Goal: Task Accomplishment & Management: Use online tool/utility

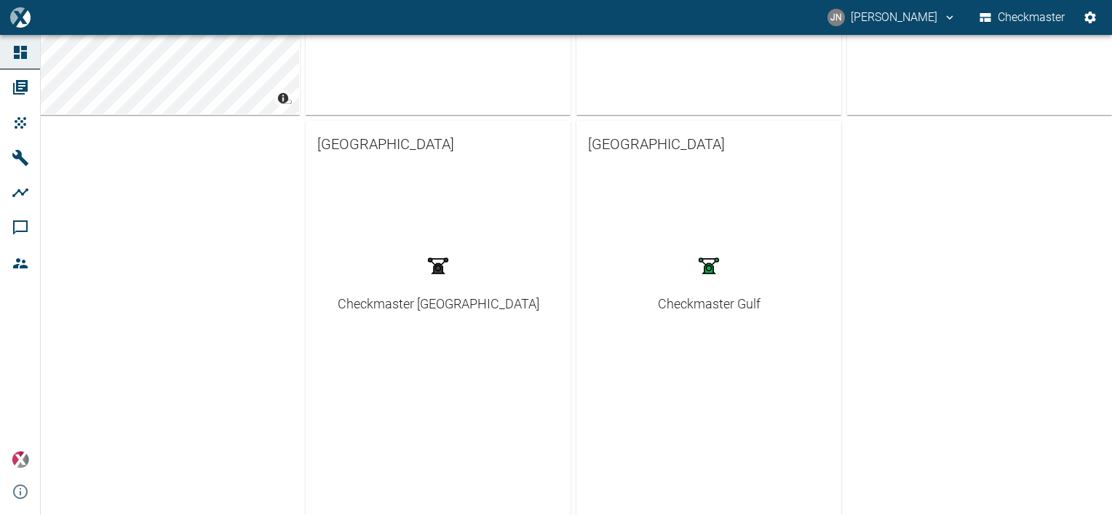
click at [698, 300] on div "Checkmaster Gulf" at bounding box center [709, 304] width 103 height 20
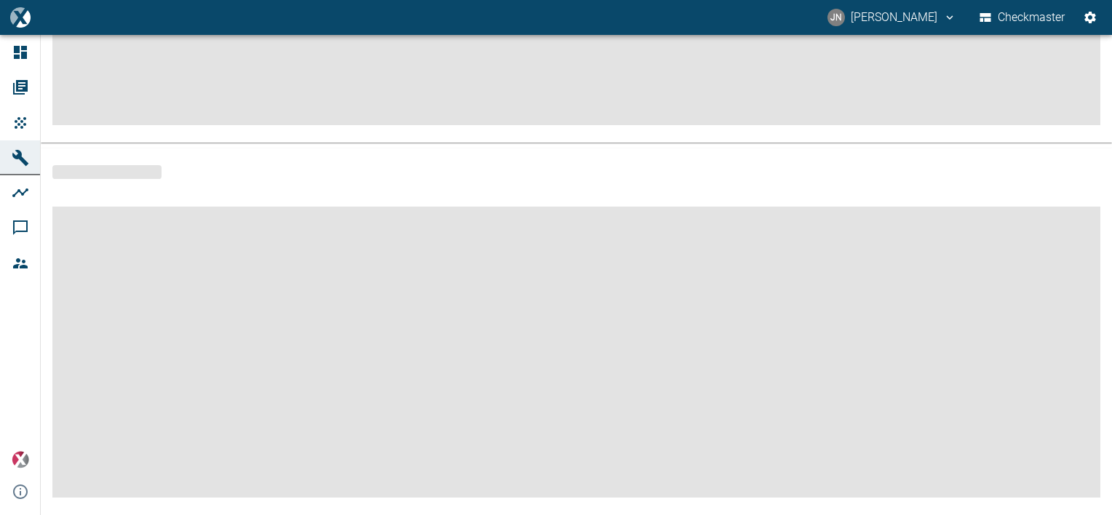
scroll to position [332, 0]
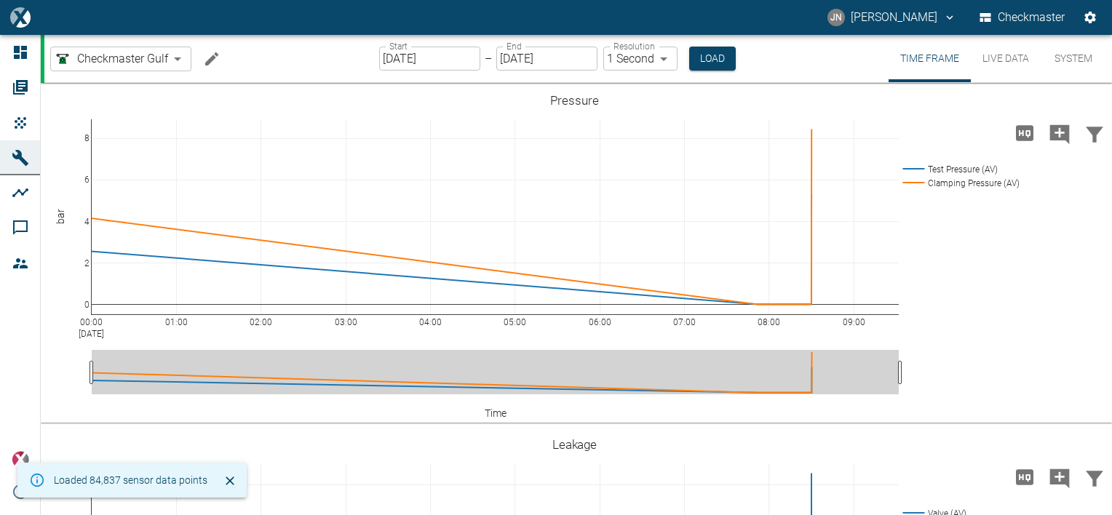
click at [1064, 55] on button "System" at bounding box center [1072, 58] width 65 height 47
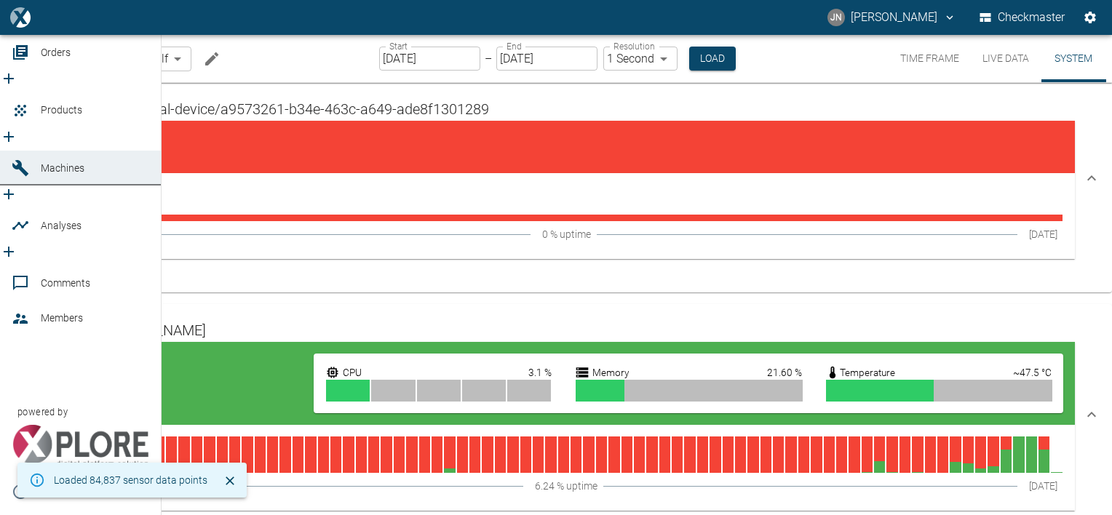
drag, startPoint x: 63, startPoint y: 119, endPoint x: 99, endPoint y: 125, distance: 36.8
click at [64, 116] on span "Products" at bounding box center [61, 110] width 41 height 12
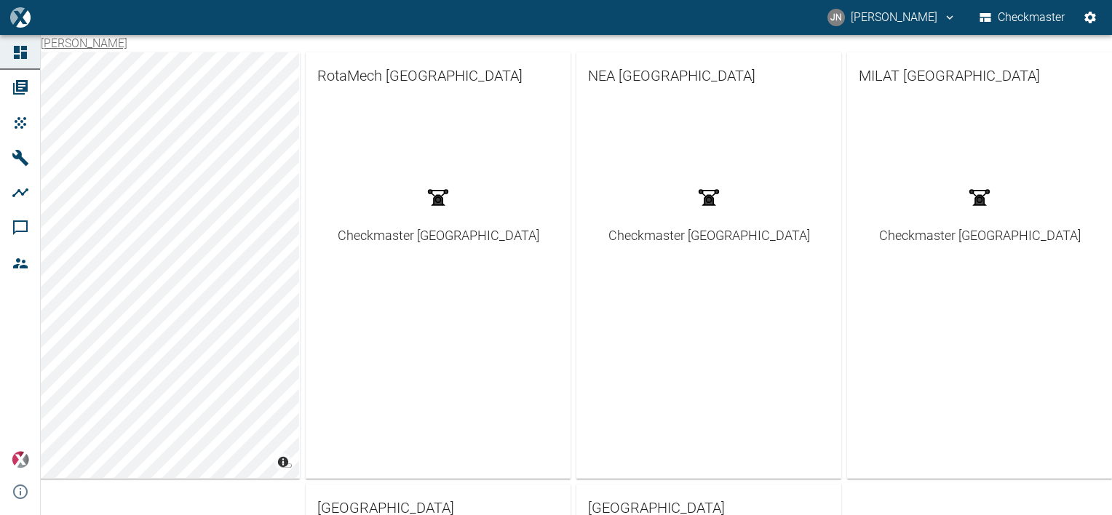
scroll to position [218, 0]
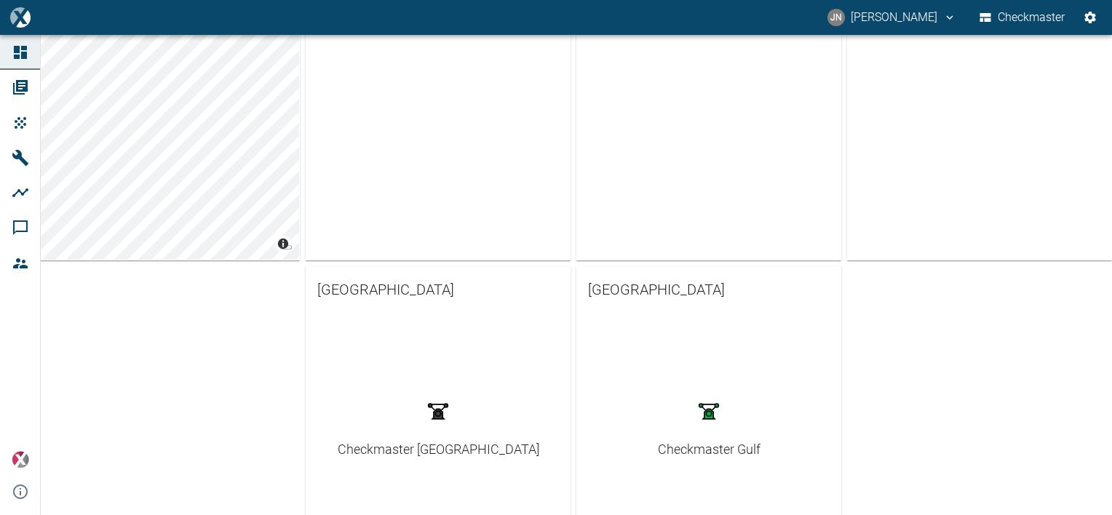
click at [711, 448] on div "Checkmaster Gulf" at bounding box center [709, 449] width 103 height 20
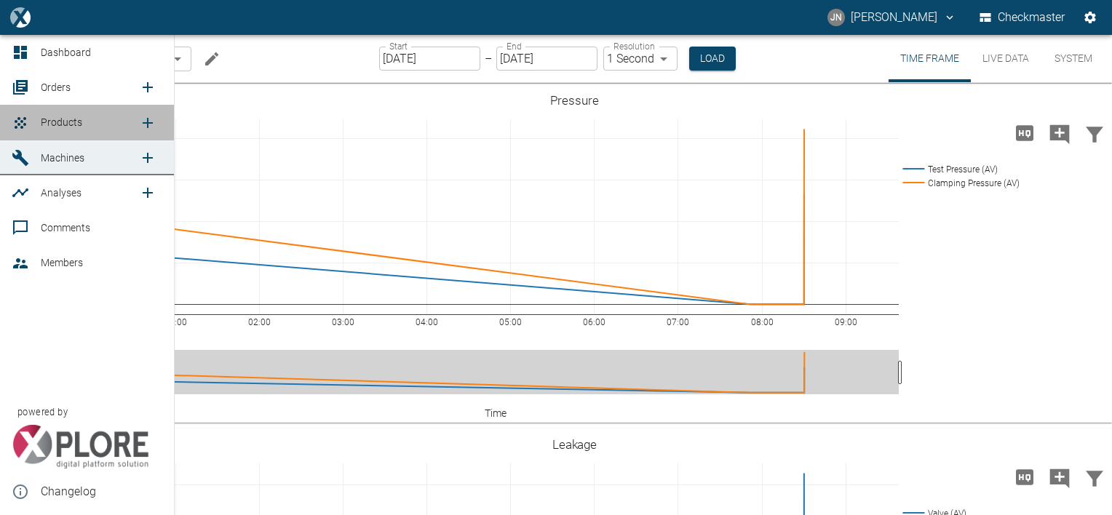
click at [62, 121] on span "Products" at bounding box center [61, 122] width 41 height 12
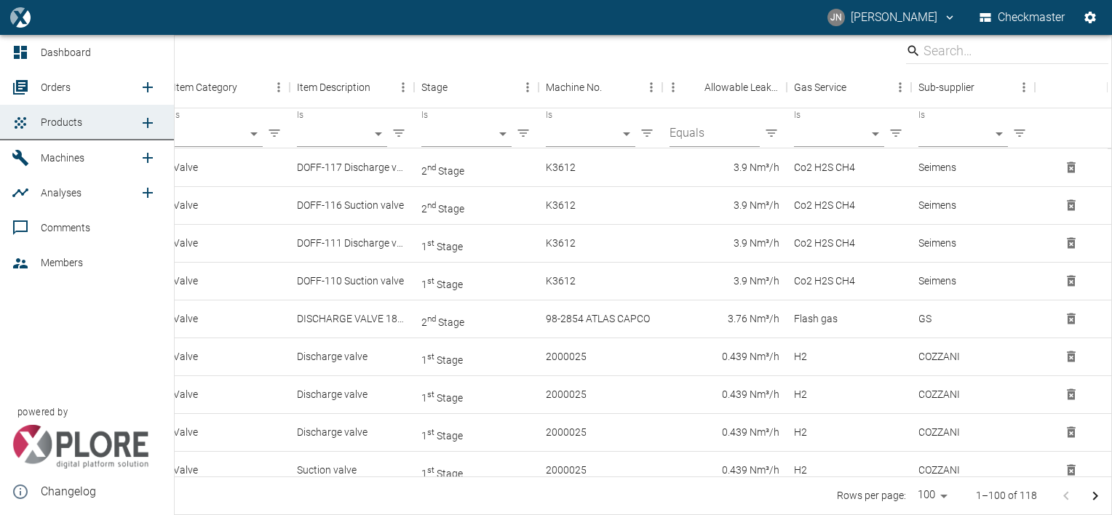
click at [56, 89] on span "Orders" at bounding box center [56, 87] width 30 height 12
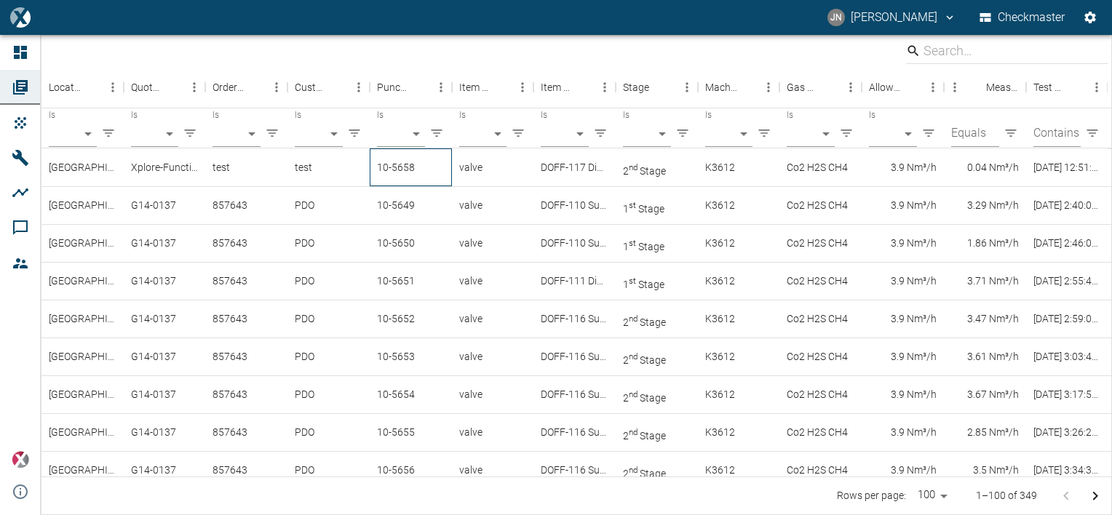
click at [402, 169] on div "10-5658" at bounding box center [411, 167] width 82 height 38
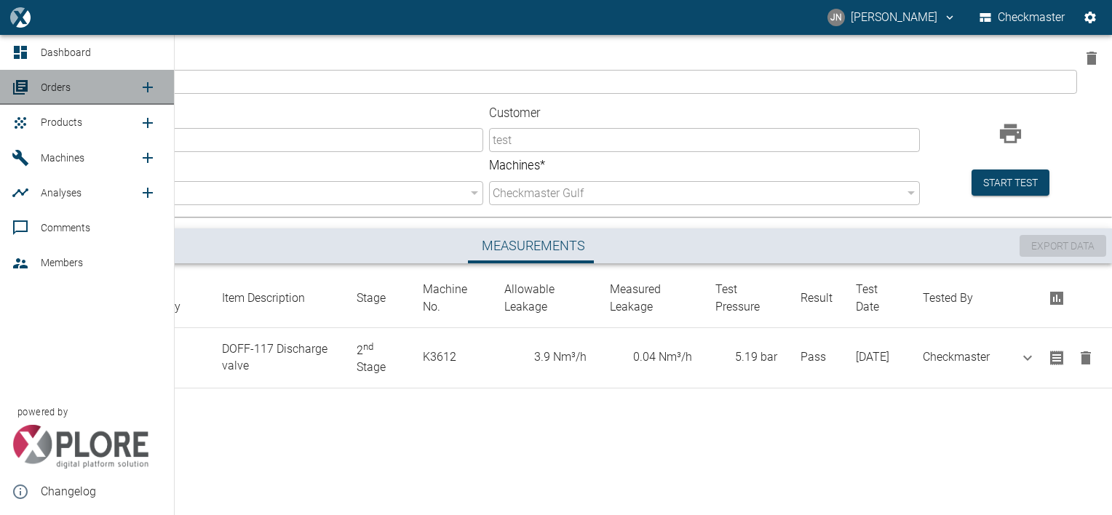
click at [58, 89] on span "Orders" at bounding box center [56, 87] width 30 height 12
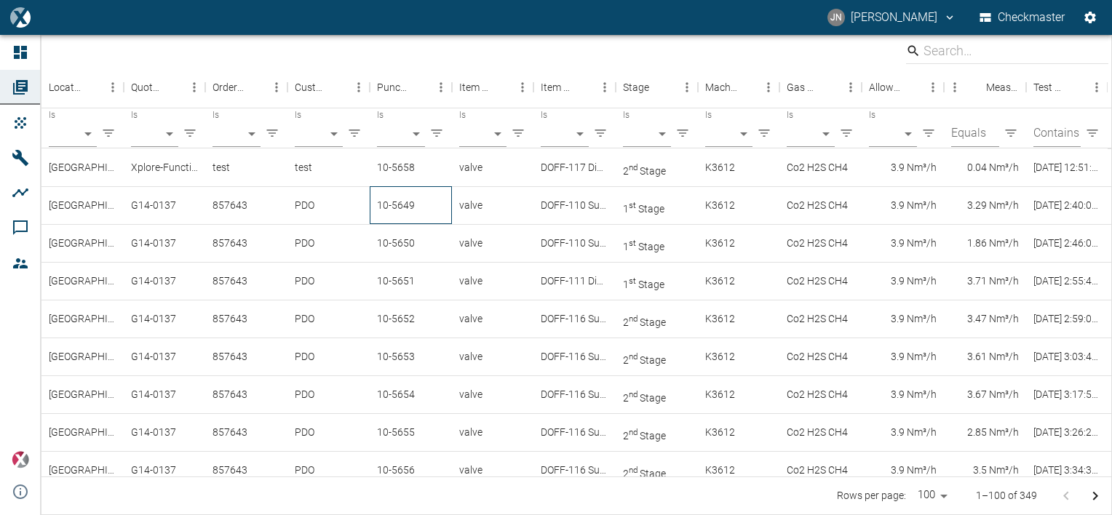
click at [402, 204] on div "10-5649" at bounding box center [411, 205] width 82 height 38
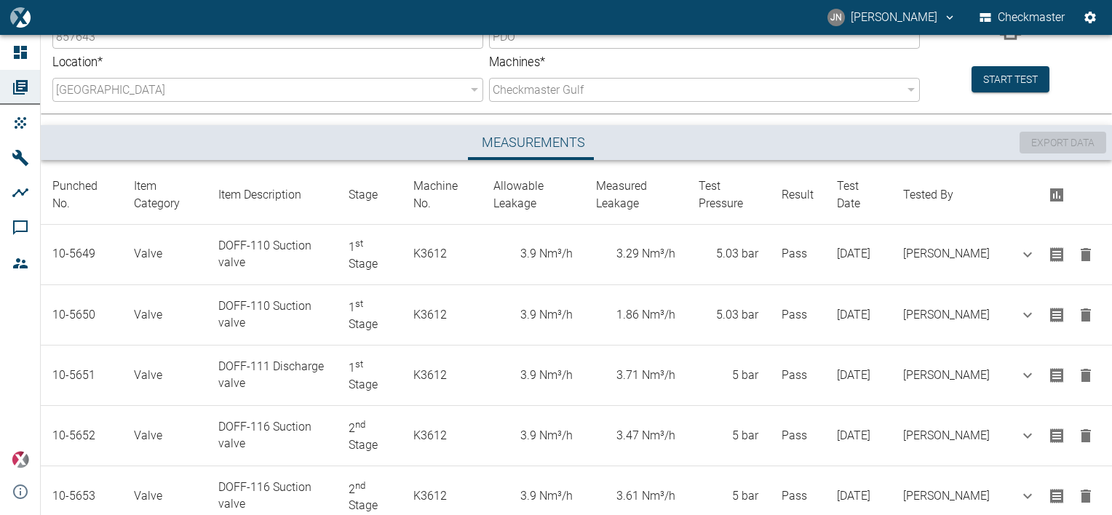
scroll to position [18, 0]
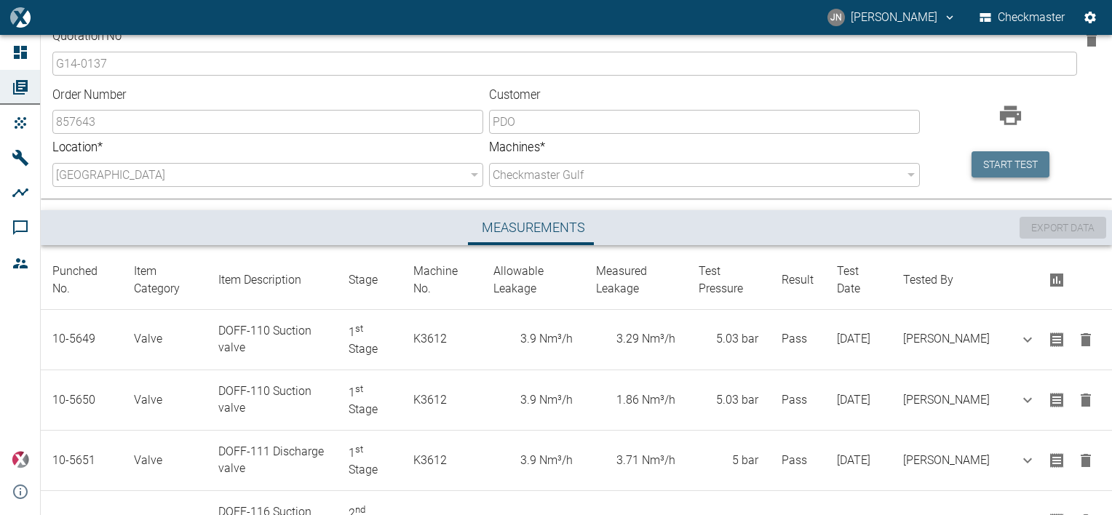
click at [1014, 169] on button "Start test" at bounding box center [1010, 164] width 78 height 27
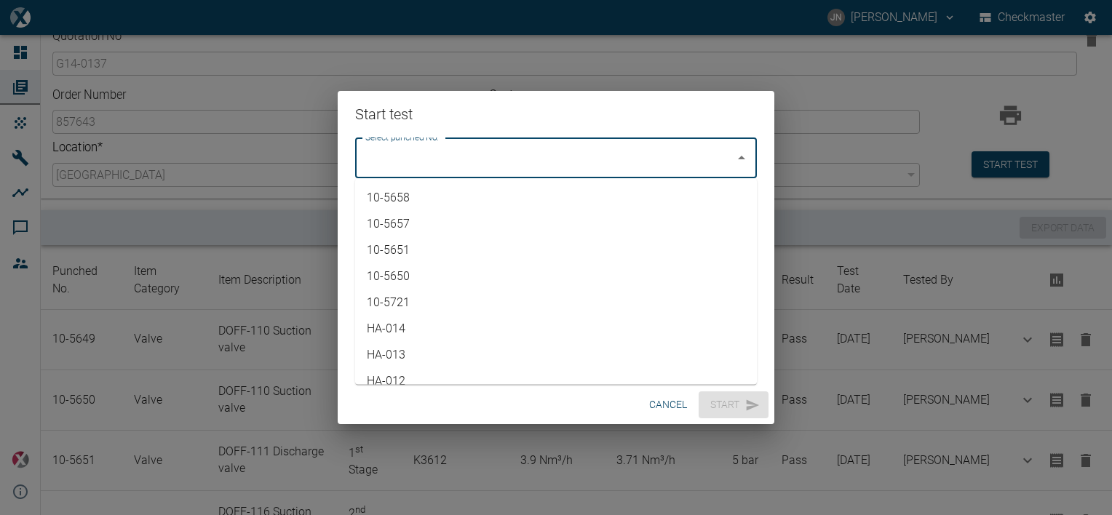
click at [615, 159] on input "Select punched No." at bounding box center [545, 158] width 367 height 28
click at [666, 405] on button "cancel" at bounding box center [667, 404] width 49 height 27
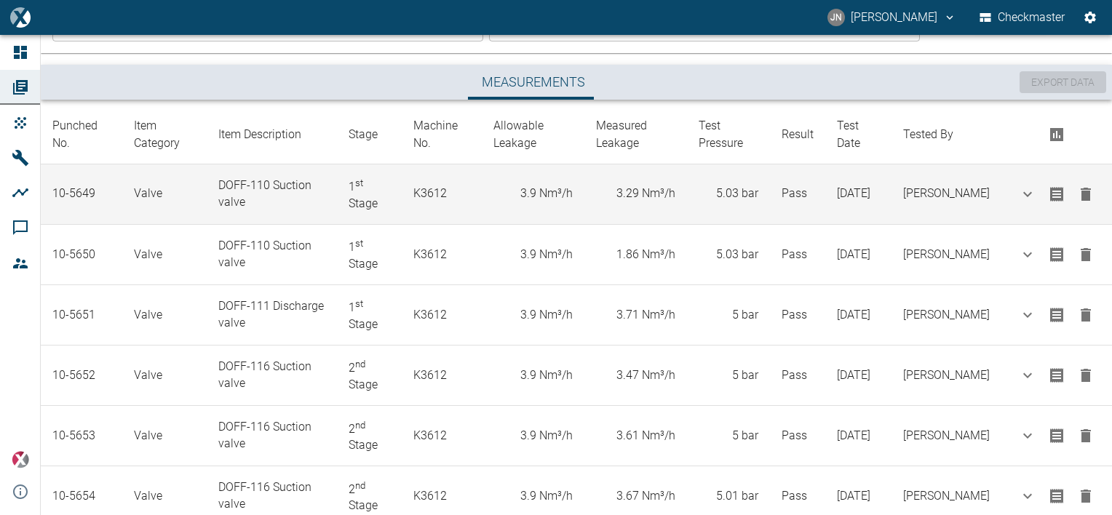
scroll to position [0, 0]
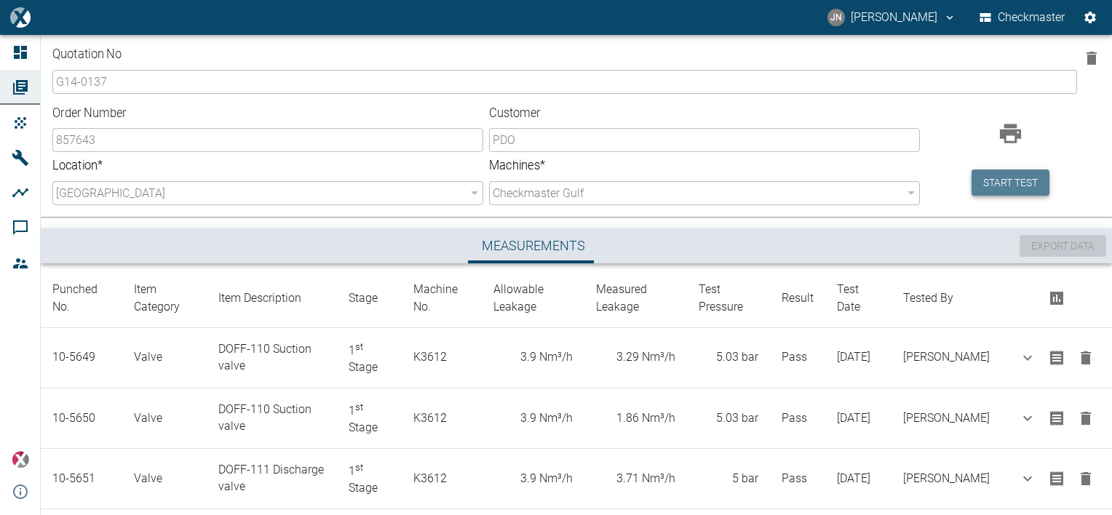
click at [1007, 184] on button "Start test" at bounding box center [1010, 182] width 78 height 27
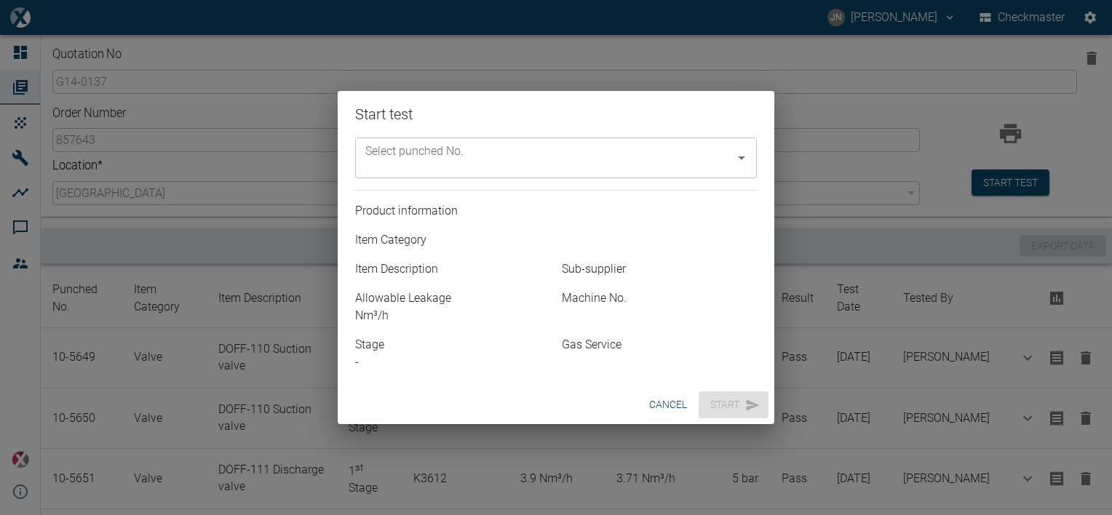
click at [743, 159] on icon "Open" at bounding box center [741, 157] width 17 height 17
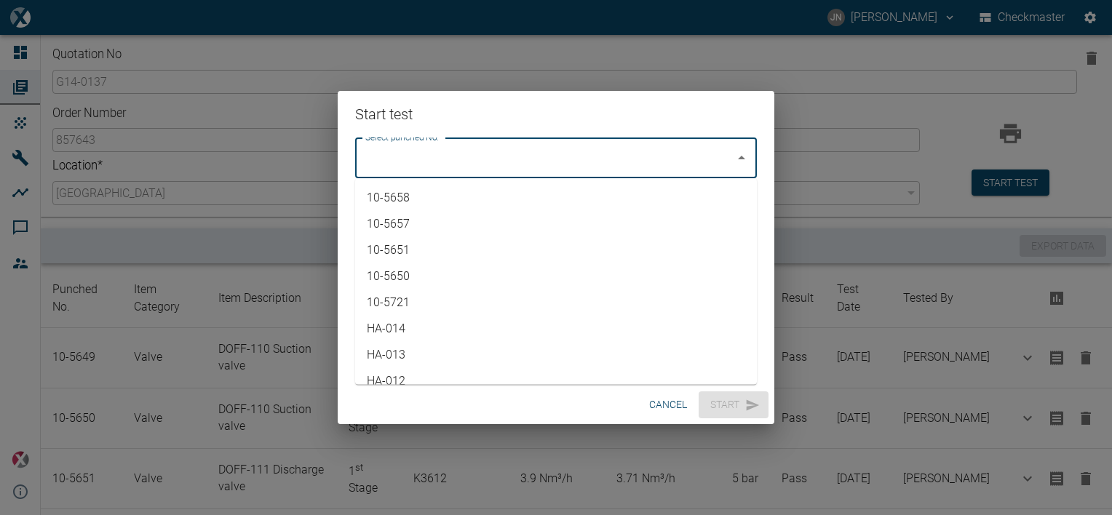
click at [412, 207] on li "10-5658" at bounding box center [556, 198] width 402 height 26
type input "10-5658"
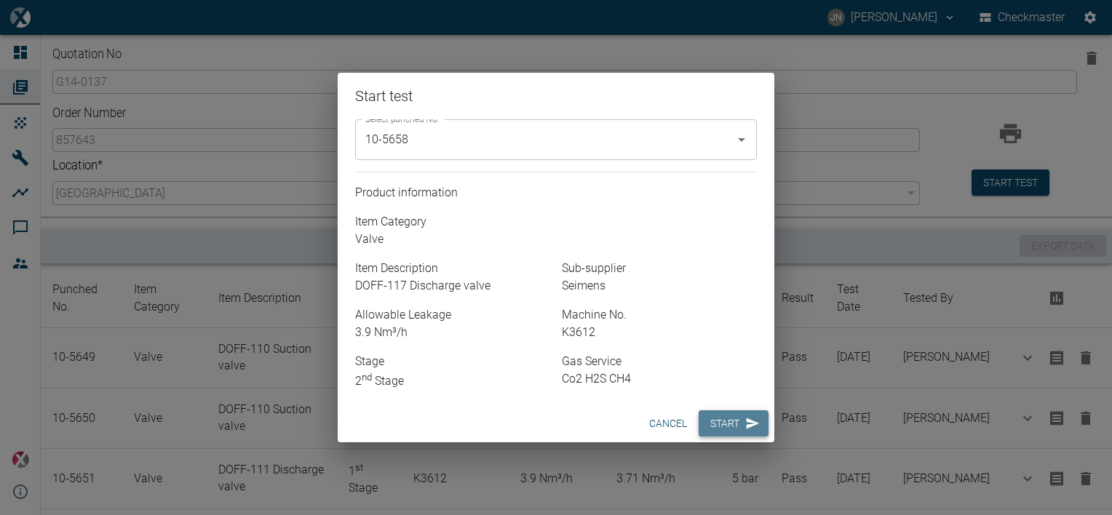
click at [727, 428] on button "Start" at bounding box center [733, 423] width 70 height 27
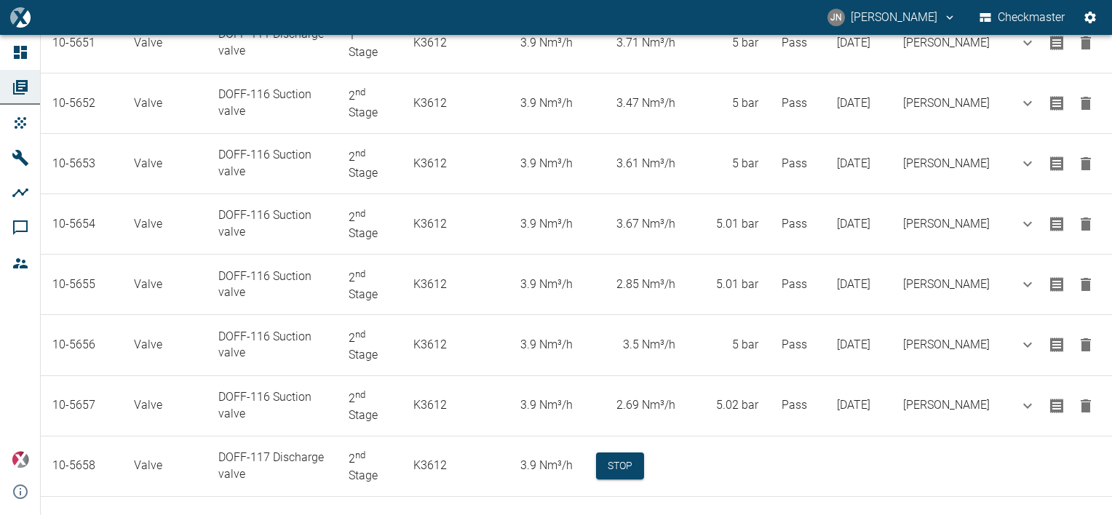
scroll to position [442, 0]
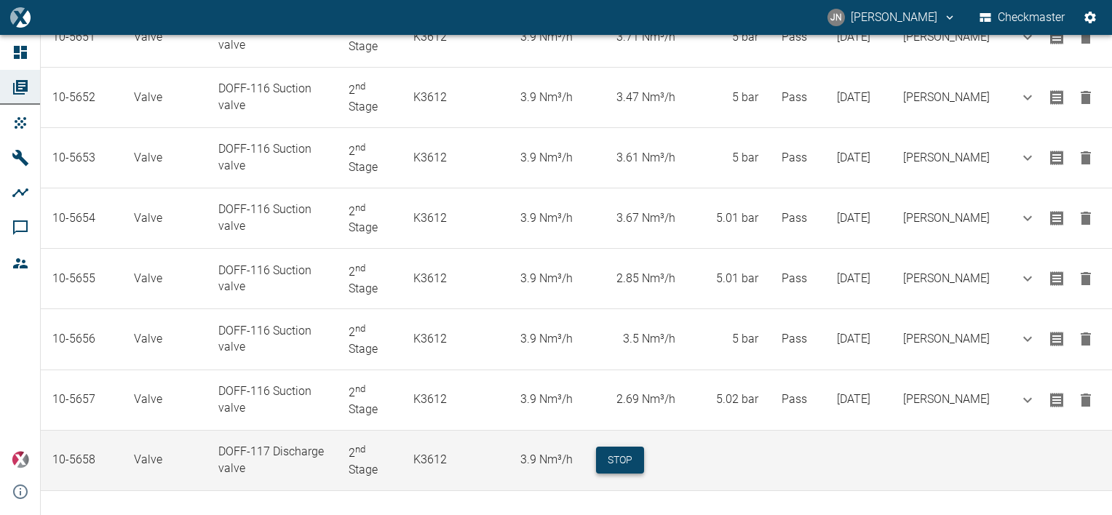
click at [615, 454] on button "Stop" at bounding box center [620, 460] width 48 height 27
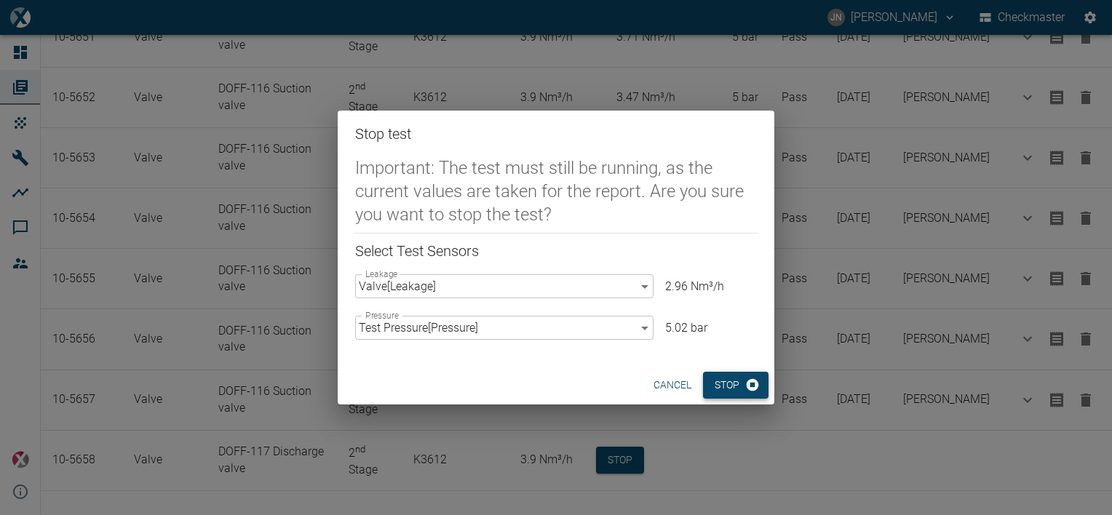
click at [719, 389] on button "Stop" at bounding box center [735, 385] width 65 height 27
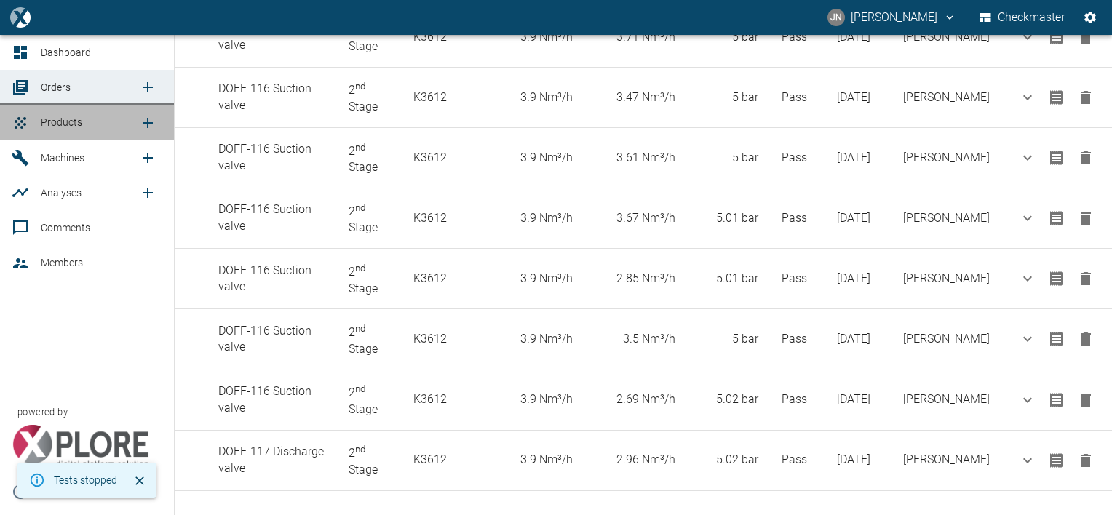
click at [52, 116] on span "Products" at bounding box center [61, 122] width 41 height 12
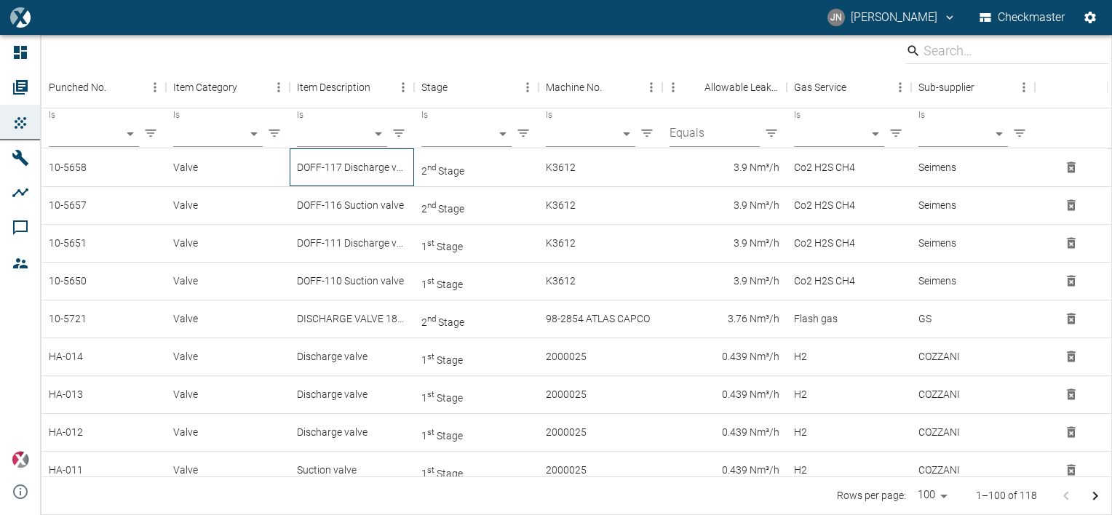
click at [380, 169] on div "DOFF-117 Discharge valve" at bounding box center [352, 167] width 124 height 38
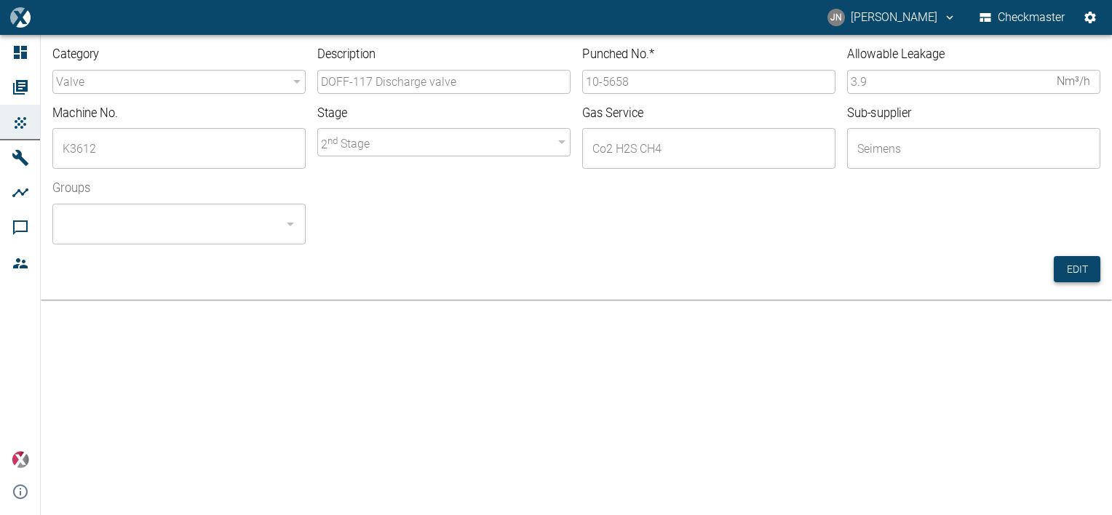
click at [1085, 274] on button "Edit" at bounding box center [1076, 269] width 47 height 27
click at [639, 81] on input "10-5658" at bounding box center [708, 82] width 253 height 24
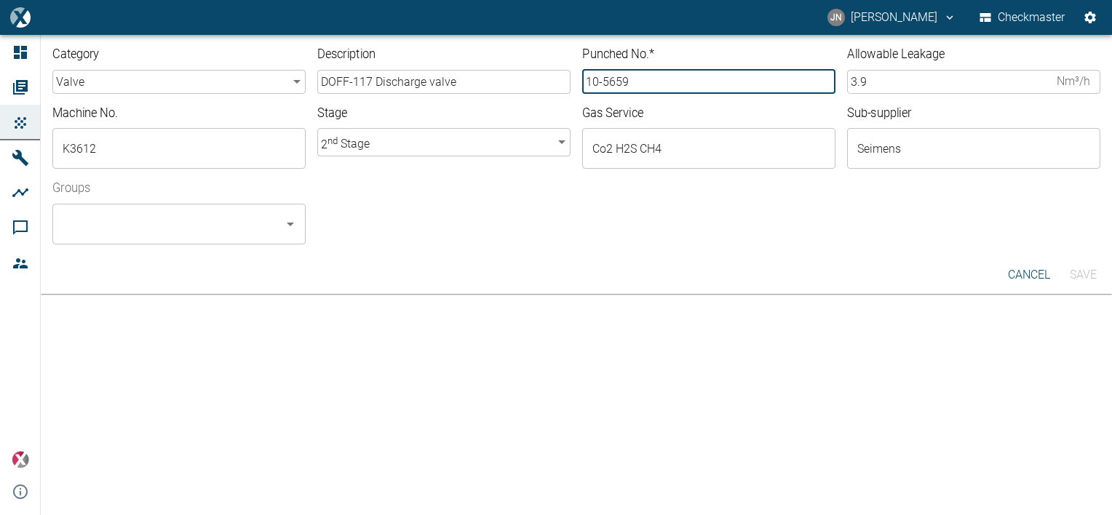
click at [144, 242] on div "​" at bounding box center [178, 224] width 253 height 41
type input "10-5659"
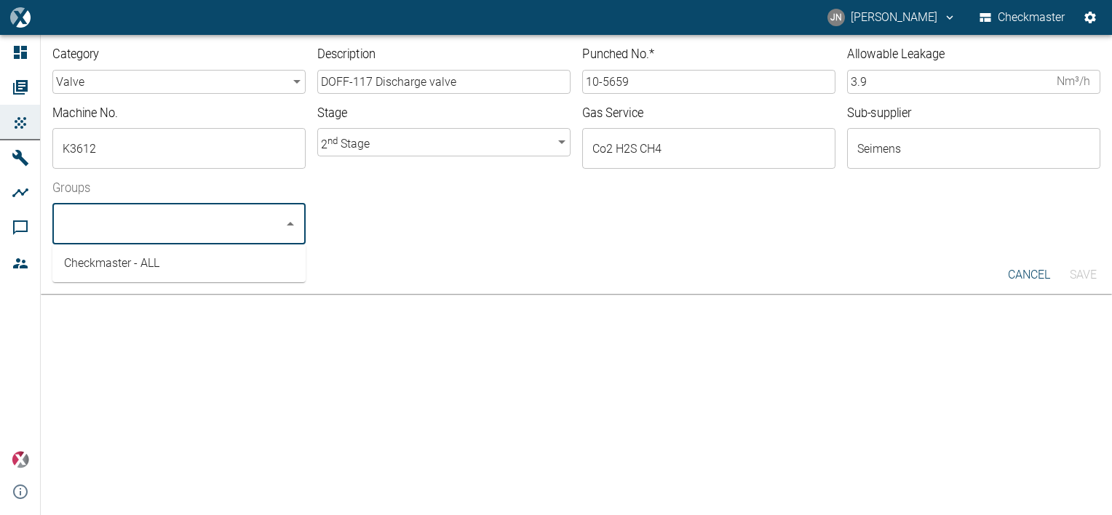
click at [142, 274] on li "Checkmaster - ALL" at bounding box center [178, 263] width 253 height 26
click at [1085, 279] on button "Save" at bounding box center [1082, 275] width 47 height 26
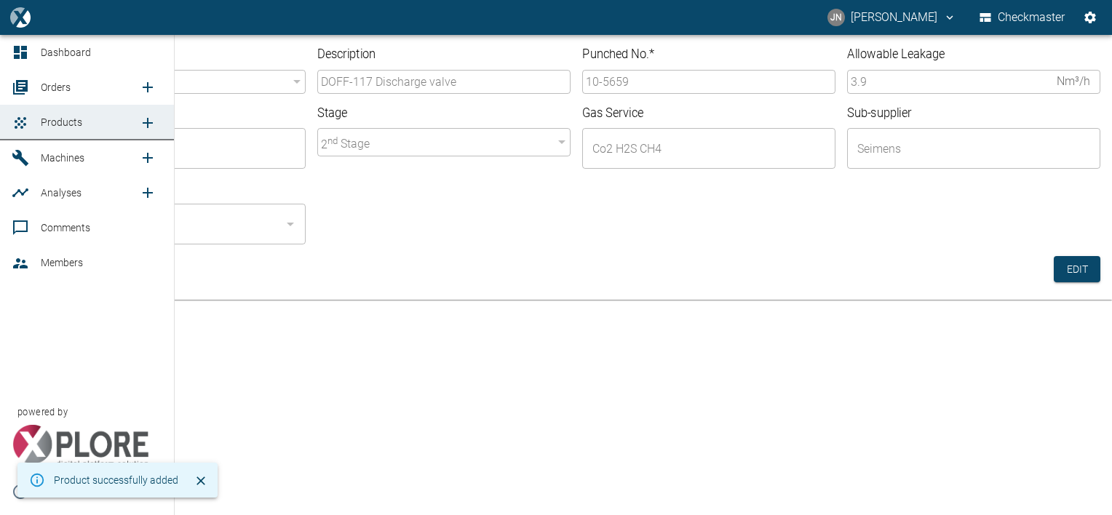
click at [63, 82] on span "Orders" at bounding box center [56, 87] width 30 height 12
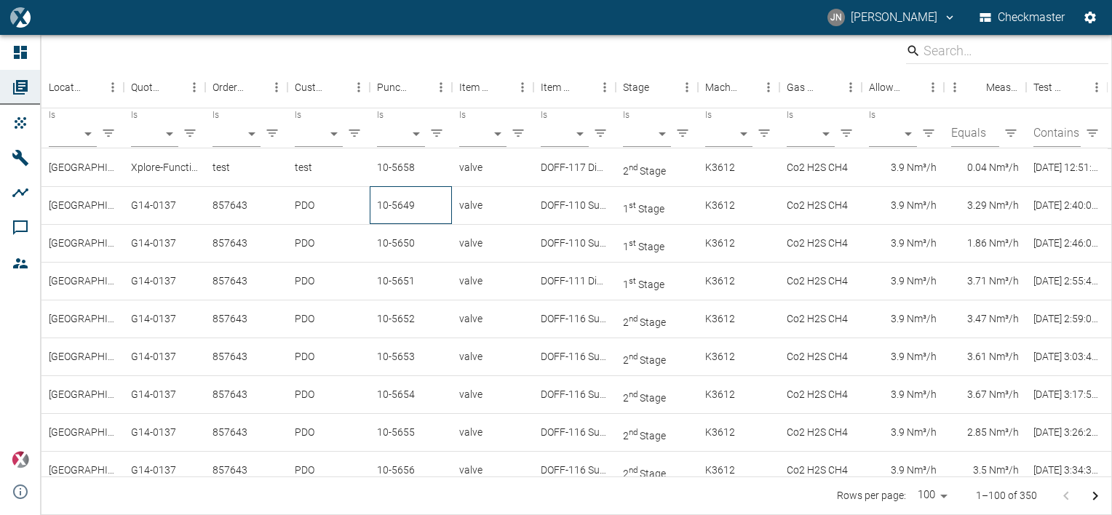
click at [401, 204] on div "10-5649" at bounding box center [411, 205] width 82 height 38
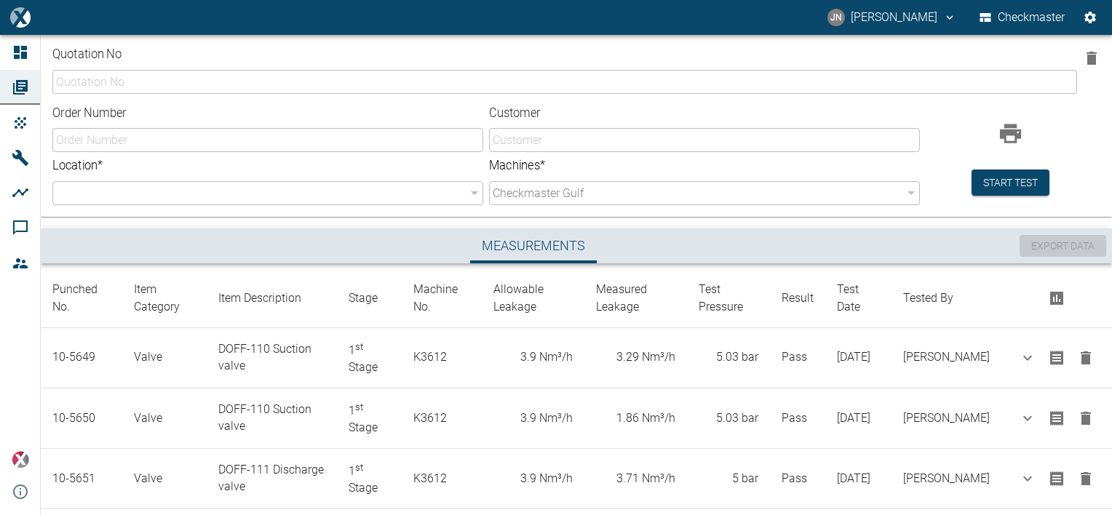
type input "G14-0137"
type input "857643"
type input "PDO"
type input "b3608371-b86c-4ea3-bb55-b254703e7039"
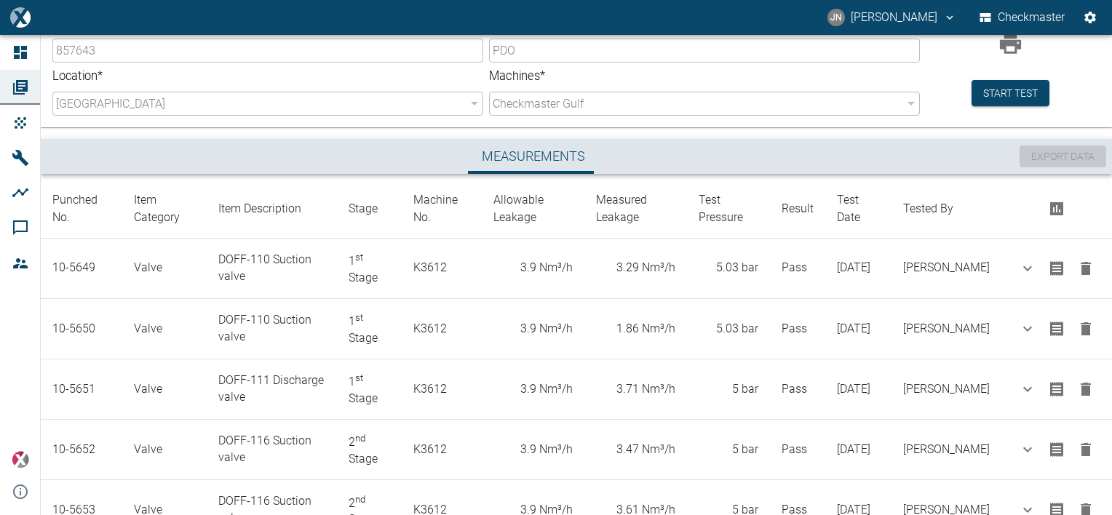
scroll to position [5, 0]
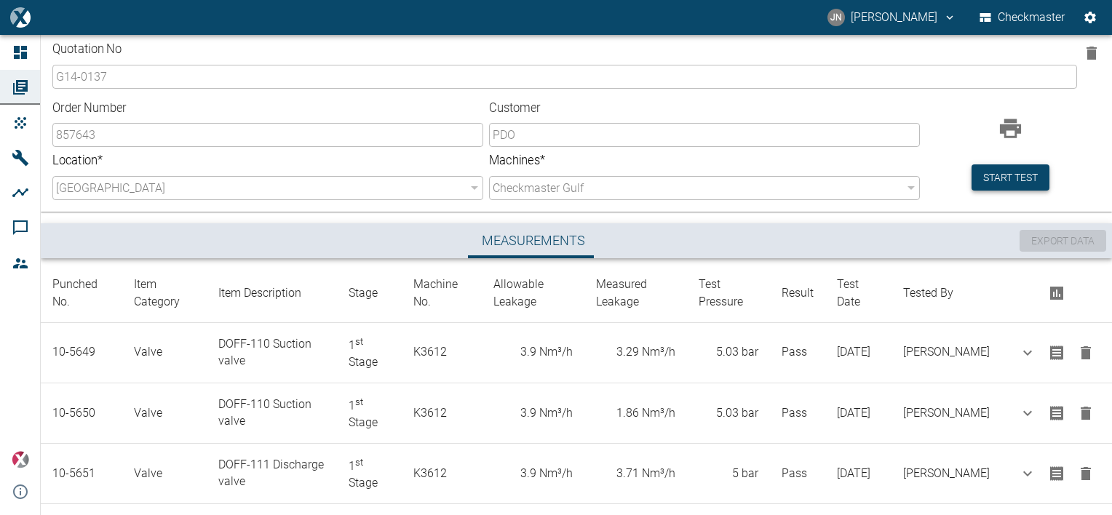
click at [994, 183] on button "Start test" at bounding box center [1010, 177] width 78 height 27
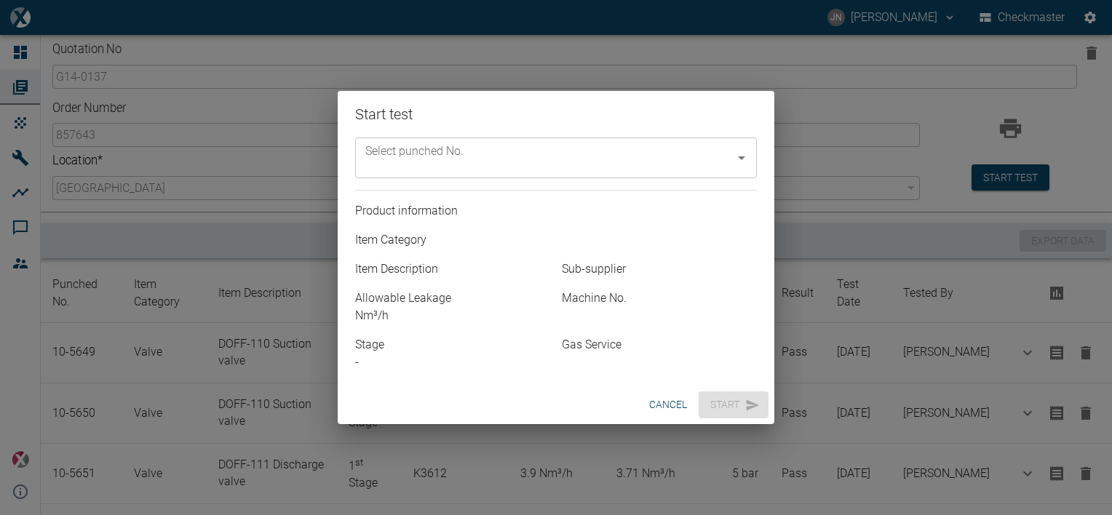
click at [741, 163] on icon "Open" at bounding box center [741, 157] width 17 height 17
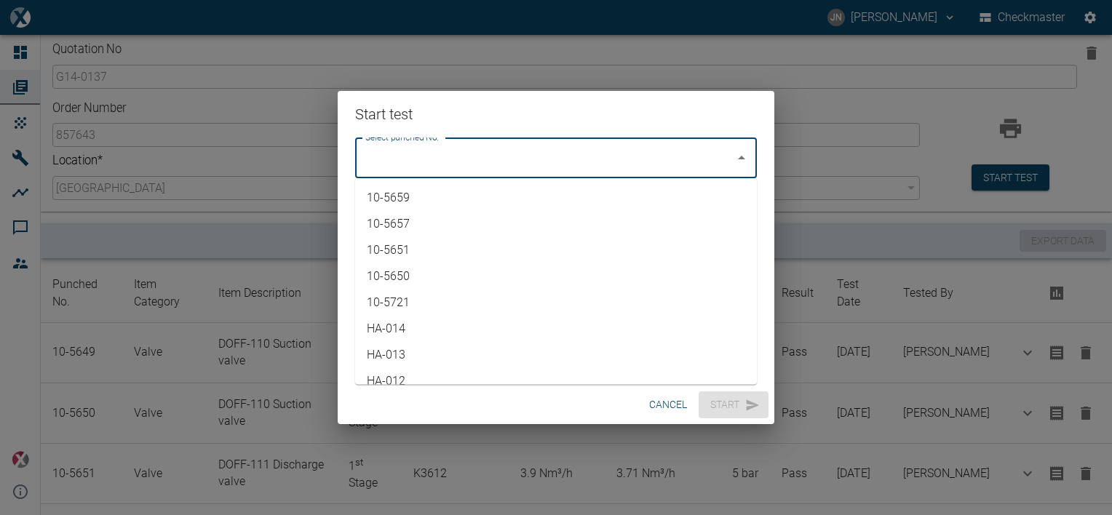
click at [450, 193] on li "10-5659" at bounding box center [556, 198] width 402 height 26
type input "10-5659"
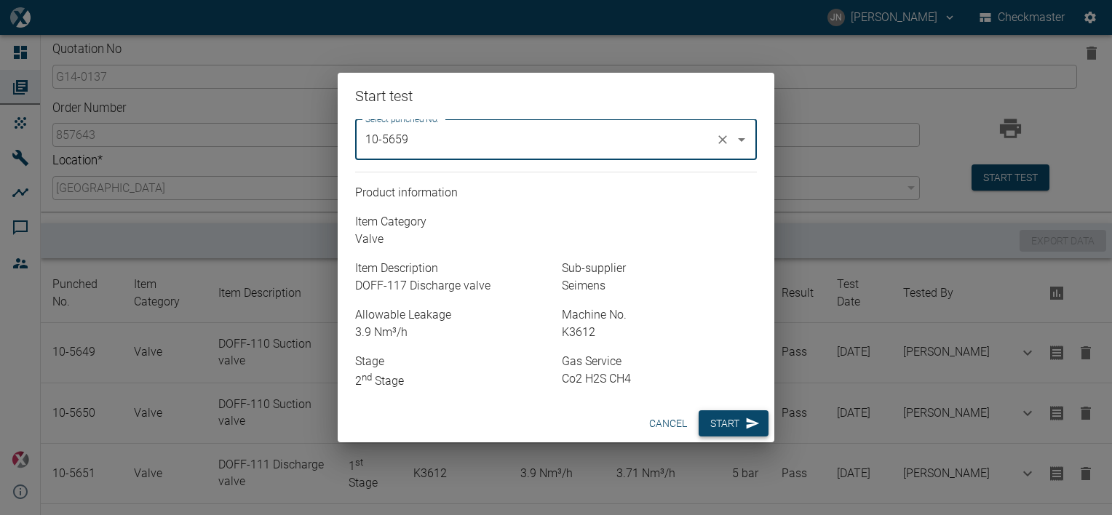
click at [719, 427] on button "Start" at bounding box center [733, 423] width 70 height 27
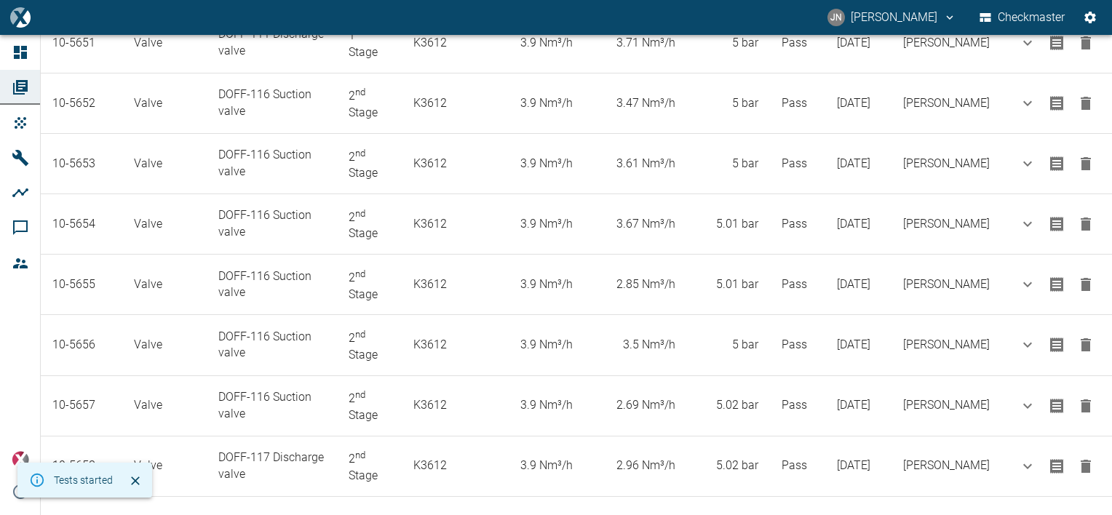
scroll to position [442, 0]
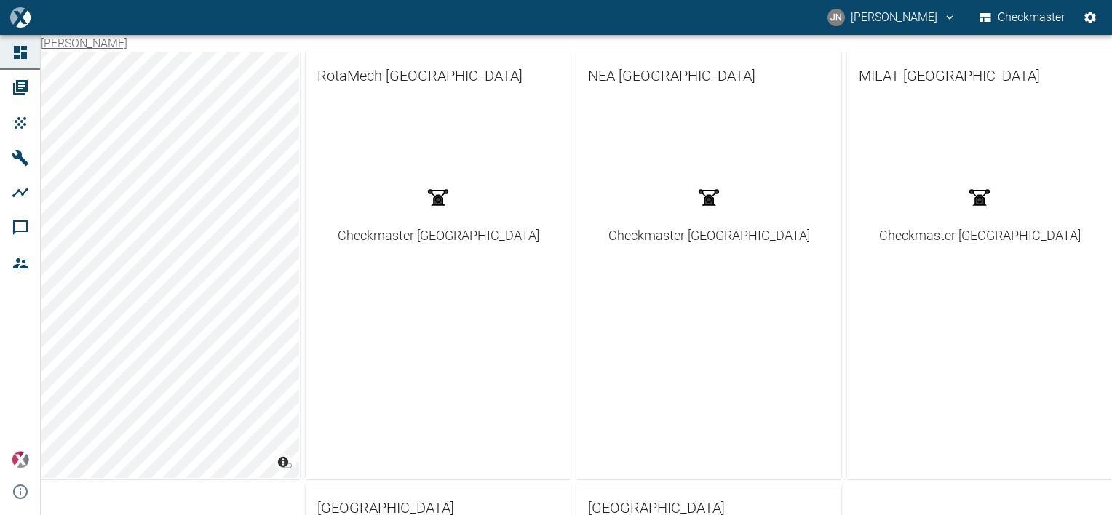
scroll to position [291, 0]
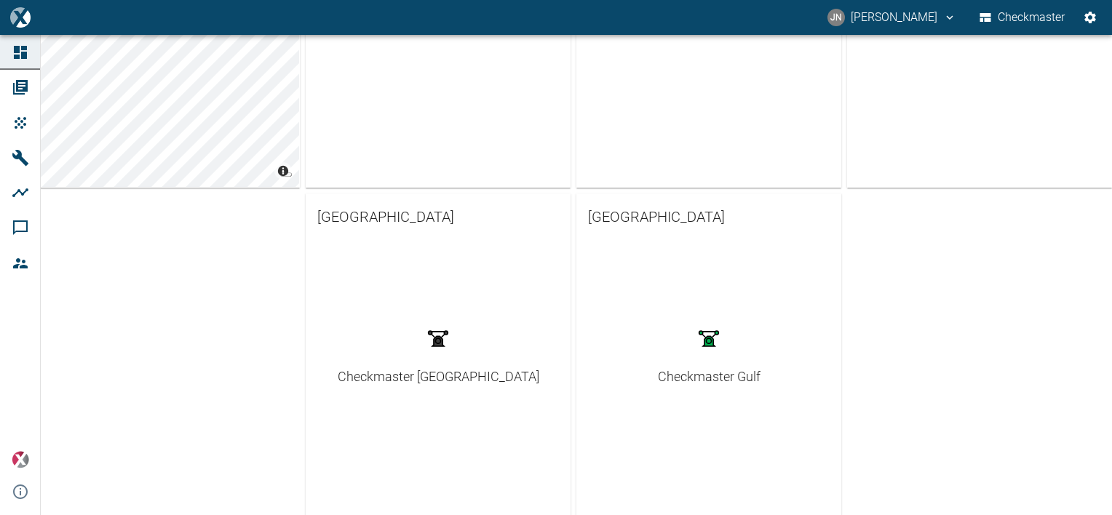
click at [693, 375] on div "Checkmaster Gulf" at bounding box center [709, 377] width 103 height 20
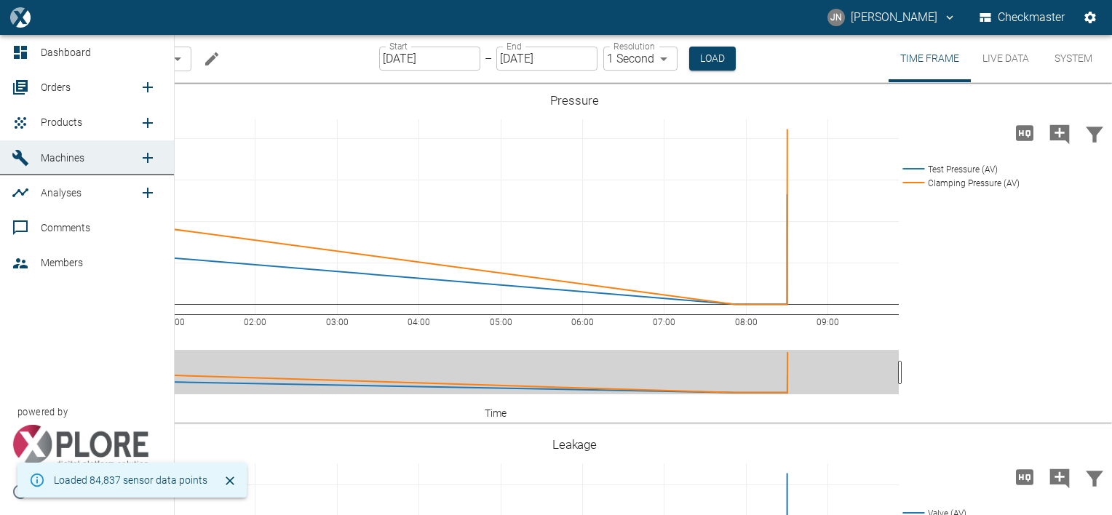
click at [50, 90] on span "Orders" at bounding box center [56, 87] width 30 height 12
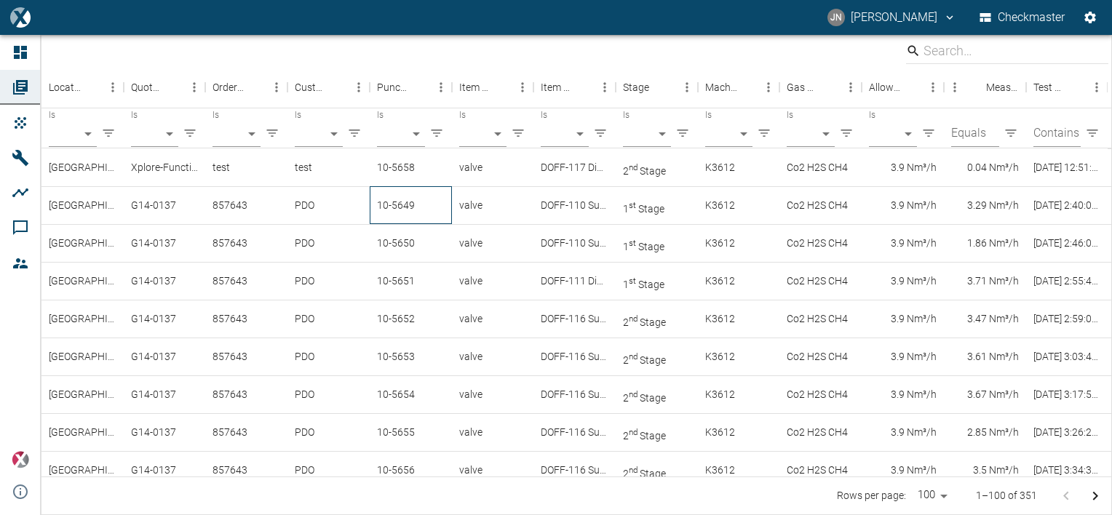
click at [390, 201] on div "10-5649" at bounding box center [411, 205] width 82 height 38
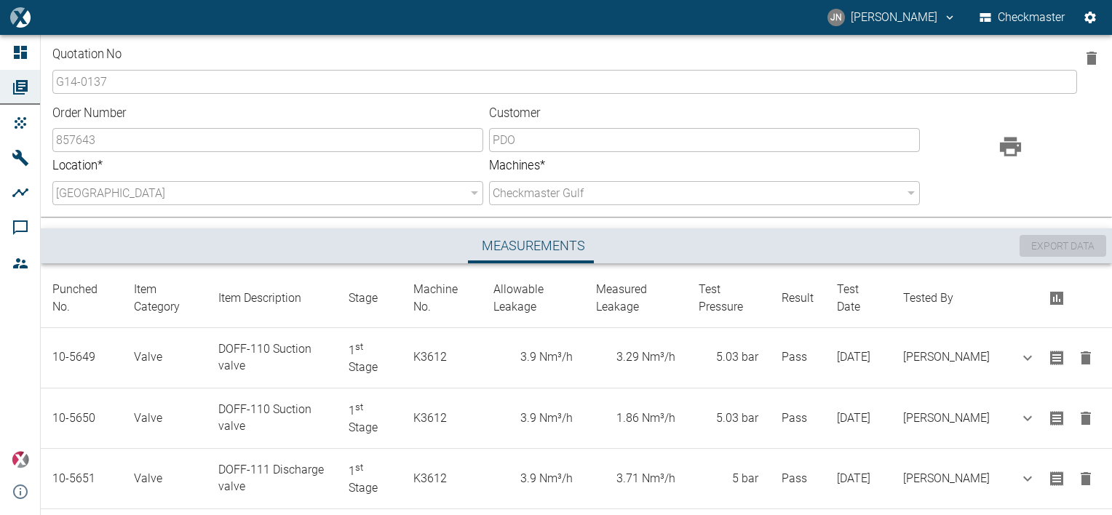
scroll to position [500, 0]
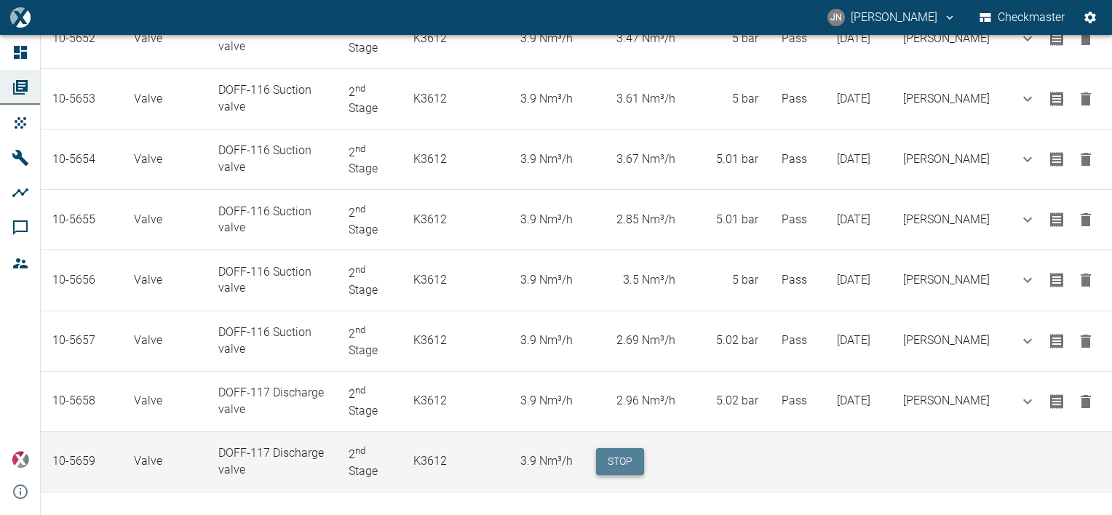
click at [629, 451] on button "Stop" at bounding box center [620, 461] width 48 height 27
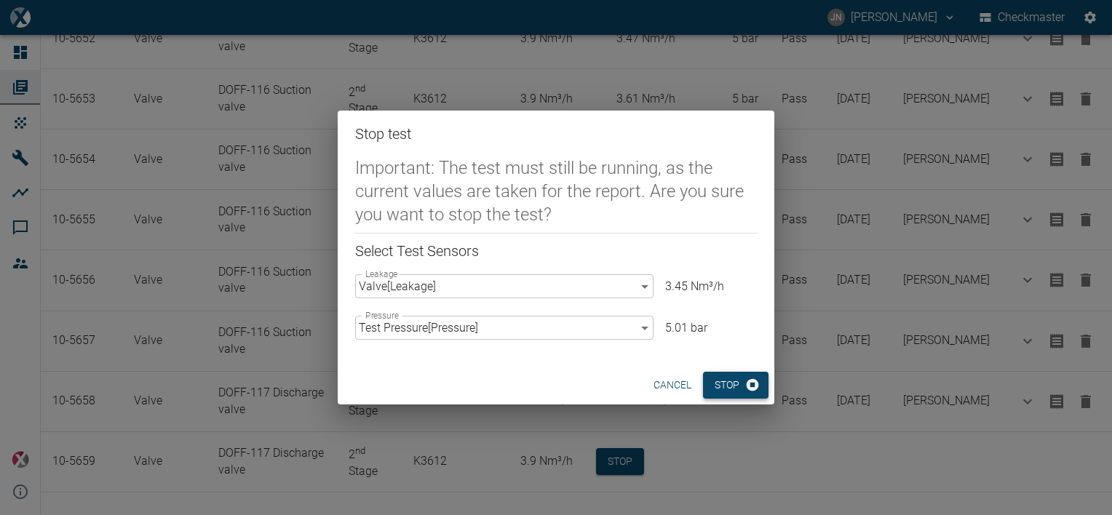
click at [728, 391] on button "Stop" at bounding box center [735, 385] width 65 height 27
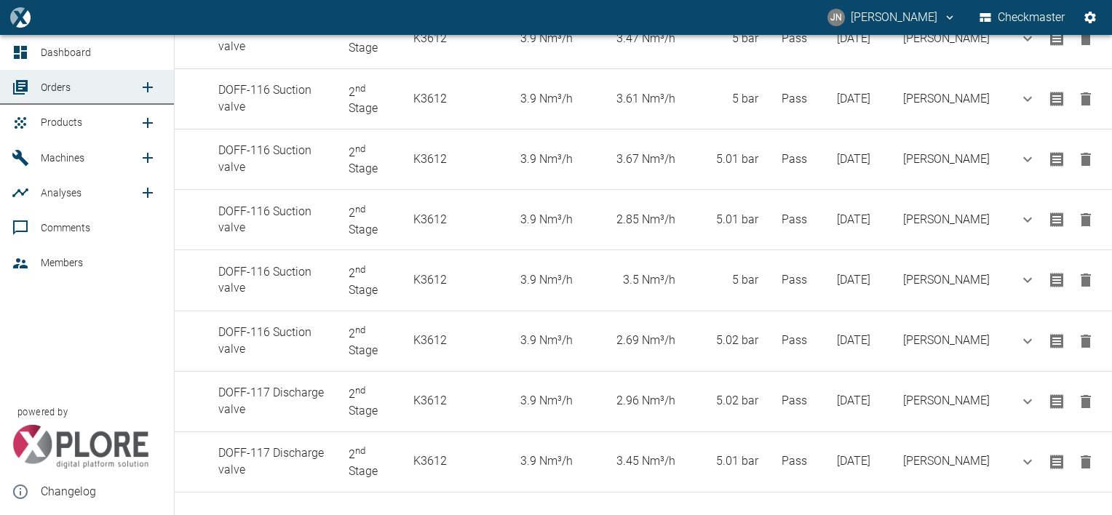
click at [63, 118] on span "Products" at bounding box center [61, 122] width 41 height 12
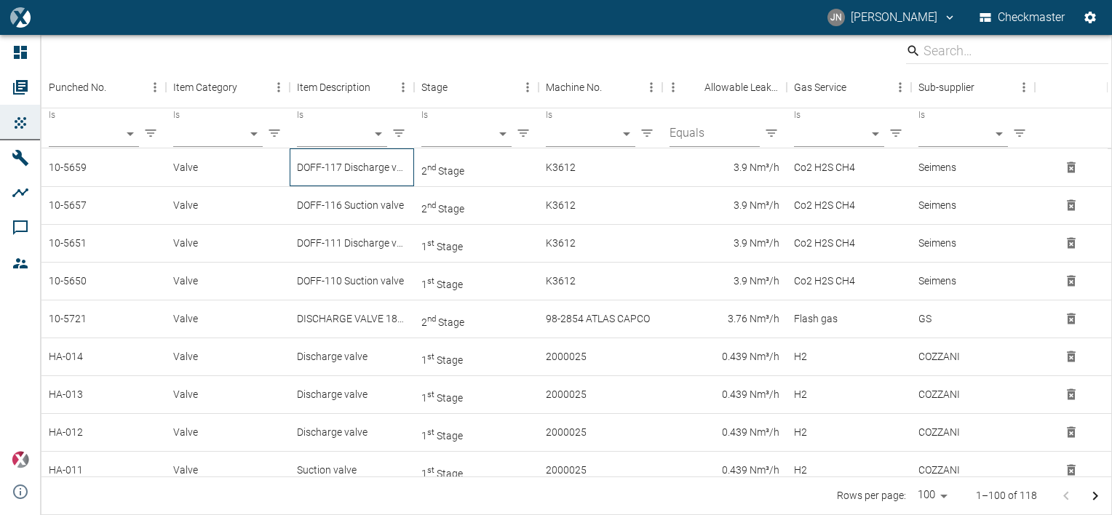
click at [367, 163] on div "DOFF-117 Discharge valve" at bounding box center [352, 167] width 124 height 38
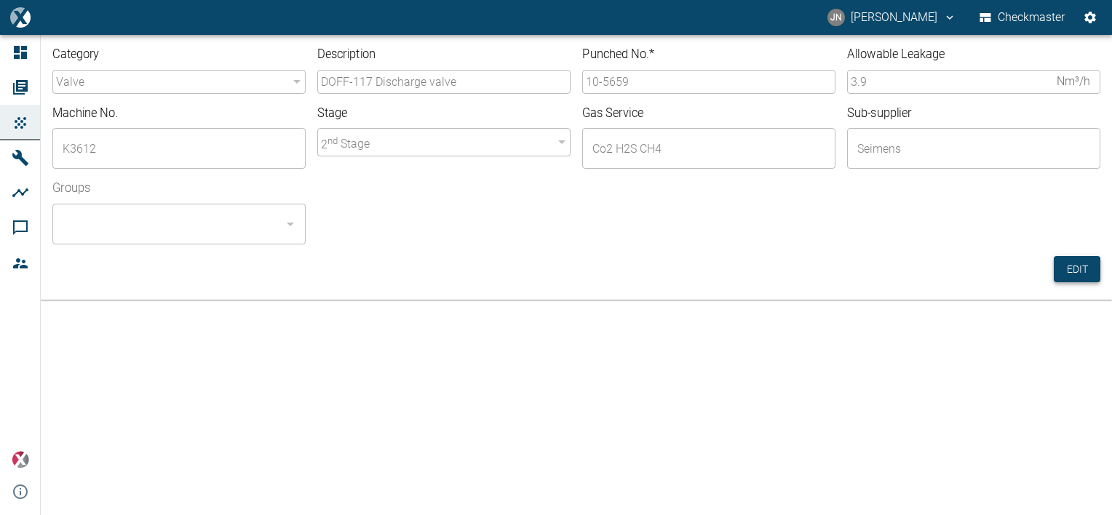
click at [1087, 274] on button "Edit" at bounding box center [1076, 269] width 47 height 27
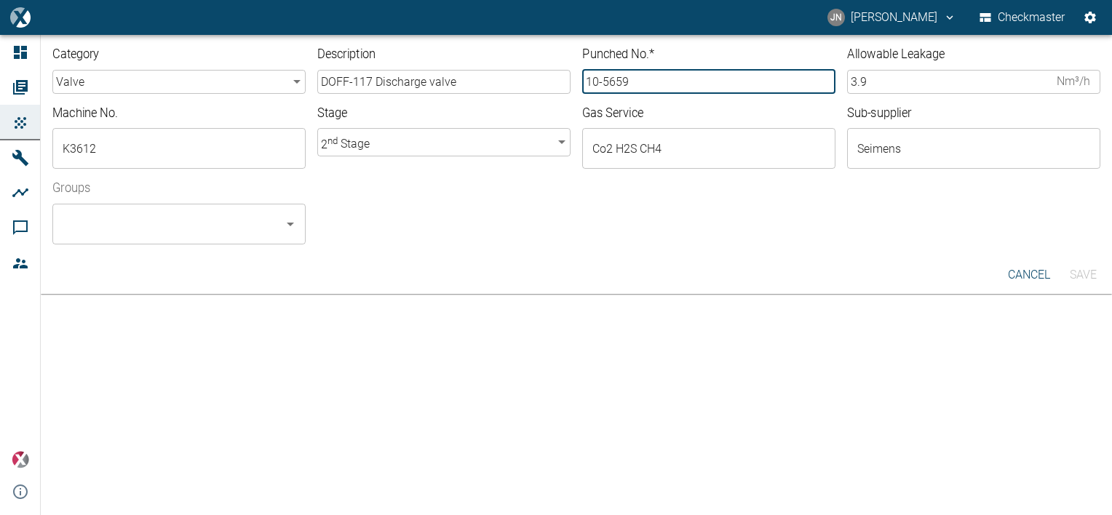
click at [639, 84] on input "10-5659" at bounding box center [708, 82] width 253 height 24
click at [139, 244] on div "​" at bounding box center [178, 224] width 253 height 41
type input "10-5660"
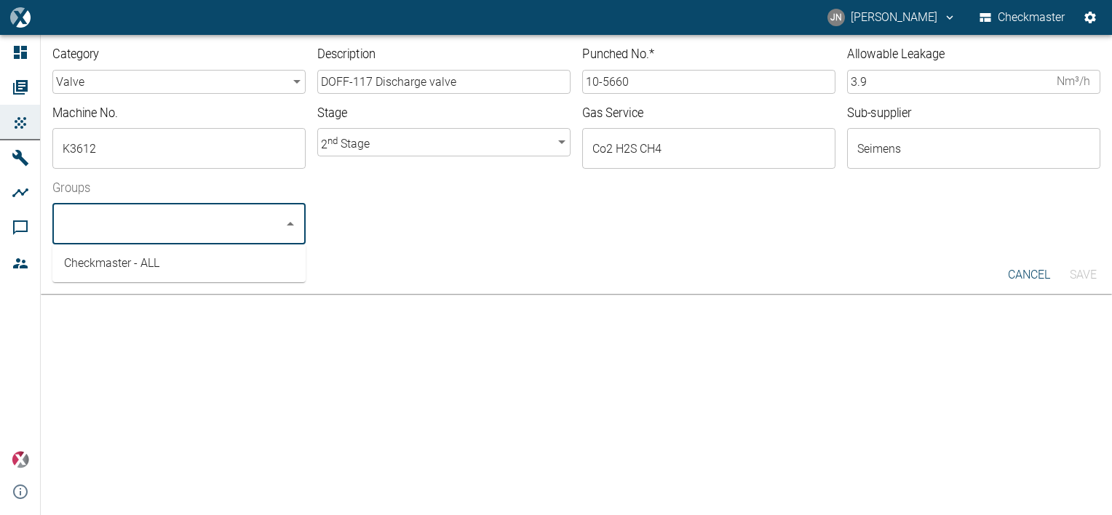
click at [134, 262] on li "Checkmaster - ALL" at bounding box center [178, 263] width 253 height 26
click at [1085, 274] on button "Save" at bounding box center [1082, 275] width 47 height 26
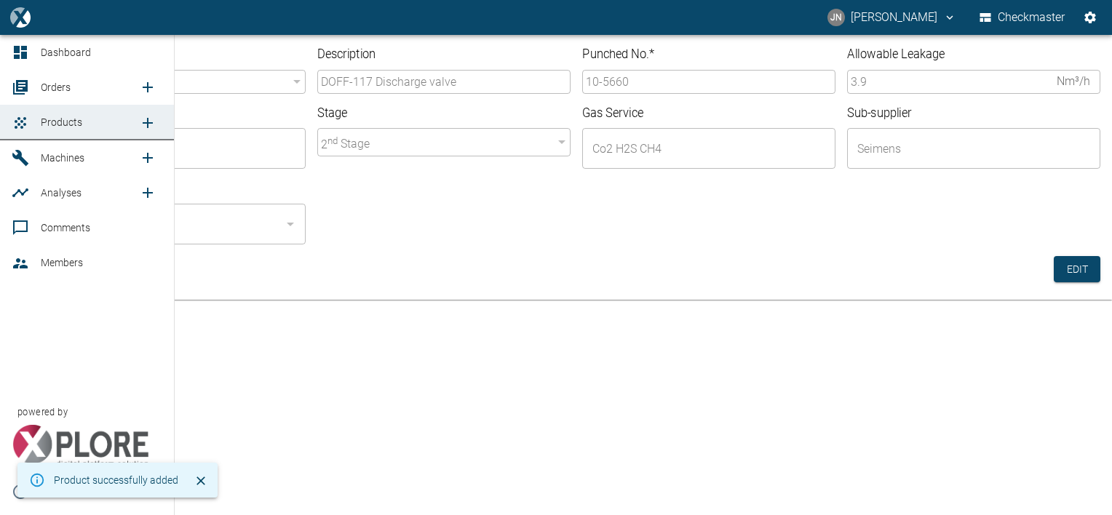
click at [52, 85] on span "Orders" at bounding box center [56, 87] width 30 height 12
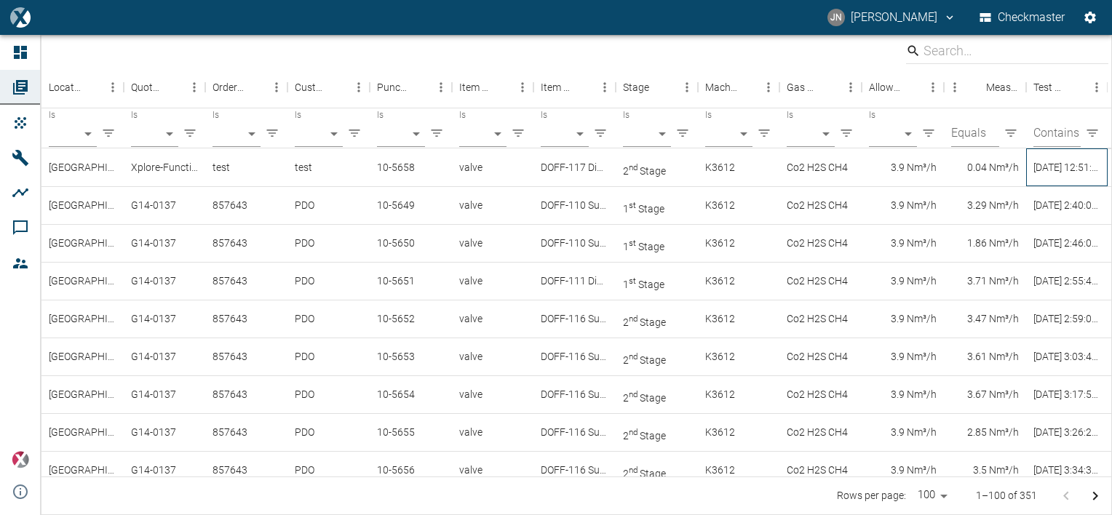
click at [1091, 171] on div "8/19/2025 - 12:51:09 AM" at bounding box center [1067, 167] width 82 height 38
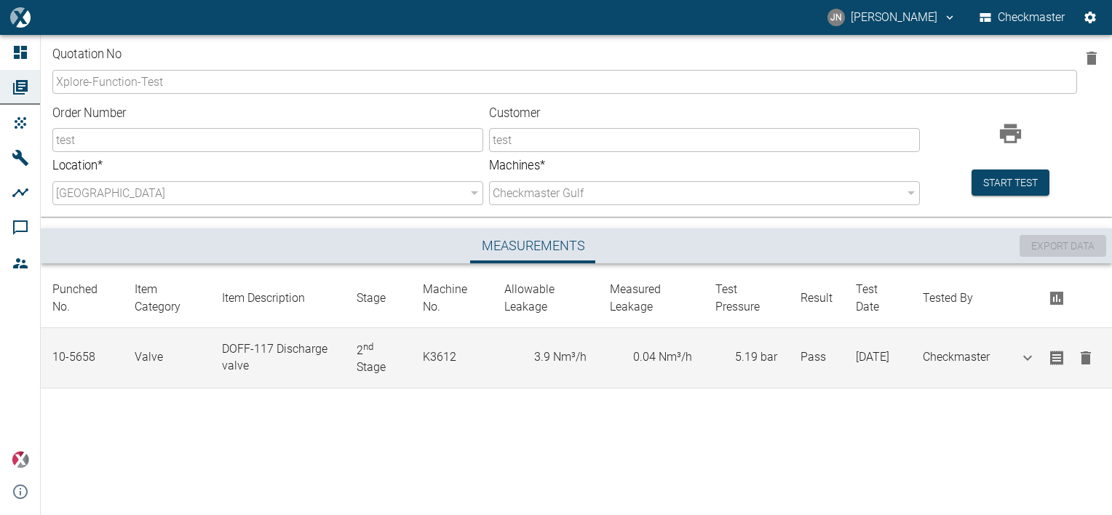
click at [1085, 359] on icon "button" at bounding box center [1085, 357] width 10 height 13
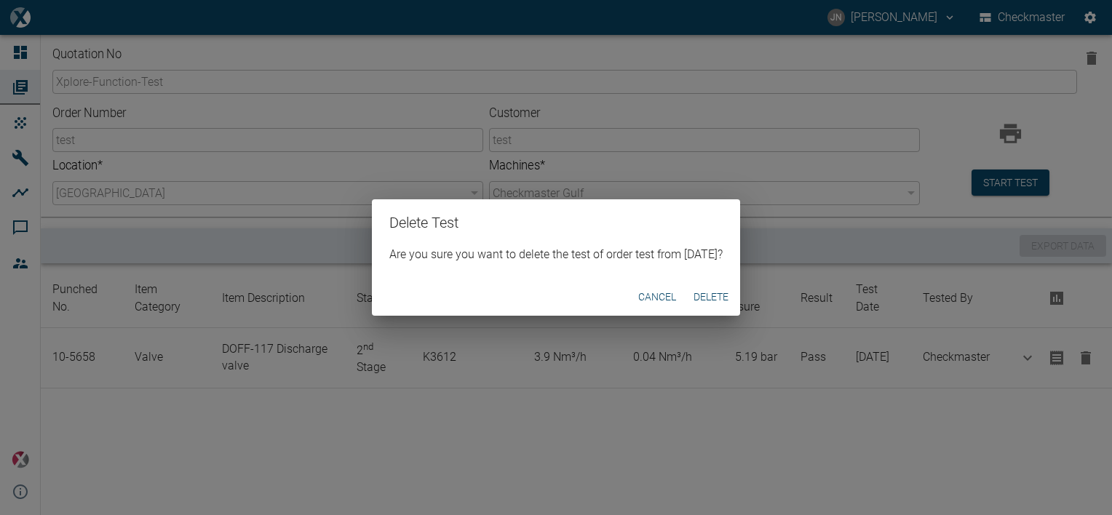
click at [726, 290] on button "Delete" at bounding box center [710, 297] width 47 height 27
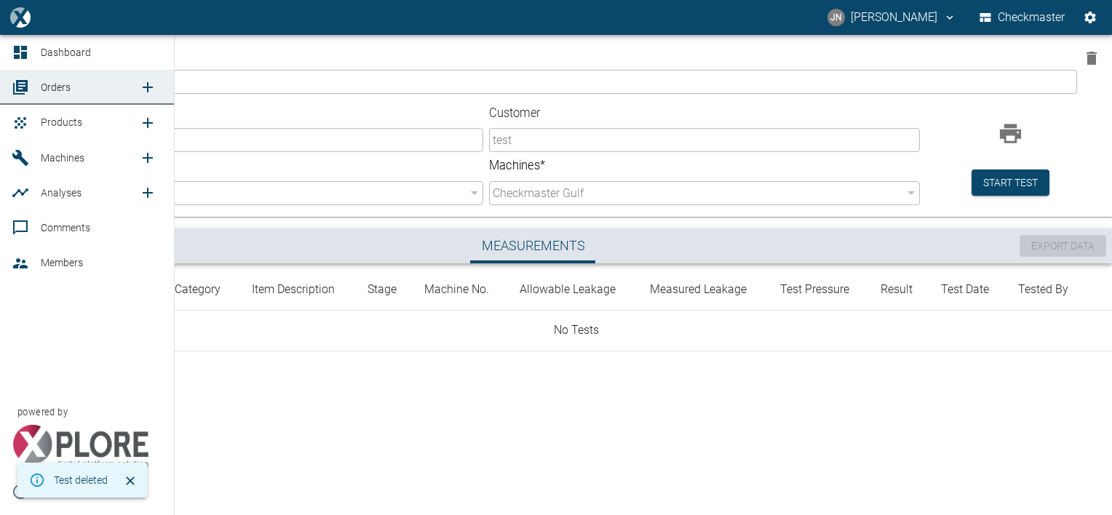
click at [55, 86] on span "Orders" at bounding box center [56, 87] width 30 height 12
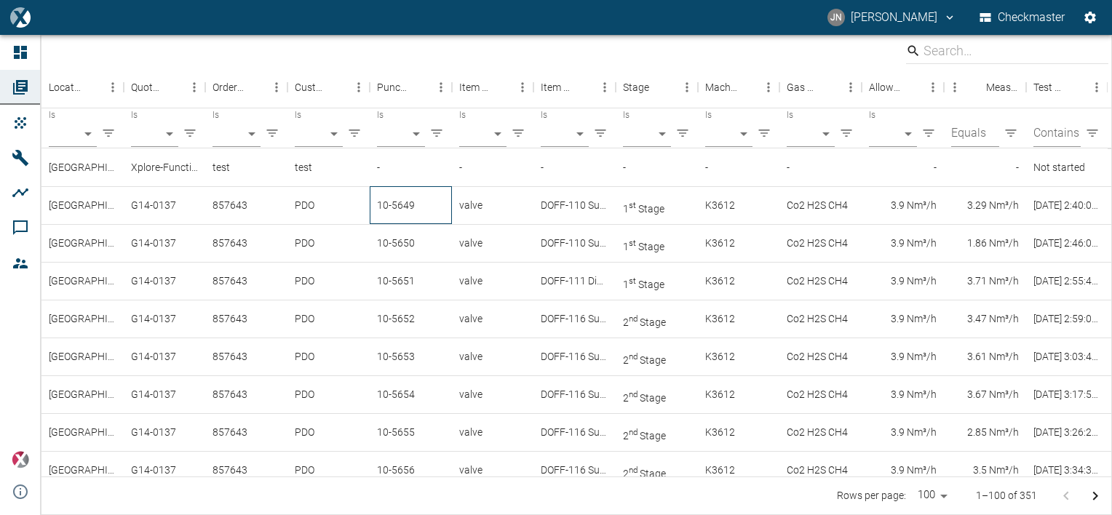
click at [410, 207] on div "10-5649" at bounding box center [411, 205] width 82 height 38
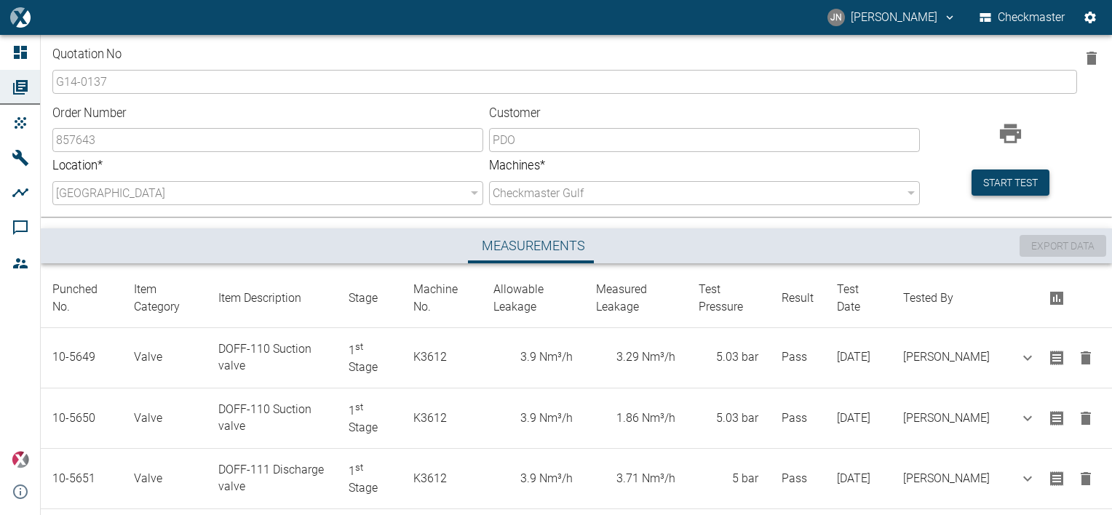
click at [1007, 184] on button "Start test" at bounding box center [1010, 182] width 78 height 27
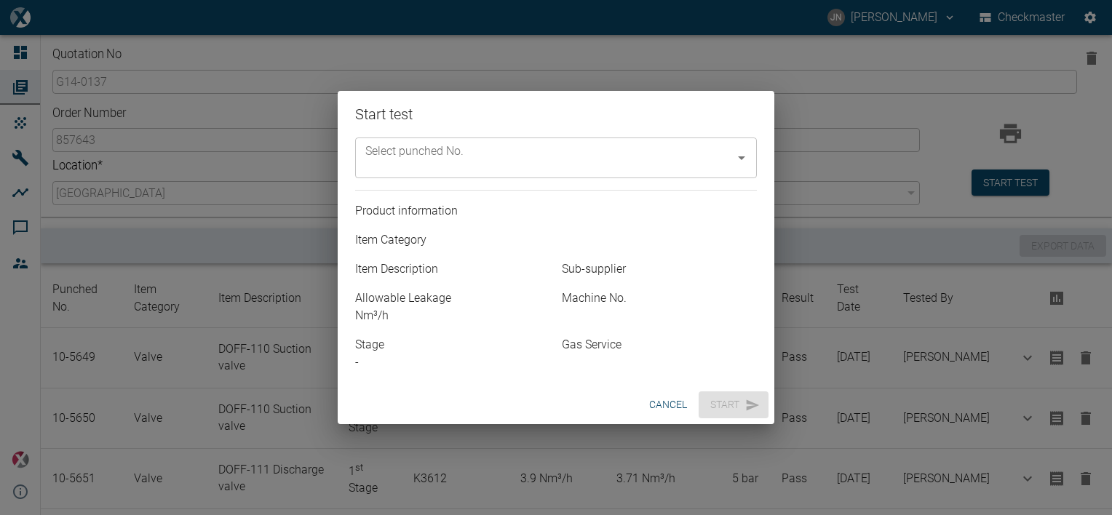
click at [596, 167] on input "Select punched No." at bounding box center [545, 158] width 367 height 28
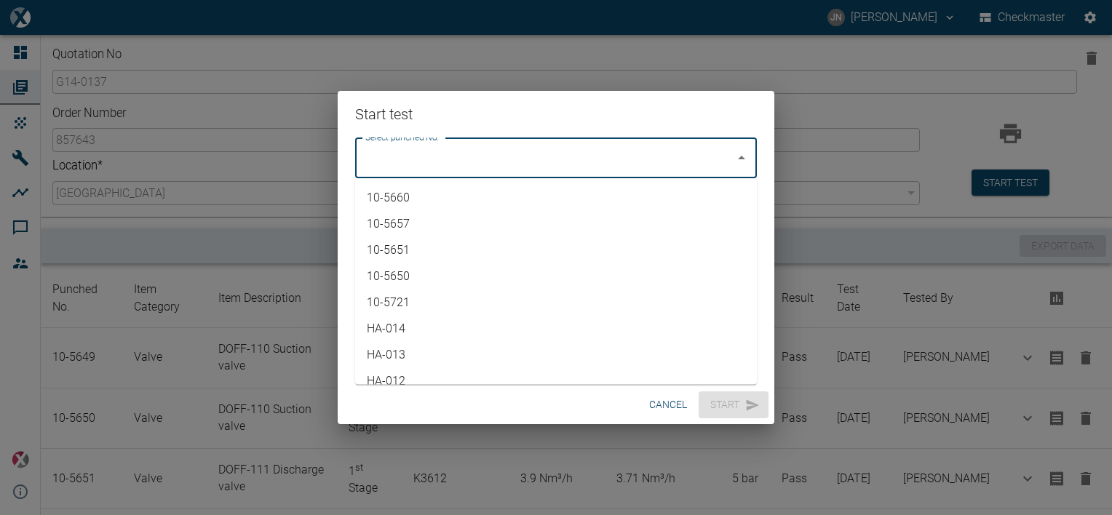
click at [421, 202] on li "10-5660" at bounding box center [556, 198] width 402 height 26
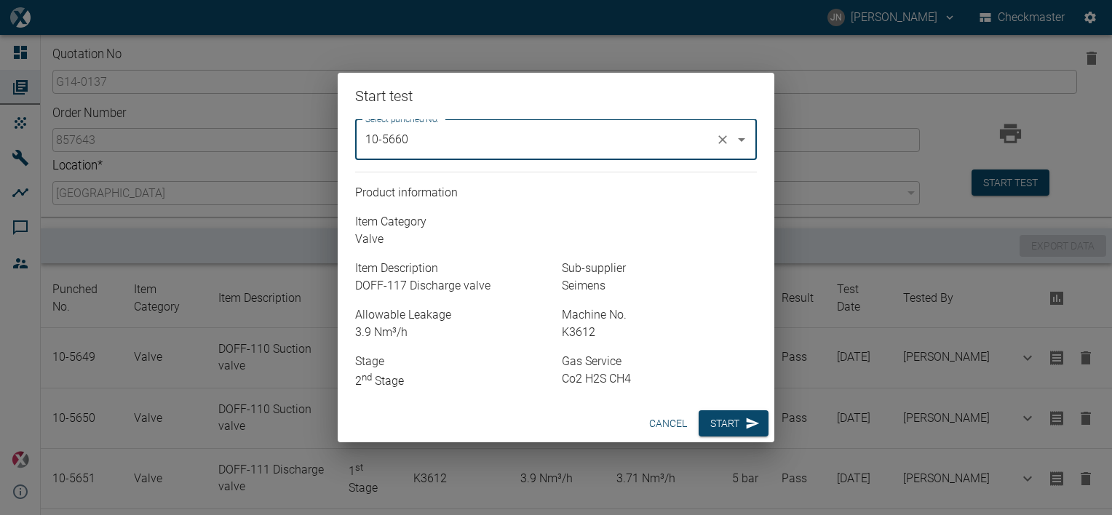
type input "10-5660"
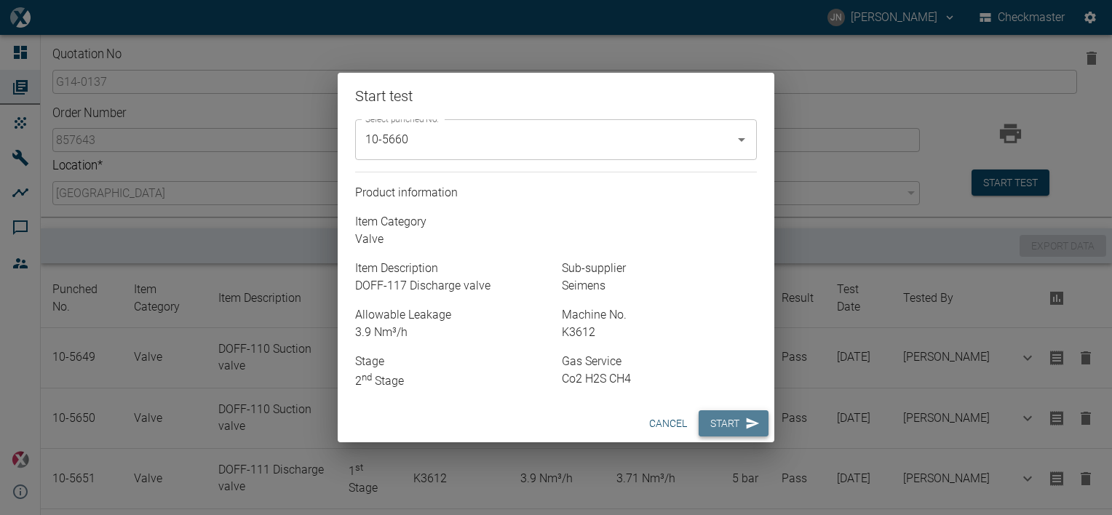
click at [714, 426] on button "Start" at bounding box center [733, 423] width 70 height 27
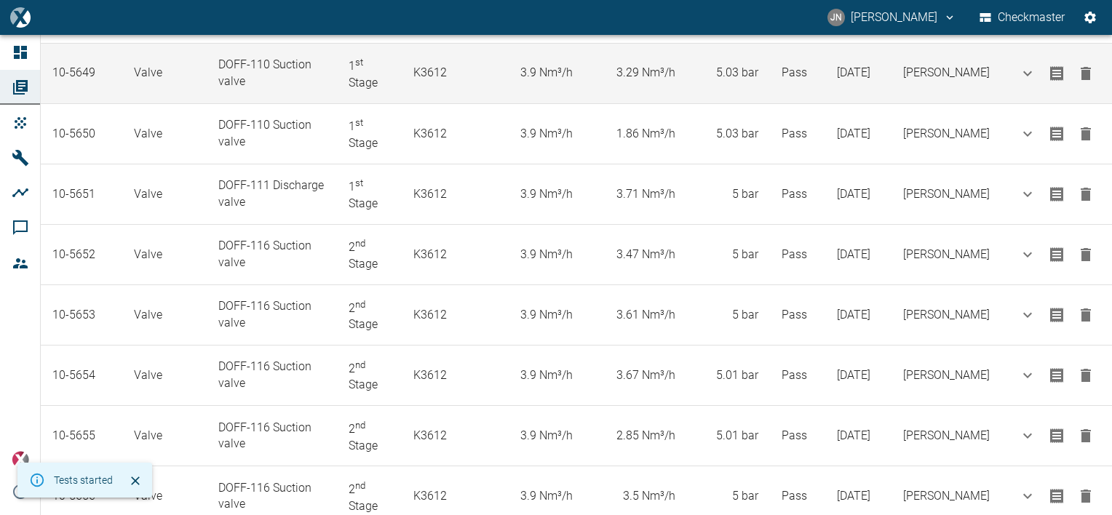
scroll to position [500, 0]
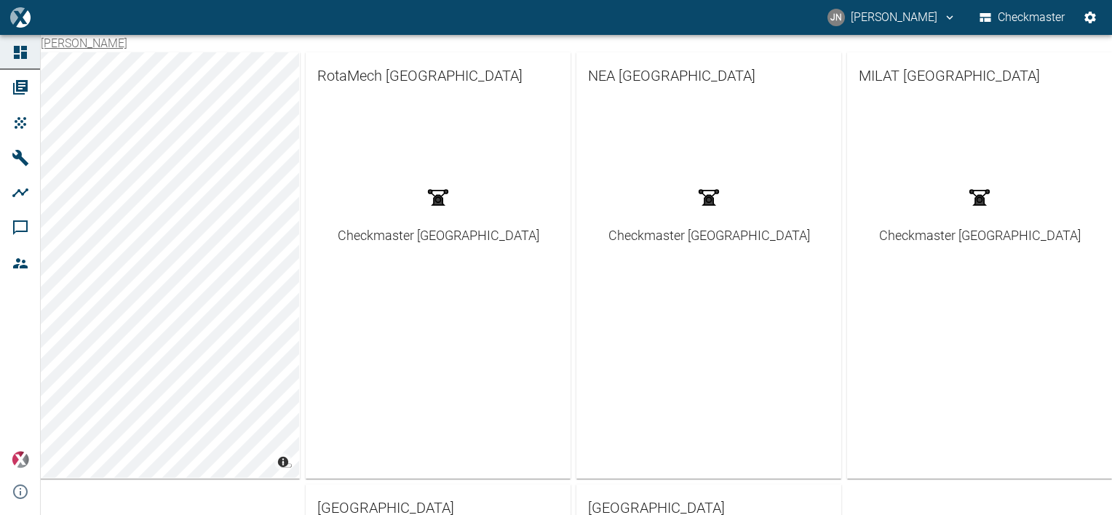
scroll to position [394, 0]
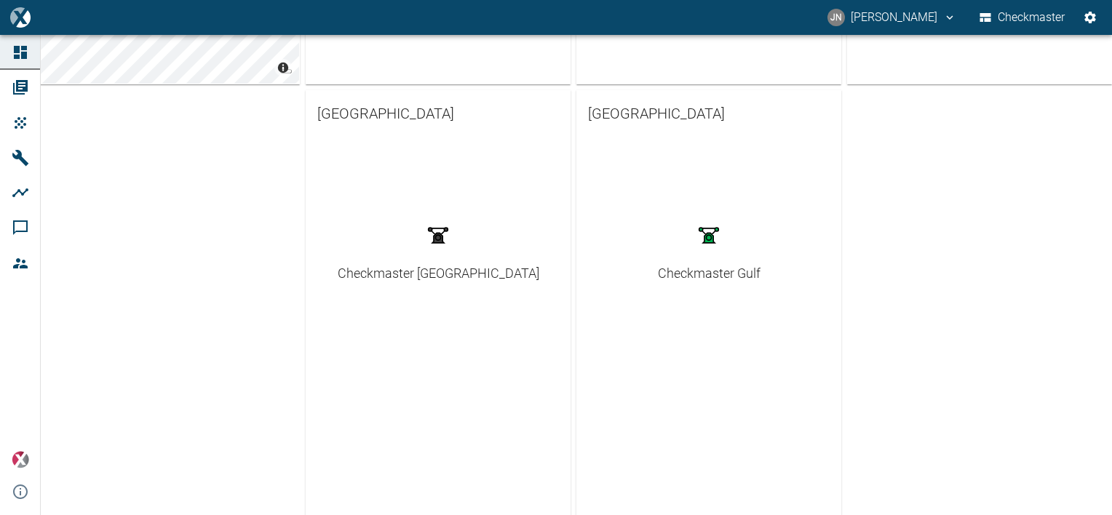
click at [692, 276] on div "Checkmaster Gulf" at bounding box center [709, 273] width 103 height 20
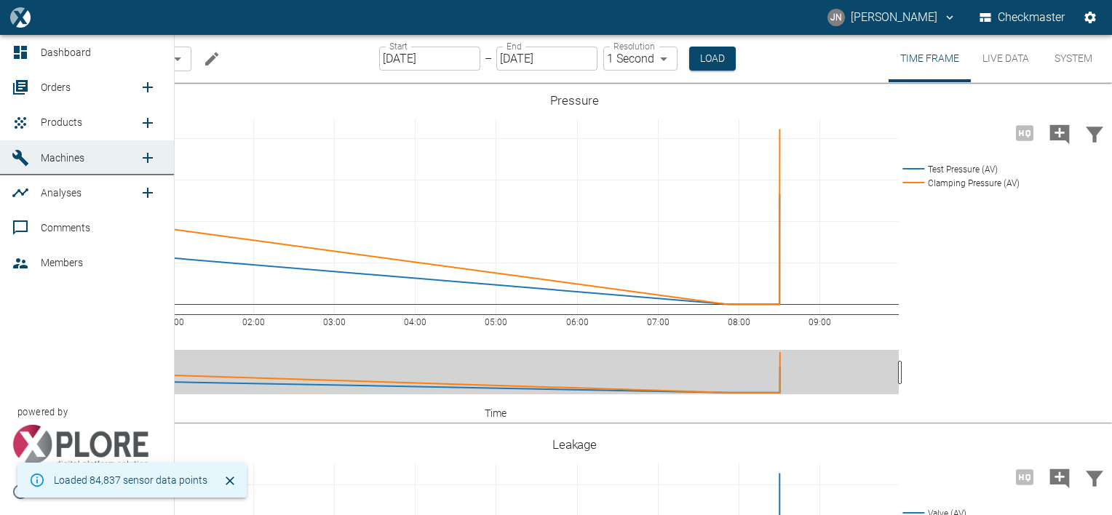
click at [54, 89] on span "Orders" at bounding box center [56, 87] width 30 height 12
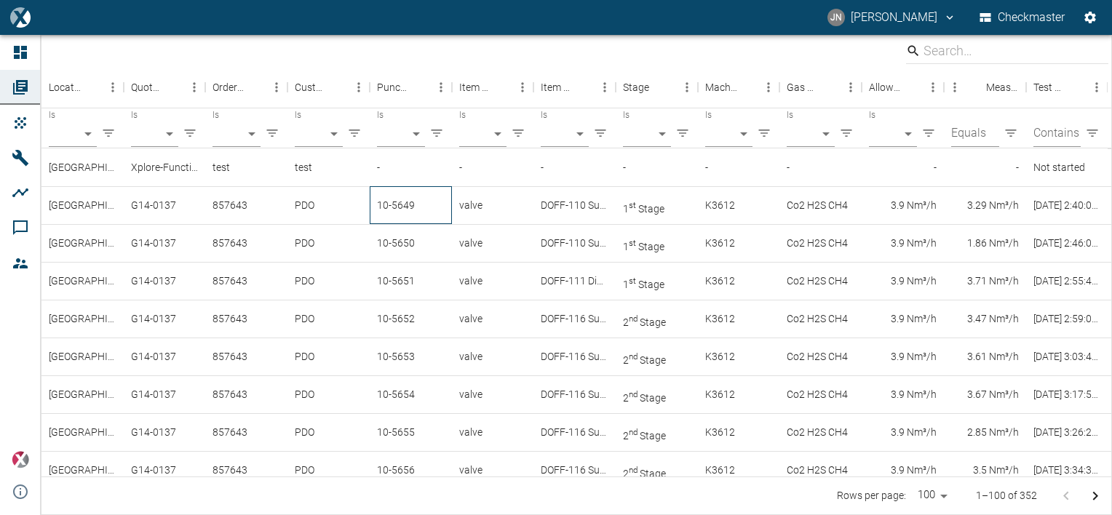
click at [394, 212] on div "10-5649" at bounding box center [411, 205] width 82 height 38
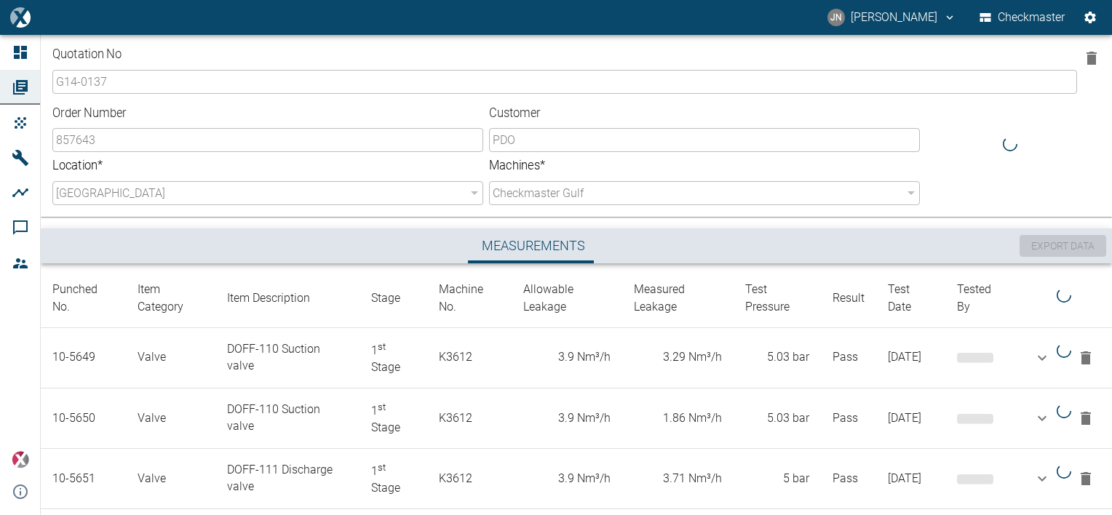
scroll to position [560, 0]
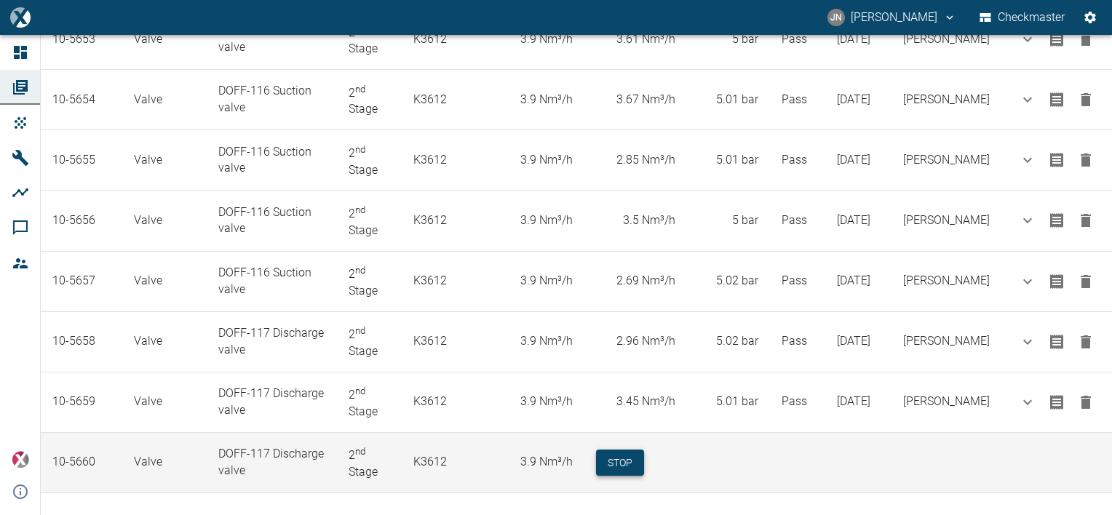
click at [644, 461] on button "Stop" at bounding box center [620, 463] width 48 height 27
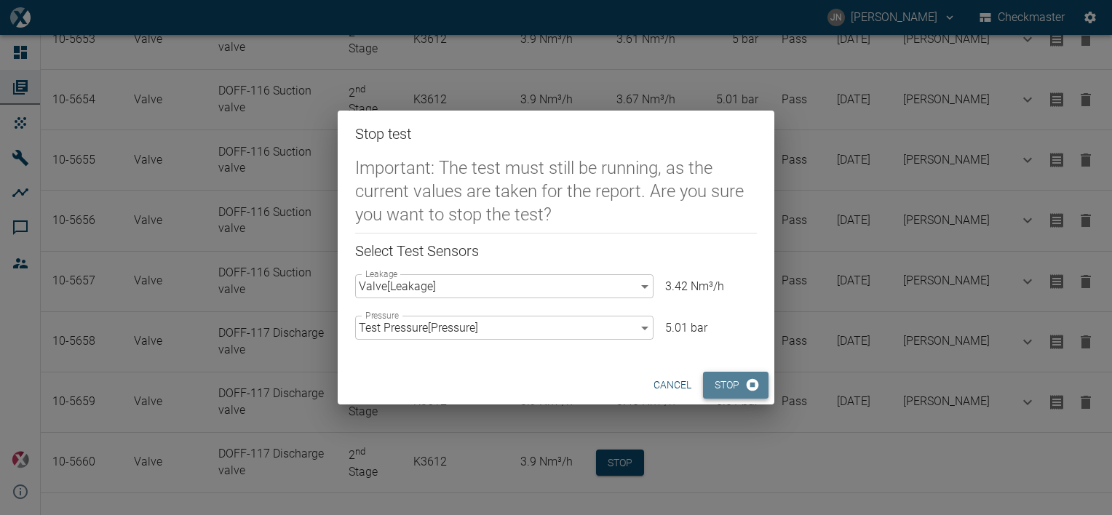
click at [735, 374] on button "Stop" at bounding box center [735, 385] width 65 height 27
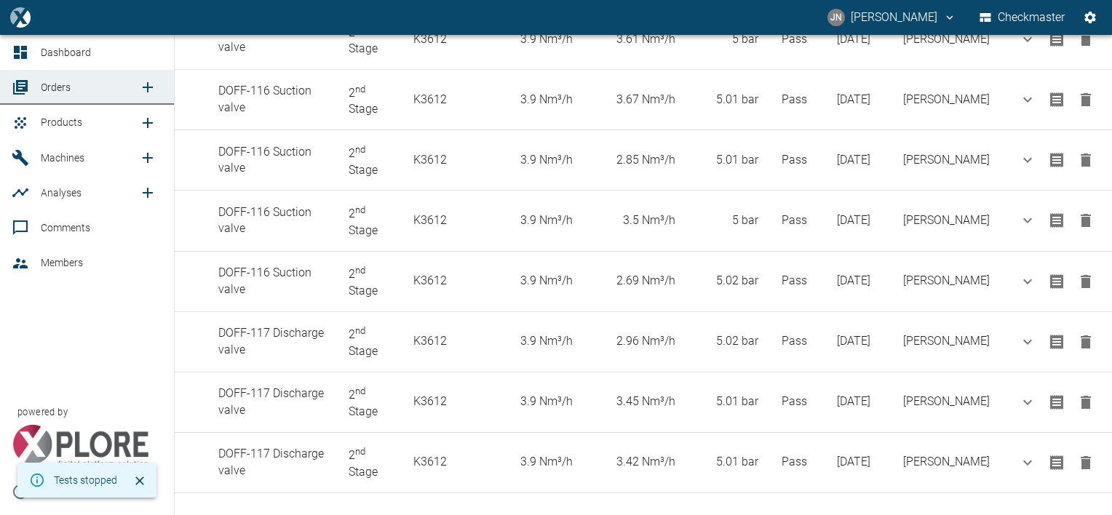
click at [61, 124] on span "Products" at bounding box center [61, 122] width 41 height 12
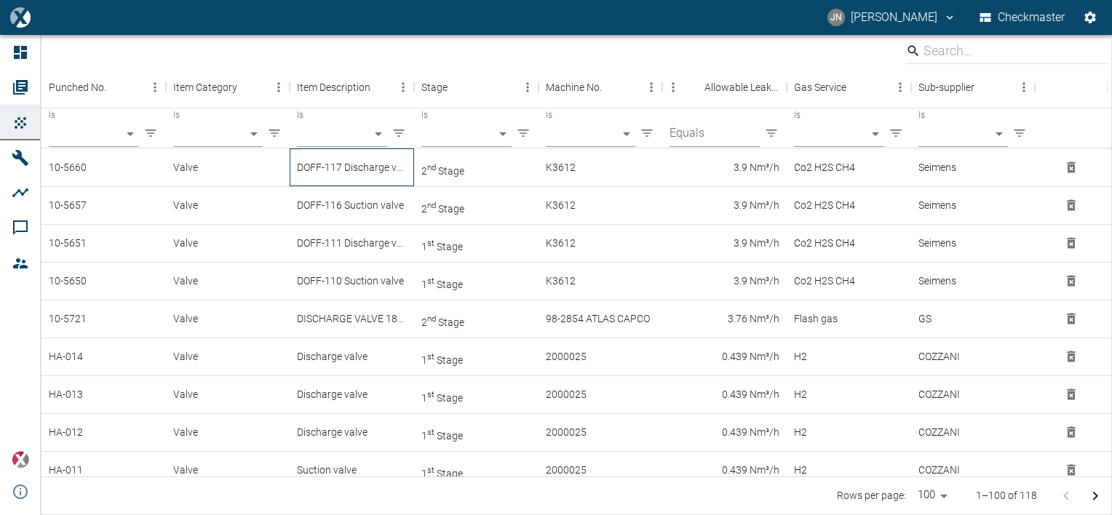
click at [358, 163] on div "DOFF-117 Discharge valve" at bounding box center [352, 167] width 124 height 38
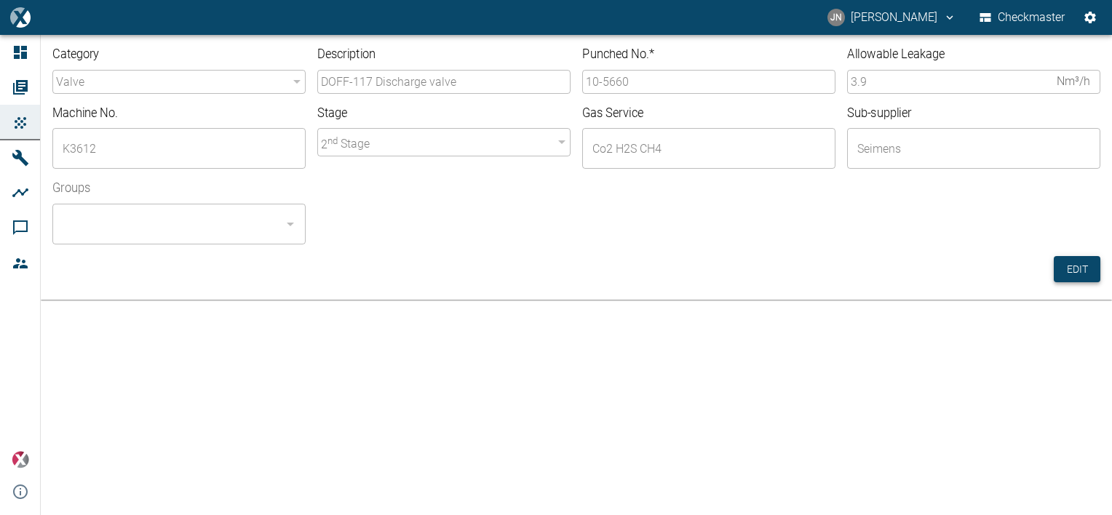
click at [1078, 265] on button "Edit" at bounding box center [1076, 269] width 47 height 27
click at [654, 76] on input "10-5660" at bounding box center [708, 82] width 253 height 24
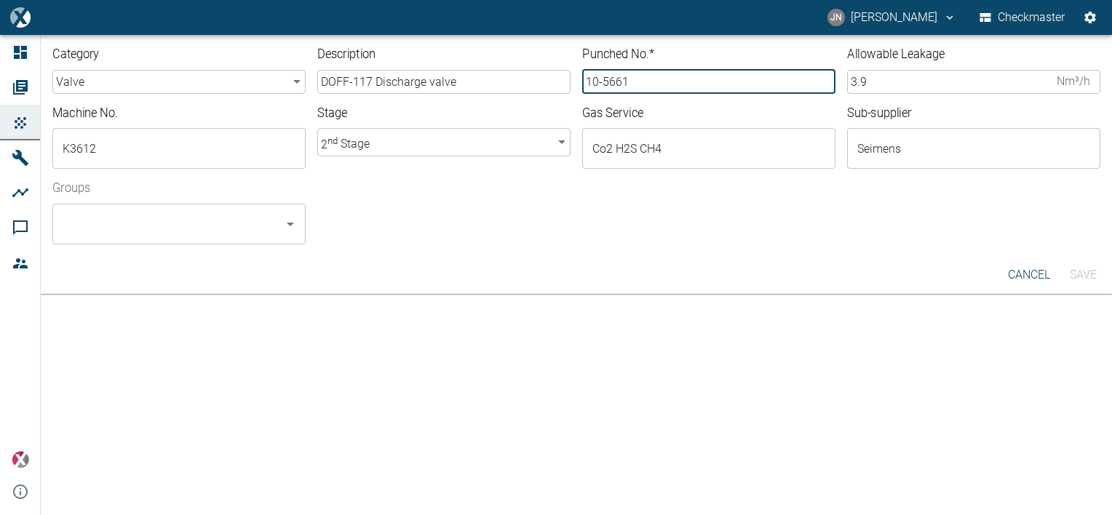
type input "10-5661"
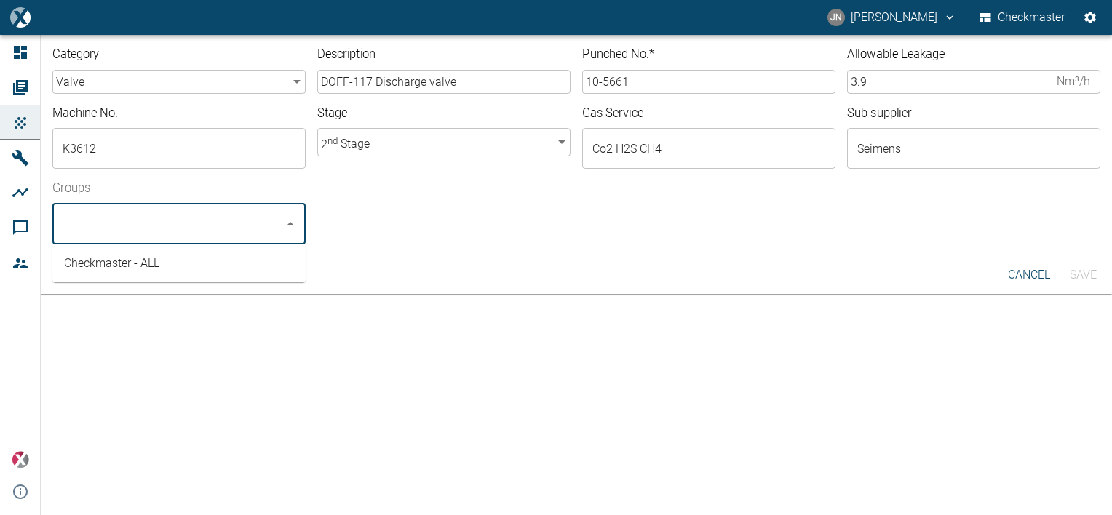
click at [237, 235] on input "Groups" at bounding box center [168, 224] width 218 height 28
click at [219, 262] on li "Checkmaster - ALL" at bounding box center [178, 263] width 253 height 26
click at [1087, 267] on button "Save" at bounding box center [1082, 275] width 47 height 26
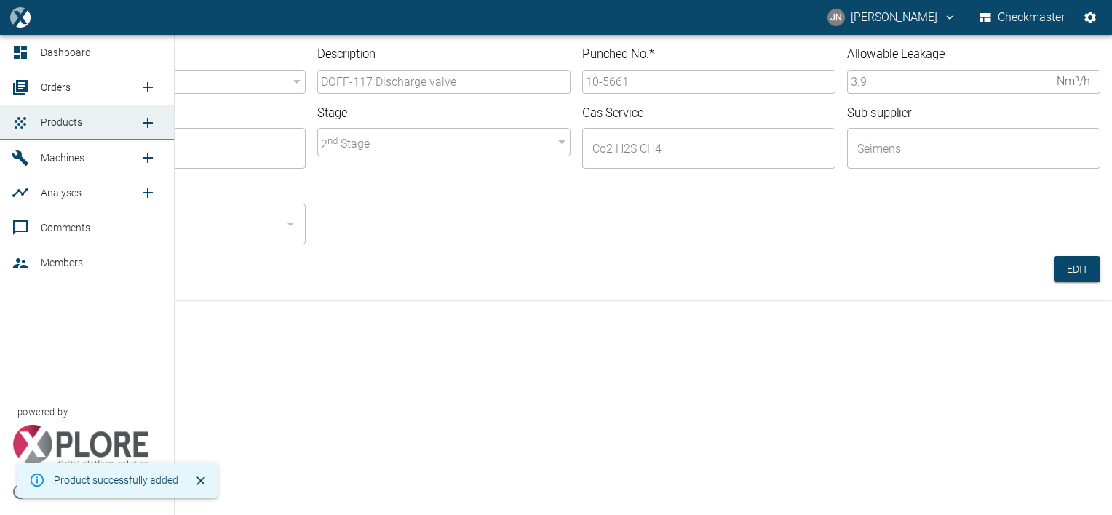
click at [63, 75] on link "Orders" at bounding box center [87, 87] width 174 height 35
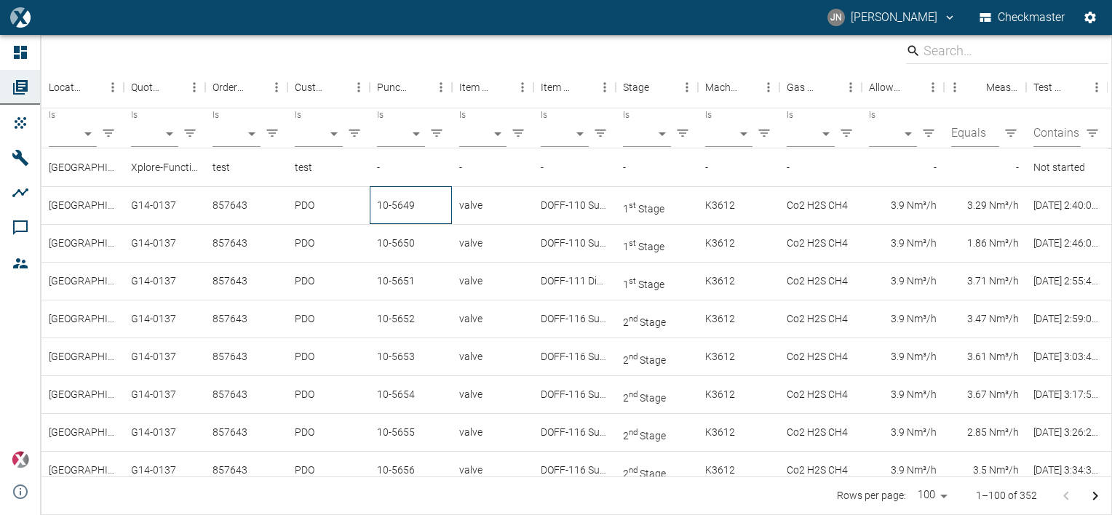
click at [409, 212] on div "10-5649" at bounding box center [411, 205] width 82 height 38
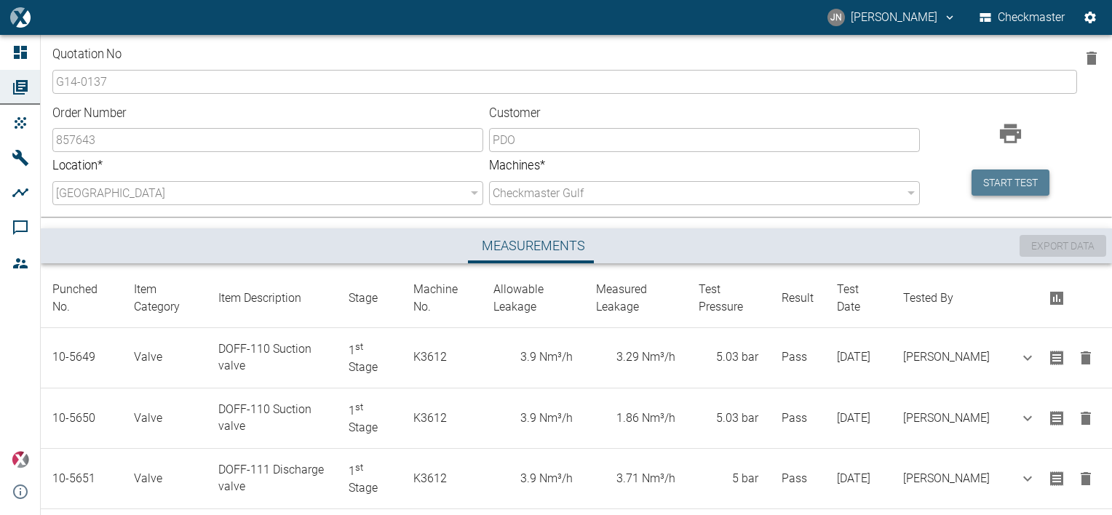
click at [1013, 175] on button "Start test" at bounding box center [1010, 182] width 78 height 27
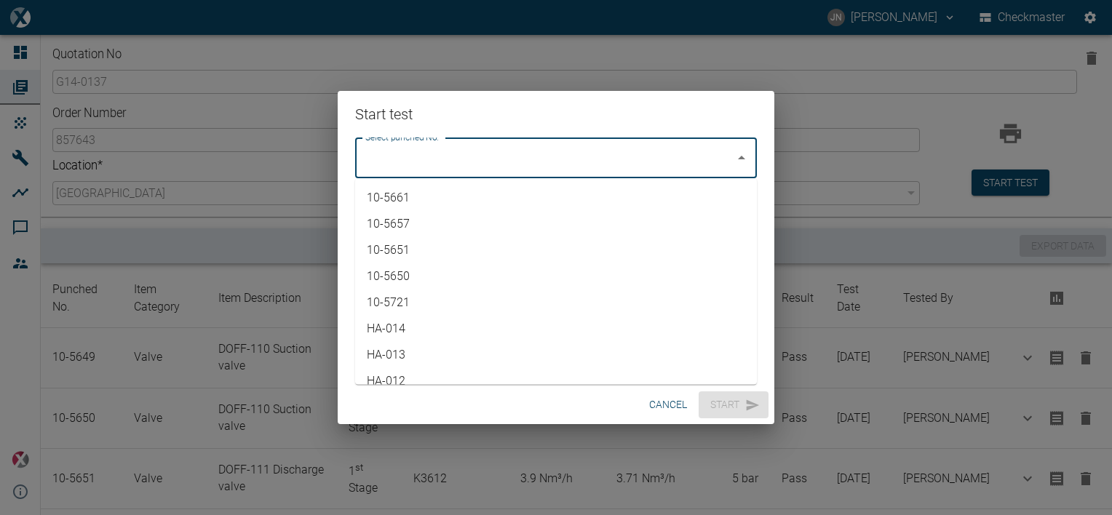
click at [666, 163] on input "Select punched No." at bounding box center [545, 158] width 367 height 28
click at [395, 201] on li "10-5661" at bounding box center [556, 198] width 402 height 26
type input "10-5661"
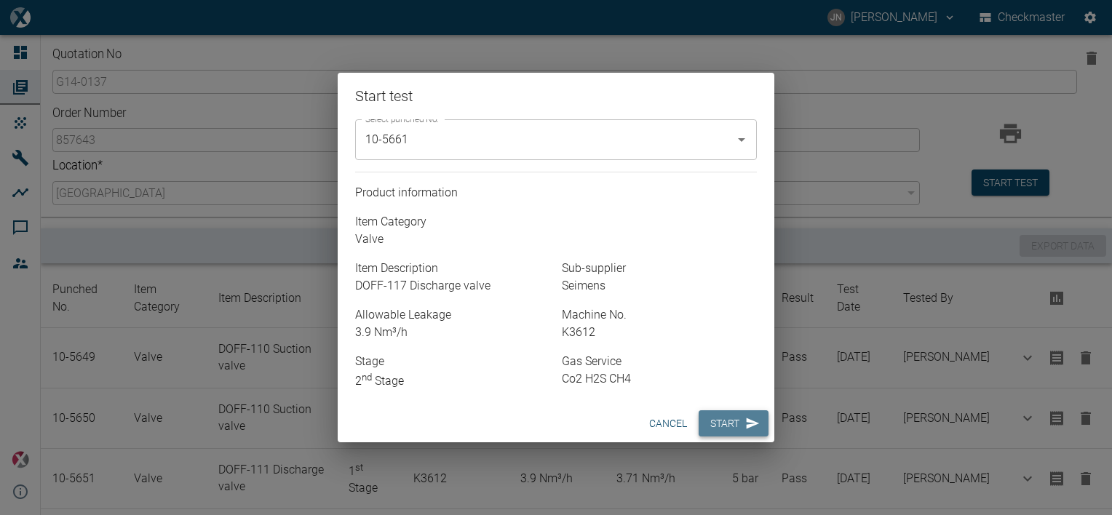
click at [737, 429] on button "Start" at bounding box center [733, 423] width 70 height 27
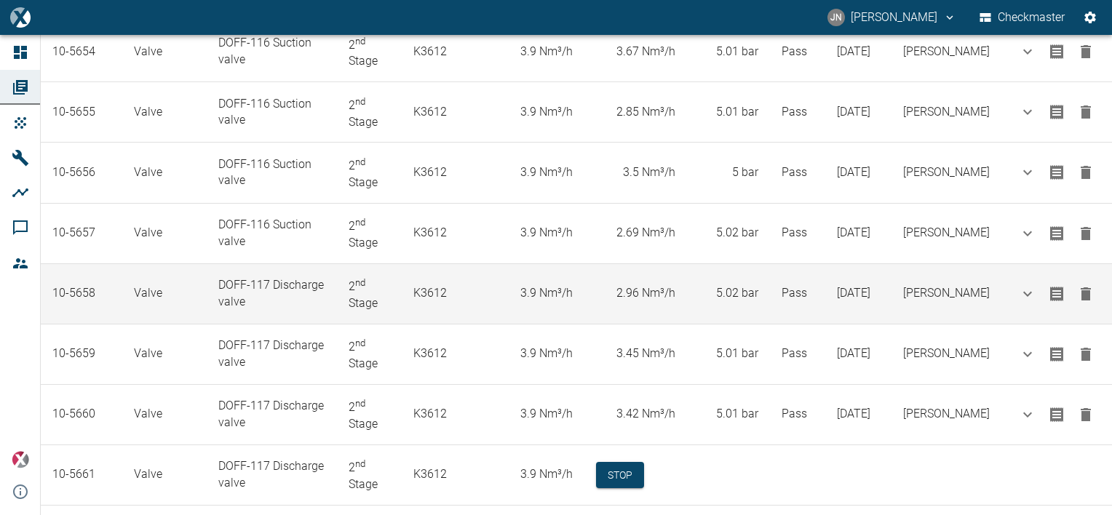
scroll to position [620, 0]
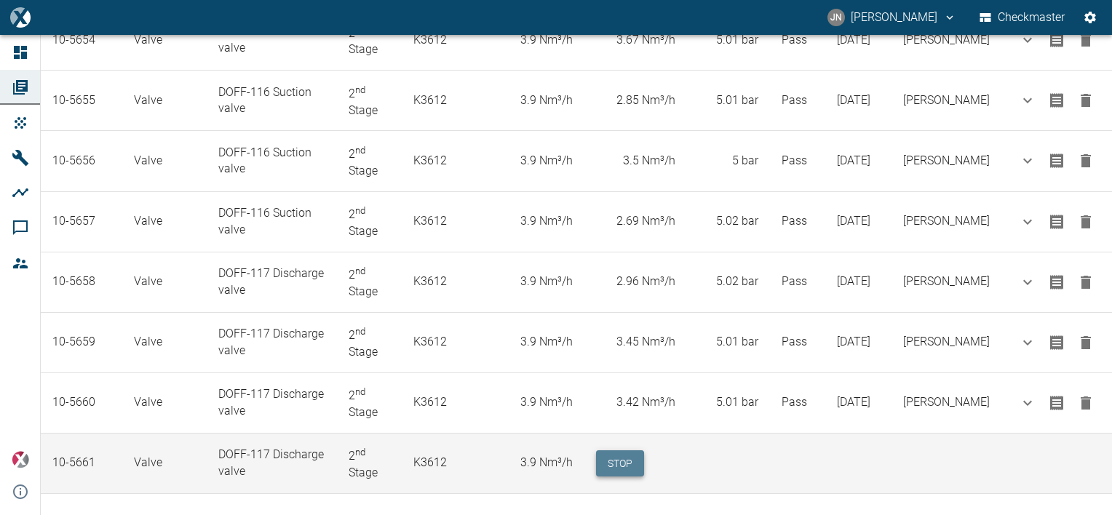
click at [639, 450] on button "Stop" at bounding box center [620, 463] width 48 height 27
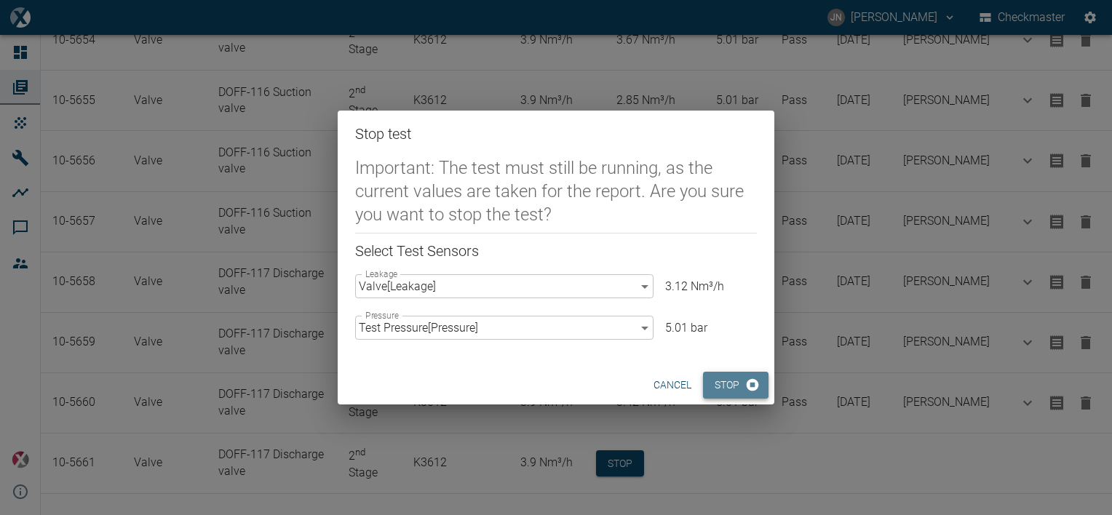
click at [726, 387] on button "Stop" at bounding box center [735, 385] width 65 height 27
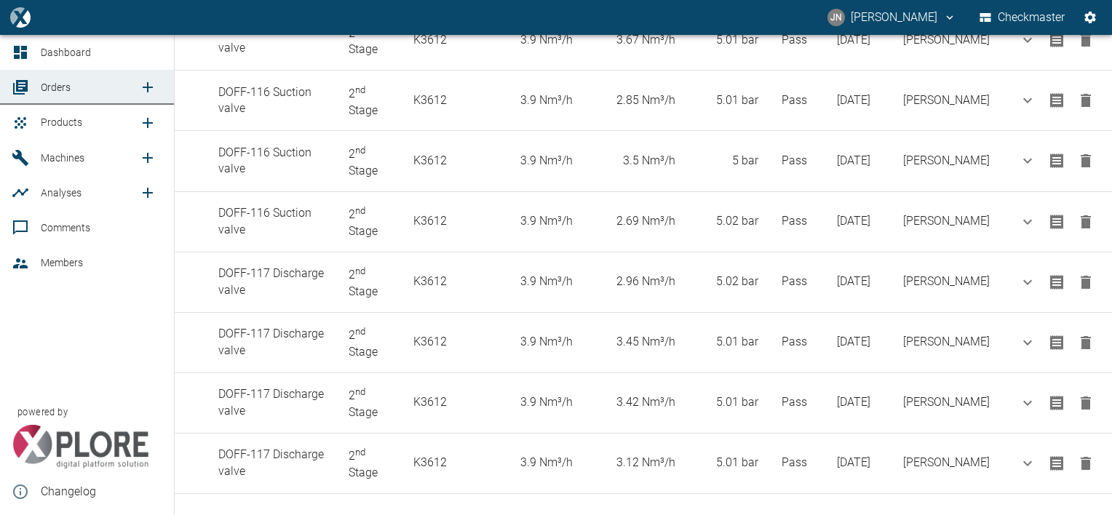
click at [71, 122] on span "Products" at bounding box center [61, 122] width 41 height 12
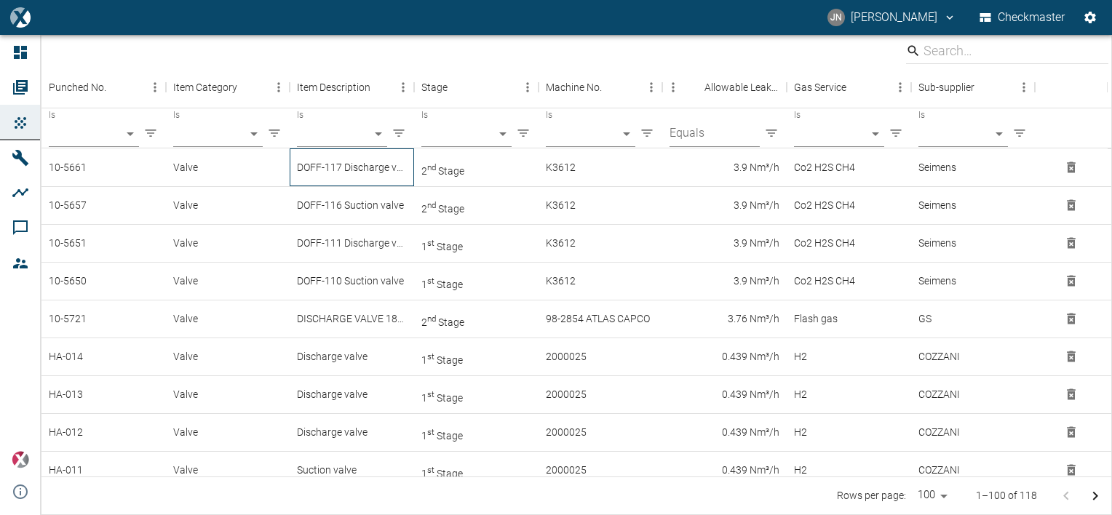
click at [365, 172] on div "DOFF-117 Discharge valve" at bounding box center [352, 167] width 124 height 38
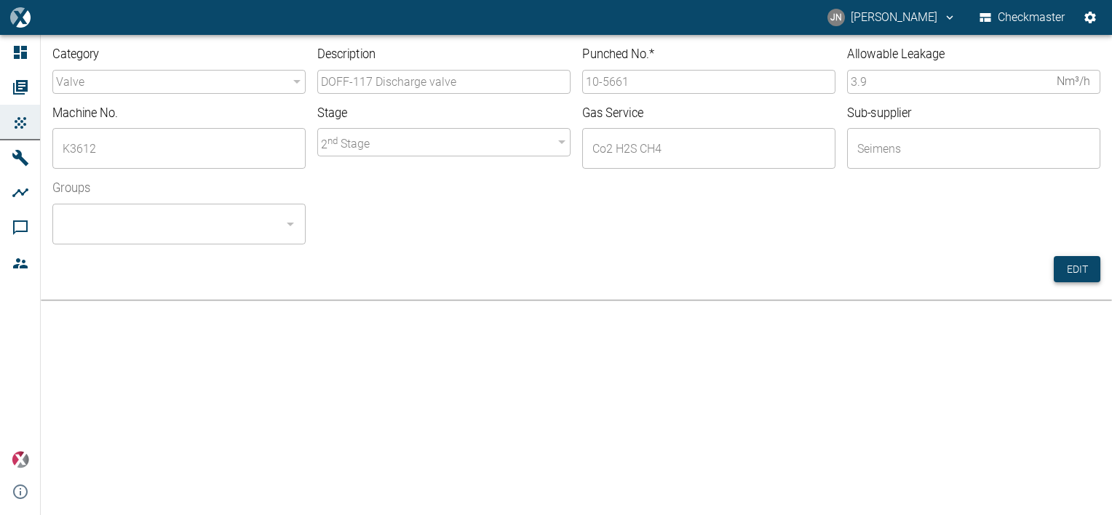
click at [1080, 266] on button "Edit" at bounding box center [1076, 269] width 47 height 27
click at [651, 85] on input "10-5661" at bounding box center [708, 82] width 253 height 24
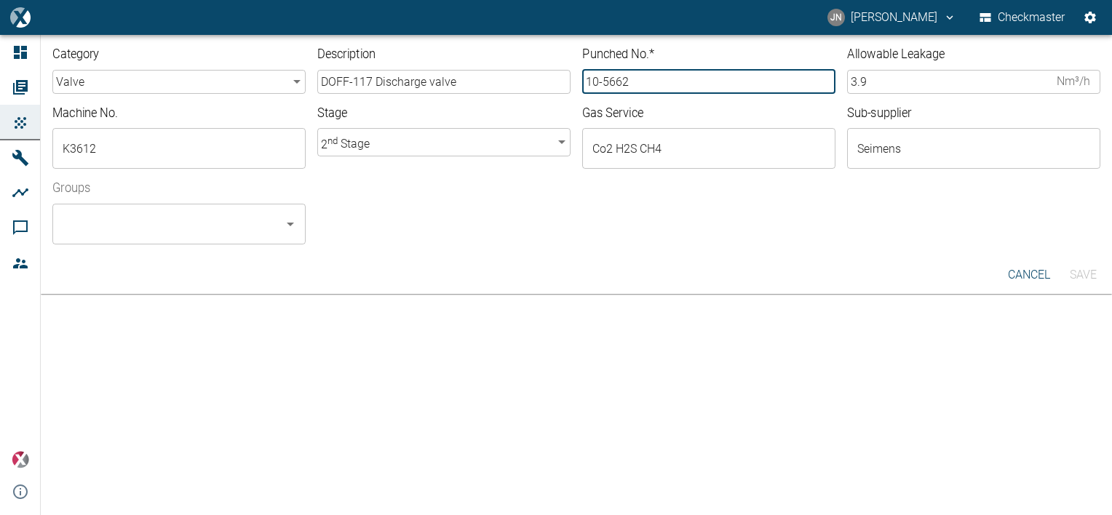
type input "10-5662"
click at [243, 224] on input "Groups" at bounding box center [168, 224] width 218 height 28
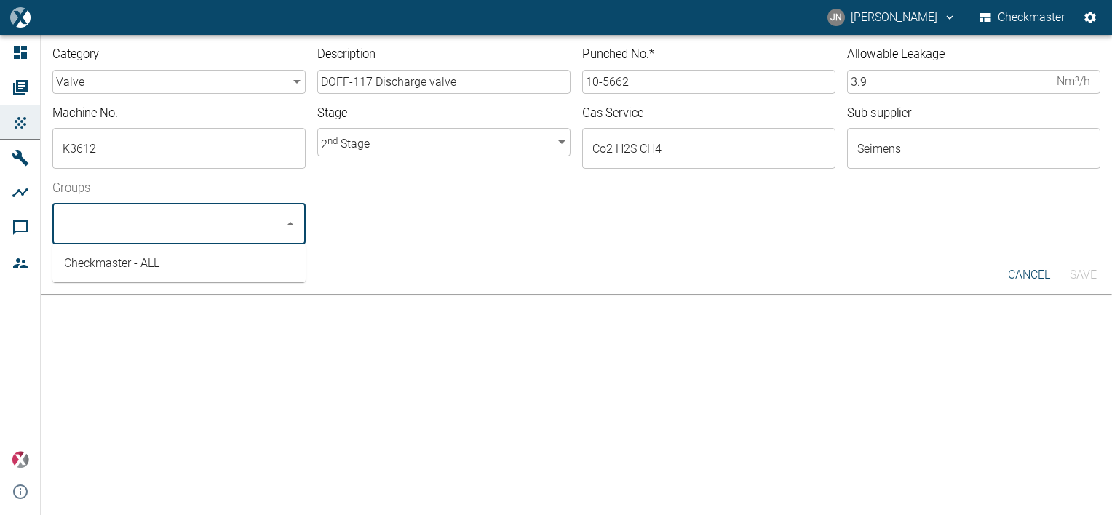
click at [231, 268] on li "Checkmaster - ALL" at bounding box center [178, 263] width 253 height 26
click at [1094, 276] on button "Save" at bounding box center [1082, 275] width 47 height 26
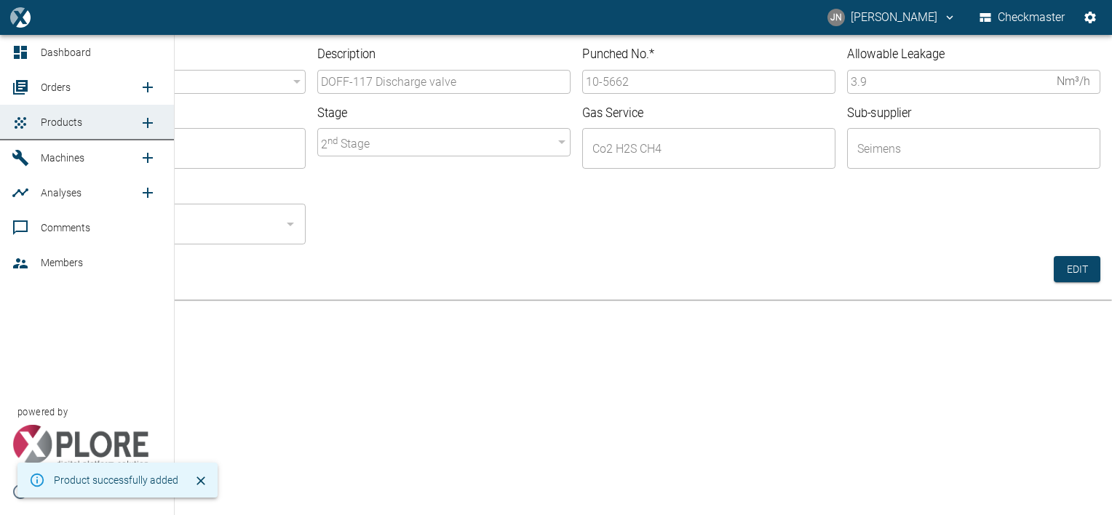
click at [50, 87] on span "Orders" at bounding box center [56, 87] width 30 height 12
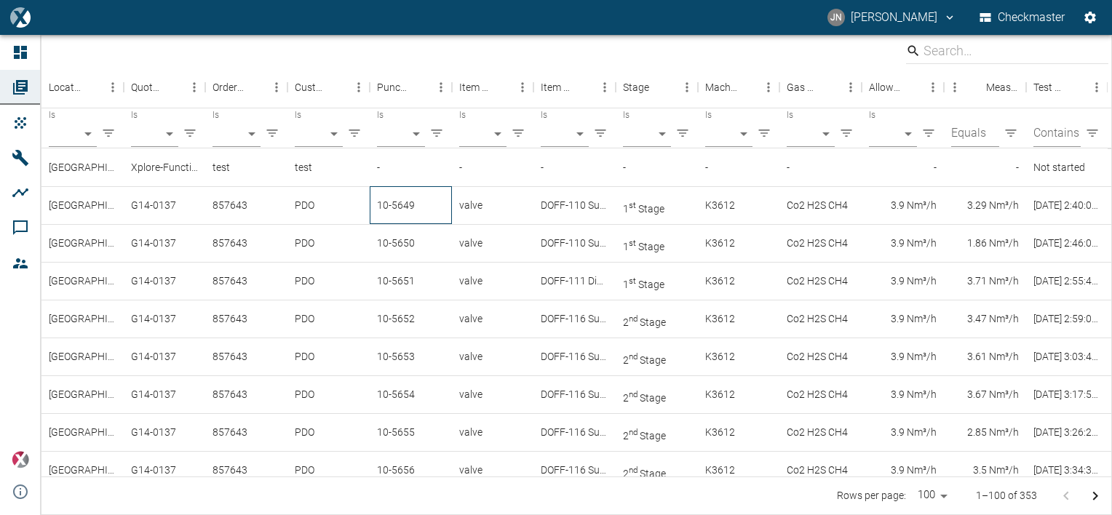
click at [409, 207] on div "10-5649" at bounding box center [411, 205] width 82 height 38
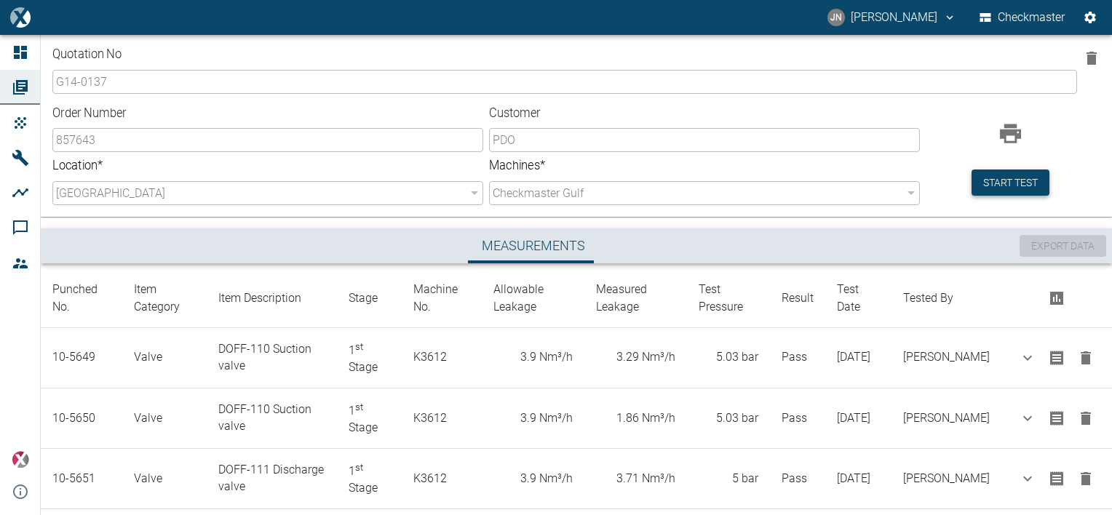
click at [1024, 183] on button "Start test" at bounding box center [1010, 182] width 78 height 27
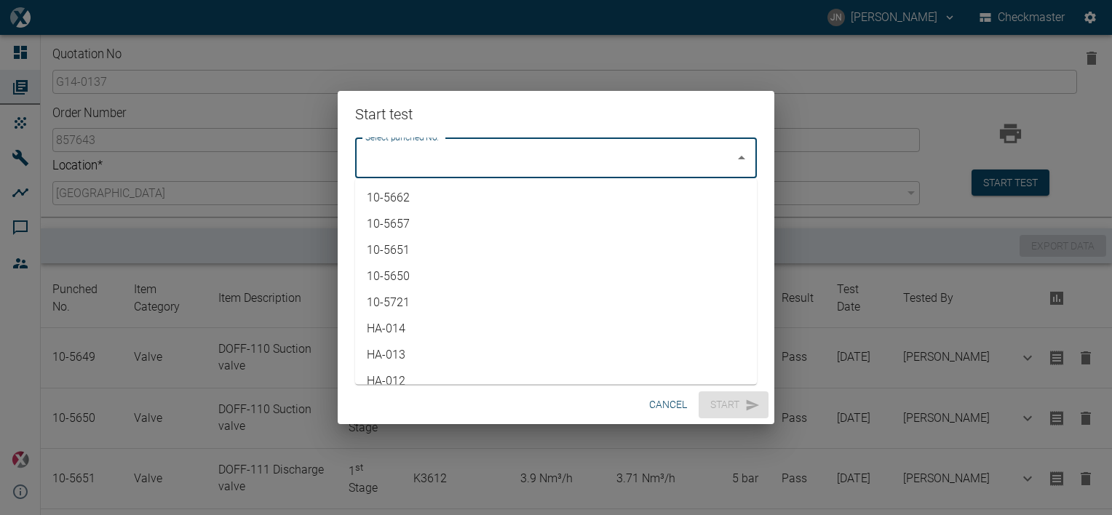
click at [575, 154] on input "Select punched No." at bounding box center [545, 158] width 367 height 28
click at [414, 199] on li "10-5662" at bounding box center [556, 198] width 402 height 26
type input "10-5662"
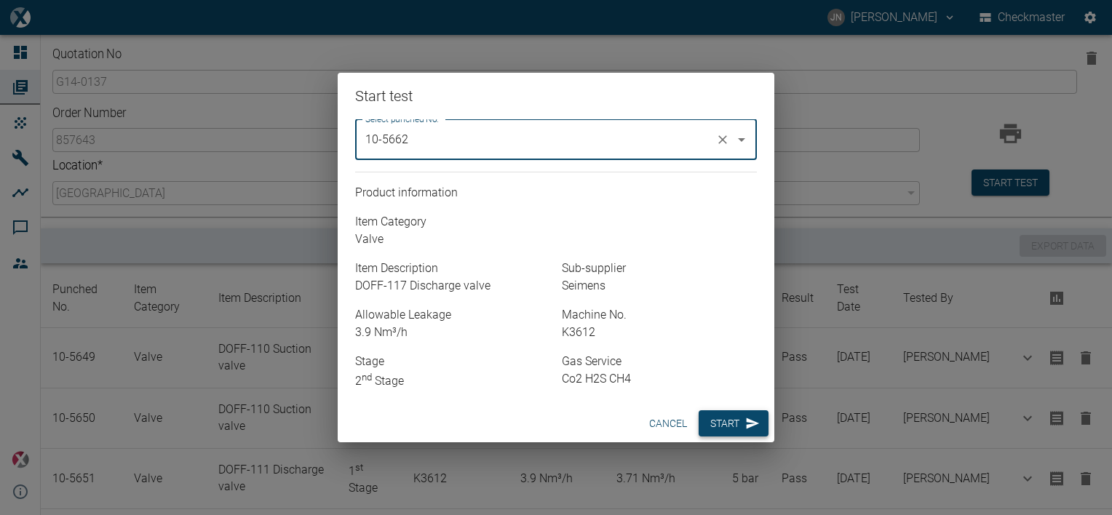
click at [725, 427] on button "Start" at bounding box center [733, 423] width 70 height 27
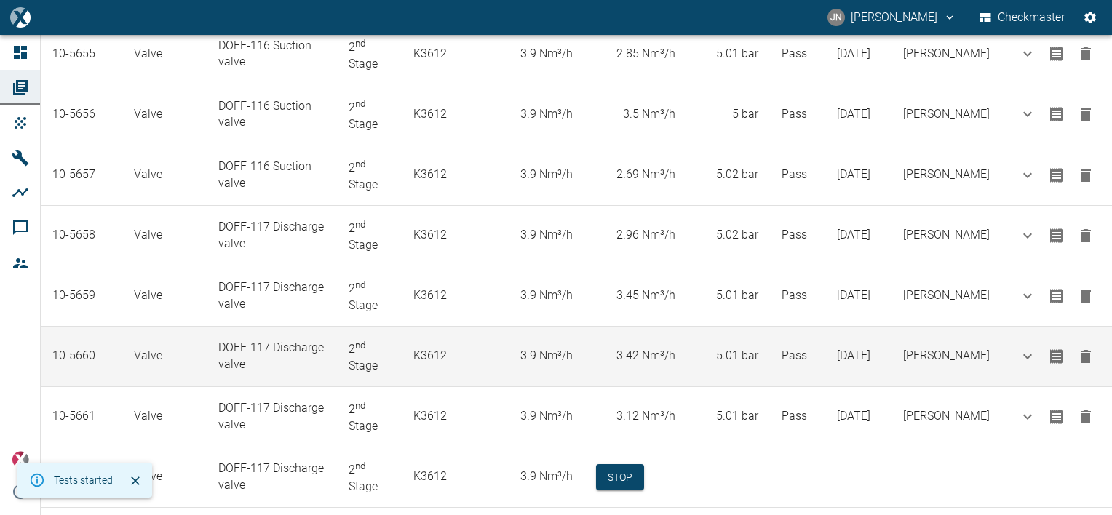
scroll to position [679, 0]
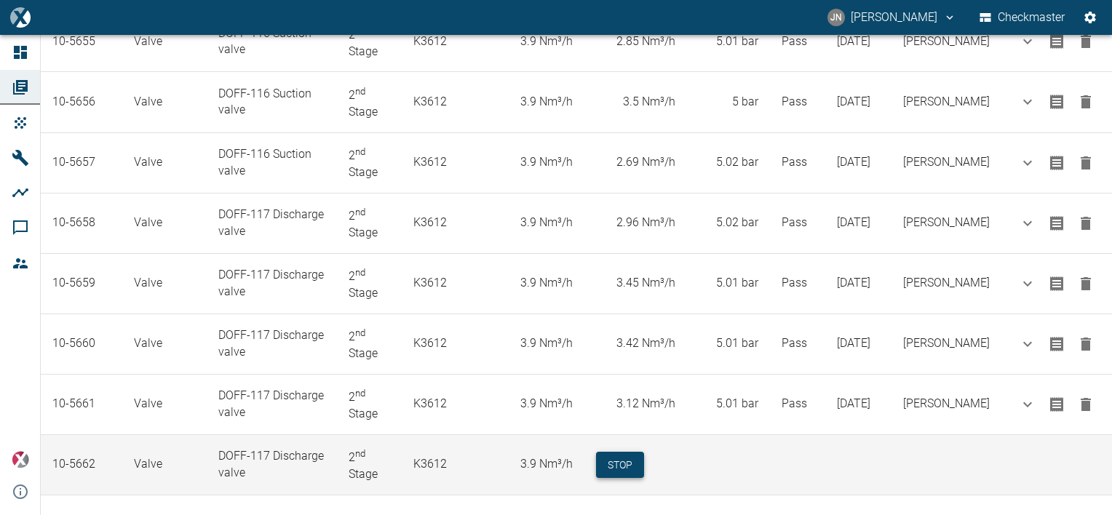
click at [643, 457] on button "Stop" at bounding box center [620, 465] width 48 height 27
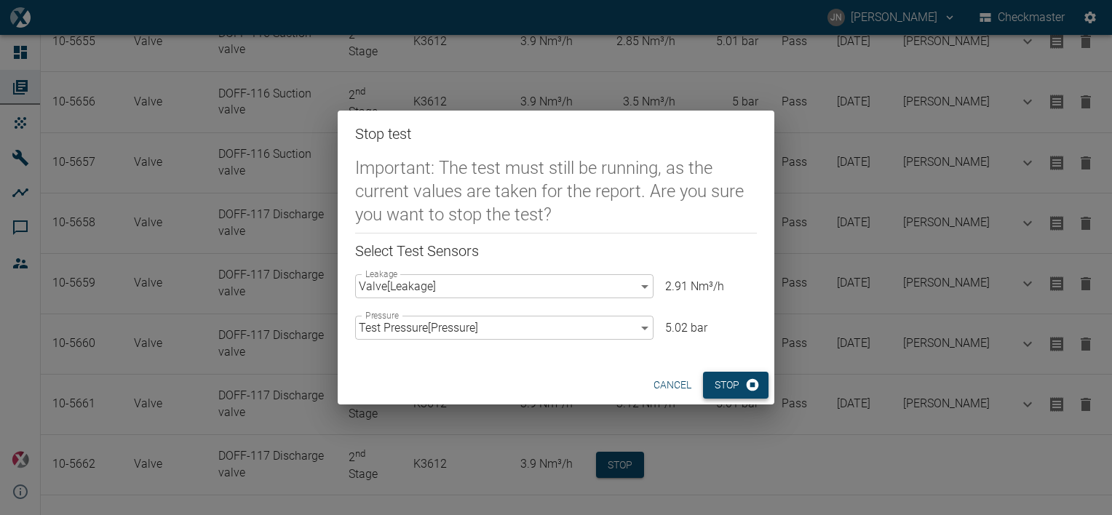
click at [738, 387] on button "Stop" at bounding box center [735, 385] width 65 height 27
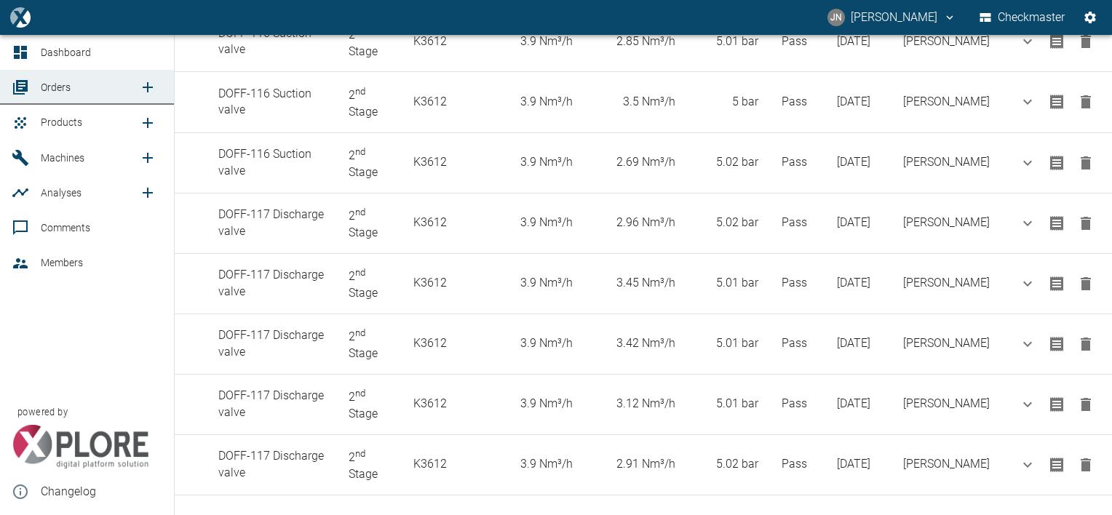
click at [65, 127] on span "Products" at bounding box center [61, 122] width 41 height 12
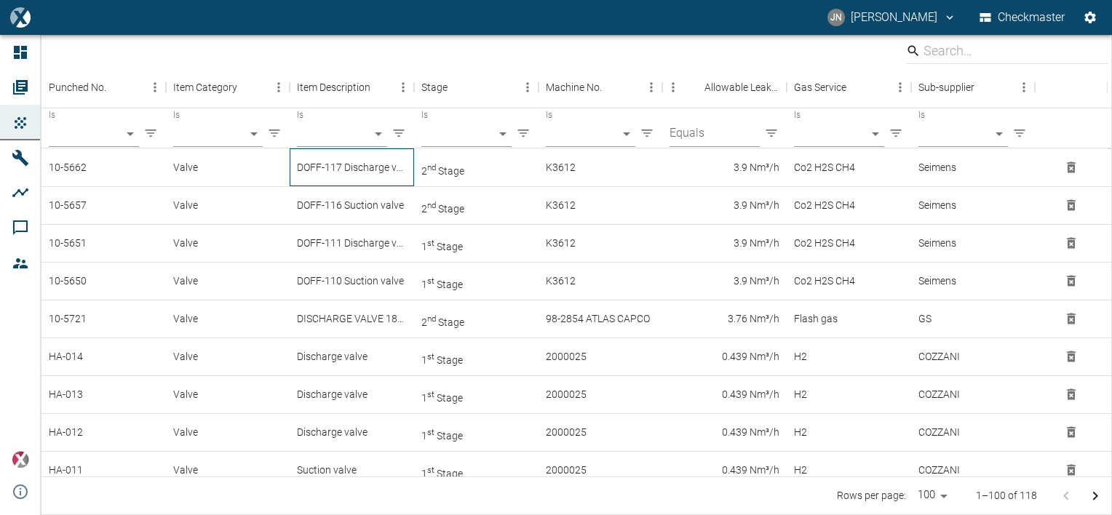
click at [375, 175] on div "DOFF-117 Discharge valve" at bounding box center [352, 167] width 124 height 38
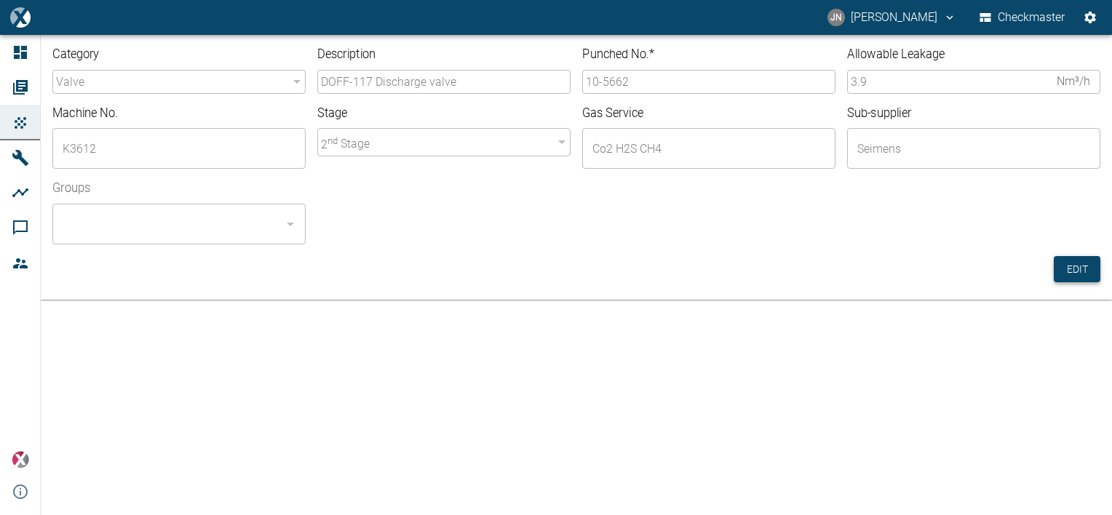
click at [1072, 264] on button "Edit" at bounding box center [1076, 269] width 47 height 27
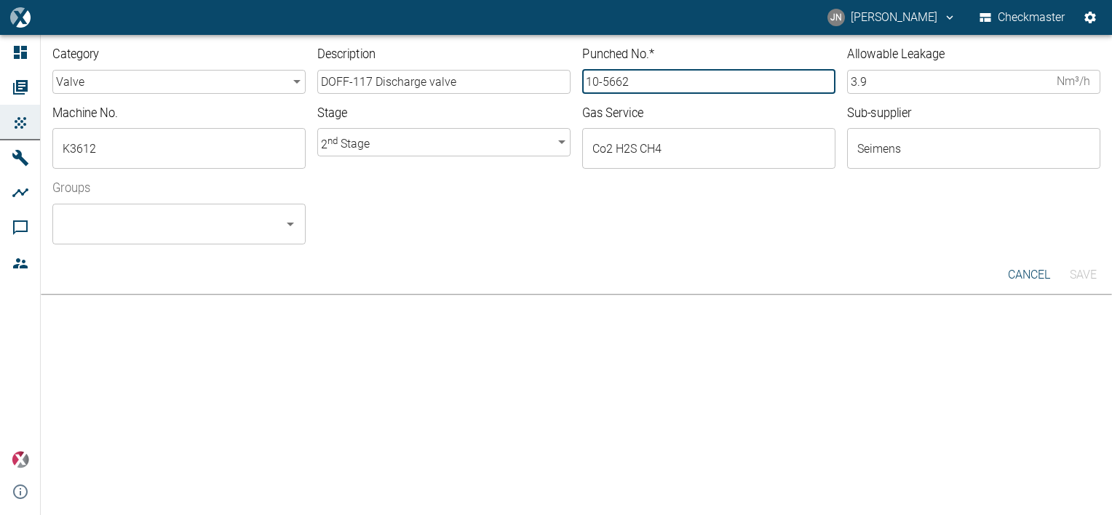
click at [637, 87] on input "10-5662" at bounding box center [708, 82] width 253 height 24
type input "10-5663"
click at [224, 227] on input "Groups" at bounding box center [168, 224] width 218 height 28
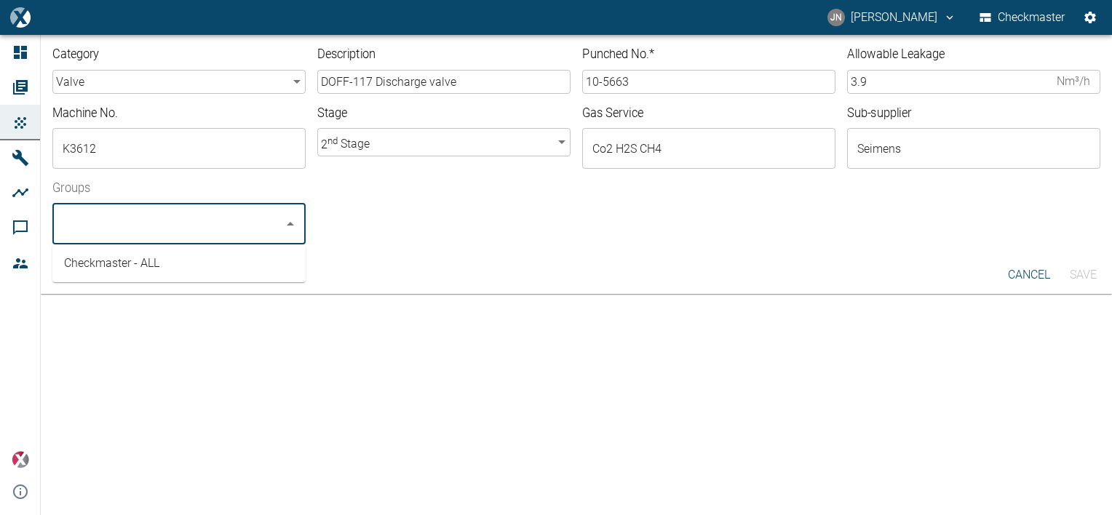
click at [236, 266] on li "Checkmaster - ALL" at bounding box center [178, 263] width 253 height 26
click at [1089, 276] on button "Save" at bounding box center [1082, 275] width 47 height 26
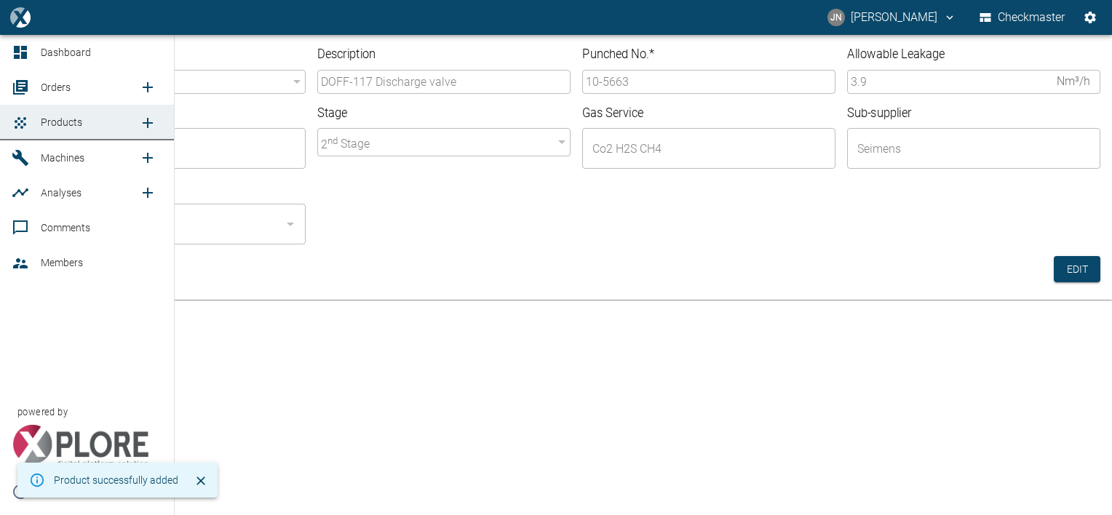
click at [58, 83] on span "Orders" at bounding box center [56, 87] width 30 height 12
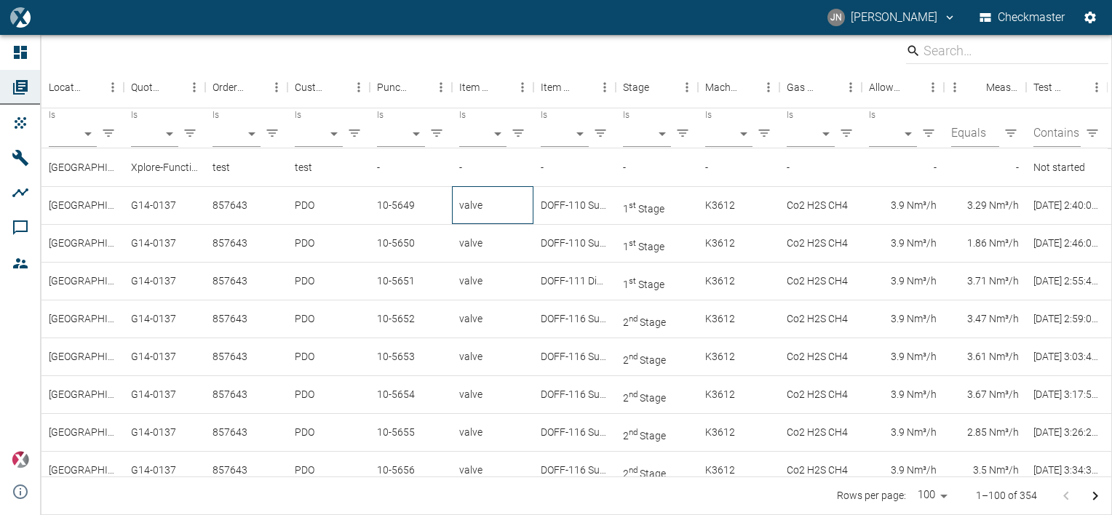
click at [466, 213] on div "valve" at bounding box center [493, 205] width 82 height 38
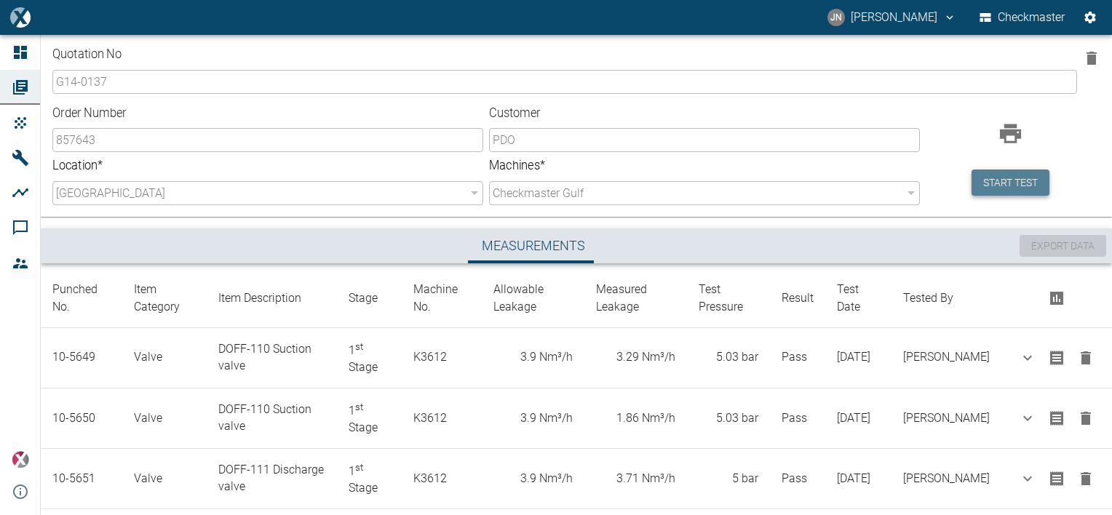
click at [1002, 181] on button "Start test" at bounding box center [1010, 182] width 78 height 27
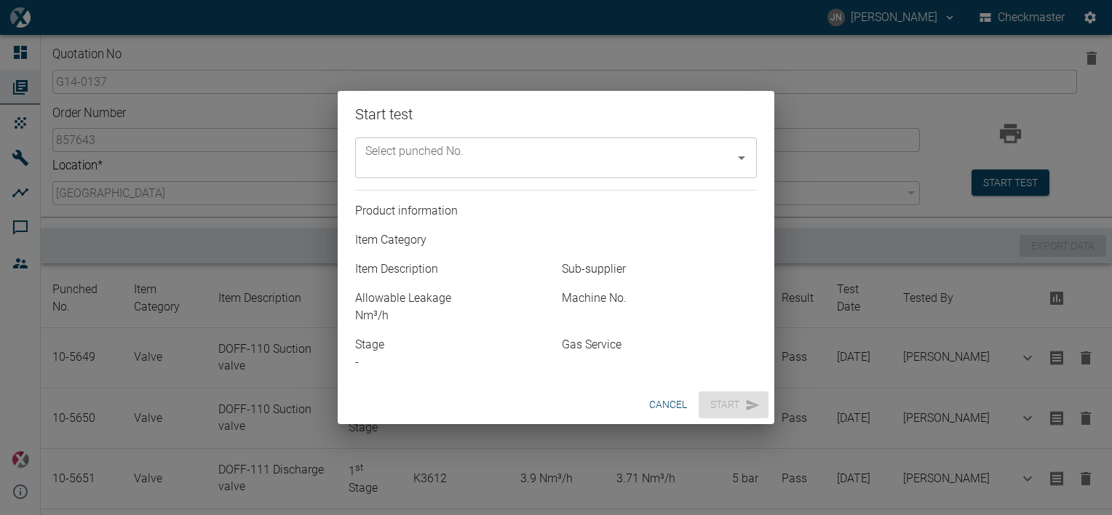
click at [663, 156] on input "Select punched No." at bounding box center [545, 158] width 367 height 28
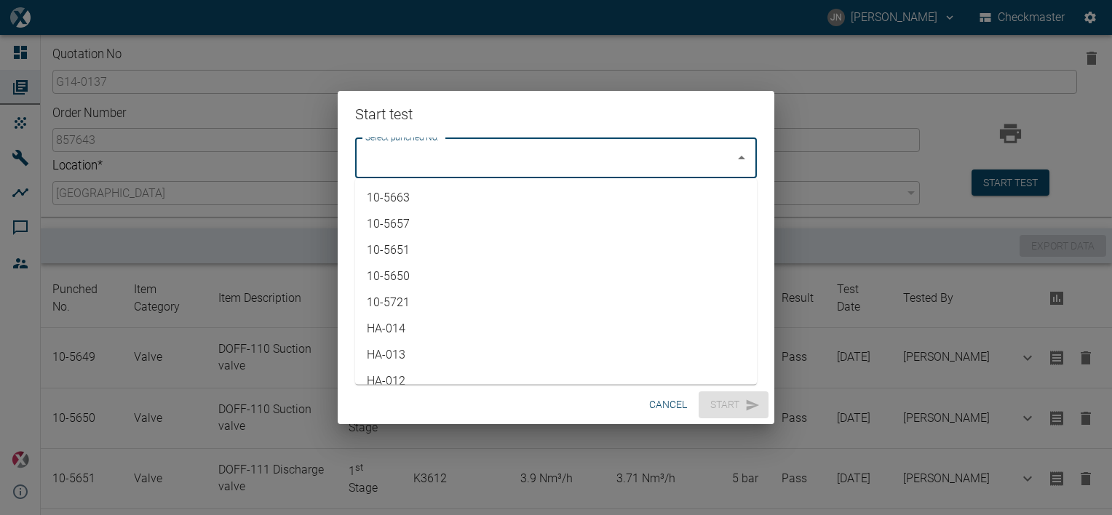
click at [415, 191] on li "10-5663" at bounding box center [556, 198] width 402 height 26
type input "10-5663"
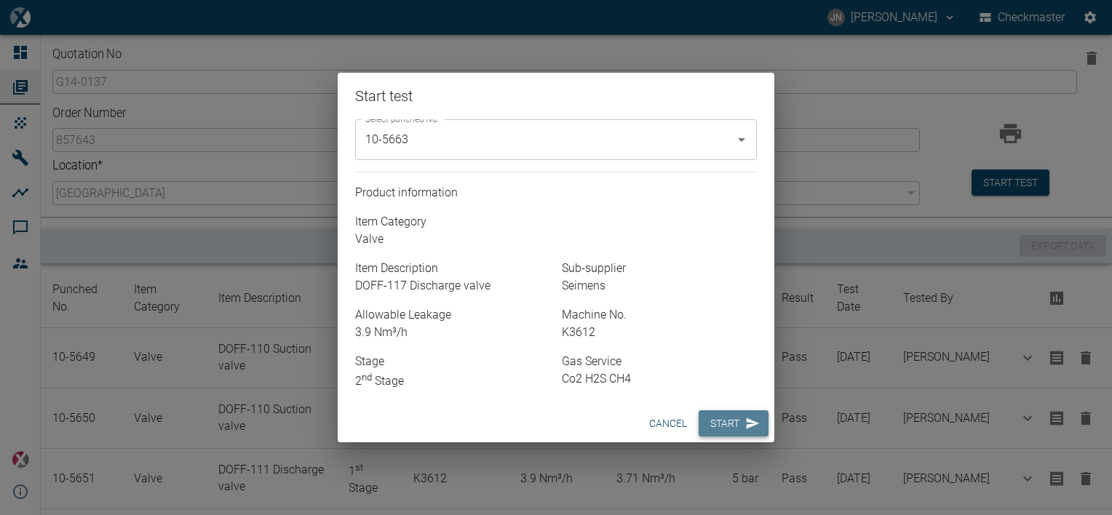
click at [726, 427] on button "Start" at bounding box center [733, 423] width 70 height 27
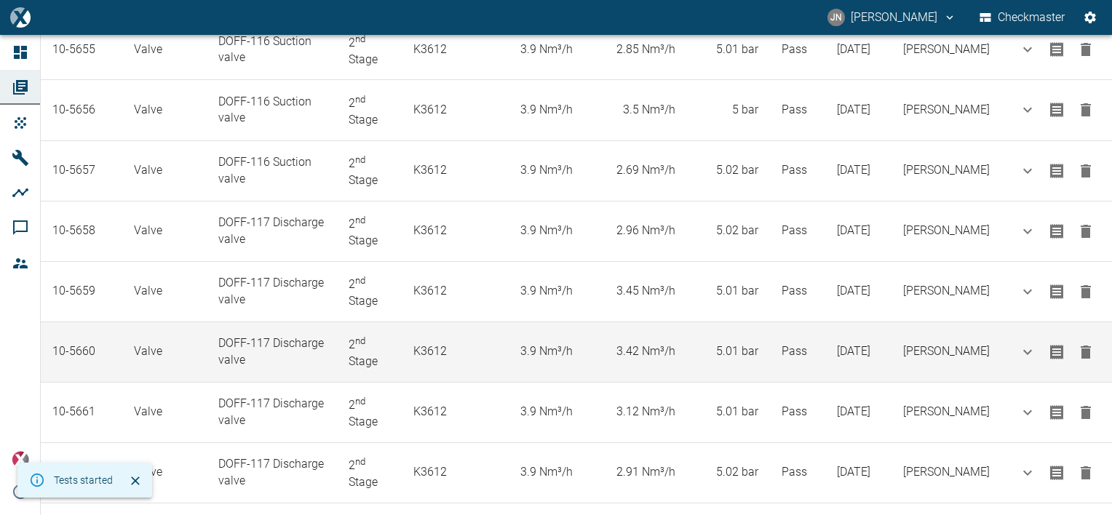
scroll to position [679, 0]
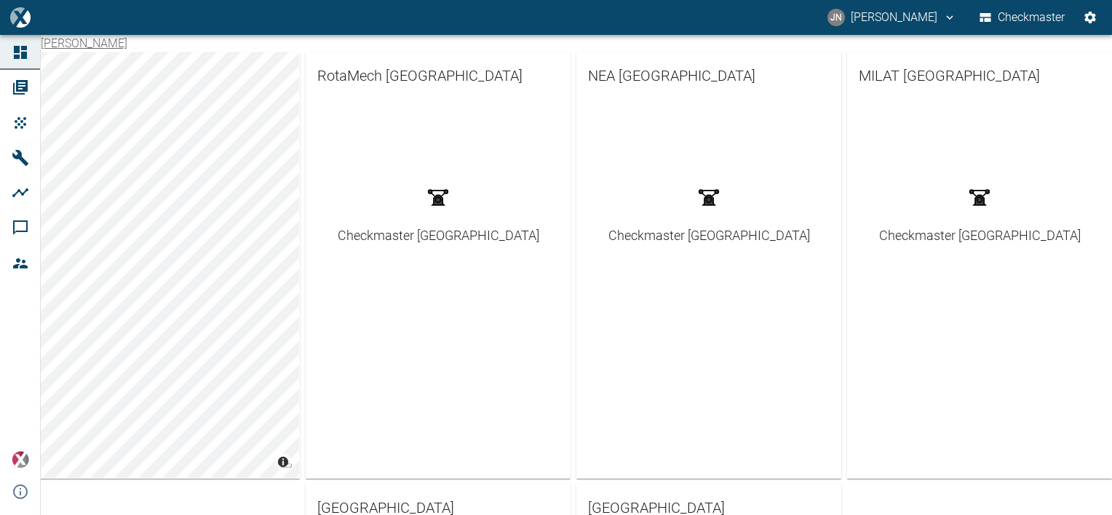
scroll to position [394, 0]
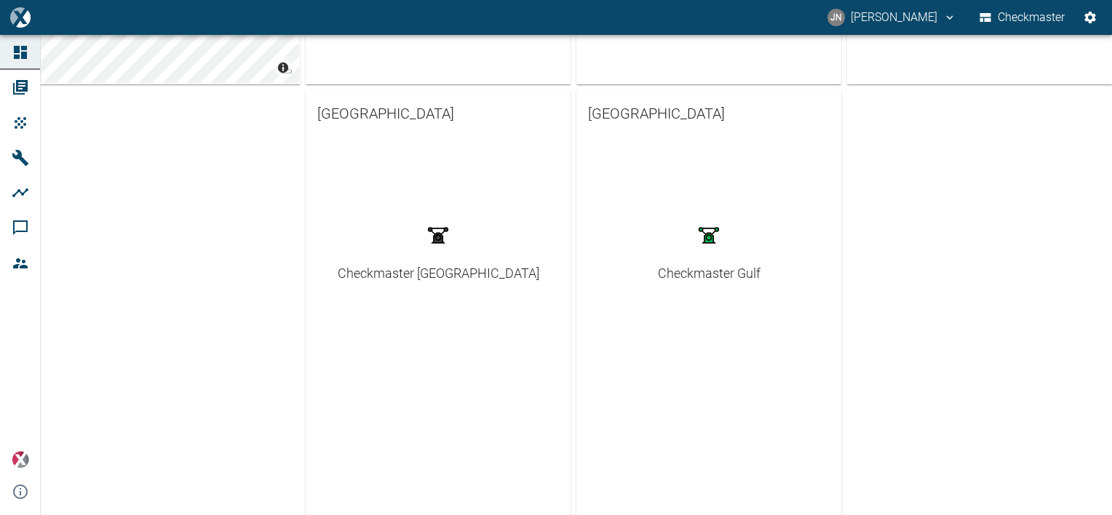
click at [732, 277] on div "Checkmaster Gulf" at bounding box center [709, 273] width 103 height 20
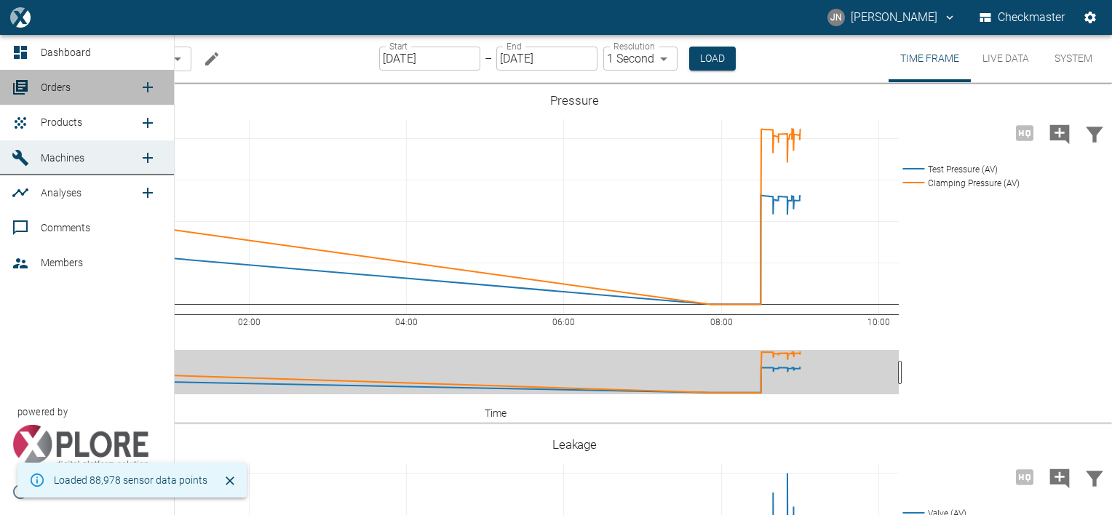
click at [84, 84] on span "Orders" at bounding box center [90, 87] width 98 height 17
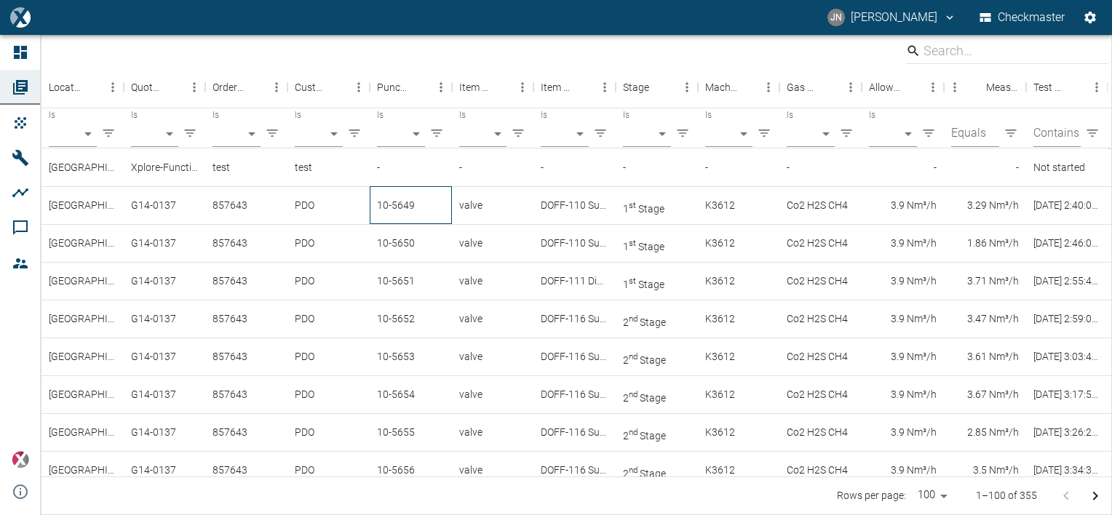
click at [400, 211] on div "10-5649" at bounding box center [411, 205] width 82 height 38
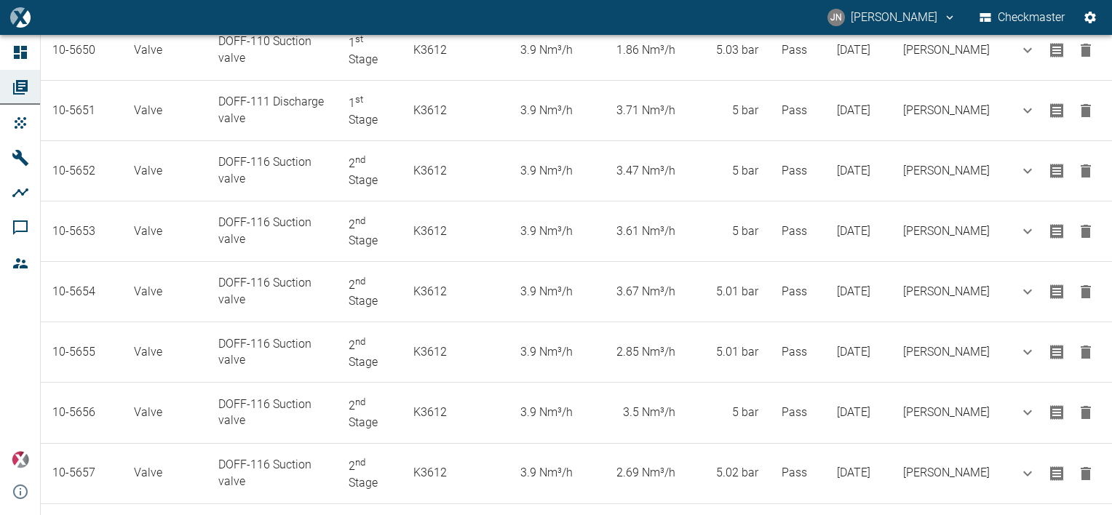
scroll to position [727, 0]
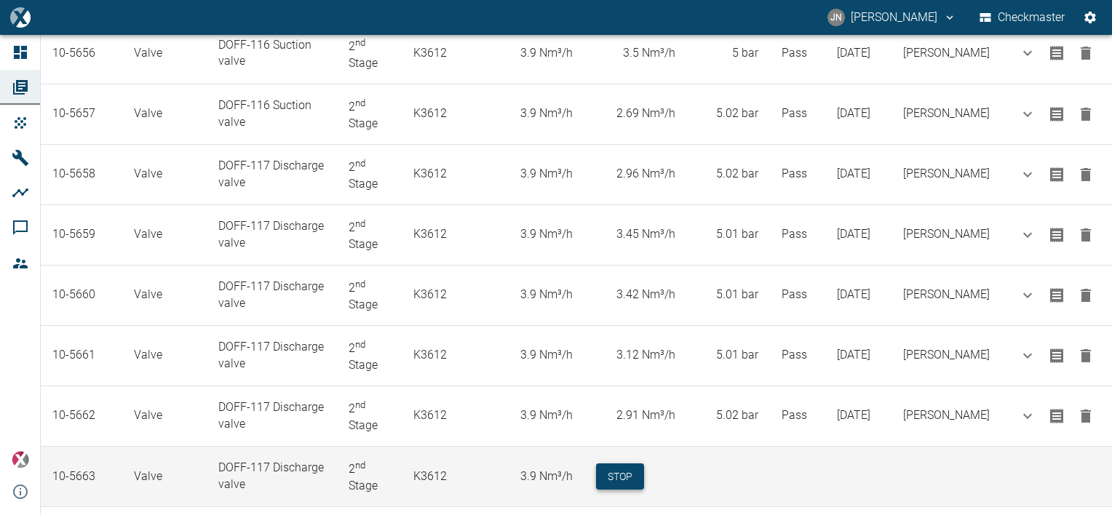
click at [619, 466] on button "Stop" at bounding box center [620, 476] width 48 height 27
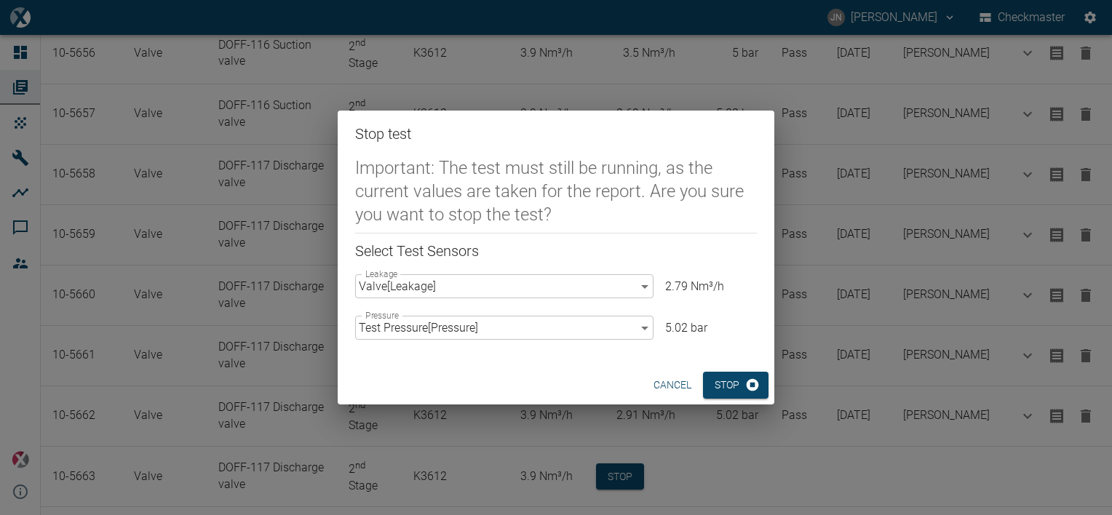
click at [732, 389] on button "Stop" at bounding box center [735, 385] width 65 height 27
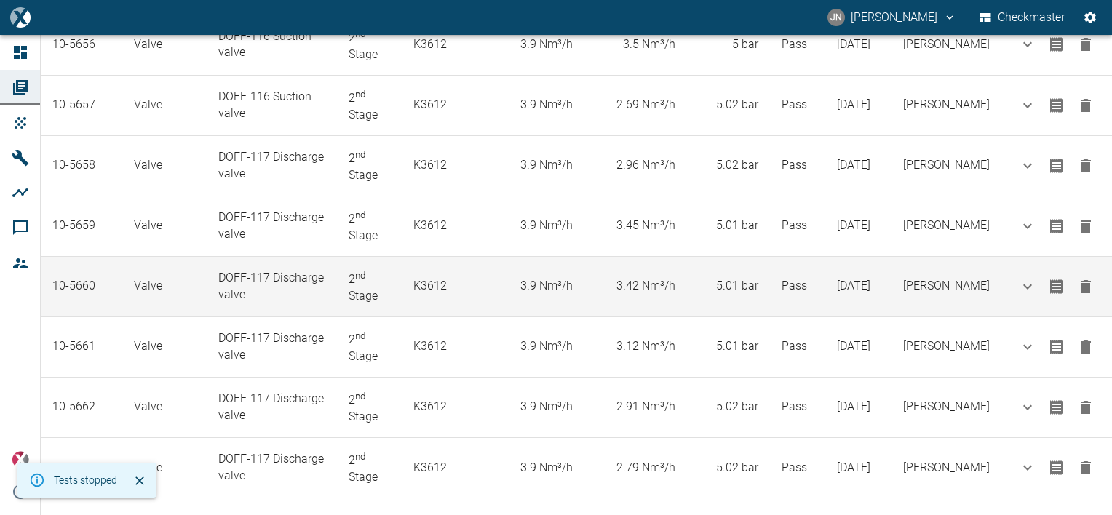
scroll to position [738, 0]
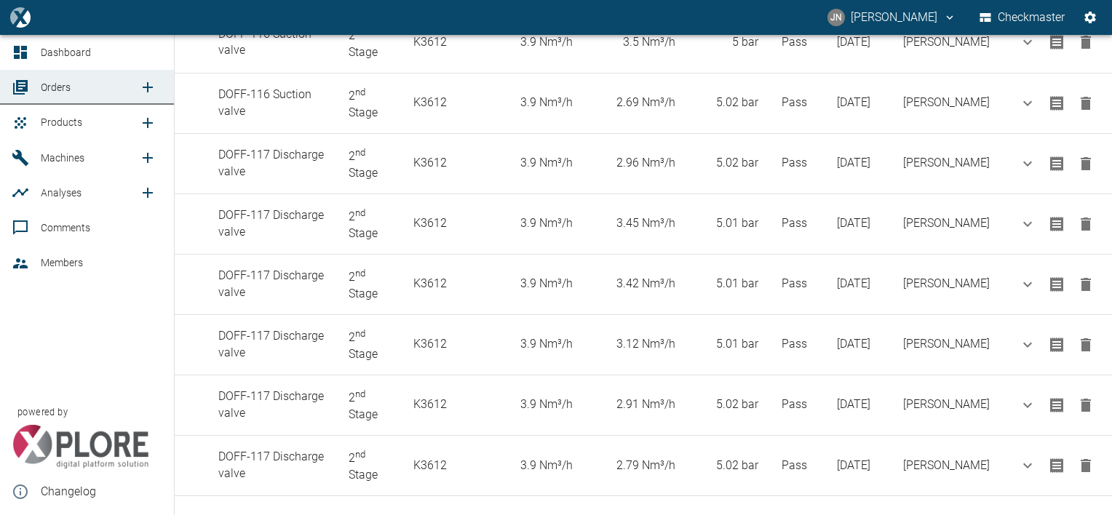
click at [59, 119] on span "Products" at bounding box center [61, 122] width 41 height 12
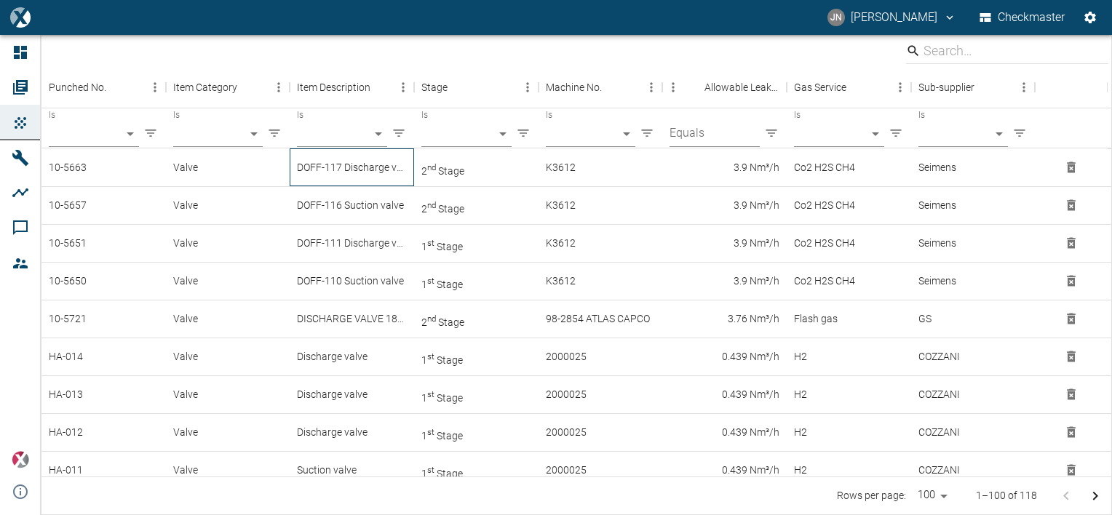
click at [364, 169] on div "DOFF-117 Discharge valve" at bounding box center [352, 167] width 124 height 38
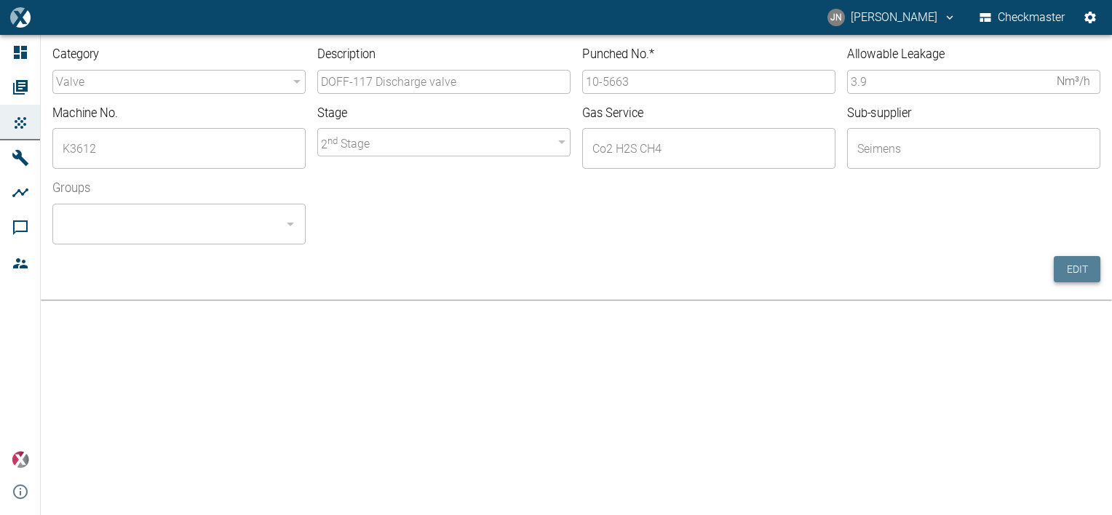
click at [1072, 275] on button "Edit" at bounding box center [1076, 269] width 47 height 27
click at [630, 85] on input "10-5663" at bounding box center [708, 82] width 253 height 24
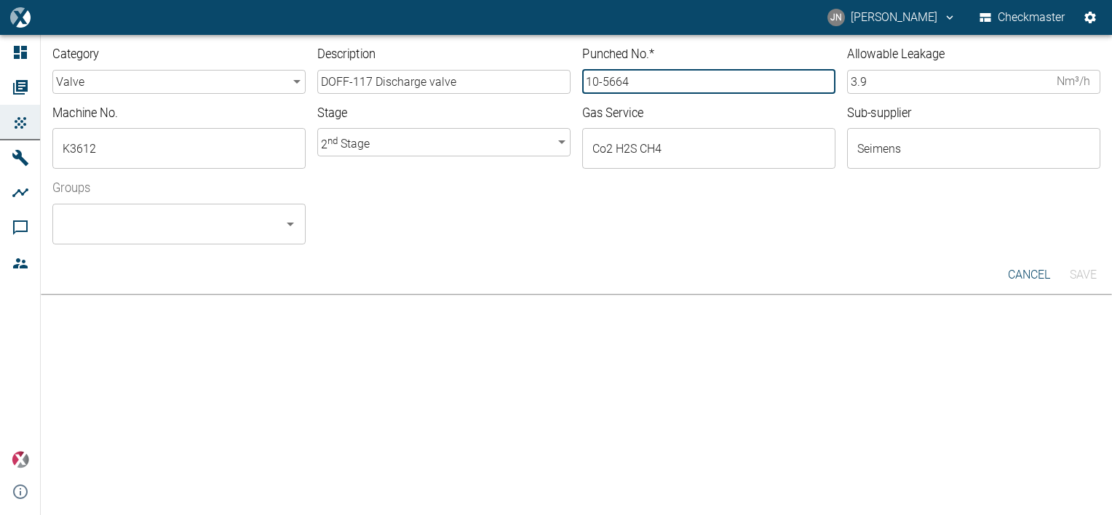
type input "10-5664"
click at [213, 233] on input "Groups" at bounding box center [168, 224] width 218 height 28
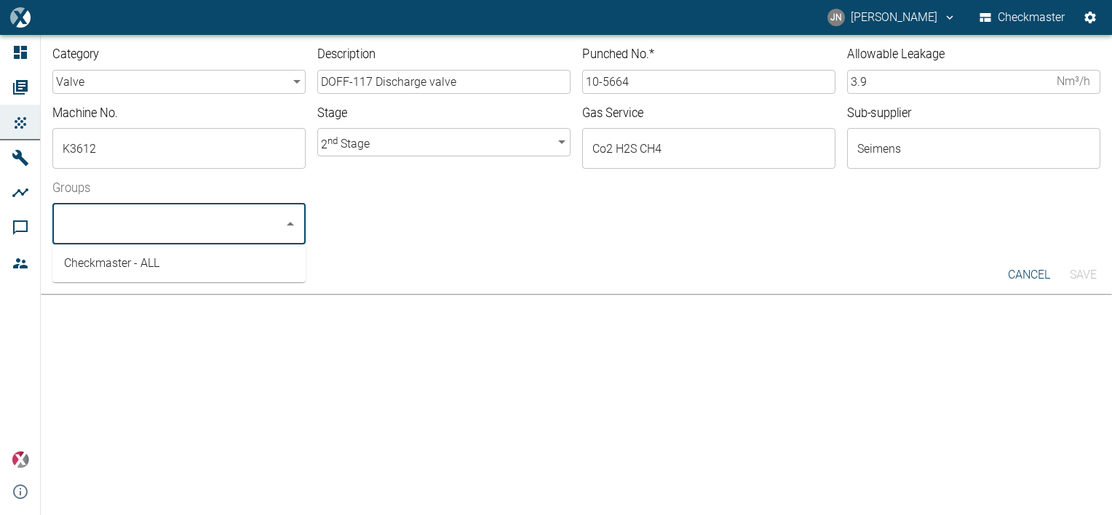
click at [164, 260] on li "Checkmaster - ALL" at bounding box center [178, 263] width 253 height 26
click at [1082, 275] on button "Save" at bounding box center [1082, 275] width 47 height 26
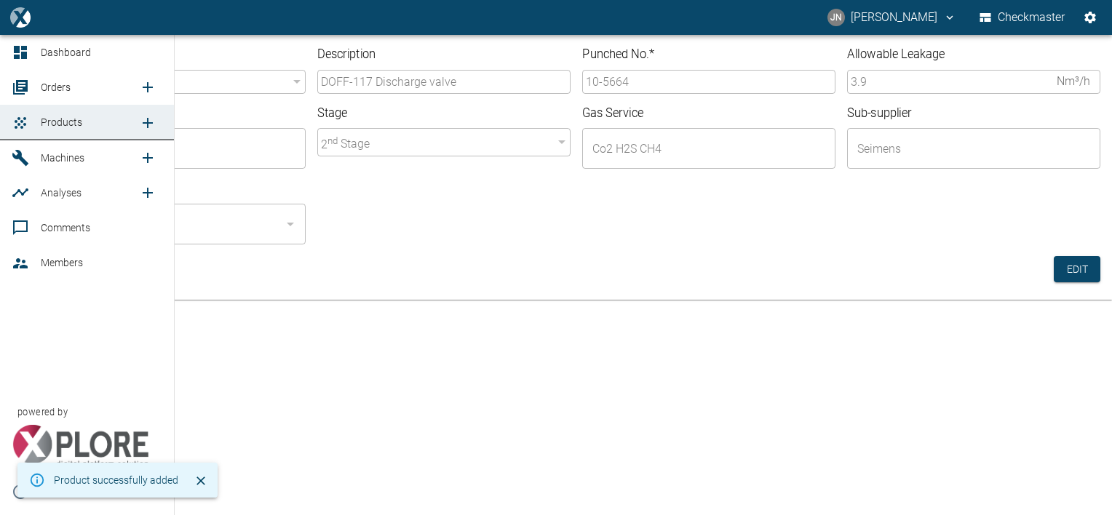
click at [55, 84] on span "Orders" at bounding box center [56, 87] width 30 height 12
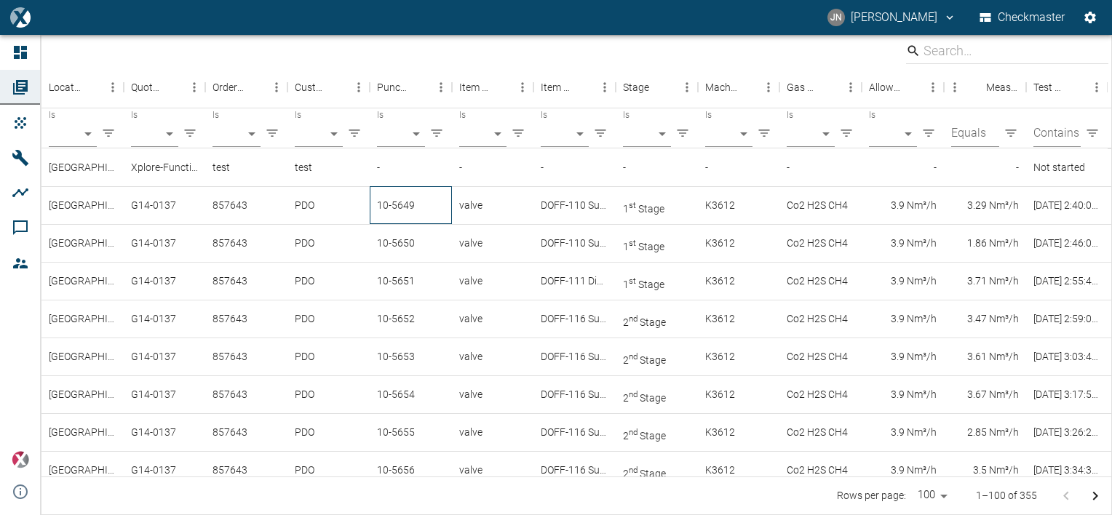
click at [423, 207] on div "10-5649" at bounding box center [411, 205] width 82 height 38
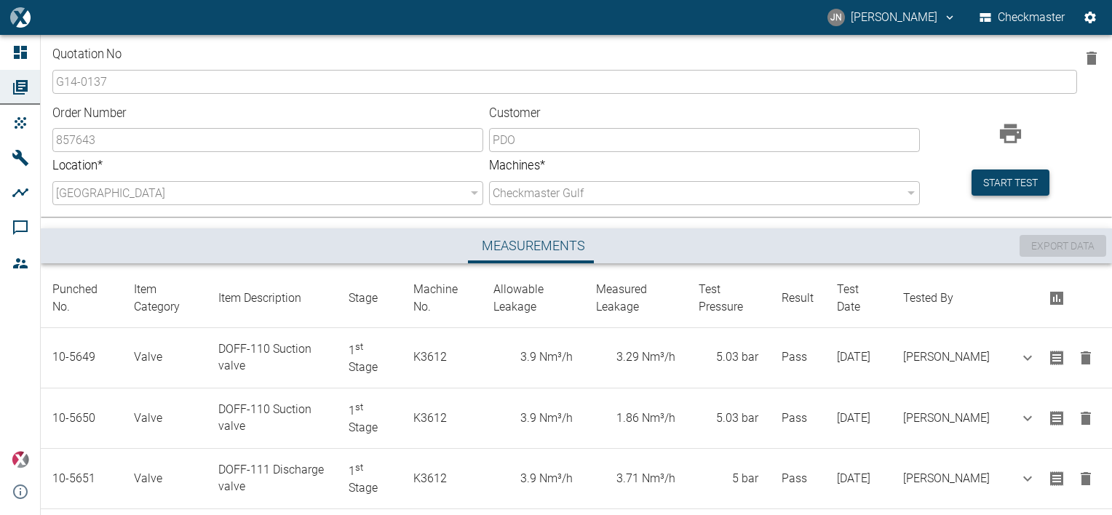
click at [993, 176] on button "Start test" at bounding box center [1010, 182] width 78 height 27
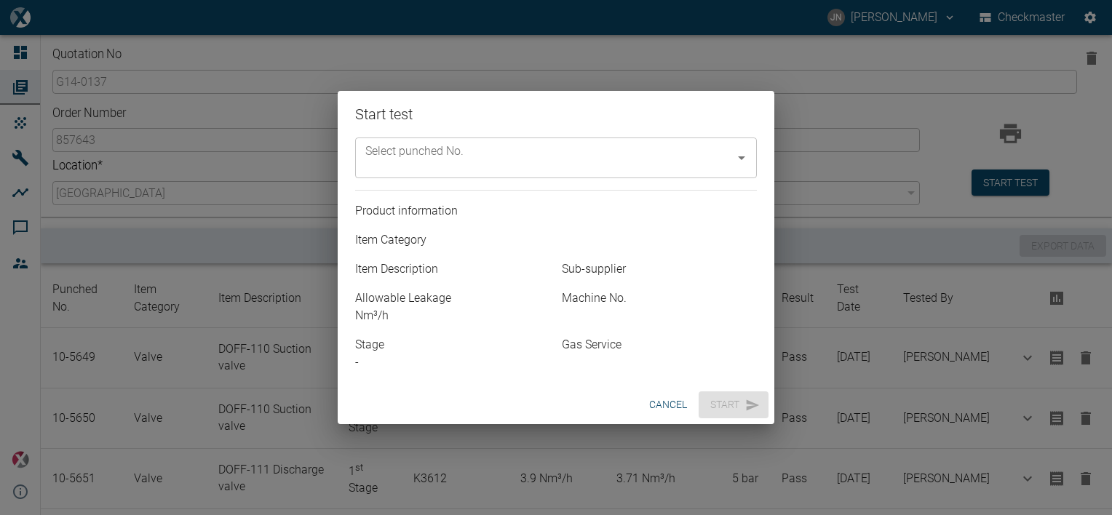
click at [740, 157] on icon "Open" at bounding box center [741, 158] width 7 height 4
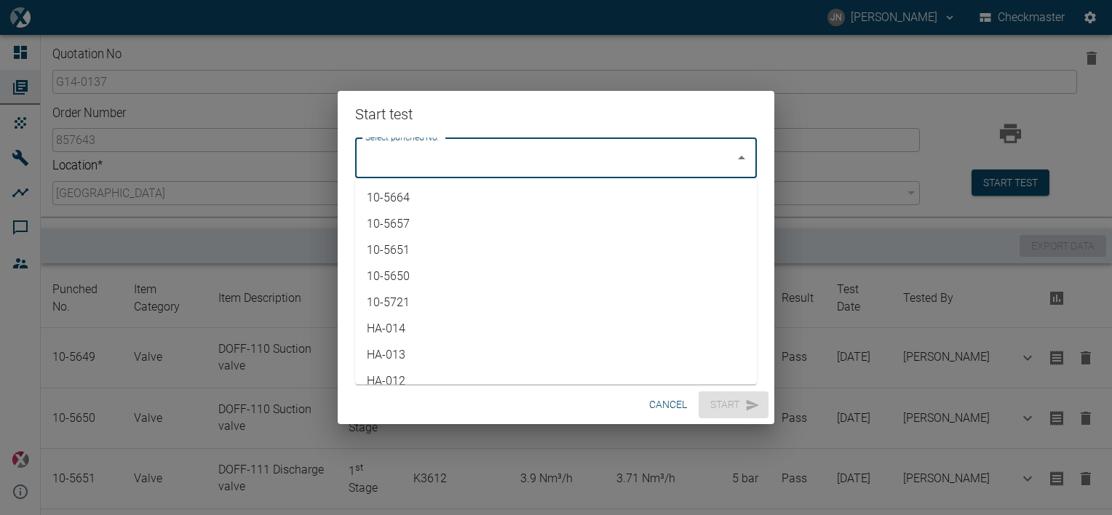
click at [416, 194] on li "10-5664" at bounding box center [556, 198] width 402 height 26
type input "10-5664"
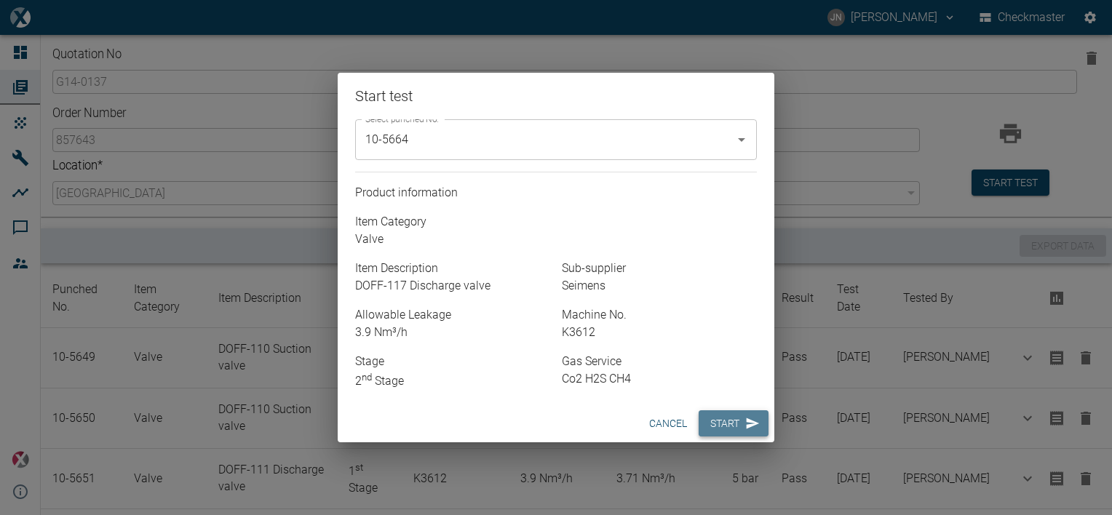
click at [730, 422] on button "Start" at bounding box center [733, 423] width 70 height 27
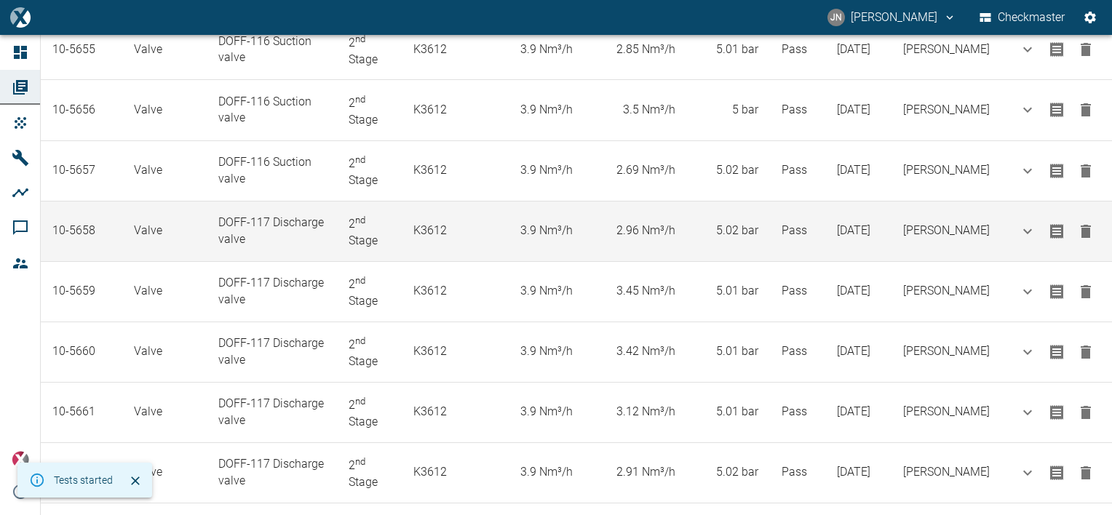
scroll to position [738, 0]
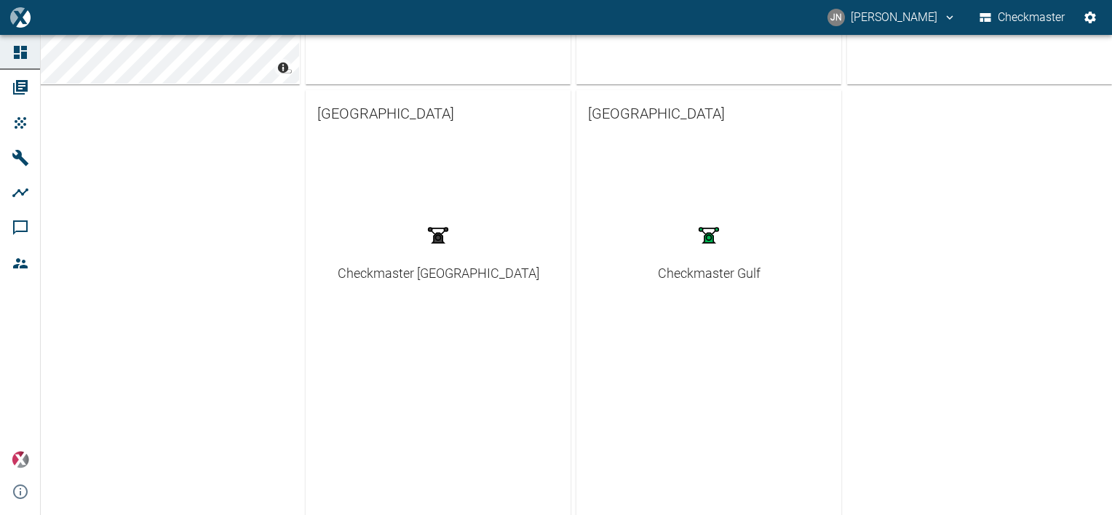
click at [720, 267] on div "Checkmaster Gulf" at bounding box center [709, 273] width 103 height 20
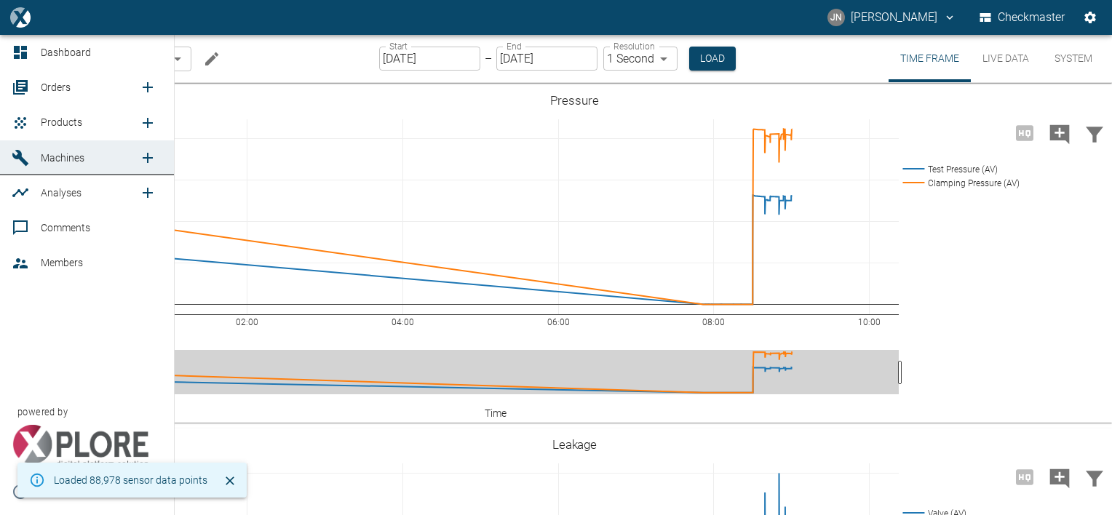
click at [64, 89] on span "Orders" at bounding box center [56, 87] width 30 height 12
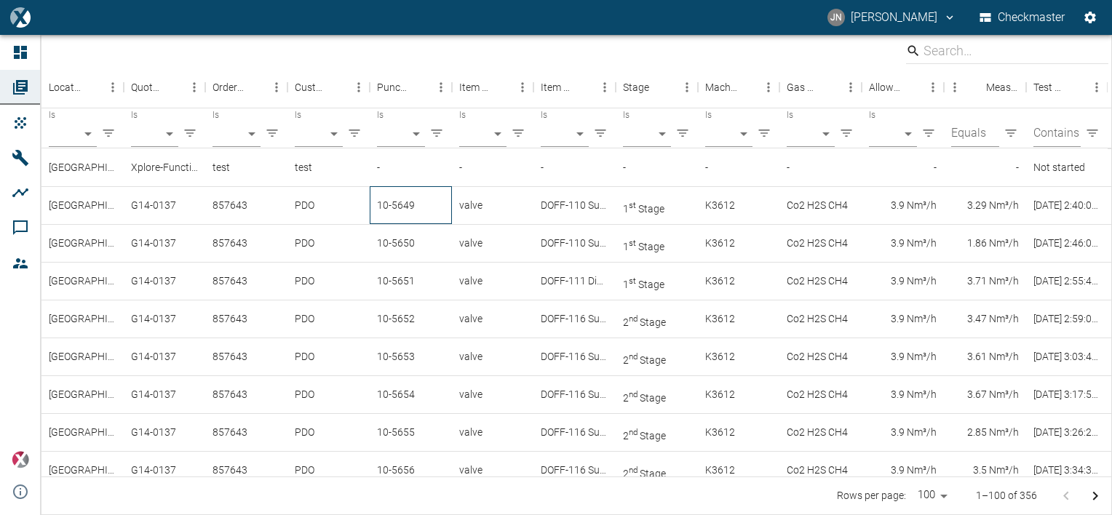
click at [399, 206] on div "10-5649" at bounding box center [411, 205] width 82 height 38
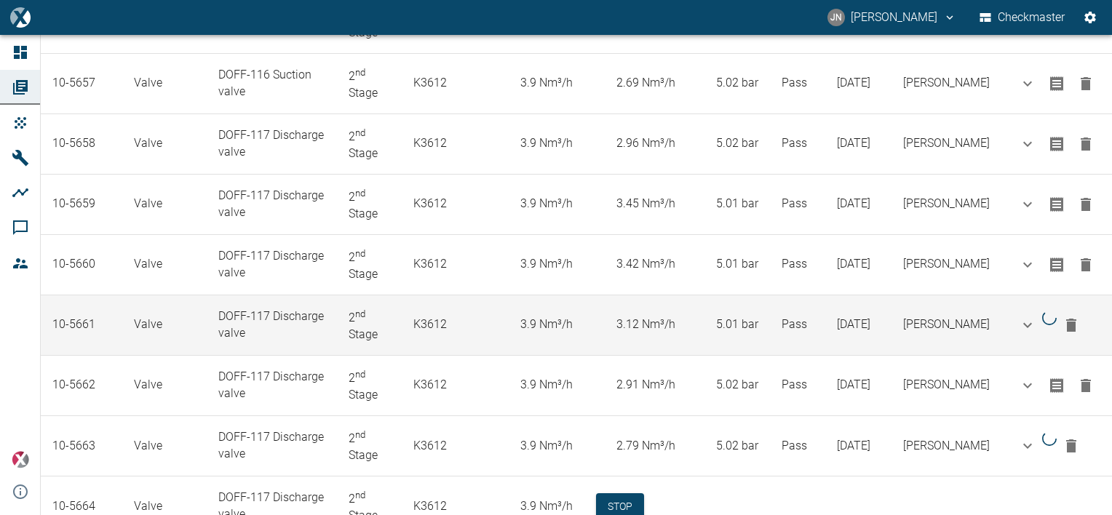
scroll to position [797, 0]
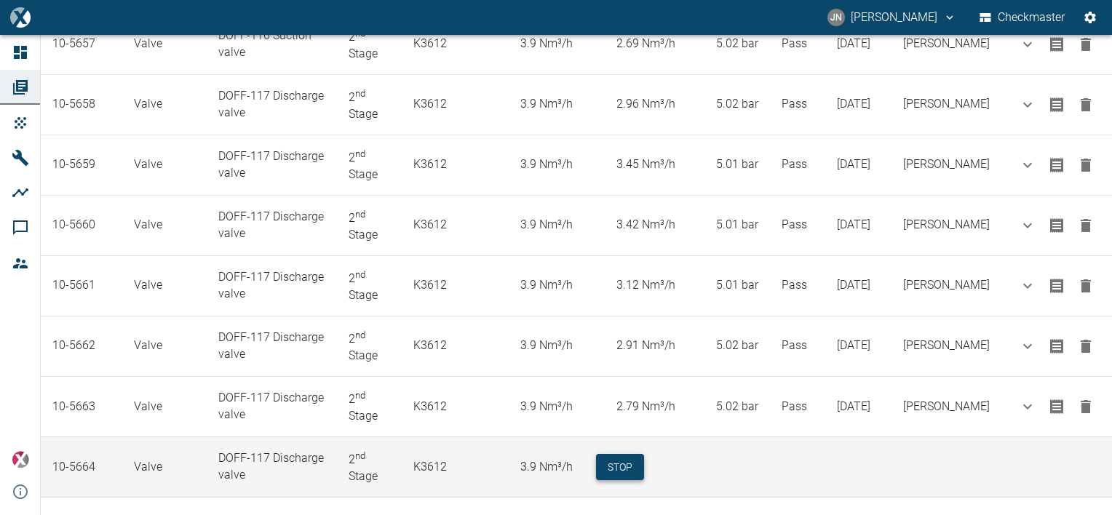
click at [644, 454] on button "Stop" at bounding box center [620, 467] width 48 height 27
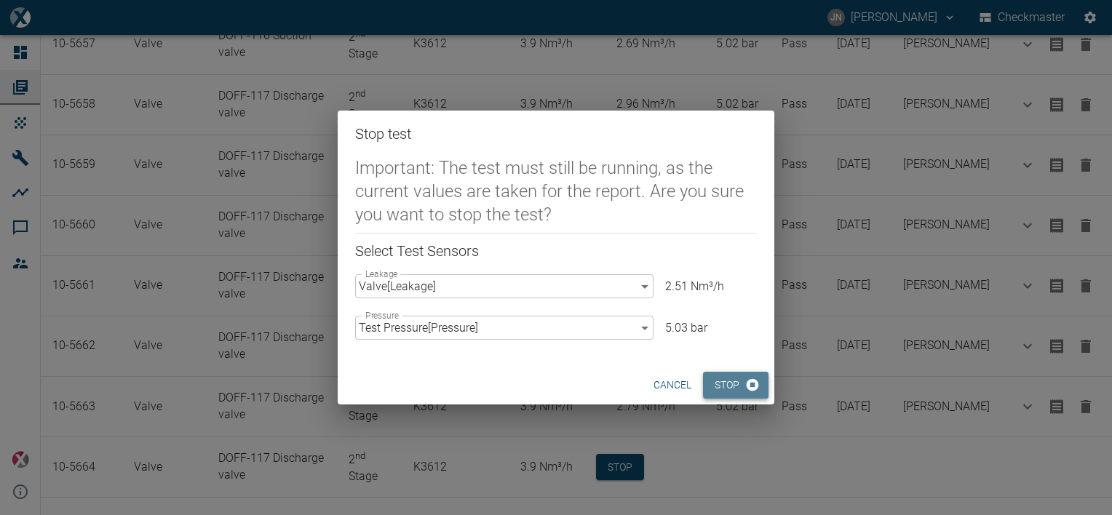
click at [735, 386] on button "Stop" at bounding box center [735, 385] width 65 height 27
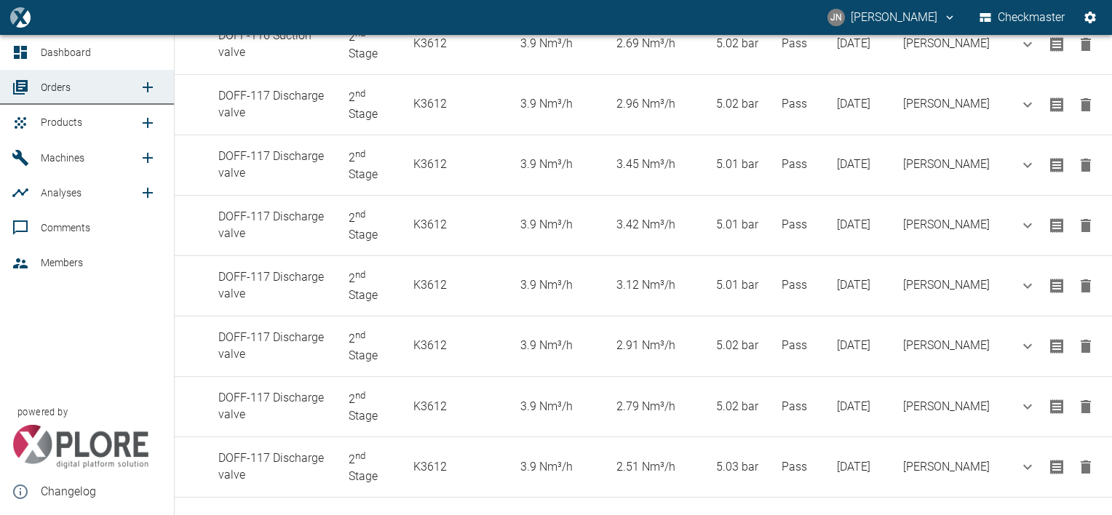
drag, startPoint x: 145, startPoint y: 119, endPoint x: 247, endPoint y: 142, distance: 103.6
click at [145, 119] on icon "new /product/list/0" at bounding box center [147, 122] width 17 height 17
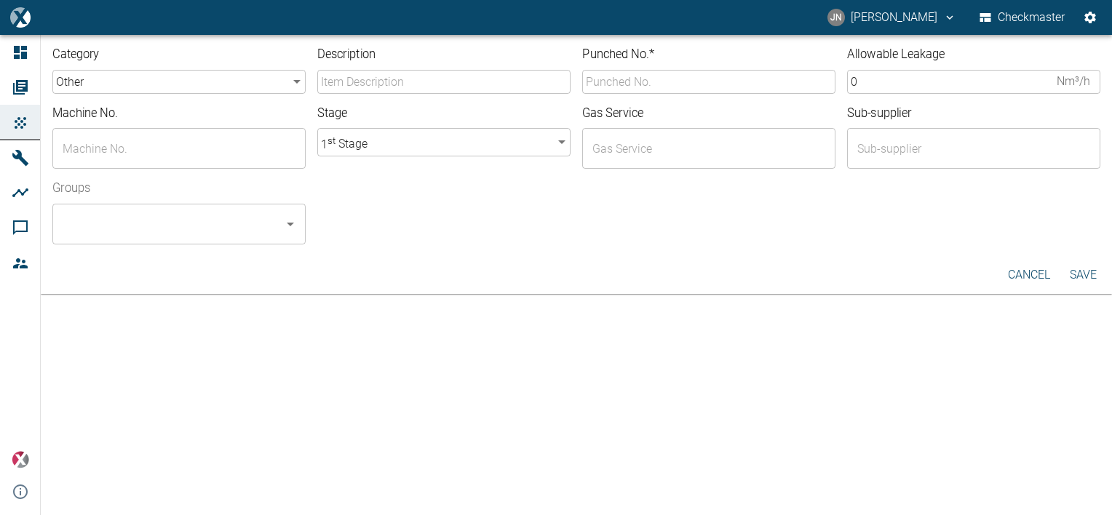
click at [409, 80] on input "Description" at bounding box center [443, 82] width 253 height 24
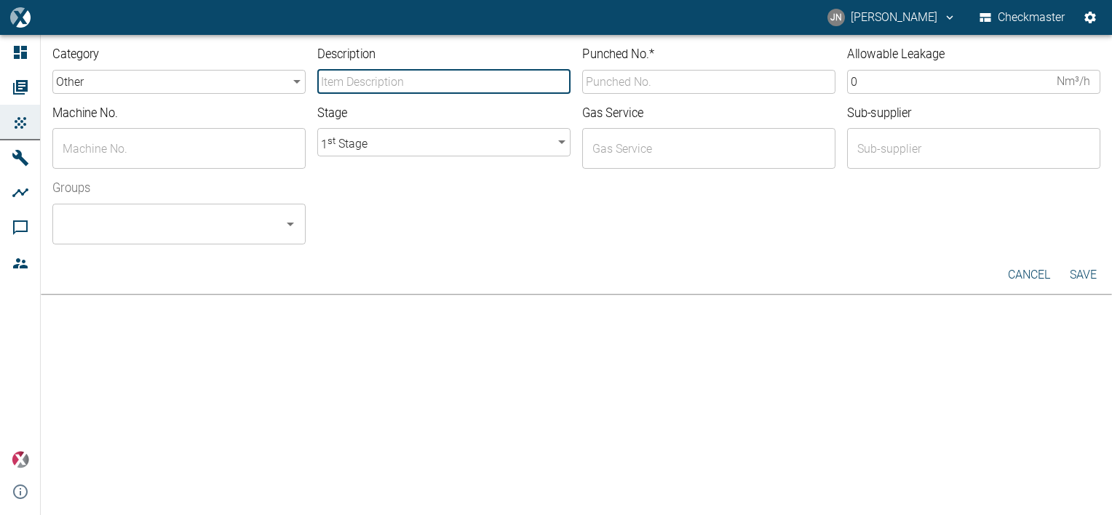
type input "DOFF-117 Discharge valve"
type input "10-5664"
type input "K3612"
type input "Co2 H2S CH4"
type input "Seimens"
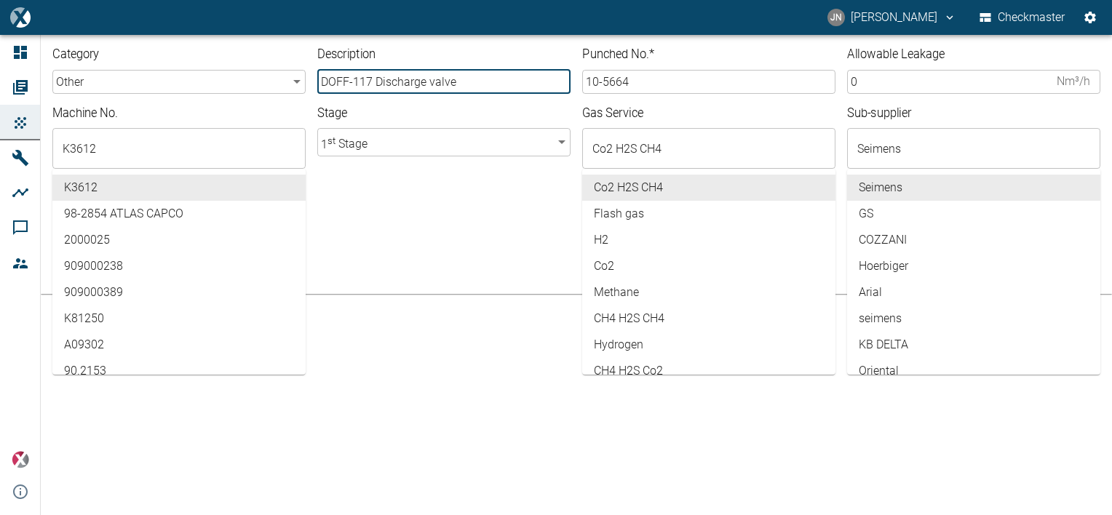
click at [373, 80] on input "DOFF-117 Discharge valve" at bounding box center [443, 82] width 253 height 24
click at [425, 84] on input "DOFF-122 Discharge valve" at bounding box center [443, 82] width 253 height 24
type input "DOFF-122 Suction valve"
click at [300, 82] on body "[PERSON_NAME] [PERSON_NAME] Checkmaster Dashboard Orders Products Machines Anal…" at bounding box center [556, 257] width 1112 height 515
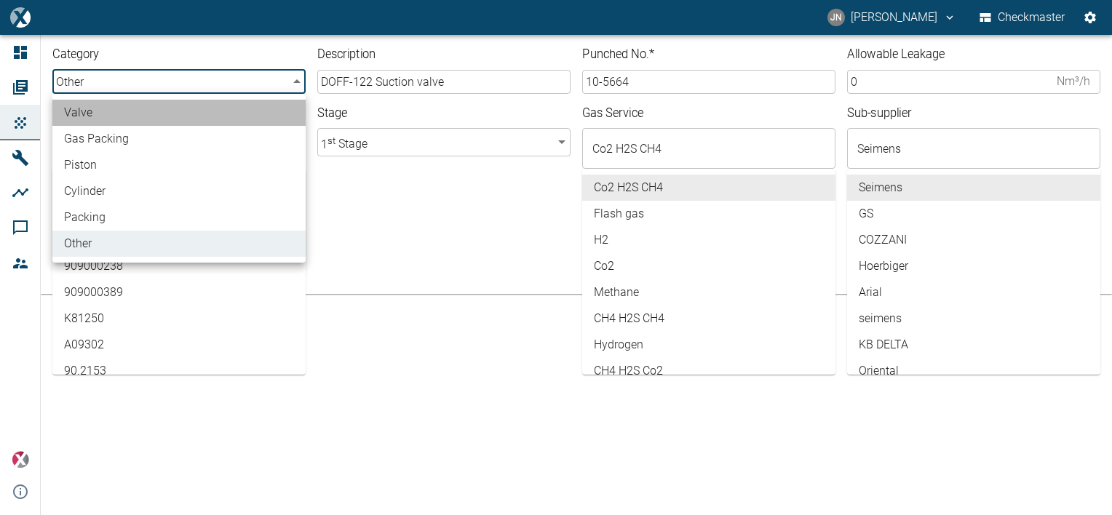
click at [145, 113] on li "valve" at bounding box center [178, 113] width 253 height 26
type input "valve"
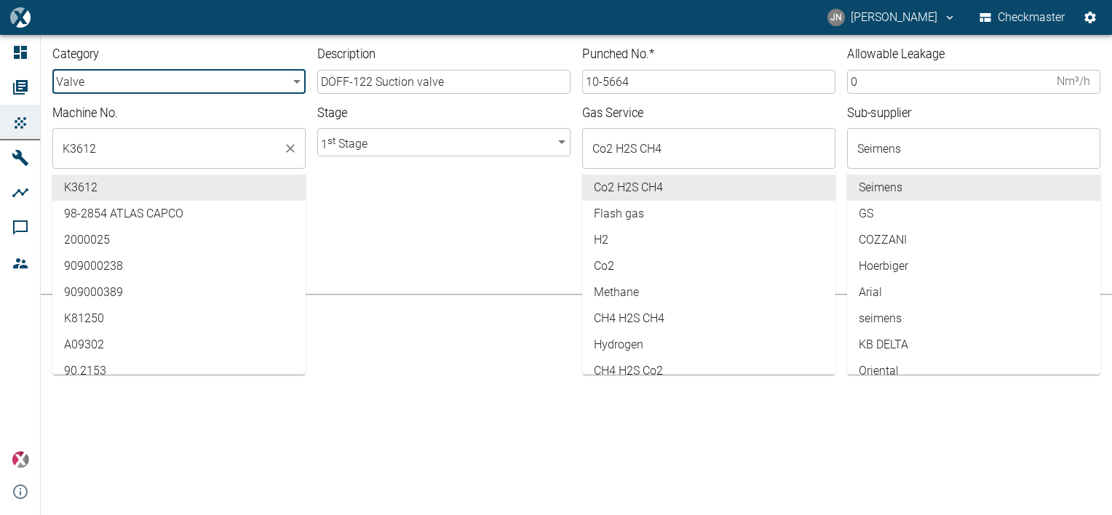
click at [121, 143] on input "K3612" at bounding box center [168, 149] width 218 height 28
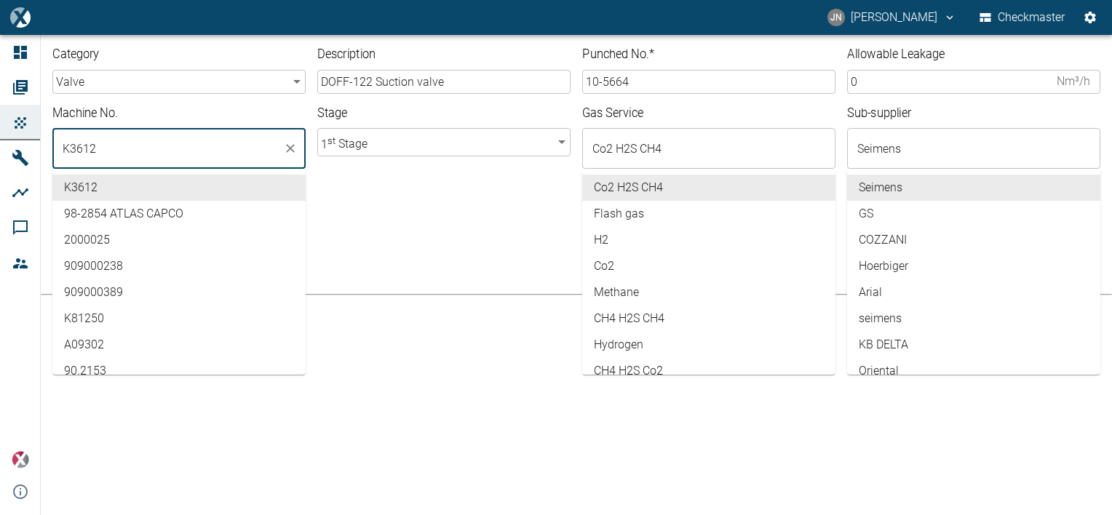
click at [423, 237] on div at bounding box center [703, 235] width 794 height 17
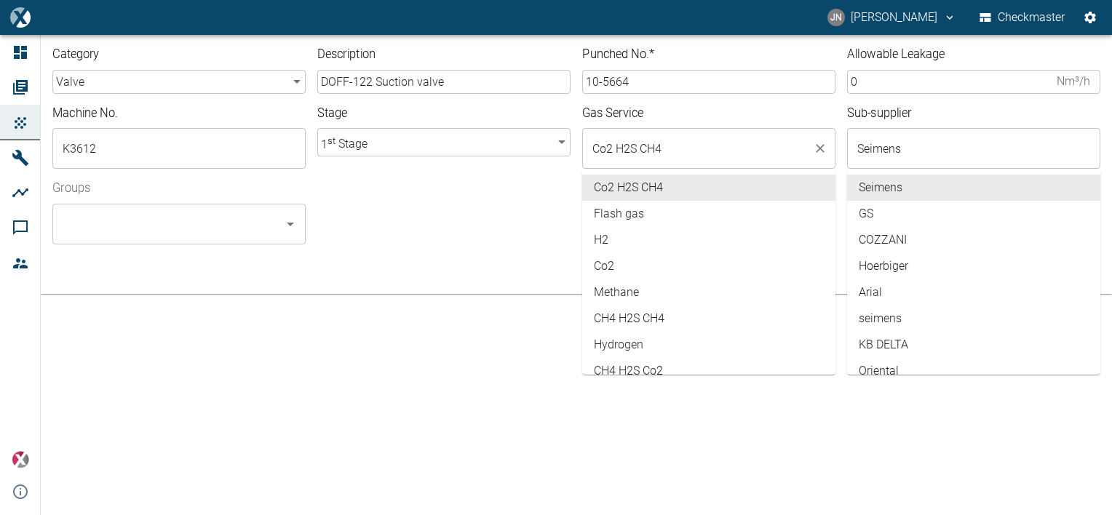
click at [684, 138] on input "Co2 H2S CH4" at bounding box center [697, 149] width 218 height 28
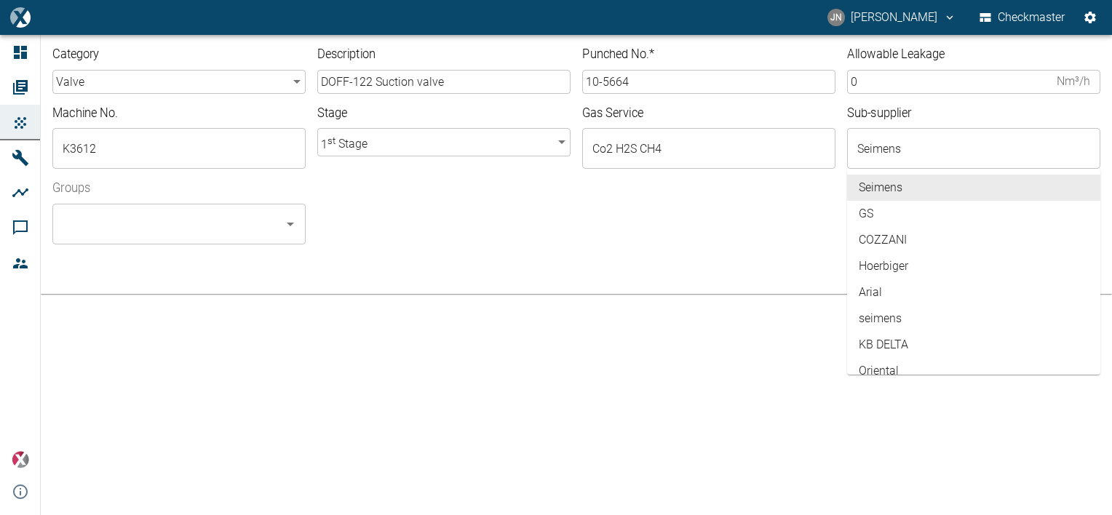
click at [332, 255] on div "Category valve valve ​ Description DOFF-122 Suction valve ​ Punched No. * 10-56…" at bounding box center [576, 145] width 1071 height 221
click at [919, 151] on input "Seimens" at bounding box center [962, 149] width 218 height 28
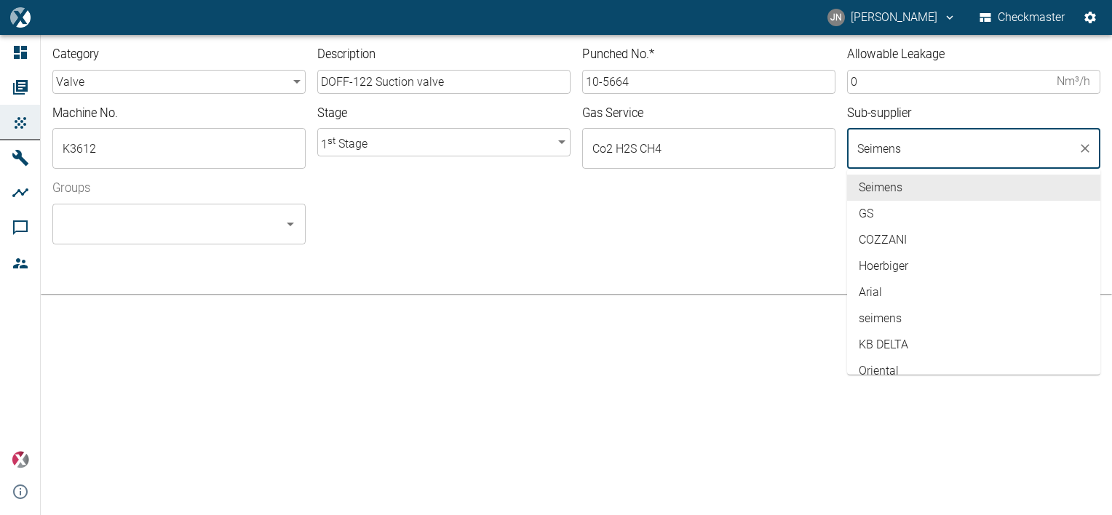
click at [693, 244] on div "Category valve valve ​ Description DOFF-122 Suction valve ​ Punched No. * 10-56…" at bounding box center [576, 145] width 1071 height 221
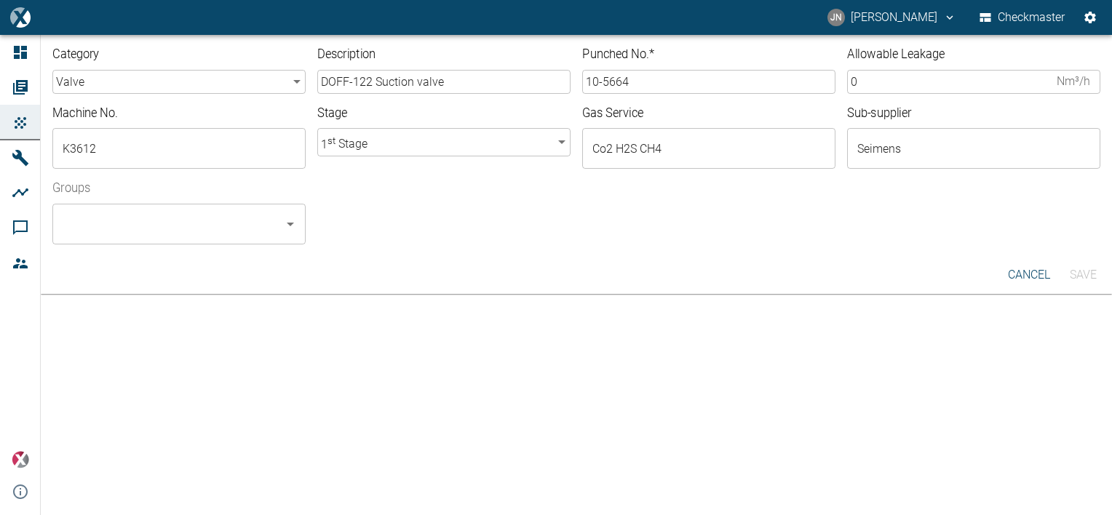
click at [562, 138] on body "JN Jayan Nair Checkmaster Dashboard Orders Products Machines Analyses Comments …" at bounding box center [556, 257] width 1112 height 515
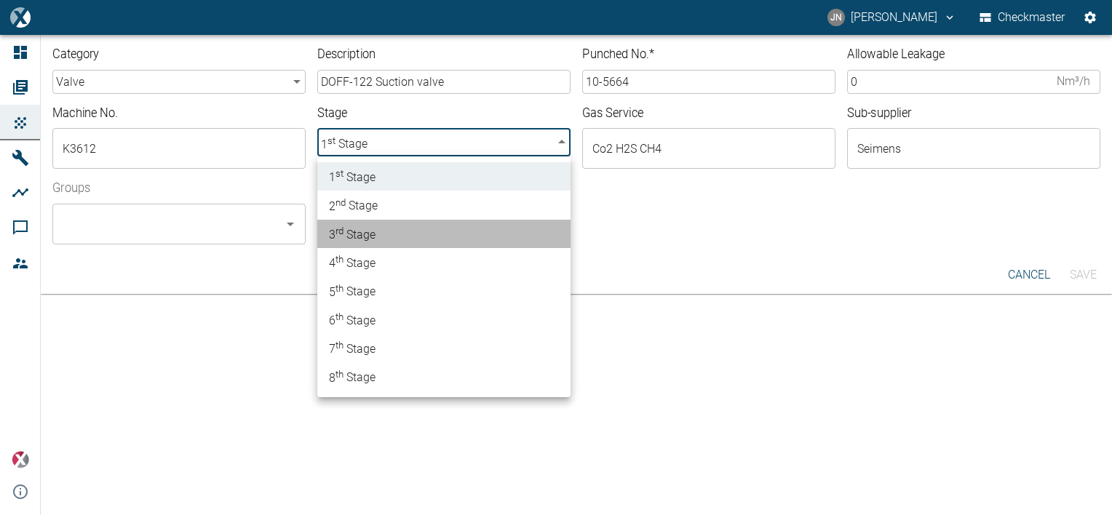
click at [372, 239] on span "3 rd Stage" at bounding box center [352, 234] width 47 height 20
type input "3"
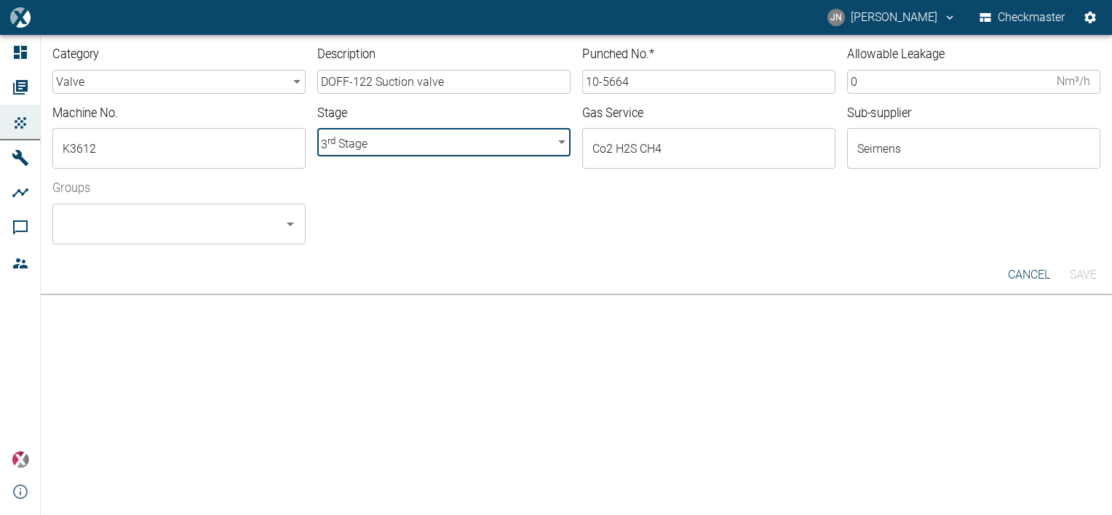
click at [639, 81] on input "10-5664" at bounding box center [708, 82] width 253 height 24
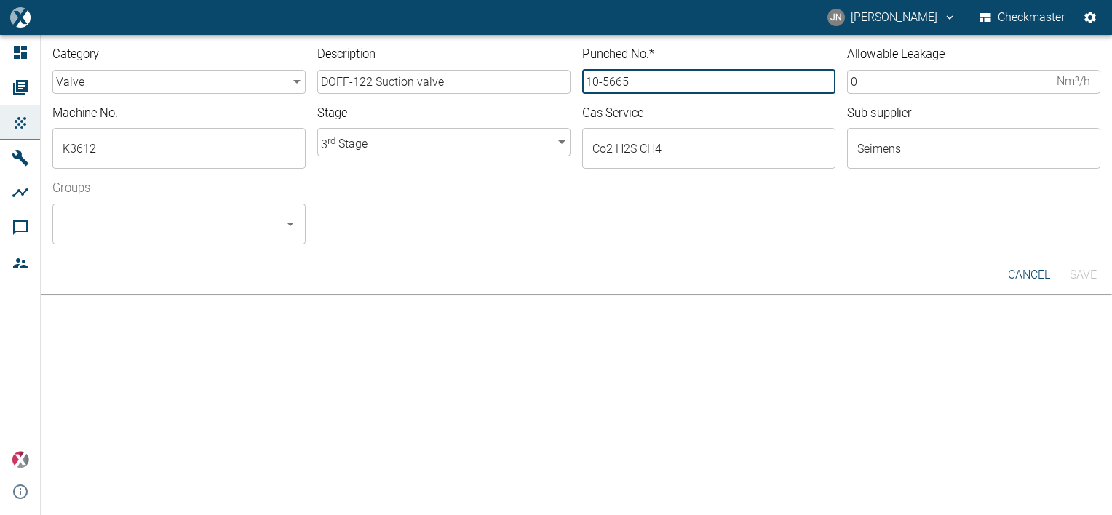
type input "10-5665"
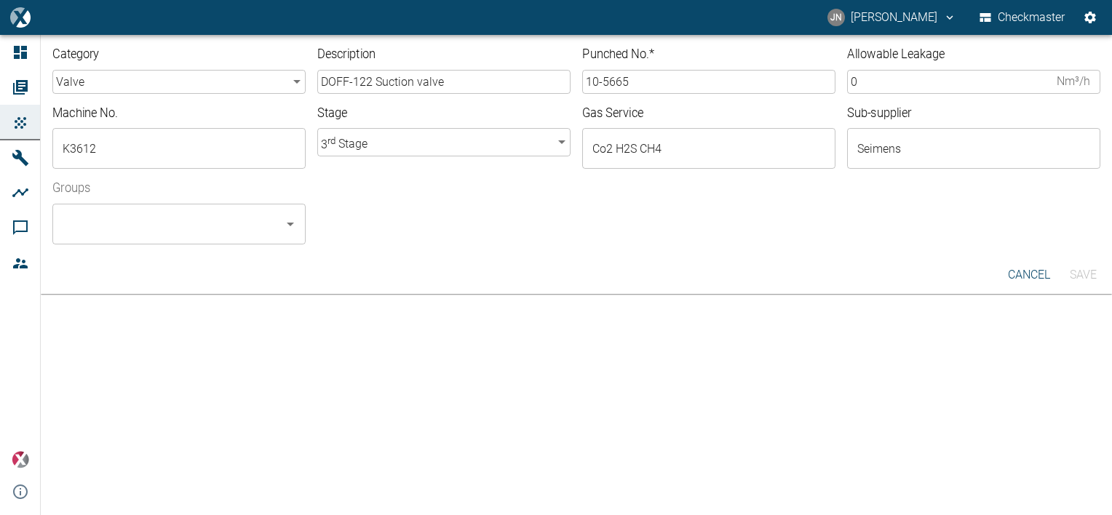
click at [817, 247] on div "Category valve valve ​ Description DOFF-122 Suction valve ​ Punched No. * 10-56…" at bounding box center [576, 145] width 1071 height 221
click at [885, 81] on input "0" at bounding box center [949, 82] width 204 height 24
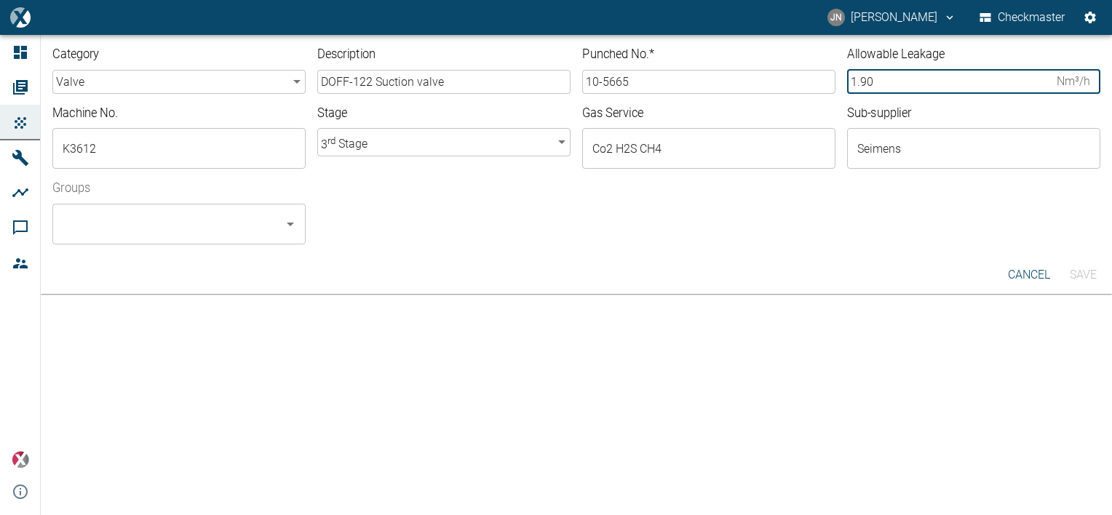
type input "1.90"
click at [205, 218] on input "Groups" at bounding box center [168, 224] width 218 height 28
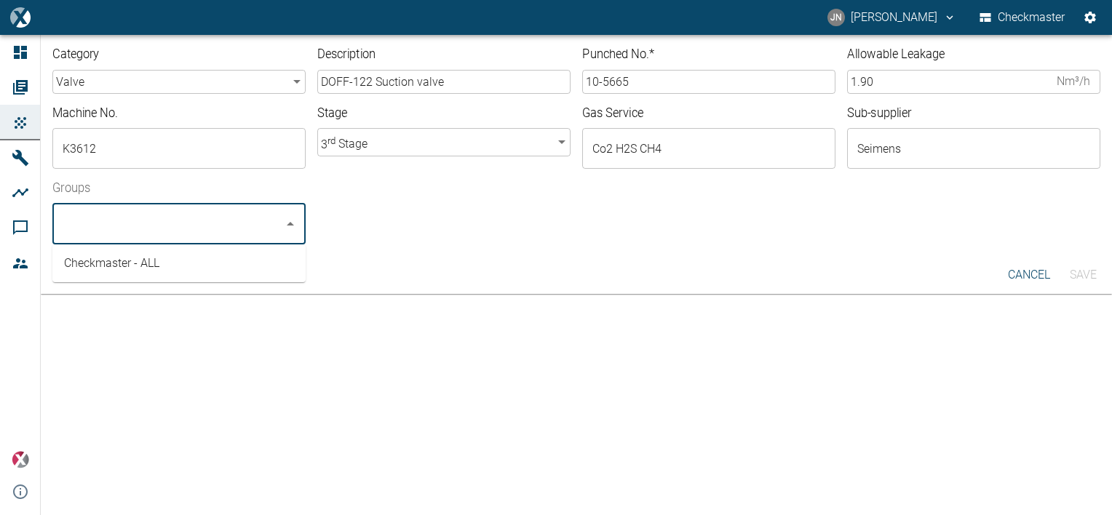
click at [167, 265] on li "Checkmaster - ALL" at bounding box center [178, 263] width 253 height 26
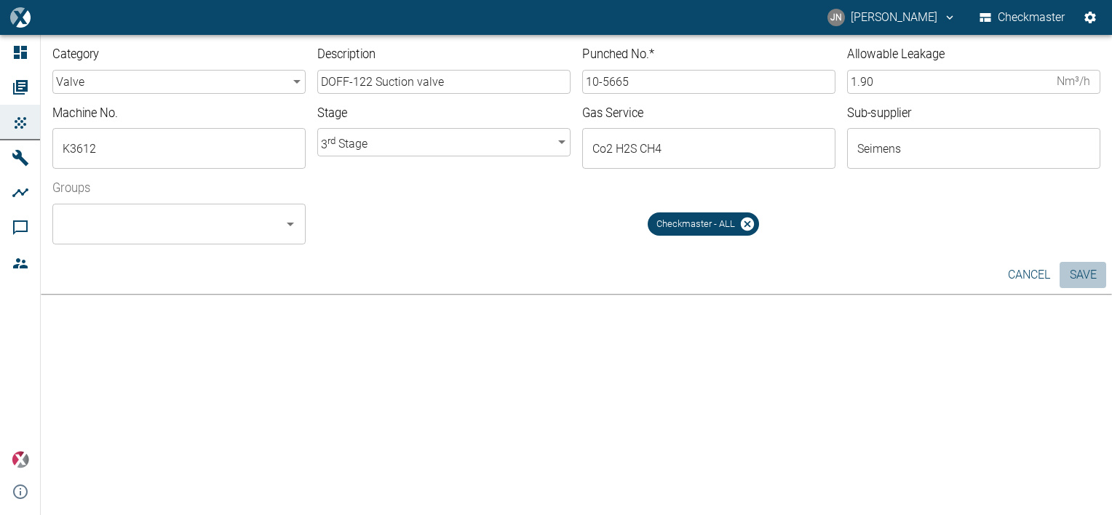
click at [1089, 275] on button "Save" at bounding box center [1082, 275] width 47 height 26
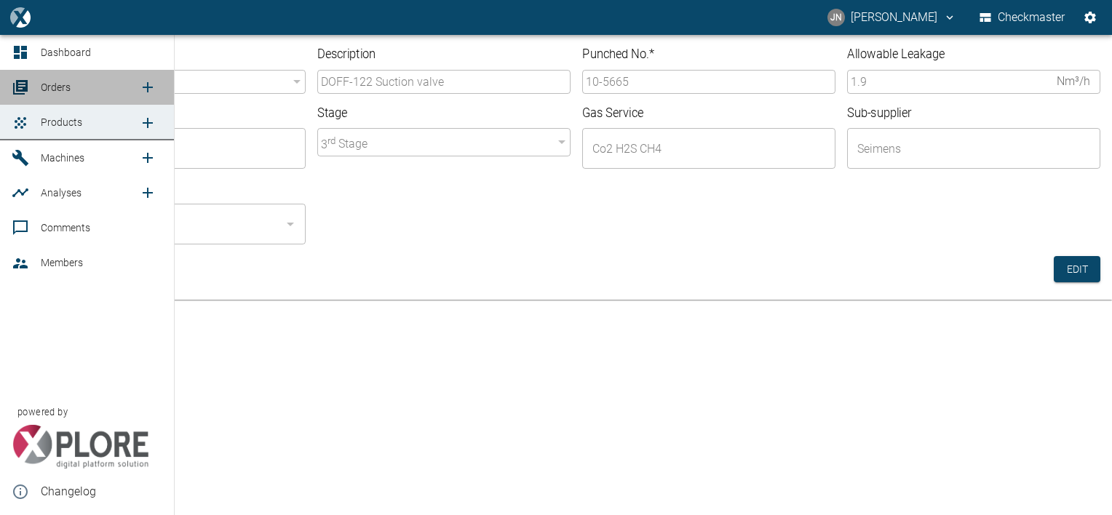
click at [60, 89] on span "Orders" at bounding box center [56, 87] width 30 height 12
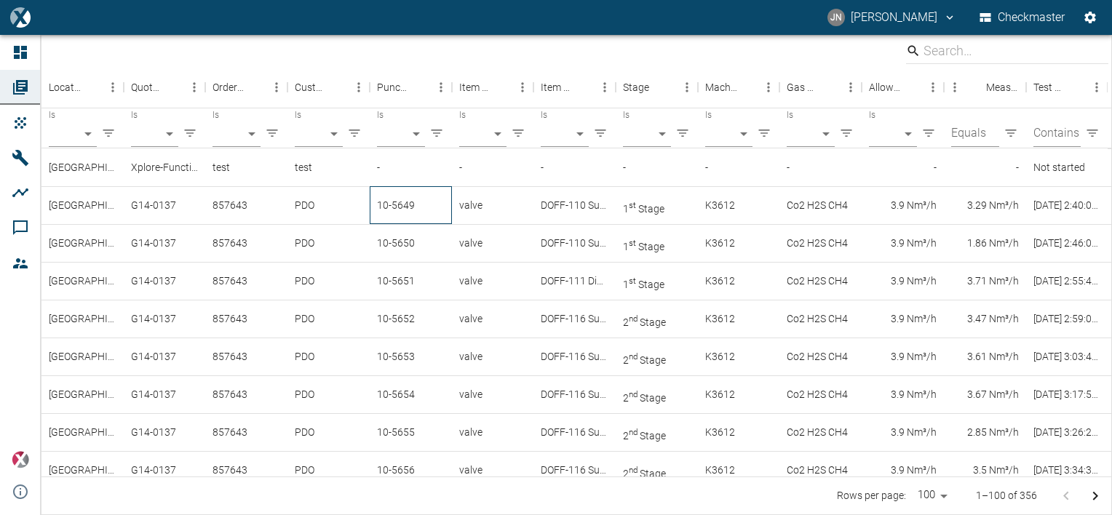
click at [410, 203] on div "10-5649" at bounding box center [411, 205] width 82 height 38
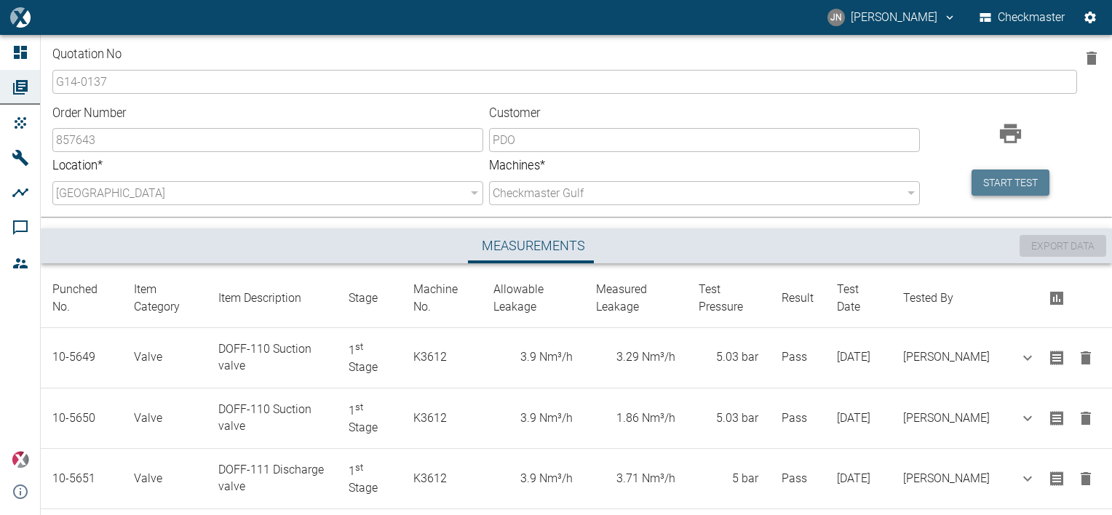
click at [1022, 183] on button "Start test" at bounding box center [1010, 182] width 78 height 27
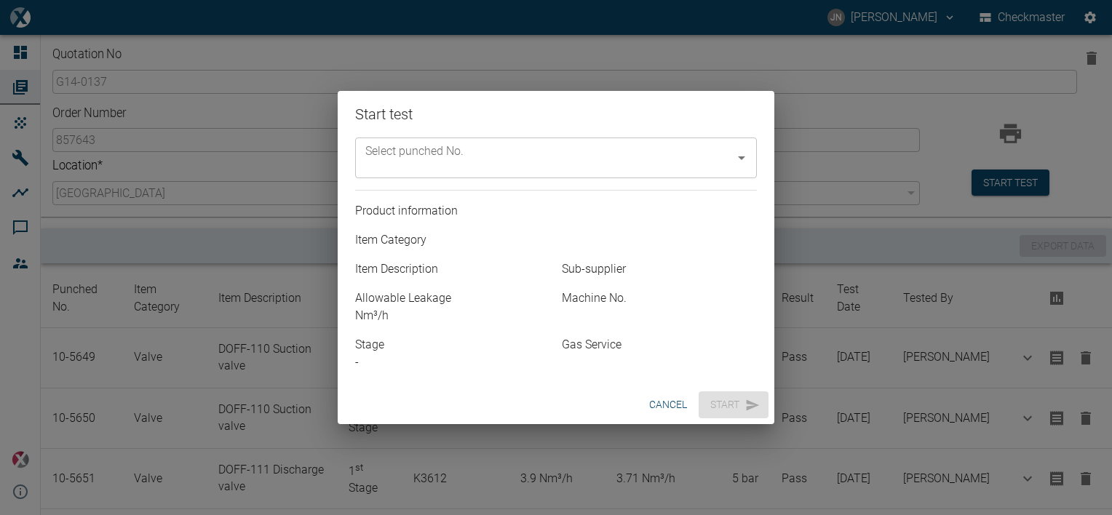
click at [695, 159] on input "Select punched No." at bounding box center [545, 158] width 367 height 28
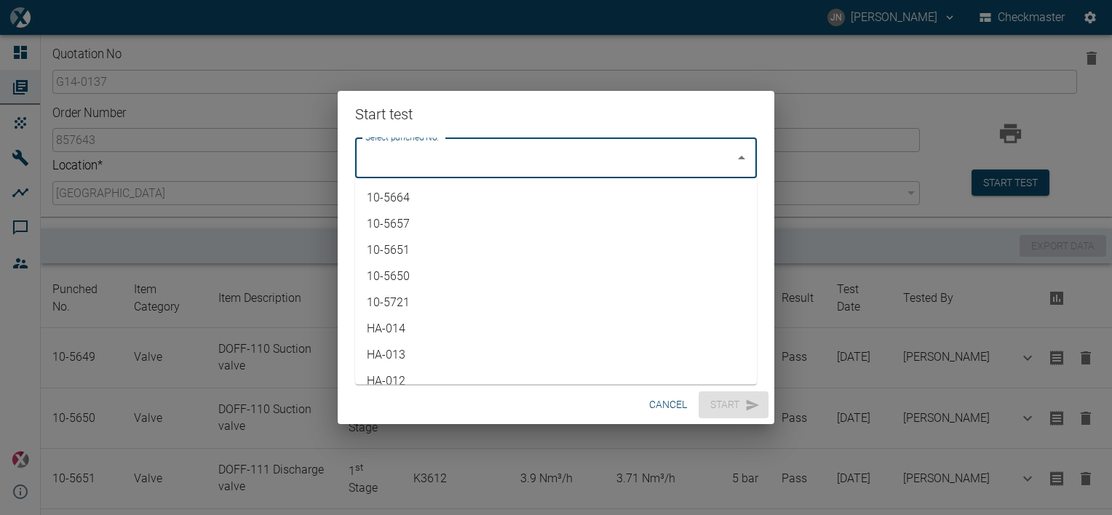
click at [437, 199] on li "10-5664" at bounding box center [556, 198] width 402 height 26
type input "10-5664"
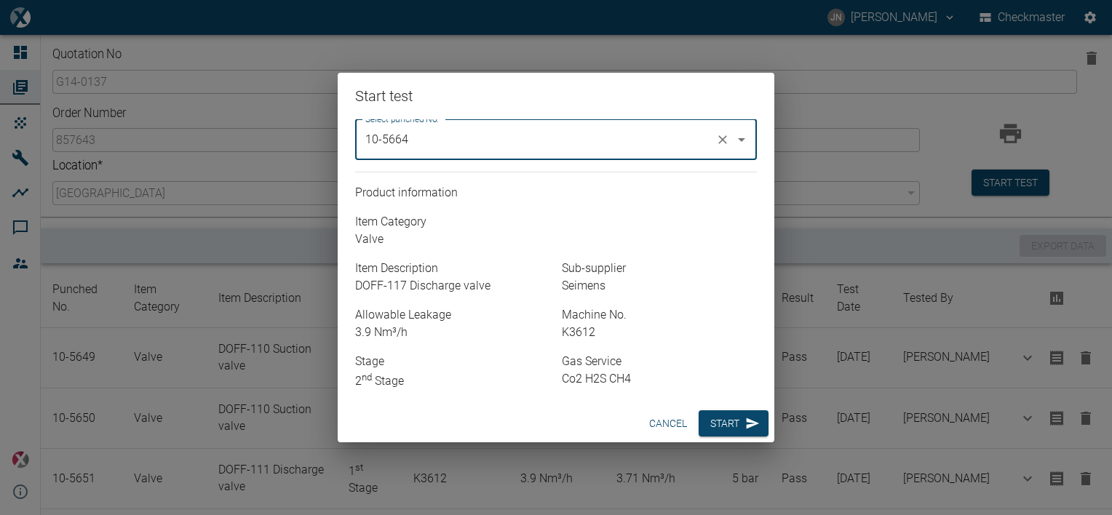
click at [646, 423] on button "cancel" at bounding box center [667, 423] width 49 height 27
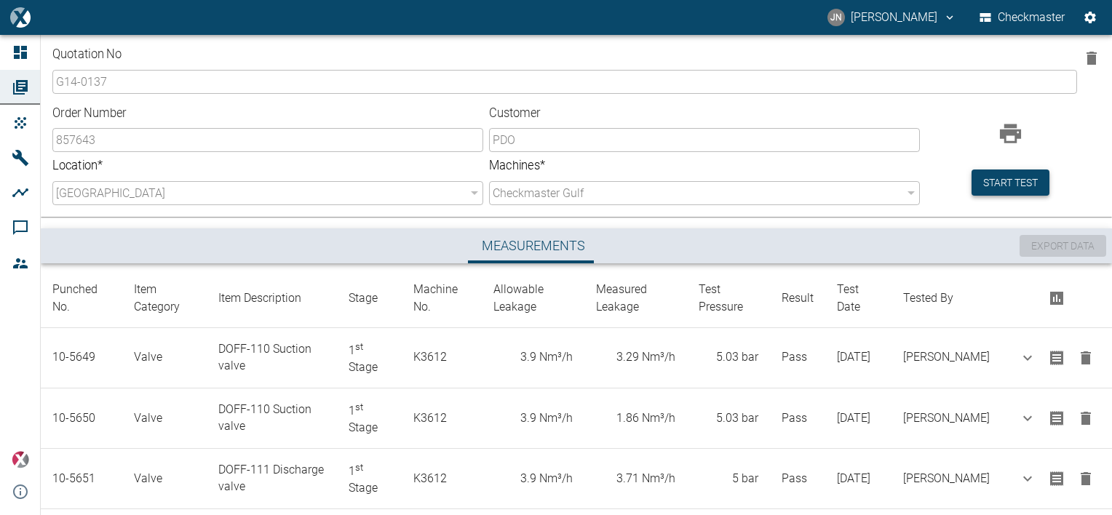
click at [1020, 185] on button "Start test" at bounding box center [1010, 182] width 78 height 27
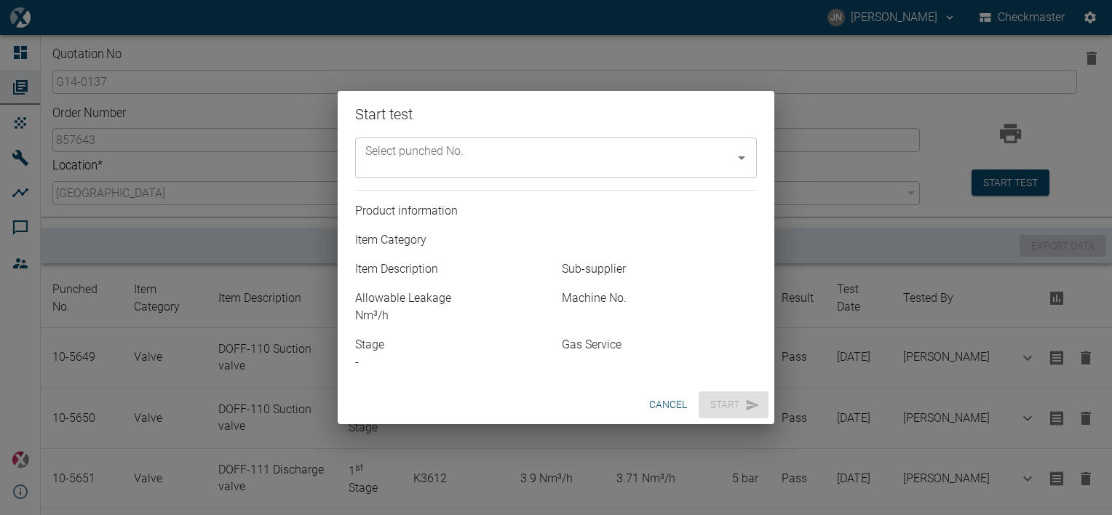
click at [663, 159] on input "Select punched No." at bounding box center [545, 158] width 367 height 28
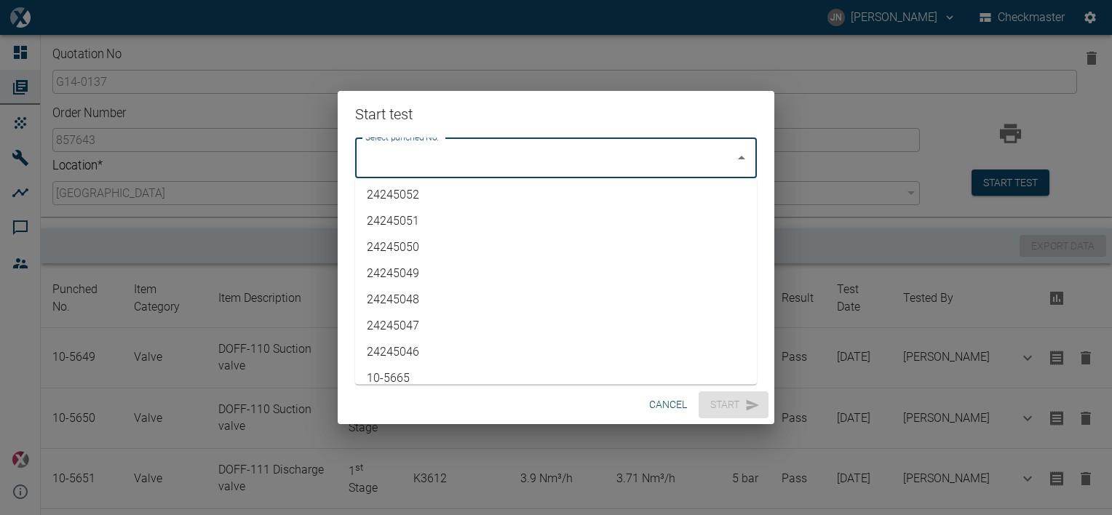
scroll to position [2921, 0]
click at [381, 378] on li "10-5665" at bounding box center [556, 367] width 402 height 26
type input "10-5665"
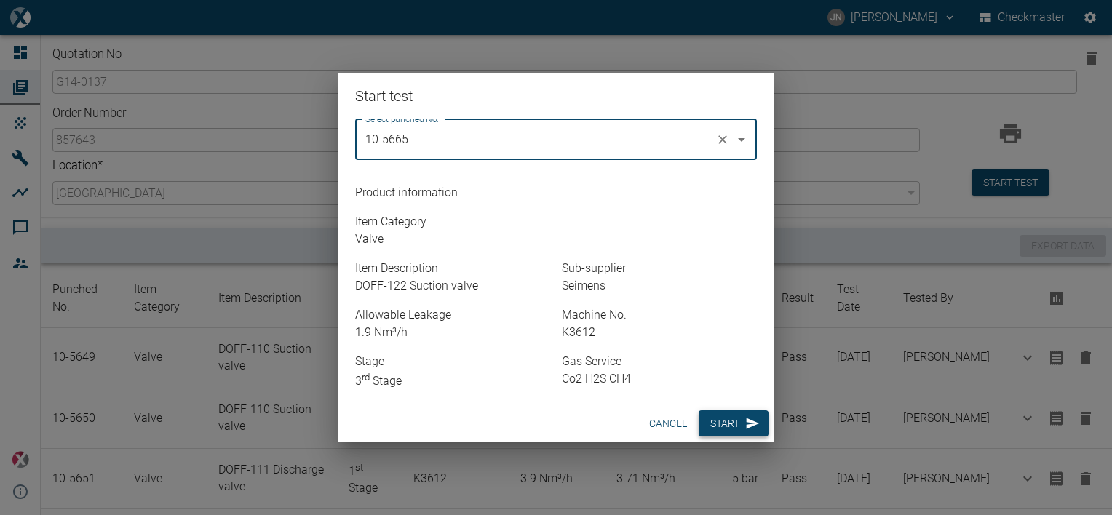
click at [721, 432] on button "Start" at bounding box center [733, 423] width 70 height 27
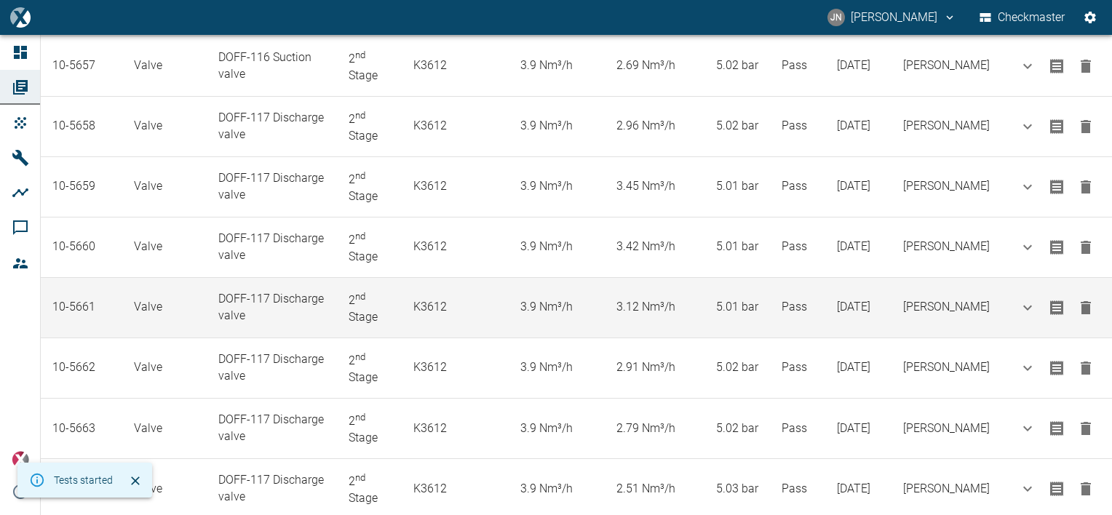
scroll to position [797, 0]
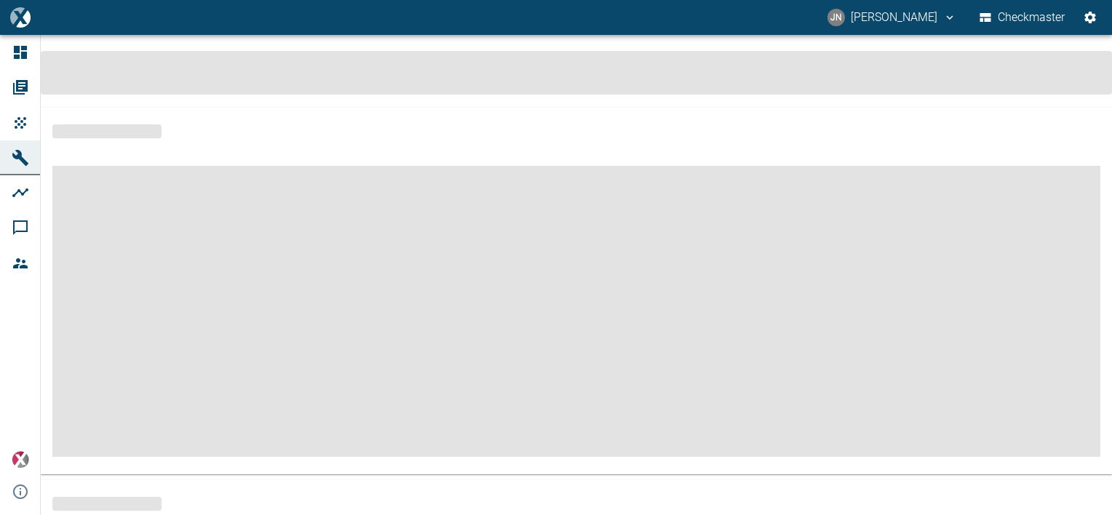
scroll to position [332, 0]
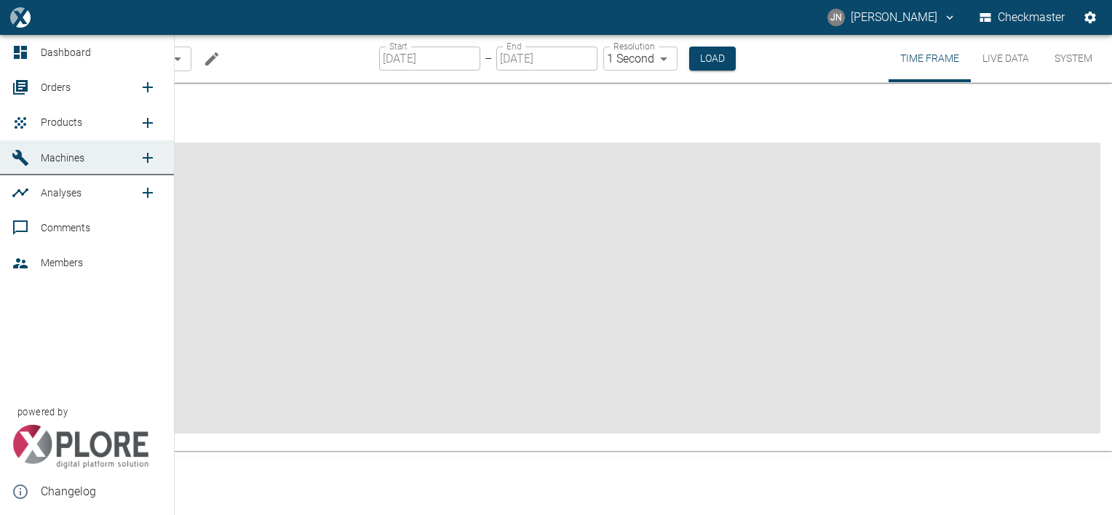
click at [55, 89] on span "Orders" at bounding box center [56, 87] width 30 height 12
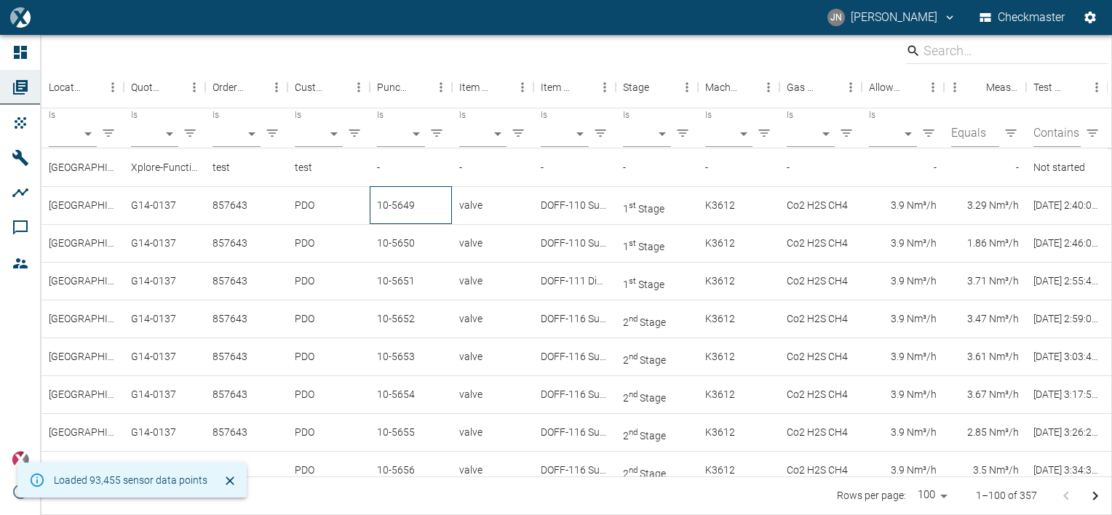
click at [399, 210] on div "10-5649" at bounding box center [411, 205] width 82 height 38
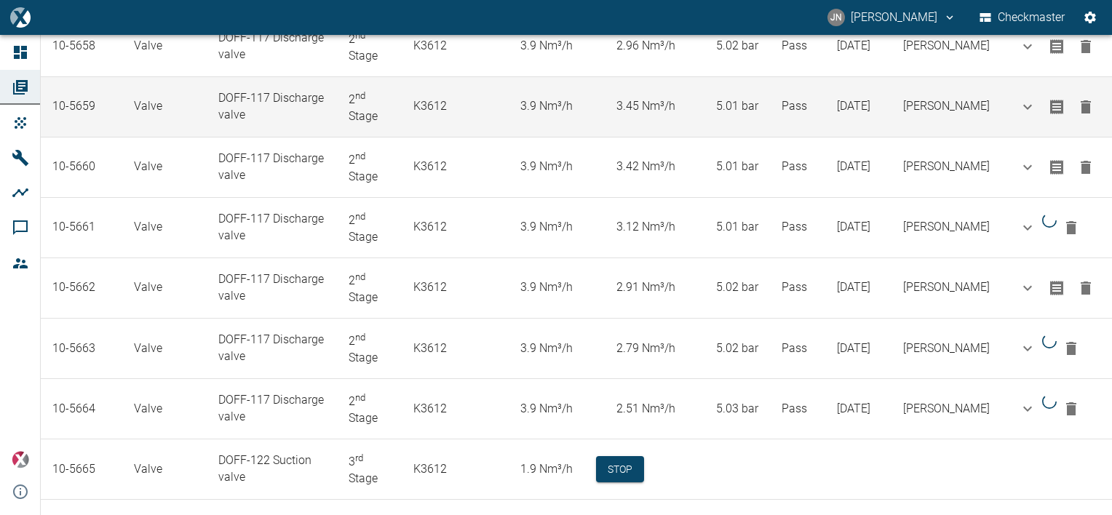
scroll to position [856, 0]
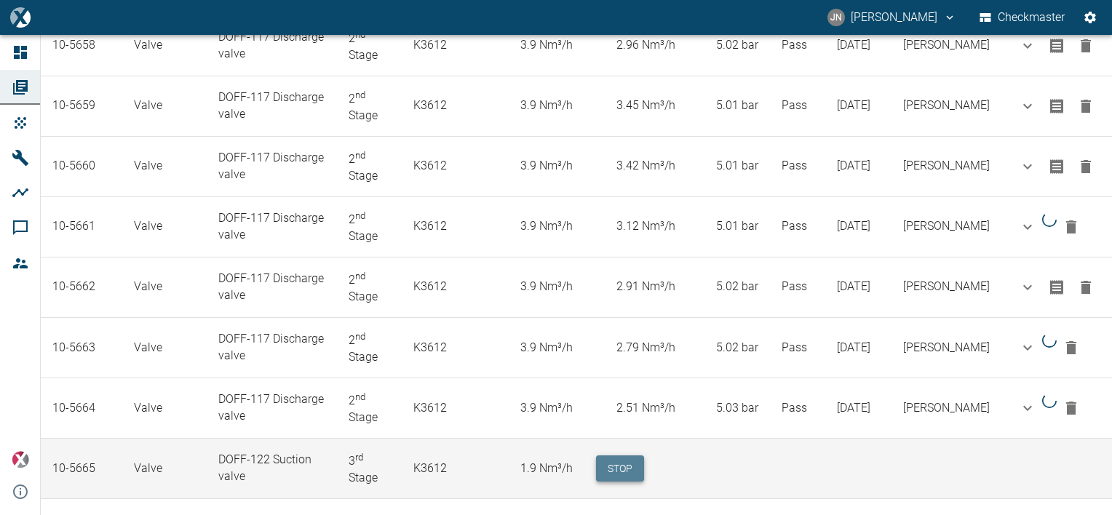
click at [644, 460] on button "Stop" at bounding box center [620, 468] width 48 height 27
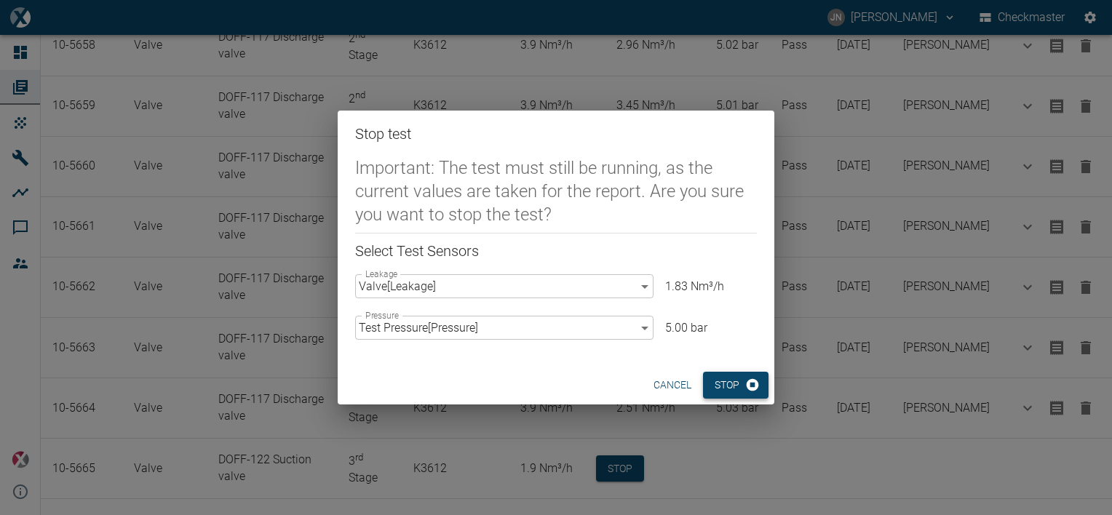
click at [733, 386] on button "Stop" at bounding box center [735, 385] width 65 height 27
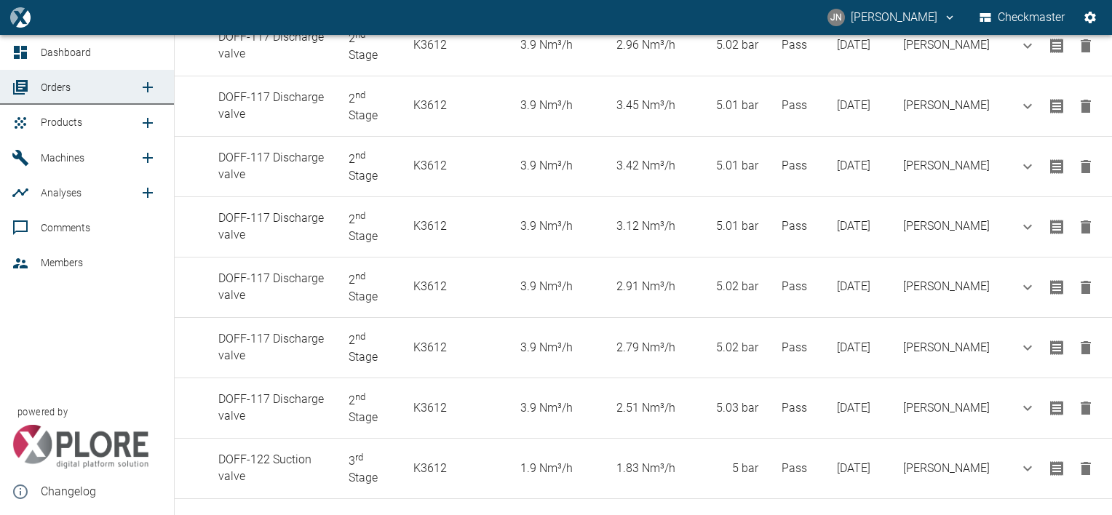
click at [63, 122] on span "Products" at bounding box center [61, 122] width 41 height 12
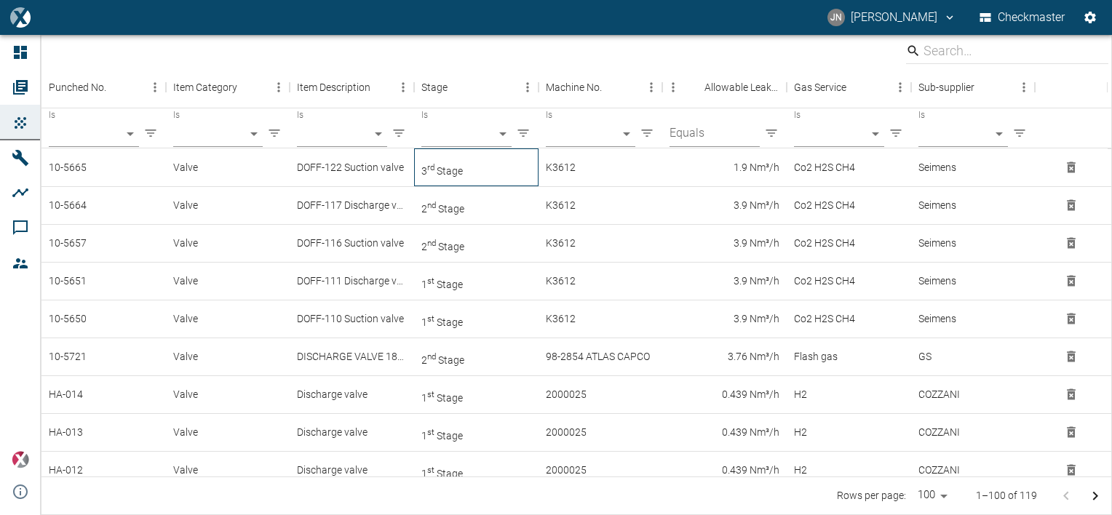
click at [434, 172] on span "3 rd" at bounding box center [427, 171] width 13 height 12
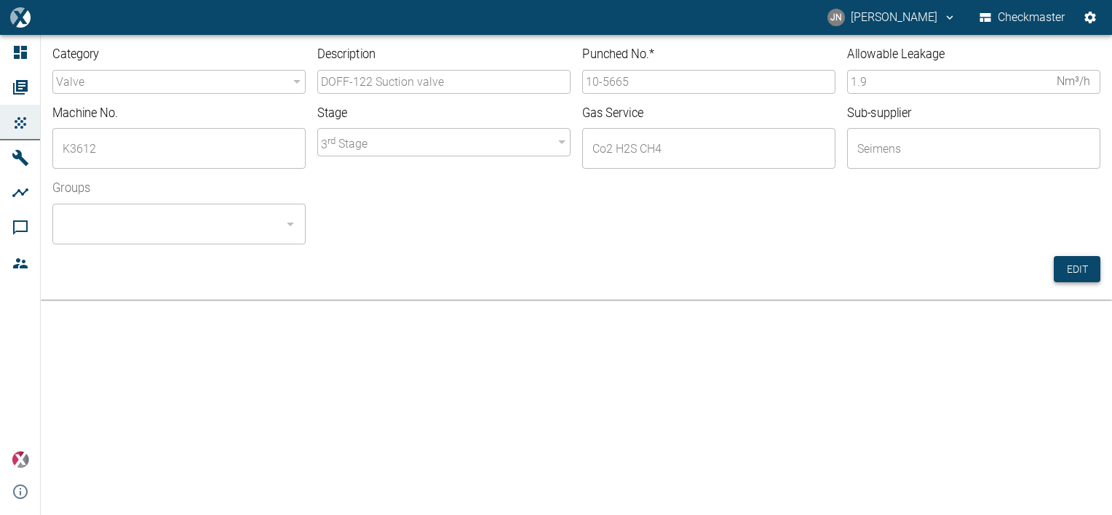
click at [1067, 265] on button "Edit" at bounding box center [1076, 269] width 47 height 27
click at [649, 87] on input "10-5665" at bounding box center [708, 82] width 253 height 24
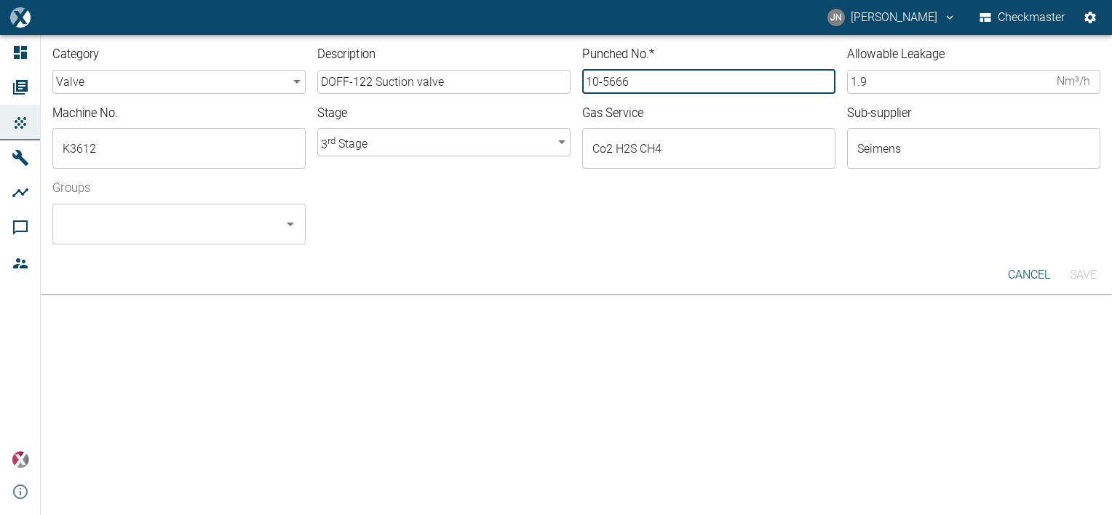
type input "10-5666"
click at [203, 224] on input "Groups" at bounding box center [168, 224] width 218 height 28
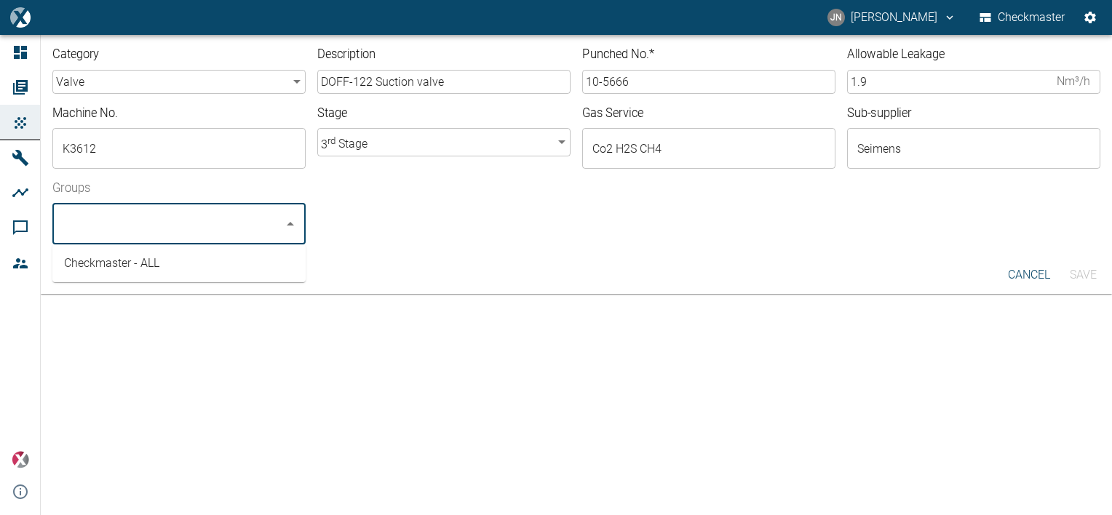
click at [135, 273] on li "Checkmaster - ALL" at bounding box center [178, 263] width 253 height 26
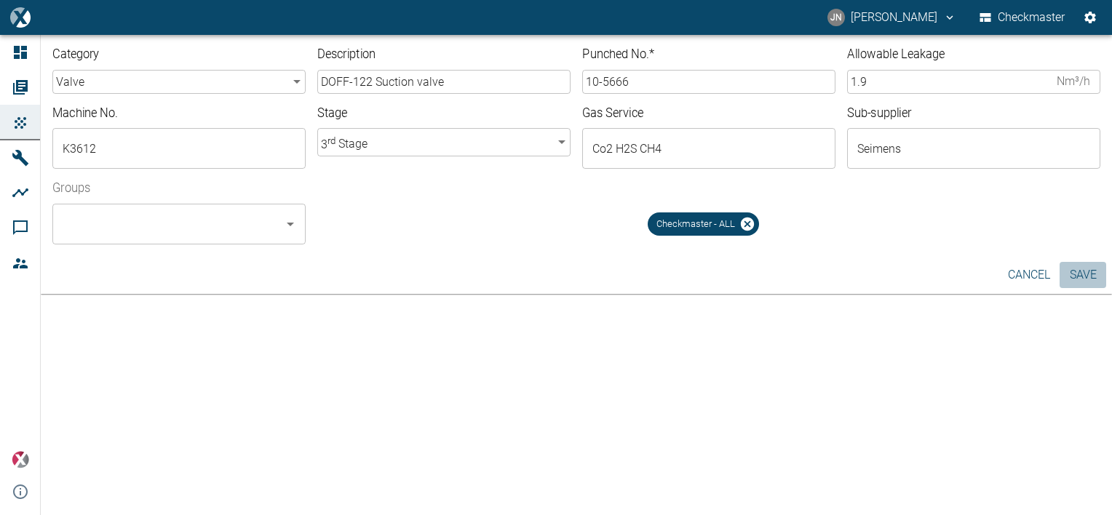
click at [1085, 274] on button "Save" at bounding box center [1082, 275] width 47 height 26
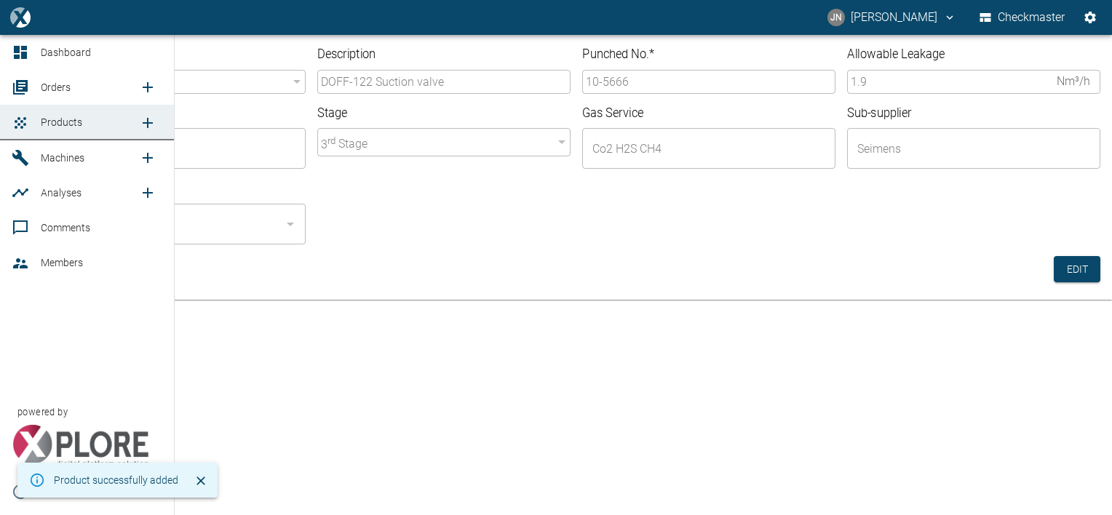
click at [57, 81] on span "Orders" at bounding box center [90, 87] width 98 height 17
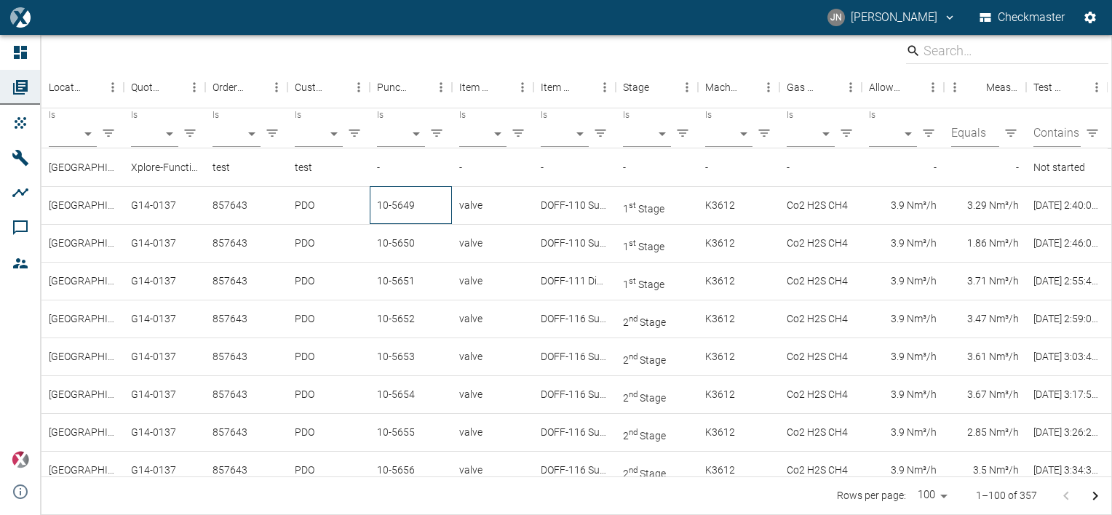
click at [396, 204] on div "10-5649" at bounding box center [411, 205] width 82 height 38
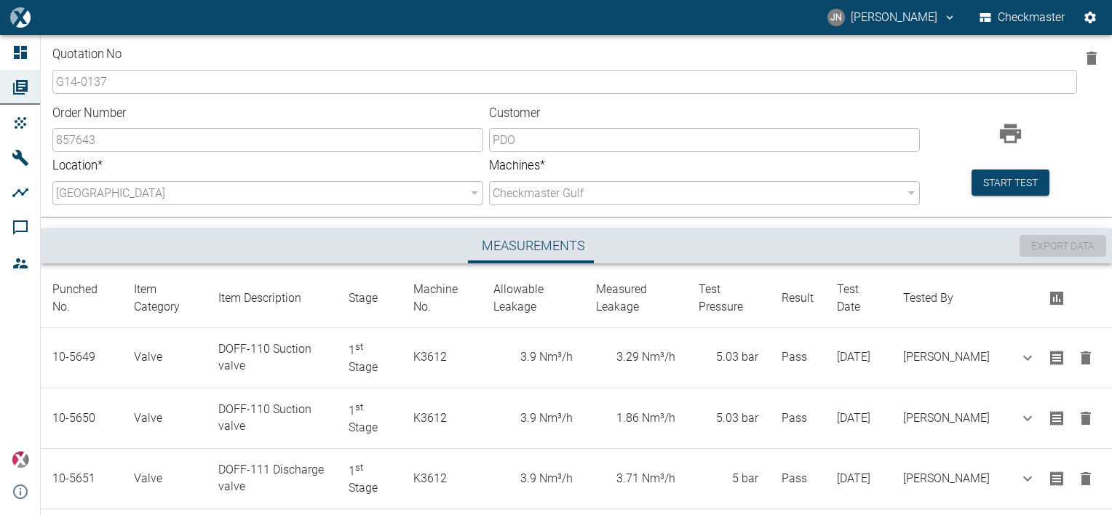
click at [661, 250] on div "Measurements" at bounding box center [533, 245] width 973 height 35
click at [1027, 179] on button "Start test" at bounding box center [1010, 182] width 78 height 27
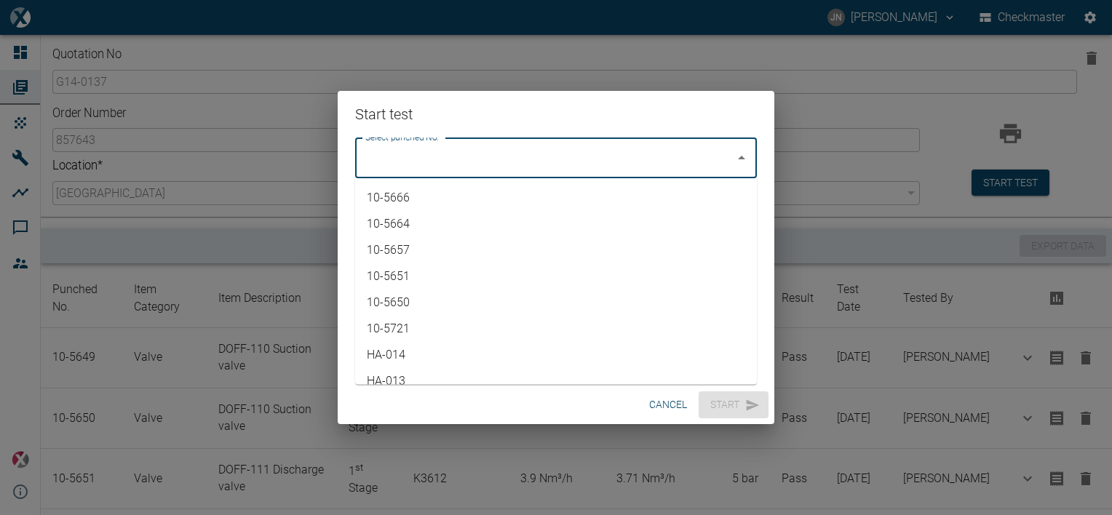
click at [608, 153] on input "Select punched No." at bounding box center [545, 158] width 367 height 28
click at [426, 201] on li "10-5666" at bounding box center [556, 198] width 402 height 26
type input "10-5666"
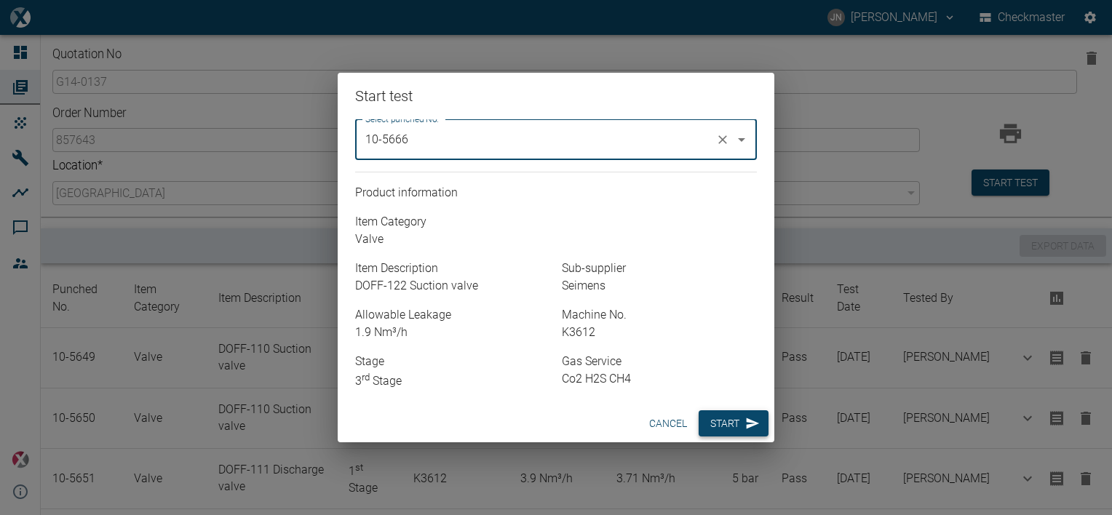
click at [727, 420] on button "Start" at bounding box center [733, 423] width 70 height 27
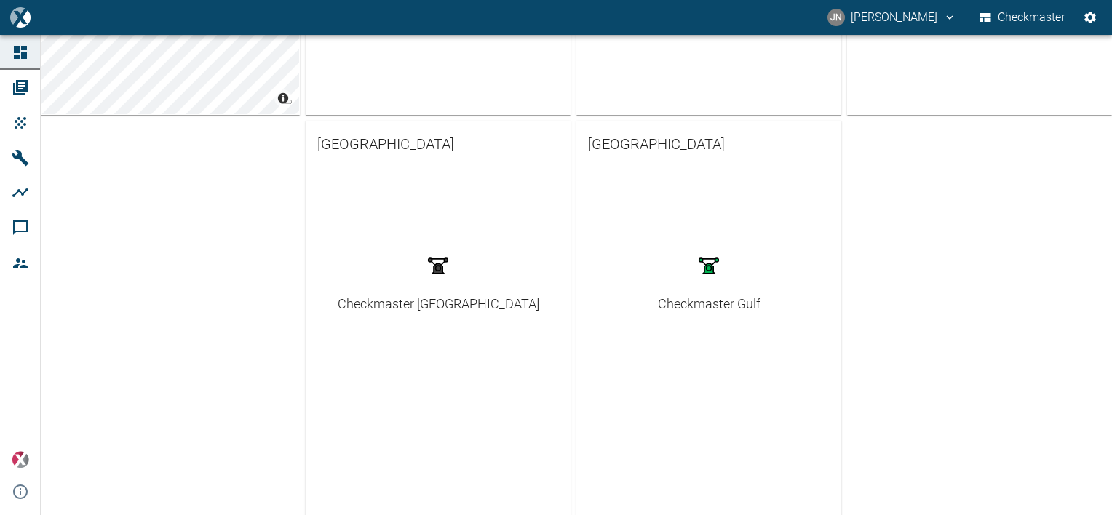
click at [716, 307] on div "Checkmaster Gulf" at bounding box center [709, 304] width 103 height 20
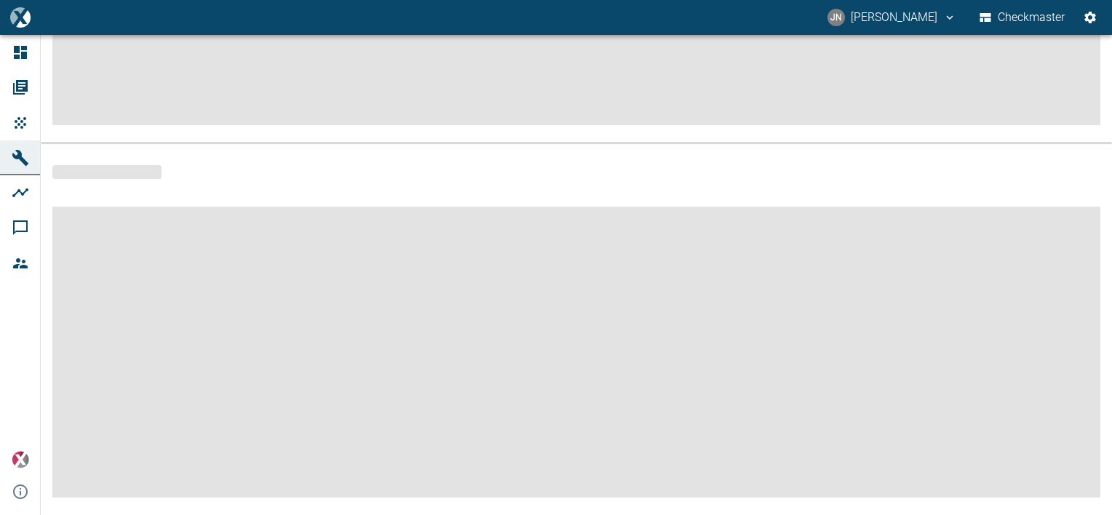
scroll to position [332, 0]
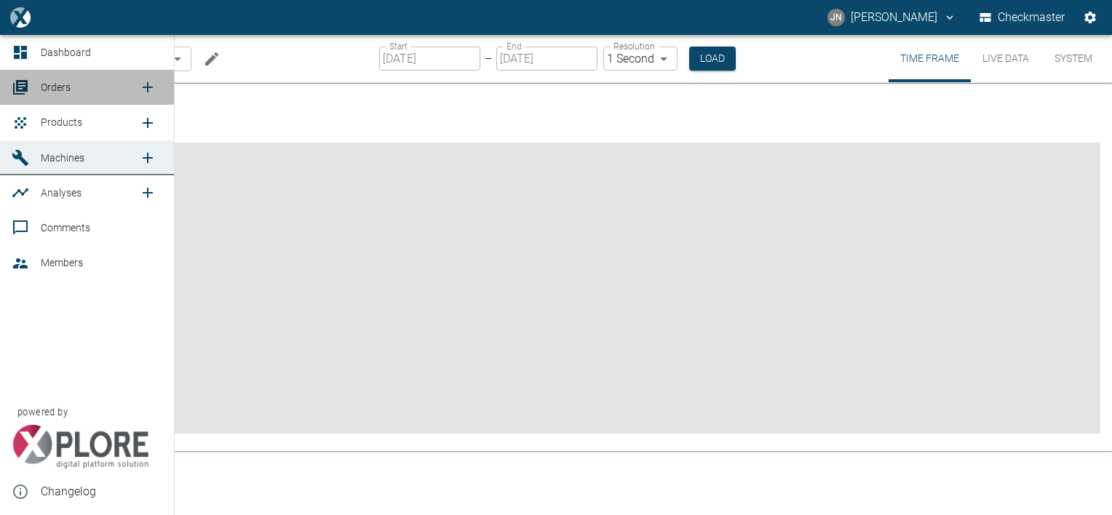
click at [65, 84] on span "Orders" at bounding box center [56, 87] width 30 height 12
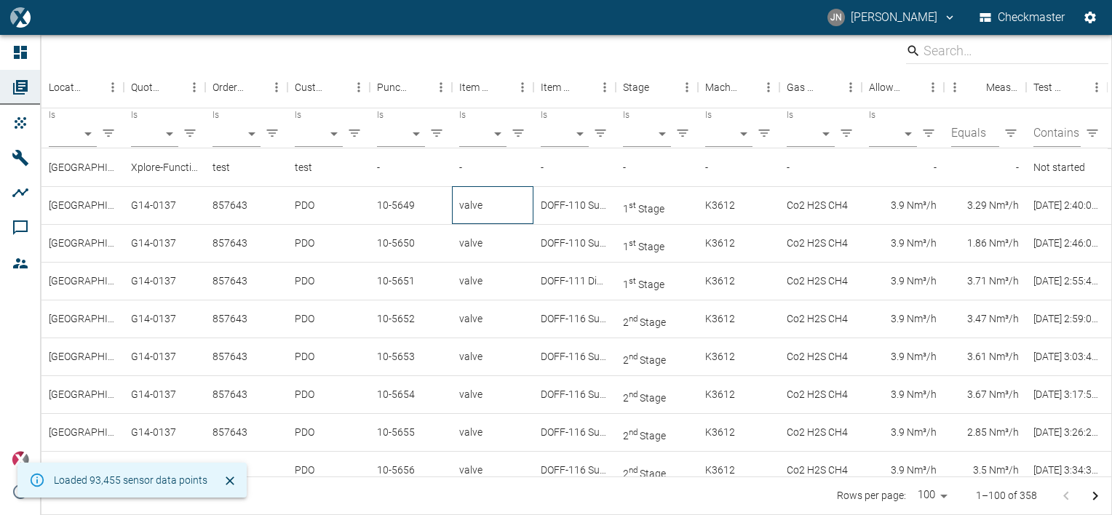
click at [467, 210] on div "valve" at bounding box center [493, 205] width 82 height 38
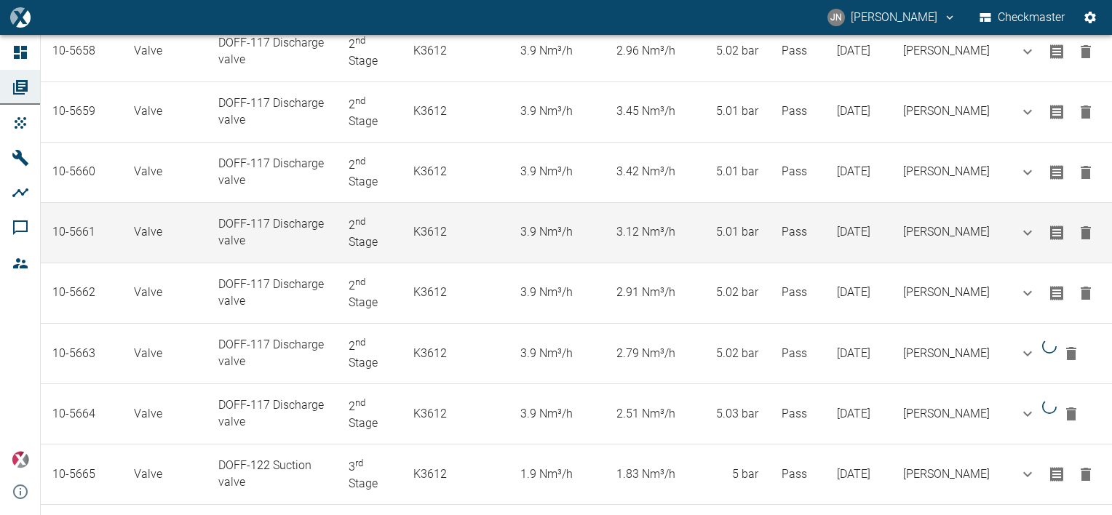
scroll to position [916, 0]
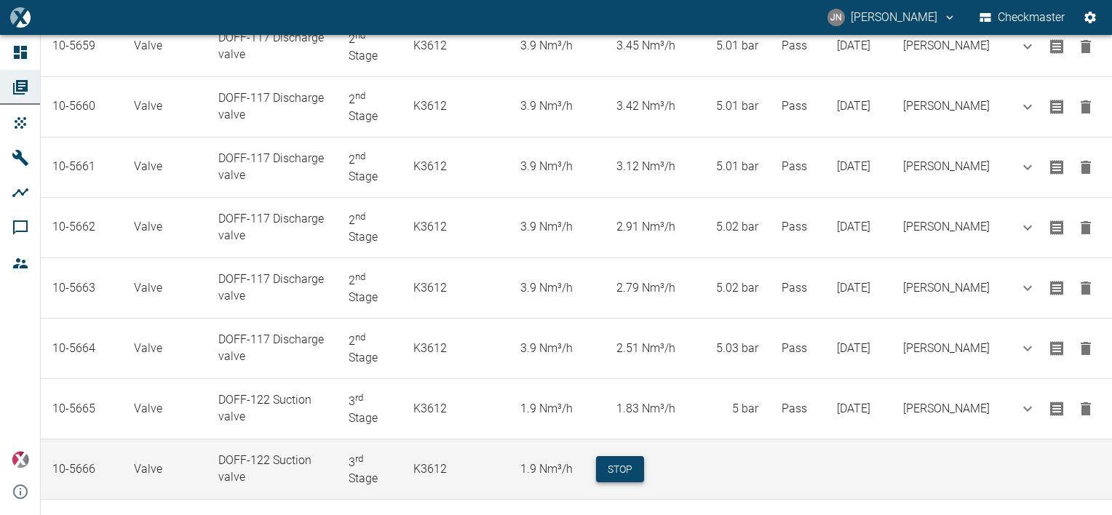
click at [637, 456] on button "Stop" at bounding box center [620, 469] width 48 height 27
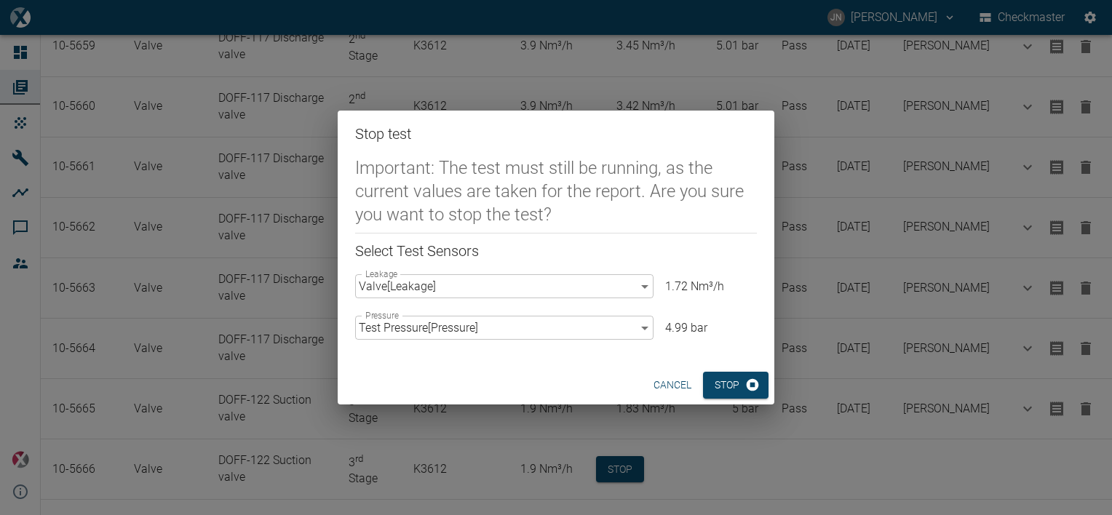
click at [661, 390] on button "cancel" at bounding box center [671, 385] width 49 height 27
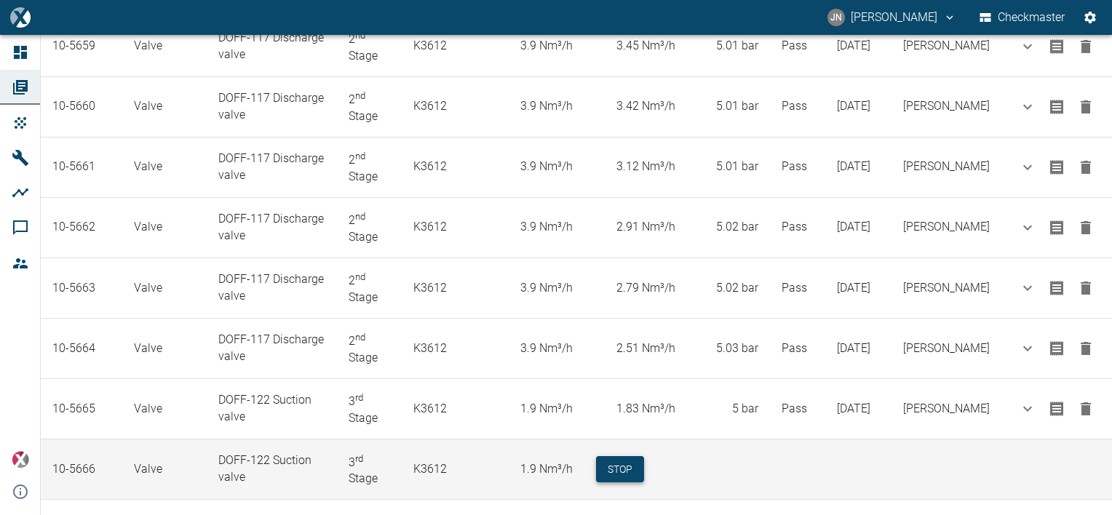
click at [641, 456] on button "Stop" at bounding box center [620, 469] width 48 height 27
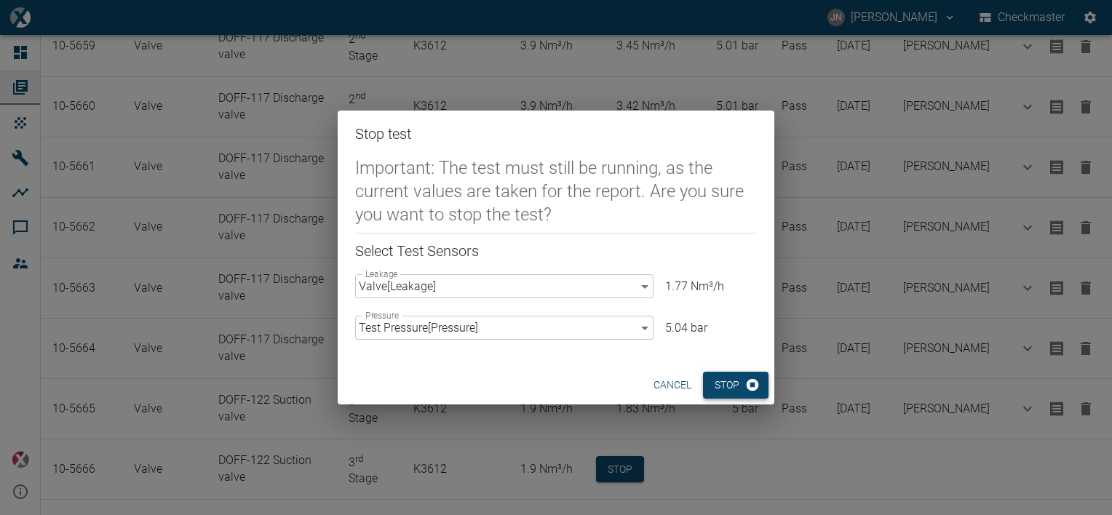
click at [731, 393] on button "Stop" at bounding box center [735, 385] width 65 height 27
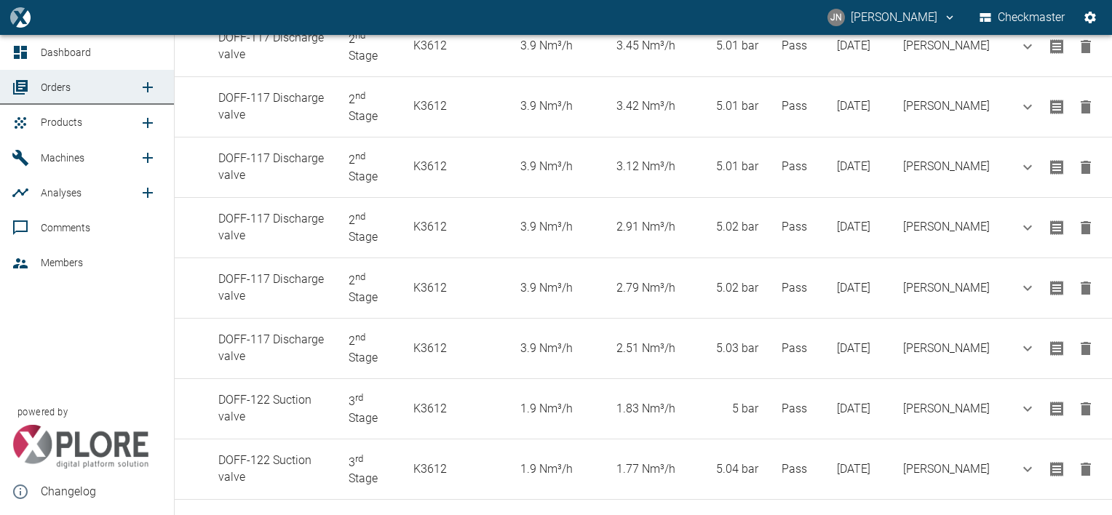
click at [85, 124] on span "Products" at bounding box center [90, 121] width 98 height 17
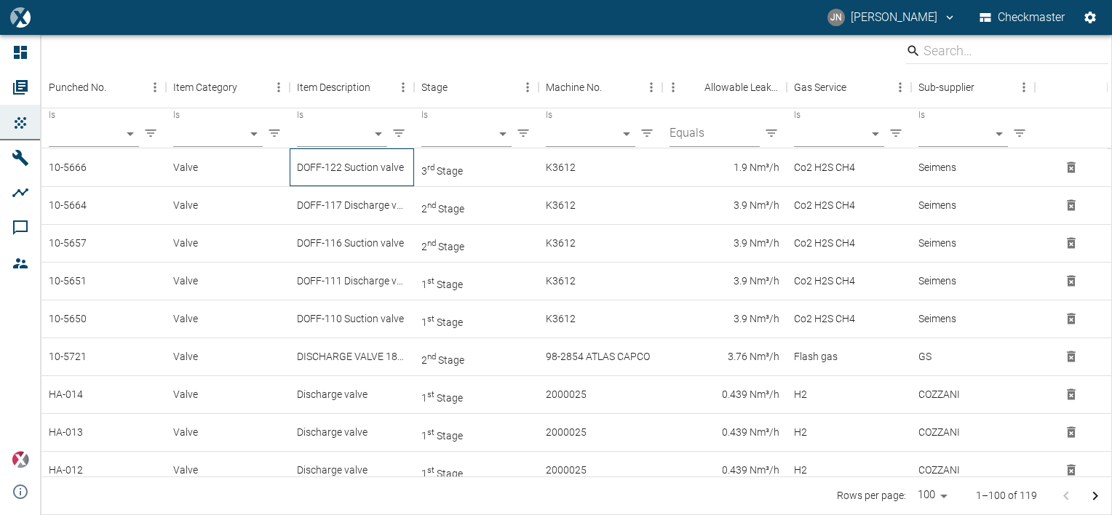
click at [383, 169] on div "DOFF-122 Suction valve" at bounding box center [352, 167] width 124 height 38
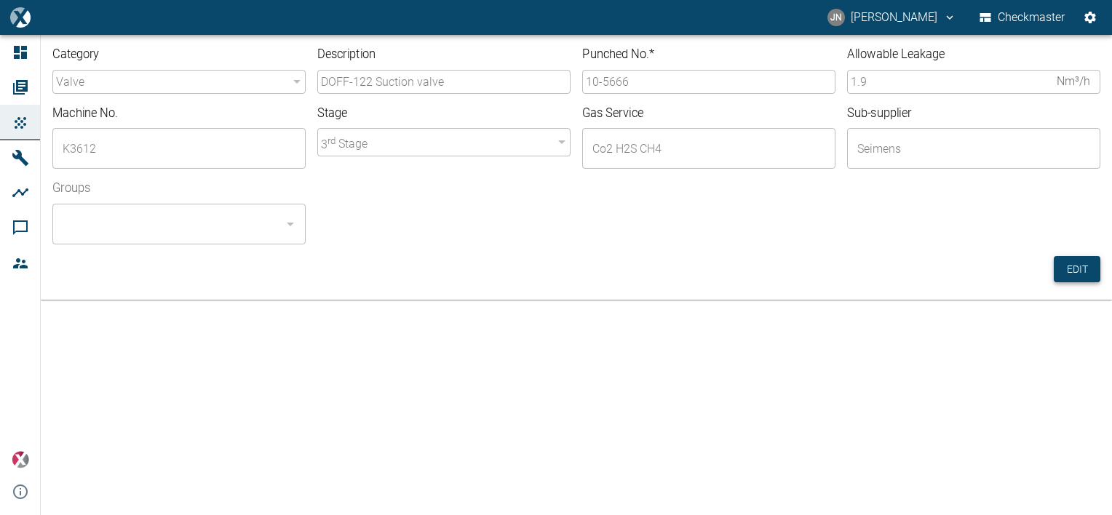
click at [1066, 268] on button "Edit" at bounding box center [1076, 269] width 47 height 27
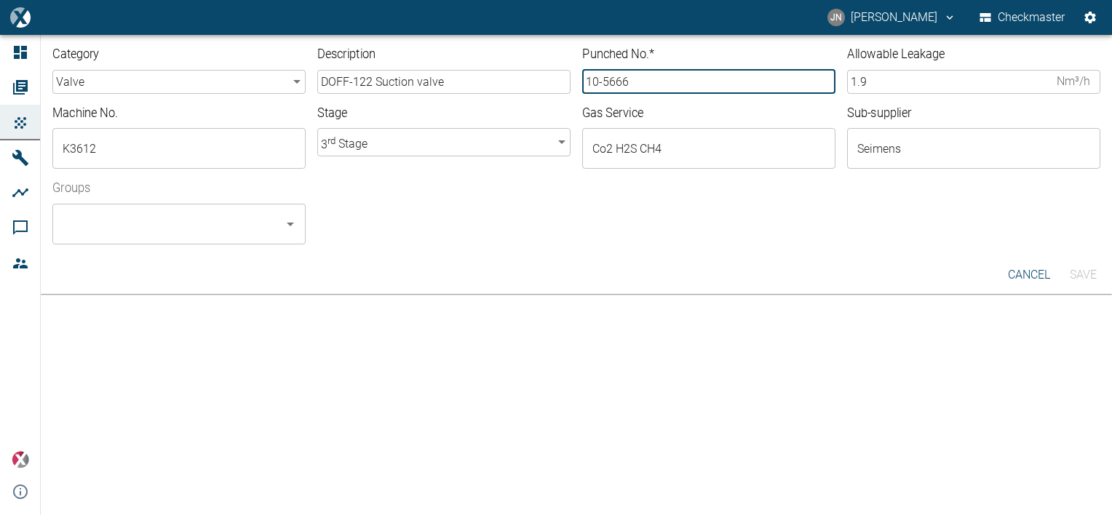
click at [630, 79] on input "10-5666" at bounding box center [708, 82] width 253 height 24
type input "10-5667"
click at [191, 228] on input "Groups" at bounding box center [168, 224] width 218 height 28
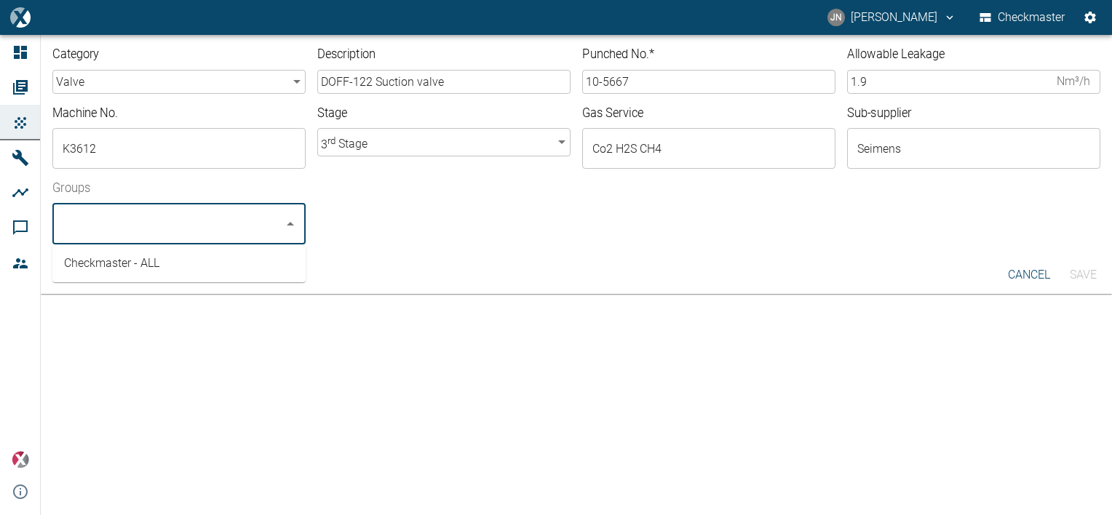
click at [124, 266] on li "Checkmaster - ALL" at bounding box center [178, 263] width 253 height 26
click at [1087, 271] on button "Save" at bounding box center [1082, 275] width 47 height 26
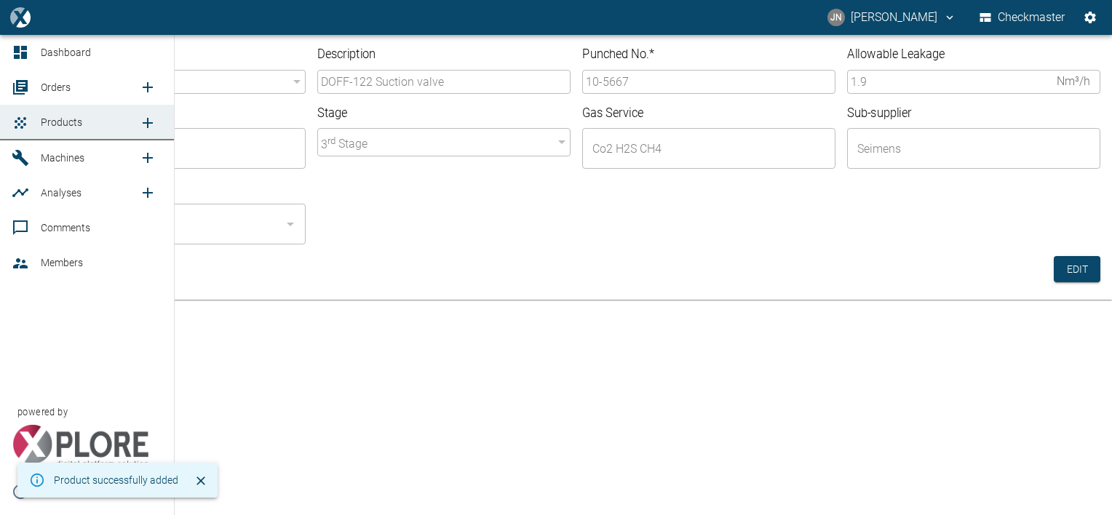
drag, startPoint x: 55, startPoint y: 92, endPoint x: 111, endPoint y: 102, distance: 56.8
click at [55, 92] on span "Orders" at bounding box center [56, 87] width 30 height 12
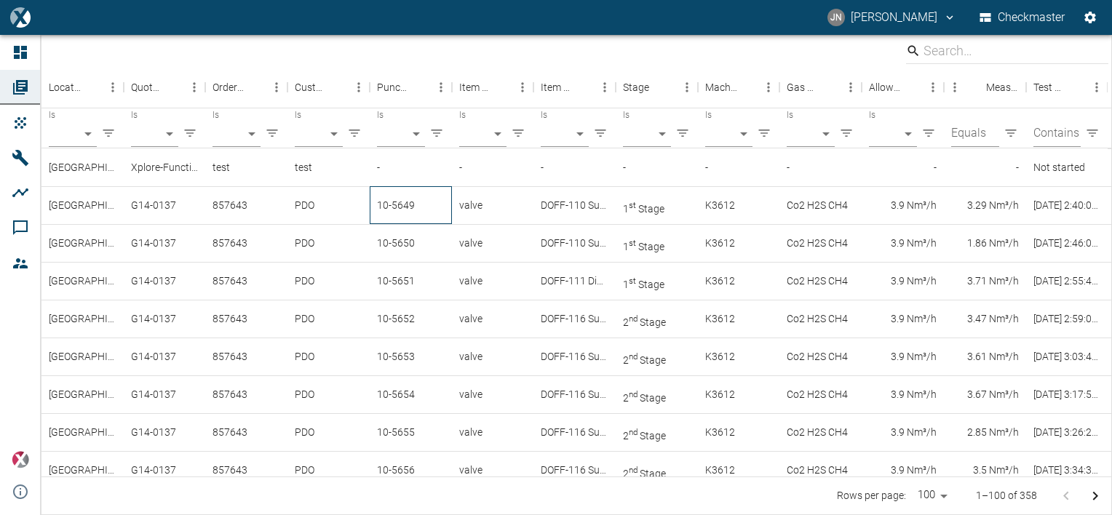
click at [393, 199] on div "10-5649" at bounding box center [411, 205] width 82 height 38
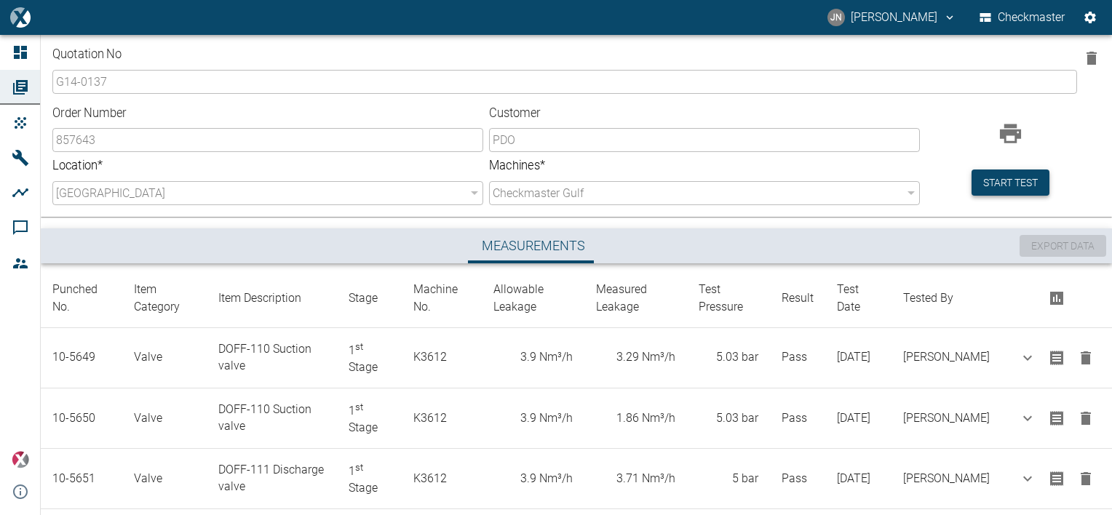
click at [1014, 193] on button "Start test" at bounding box center [1010, 182] width 78 height 27
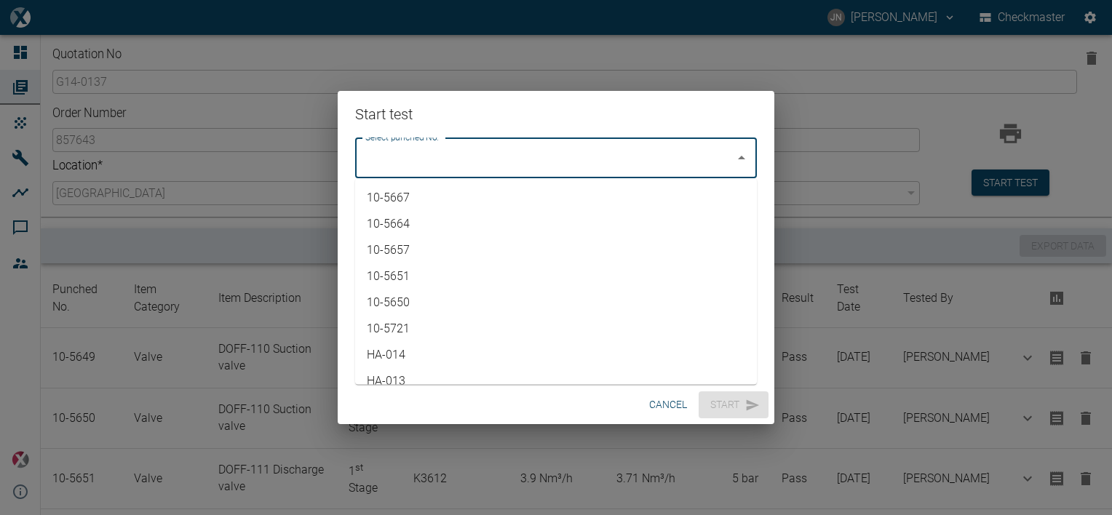
click at [656, 144] on input "Select punched No." at bounding box center [545, 158] width 367 height 28
click at [384, 190] on li "10-5667" at bounding box center [556, 198] width 402 height 26
type input "10-5667"
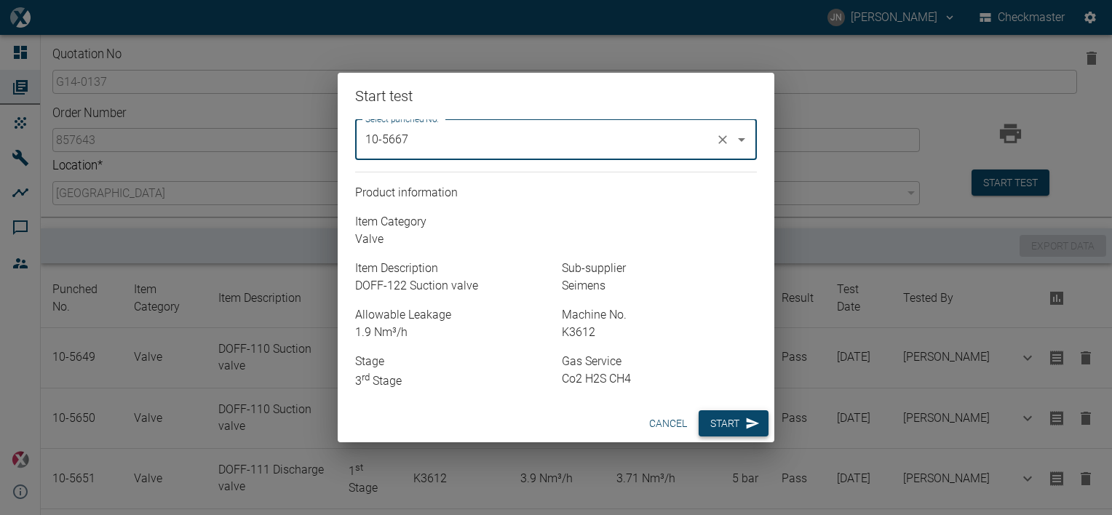
click at [720, 431] on button "Start" at bounding box center [733, 423] width 70 height 27
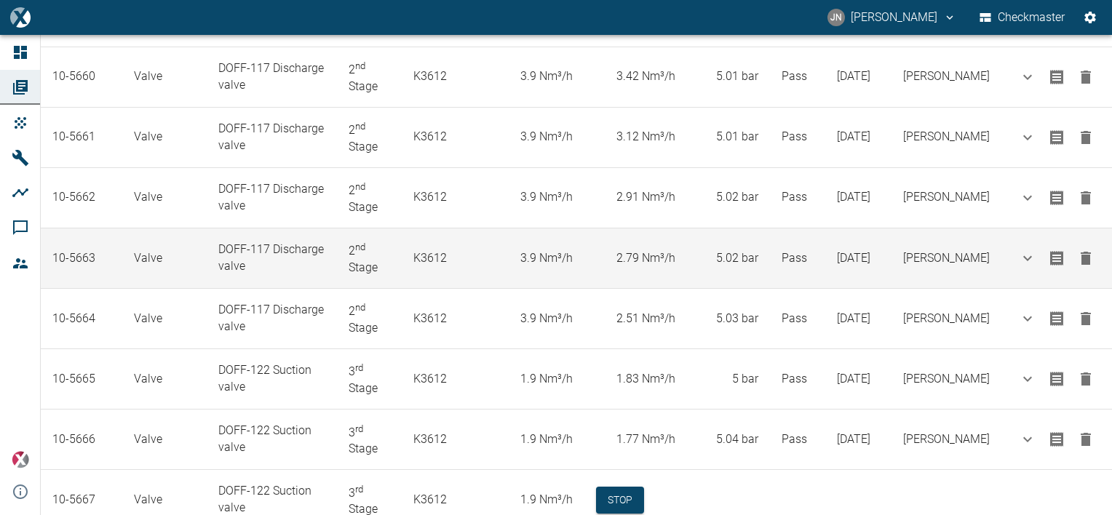
scroll to position [975, 0]
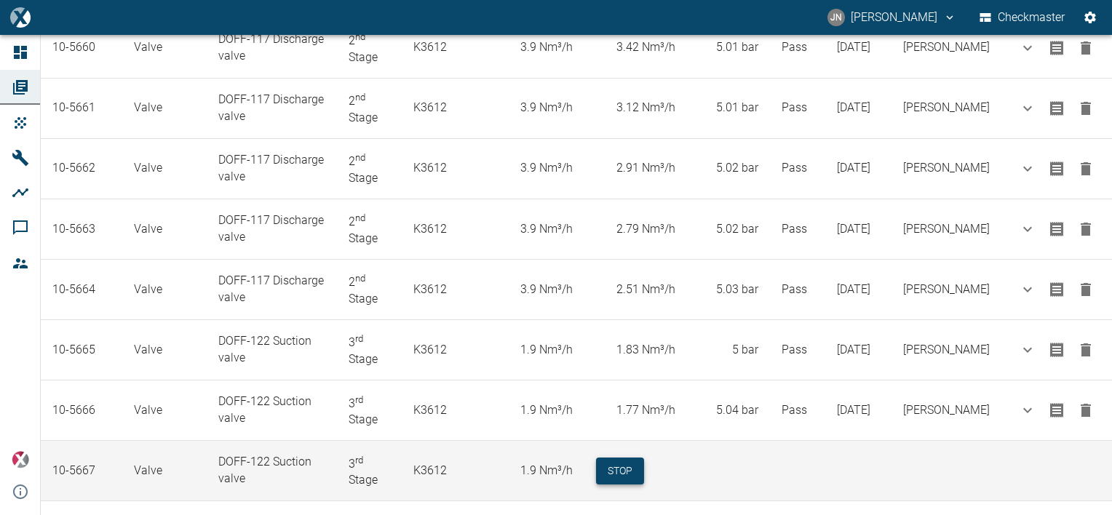
click at [637, 458] on button "Stop" at bounding box center [620, 471] width 48 height 27
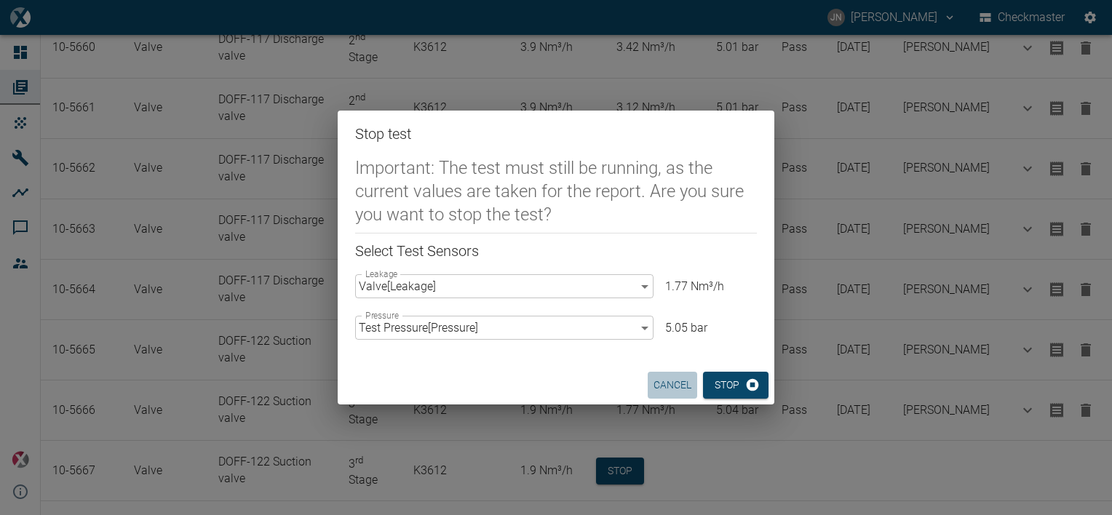
click at [679, 382] on button "cancel" at bounding box center [671, 385] width 49 height 27
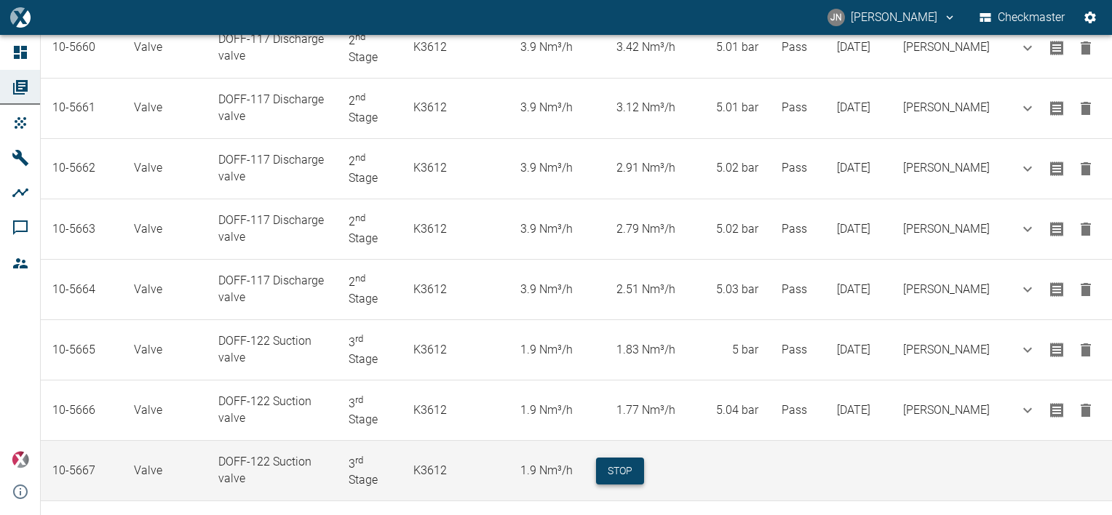
click at [637, 458] on button "Stop" at bounding box center [620, 471] width 48 height 27
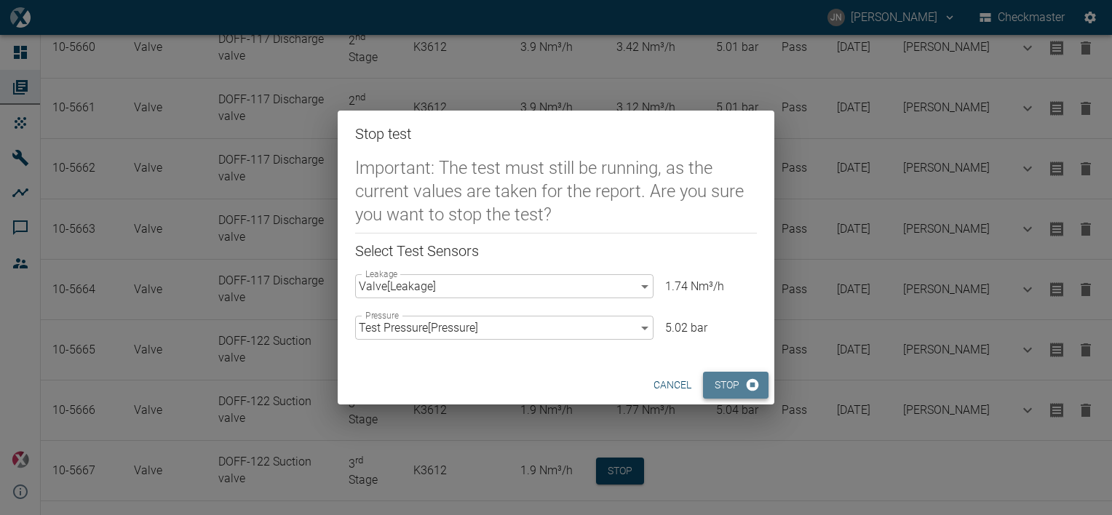
click at [741, 389] on button "Stop" at bounding box center [735, 385] width 65 height 27
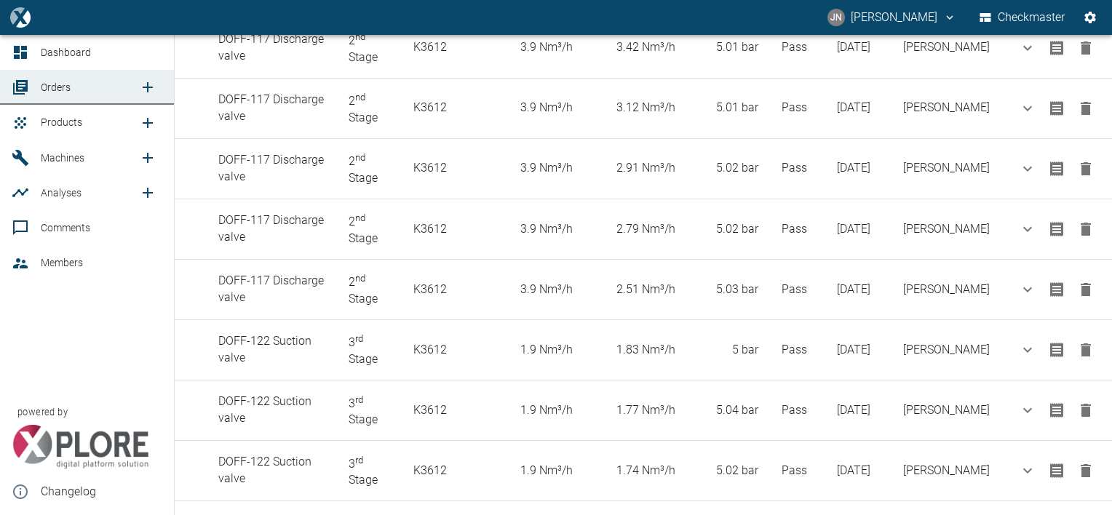
drag, startPoint x: 75, startPoint y: 131, endPoint x: 153, endPoint y: 152, distance: 80.6
click at [75, 131] on link "Products" at bounding box center [87, 122] width 174 height 35
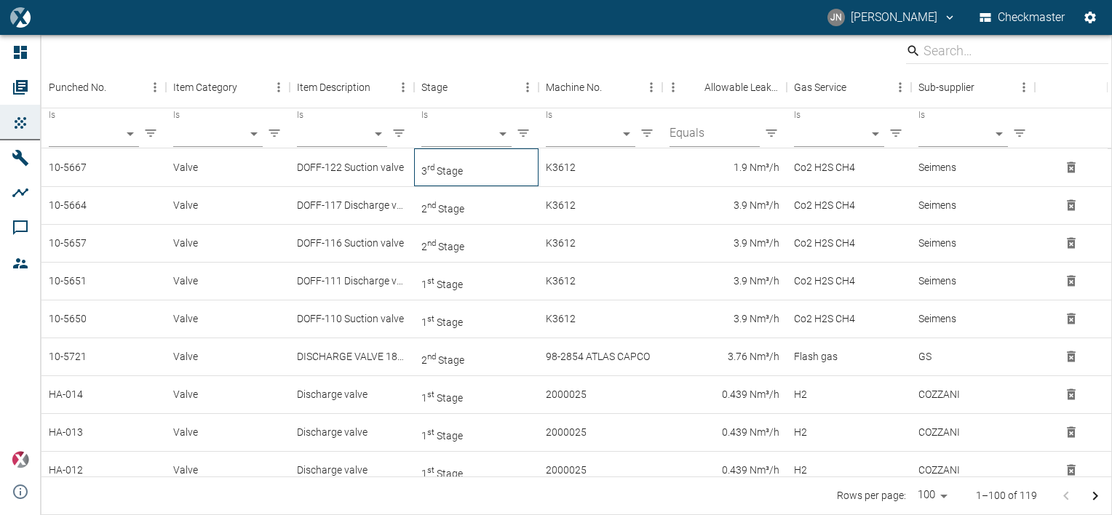
click at [457, 175] on span "3 rd Stage" at bounding box center [441, 171] width 41 height 12
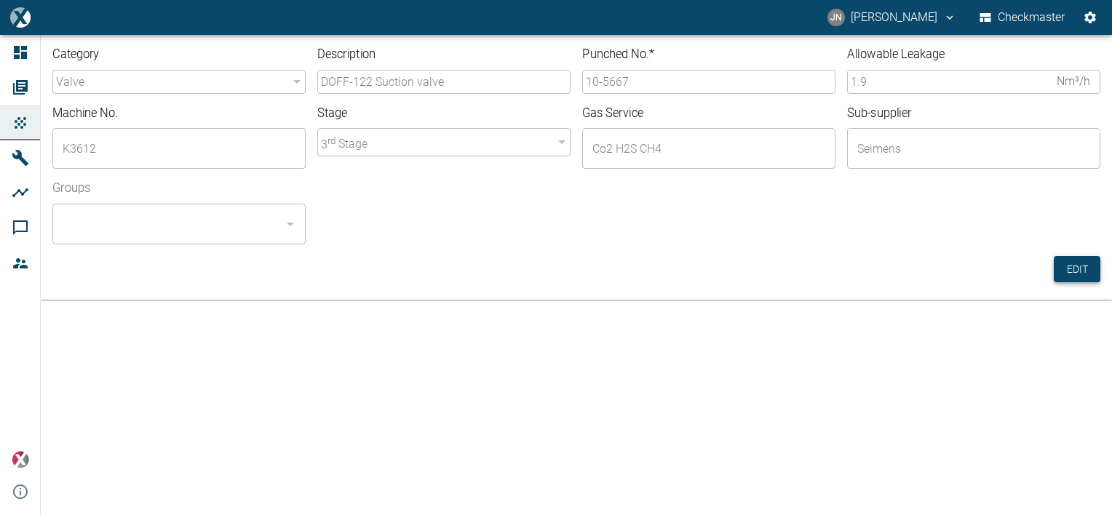
click at [1082, 268] on button "Edit" at bounding box center [1076, 269] width 47 height 27
click at [639, 77] on input "10-5667" at bounding box center [708, 82] width 253 height 24
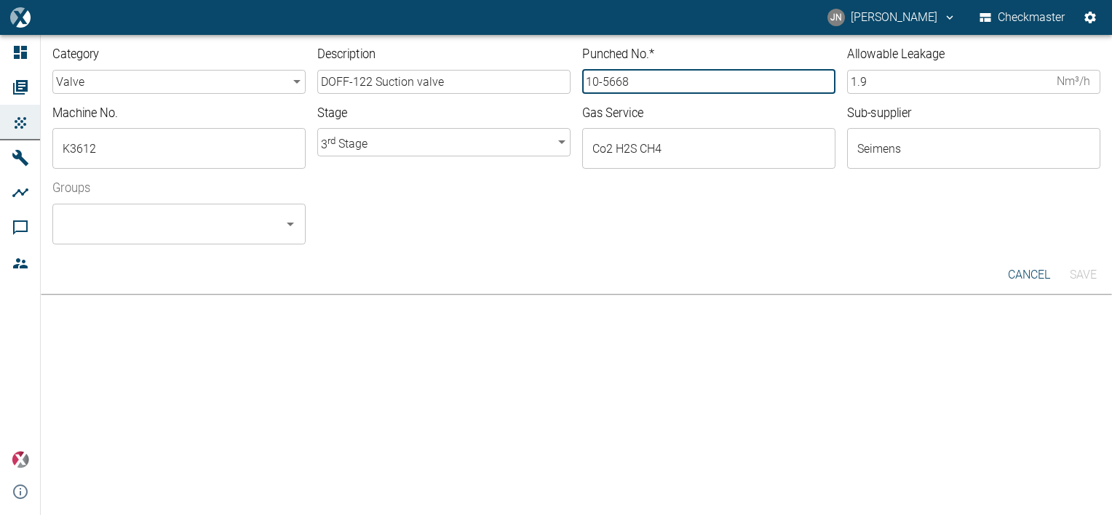
type input "10-5668"
click at [195, 228] on input "Groups" at bounding box center [168, 224] width 218 height 28
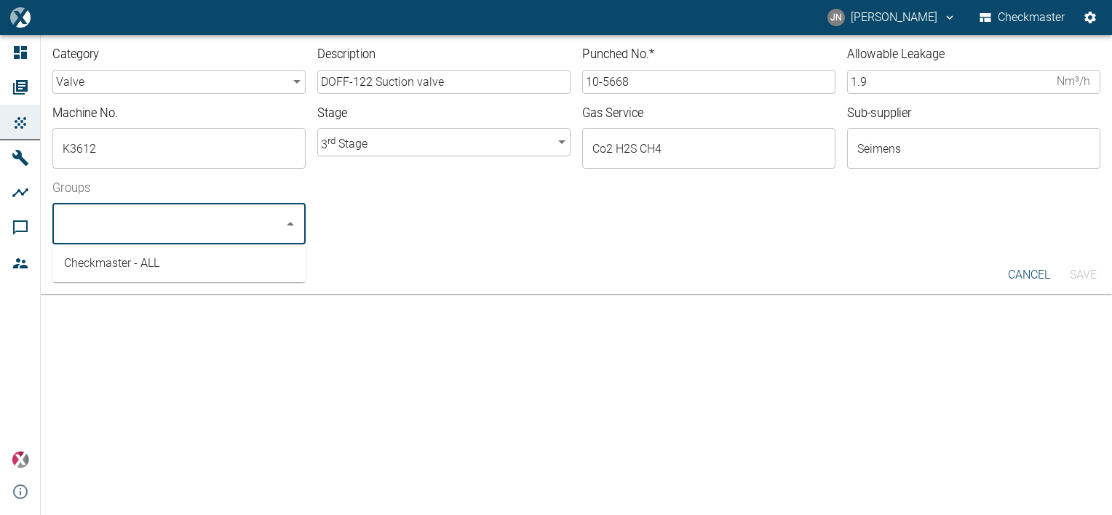
click at [116, 265] on li "Checkmaster - ALL" at bounding box center [178, 263] width 253 height 26
click at [1089, 274] on button "Save" at bounding box center [1082, 275] width 47 height 26
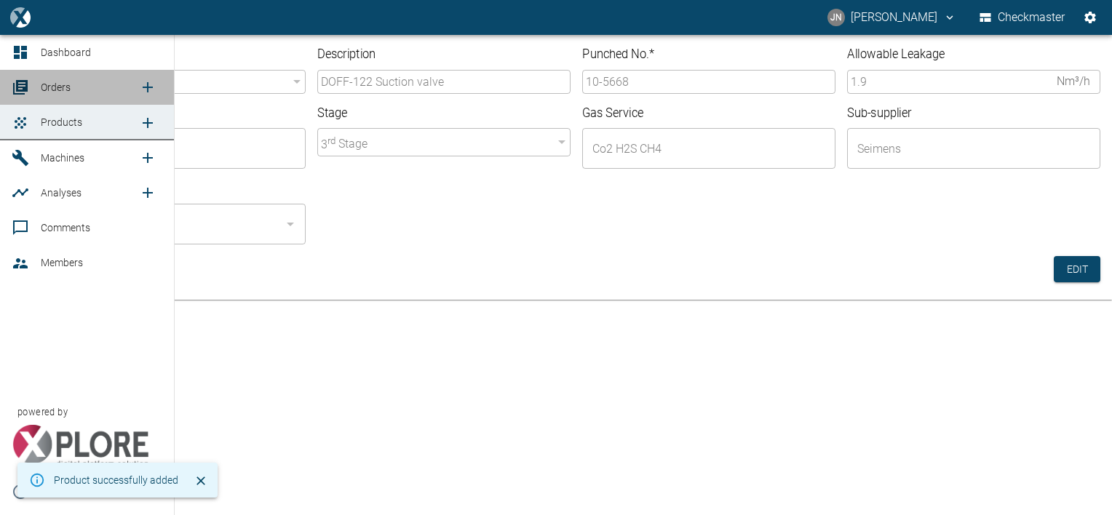
click at [64, 82] on span "Orders" at bounding box center [56, 87] width 30 height 12
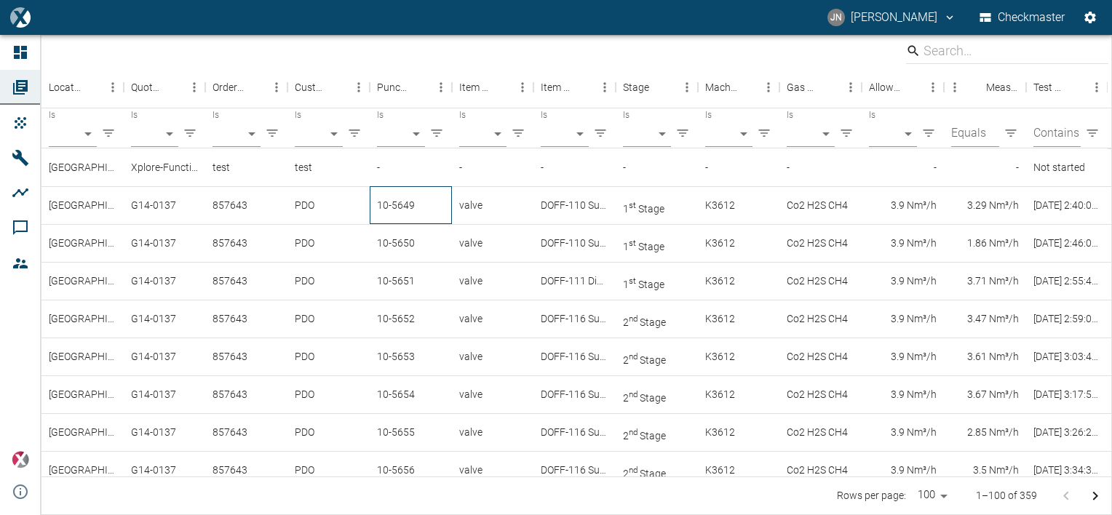
click at [404, 204] on div "10-5649" at bounding box center [411, 205] width 82 height 38
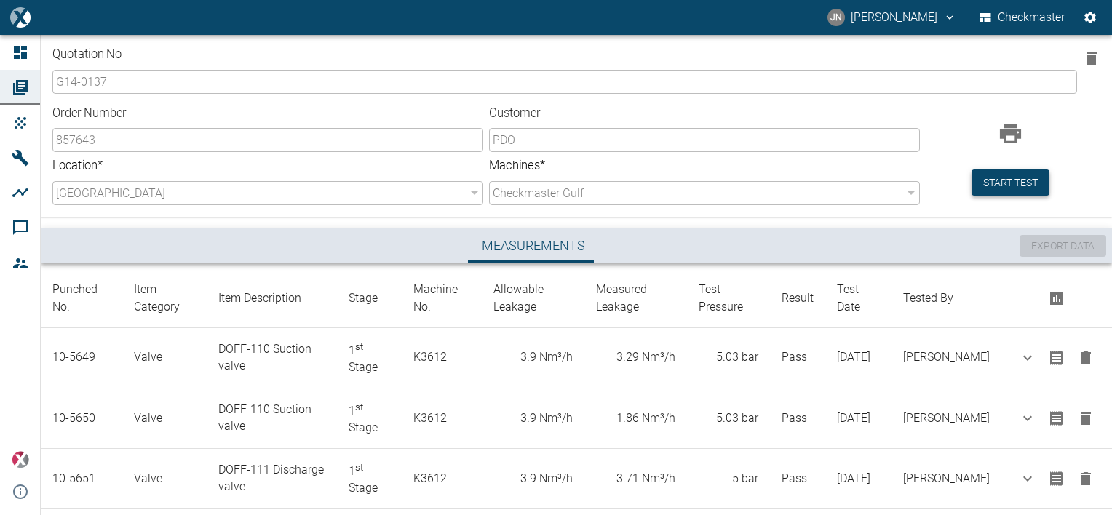
click at [1011, 175] on button "Start test" at bounding box center [1010, 182] width 78 height 27
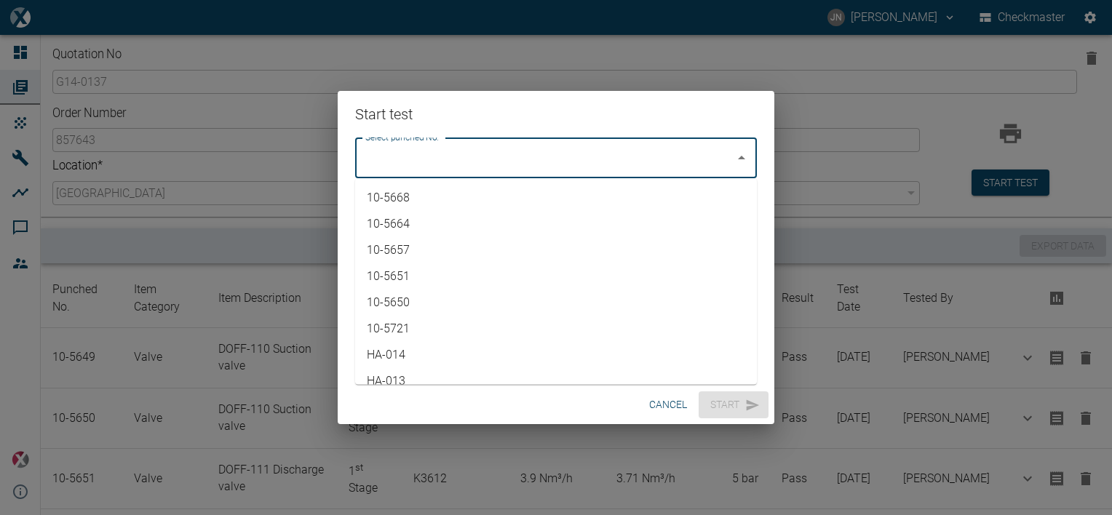
click at [577, 153] on input "Select punched No." at bounding box center [545, 158] width 367 height 28
click at [418, 195] on li "10-5668" at bounding box center [556, 198] width 402 height 26
type input "10-5668"
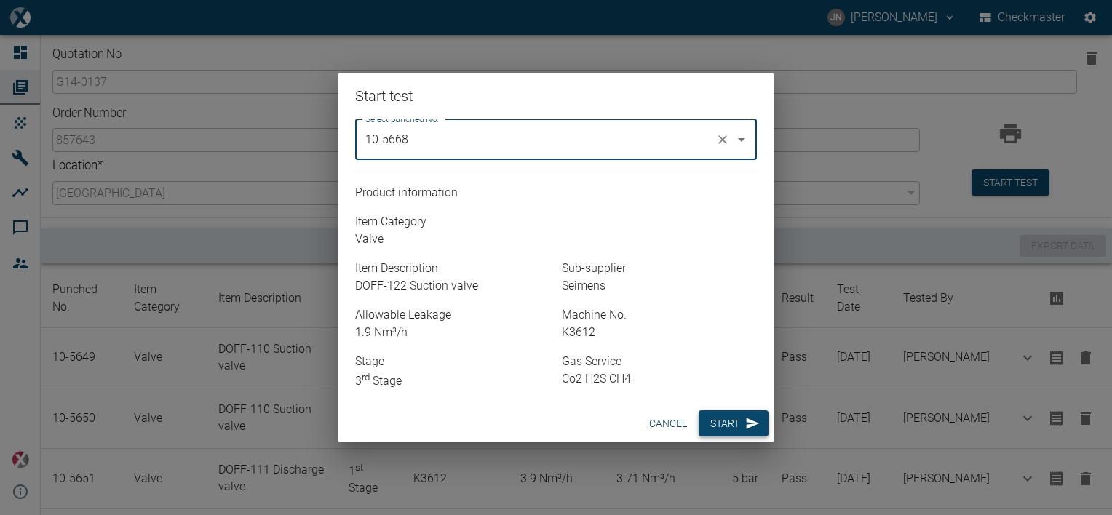
click at [732, 419] on button "Start" at bounding box center [733, 423] width 70 height 27
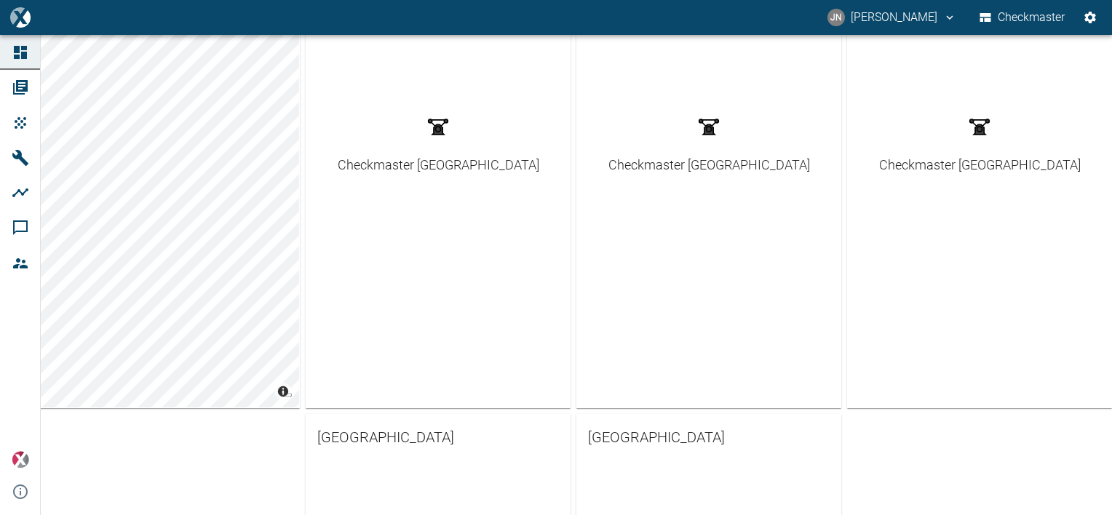
scroll to position [291, 0]
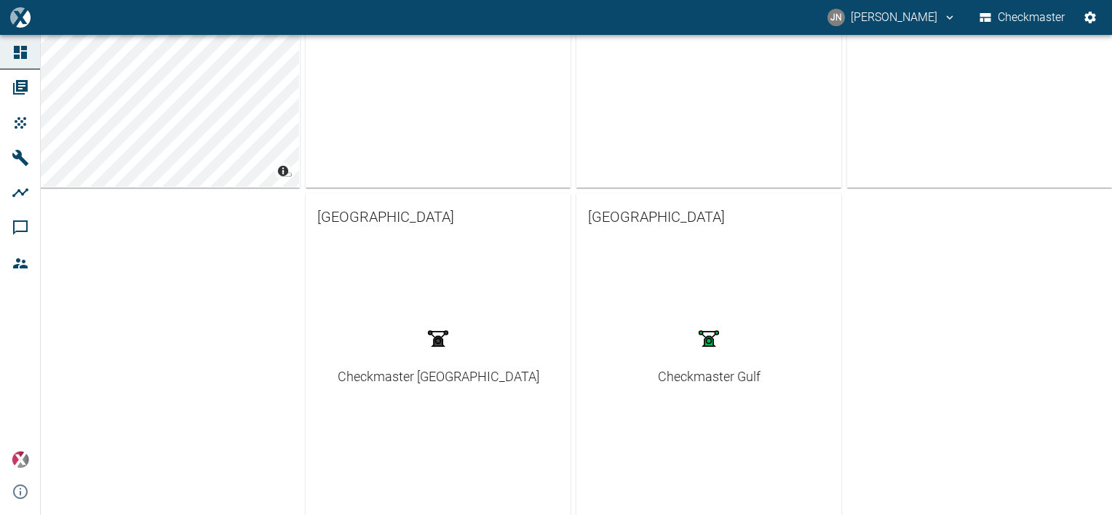
click at [719, 377] on div "Checkmaster Gulf" at bounding box center [709, 377] width 103 height 20
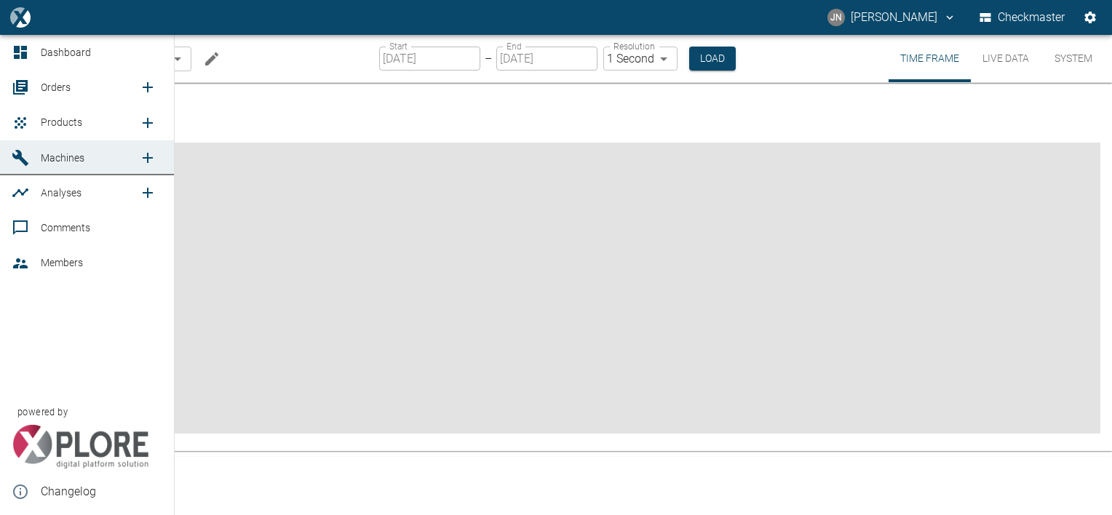
click at [49, 91] on span "Orders" at bounding box center [56, 87] width 30 height 12
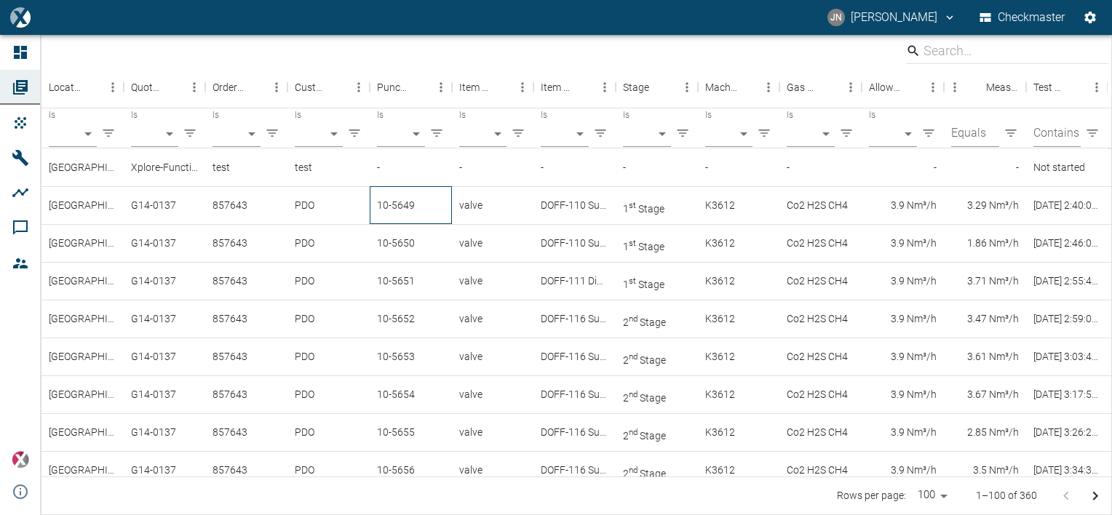
click at [376, 200] on div "10-5649" at bounding box center [411, 205] width 82 height 38
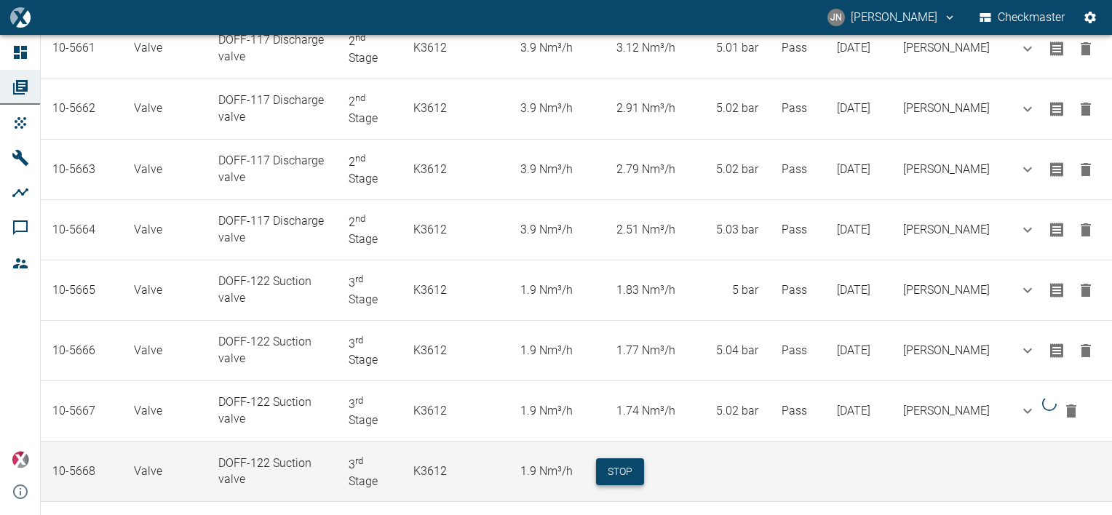
click at [640, 458] on button "Stop" at bounding box center [620, 471] width 48 height 27
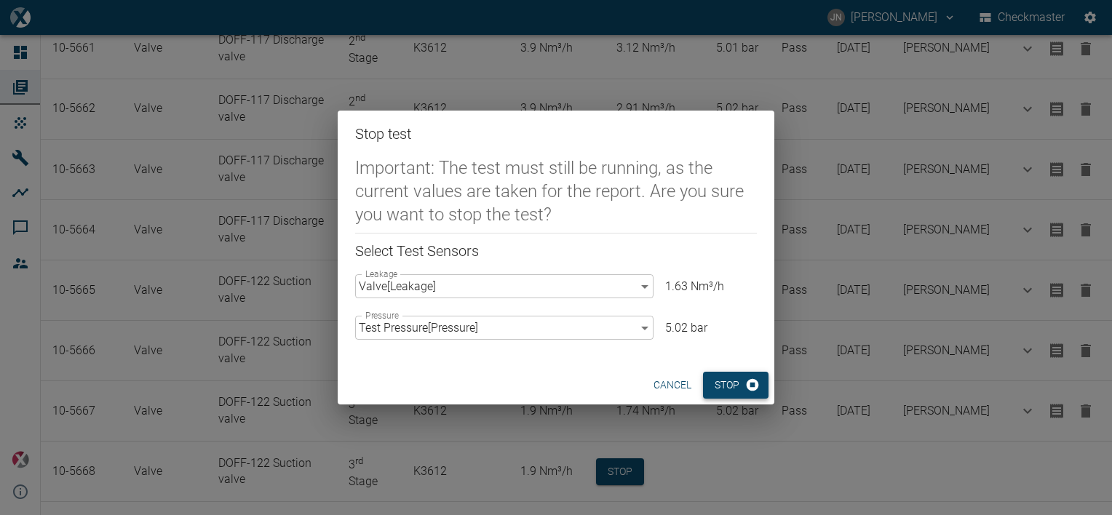
click at [736, 389] on button "Stop" at bounding box center [735, 385] width 65 height 27
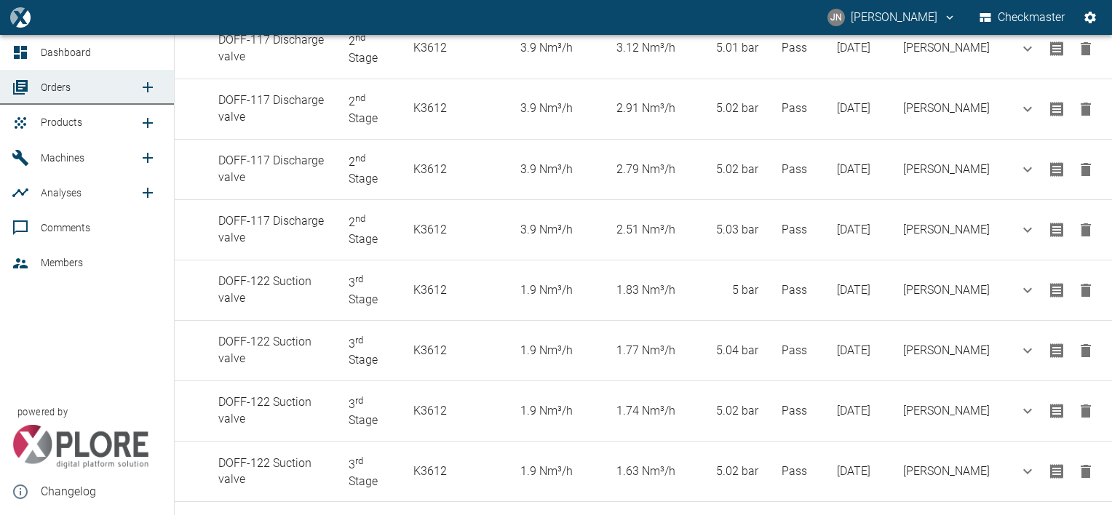
click at [71, 127] on span "Products" at bounding box center [61, 122] width 41 height 12
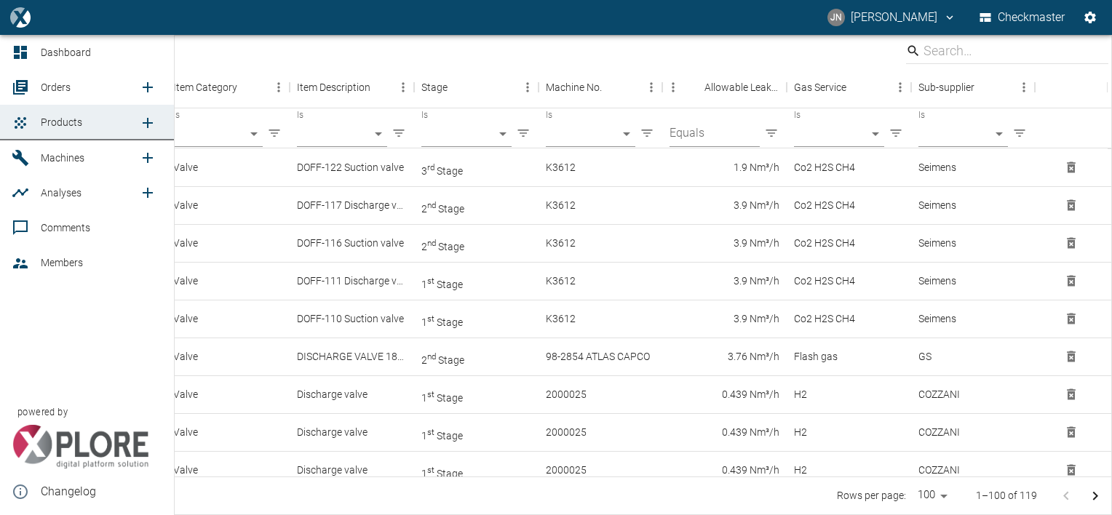
click at [151, 124] on icon "new /product/list/0" at bounding box center [147, 122] width 17 height 17
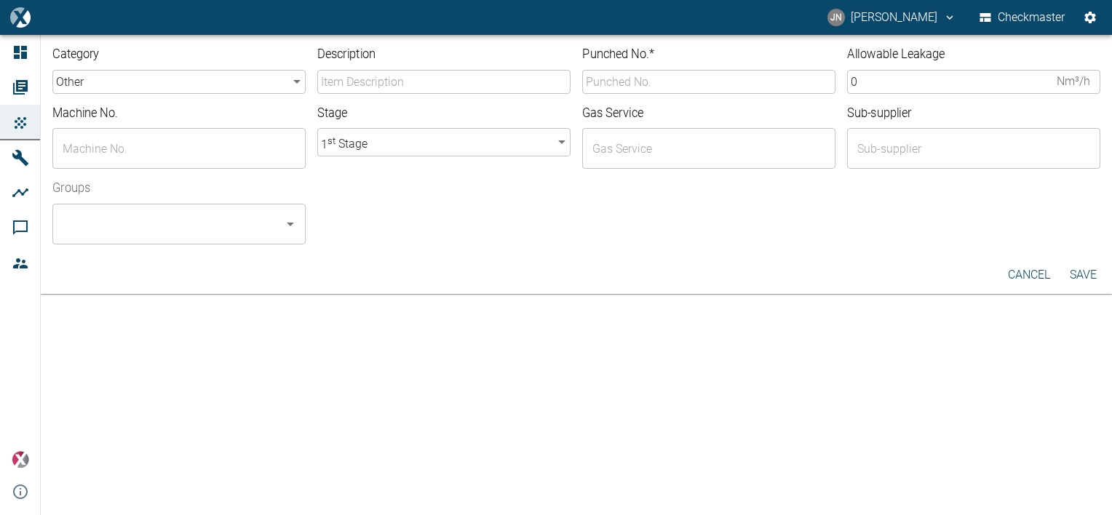
click at [383, 68] on div "Description ​" at bounding box center [443, 70] width 253 height 47
click at [365, 79] on input "Description" at bounding box center [443, 82] width 253 height 24
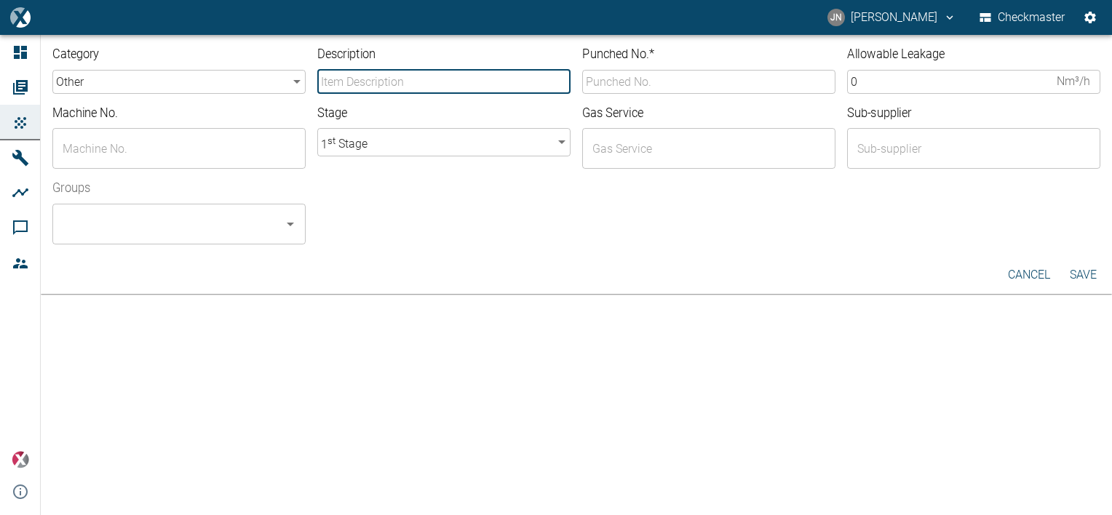
type input "DOFF-122 Suction valve"
type input "10-5668"
type input "K3612"
type input "Co2 H2S CH4"
type input "Seimens"
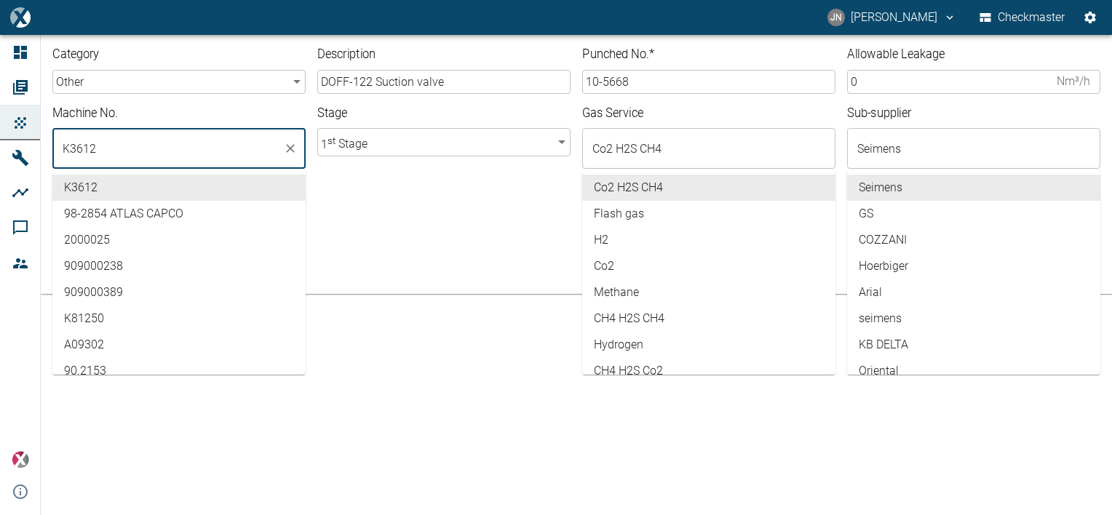
click at [143, 145] on input "K3612" at bounding box center [168, 149] width 218 height 28
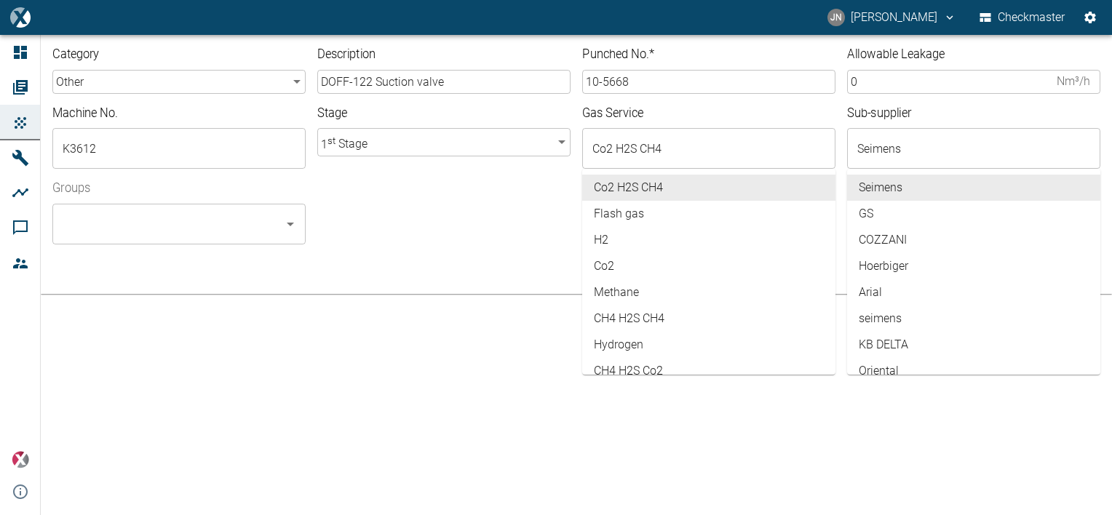
click at [364, 239] on div at bounding box center [708, 242] width 783 height 6
click at [697, 144] on input "Co2 H2S CH4" at bounding box center [697, 149] width 218 height 28
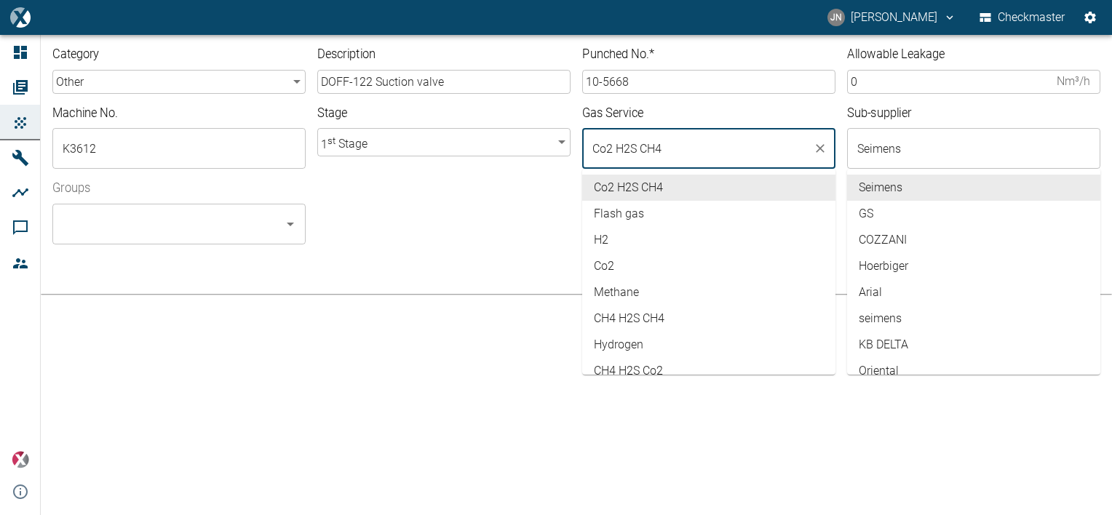
click at [425, 219] on div "Groups ​" at bounding box center [570, 207] width 1059 height 76
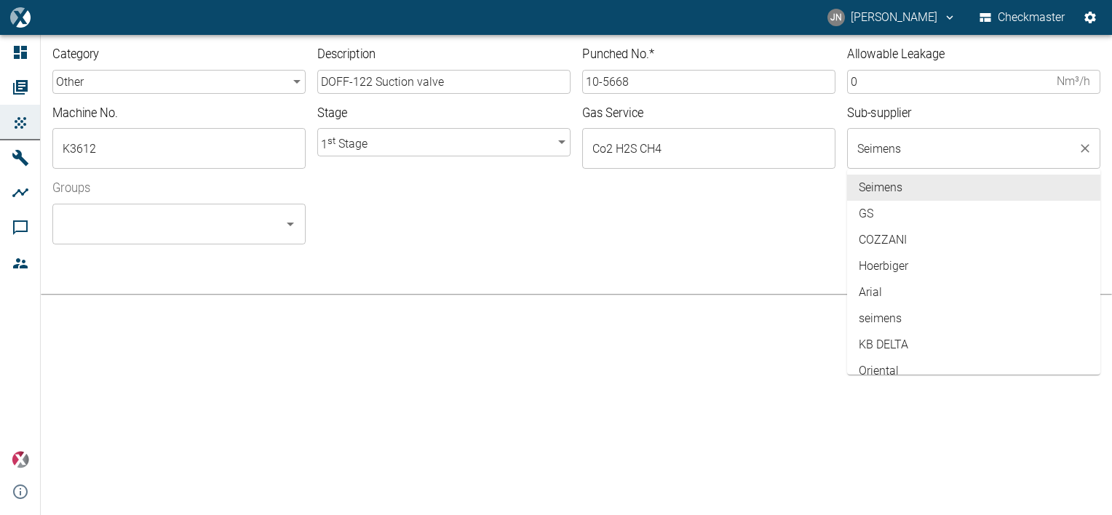
click at [928, 146] on input "Seimens" at bounding box center [962, 149] width 218 height 28
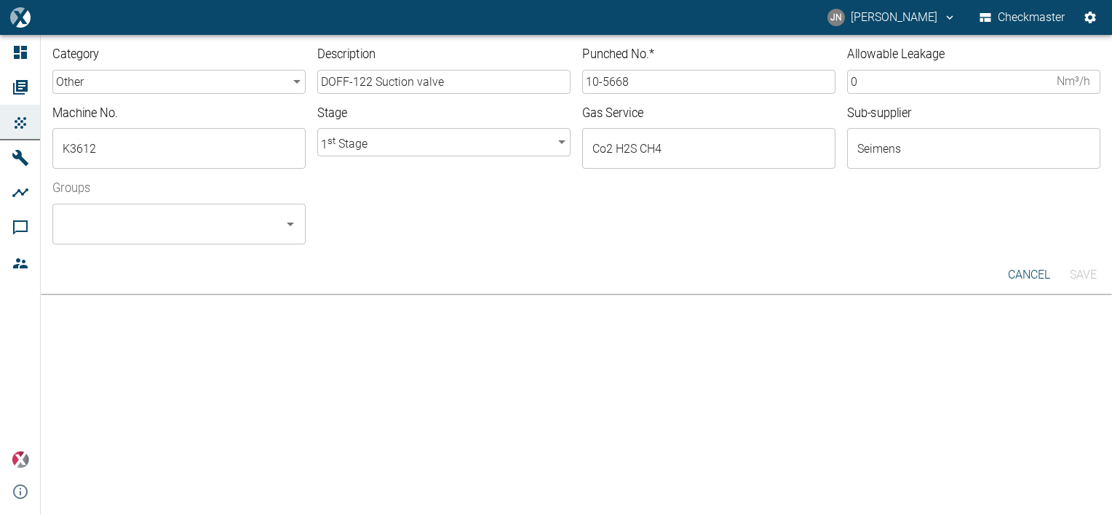
click at [712, 233] on div at bounding box center [703, 235] width 794 height 17
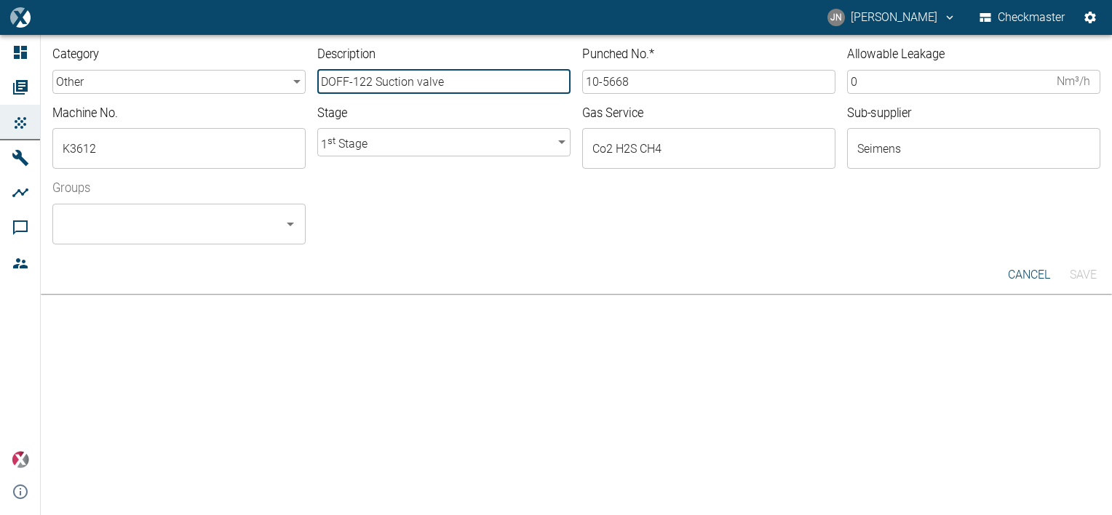
click at [412, 82] on input "DOFF-122 Suction valve" at bounding box center [443, 82] width 253 height 24
type input "DOFF-123 Discharge valve"
click at [262, 79] on body "JN Jayan Nair Checkmaster Dashboard Orders Products Machines Analyses Comments …" at bounding box center [556, 257] width 1112 height 515
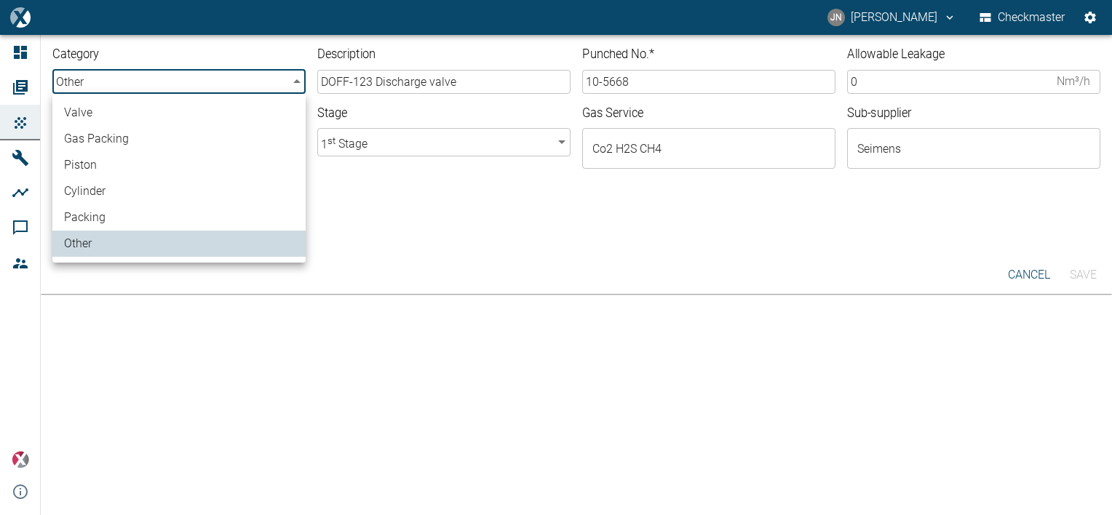
click at [133, 114] on li "valve" at bounding box center [178, 113] width 253 height 26
type input "valve"
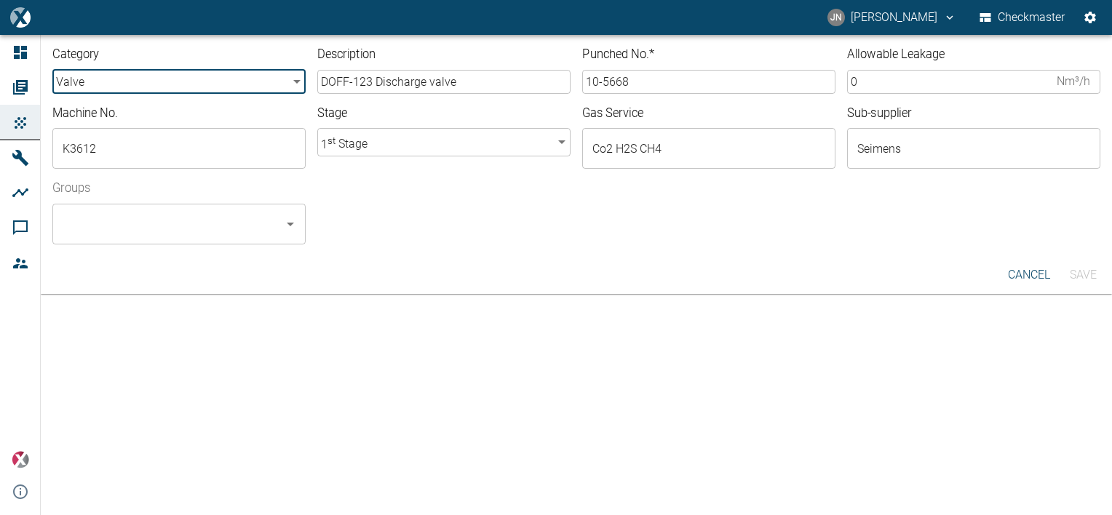
click at [391, 138] on body "JN Jayan Nair Checkmaster Dashboard Orders Products Machines Analyses Comments …" at bounding box center [556, 257] width 1112 height 515
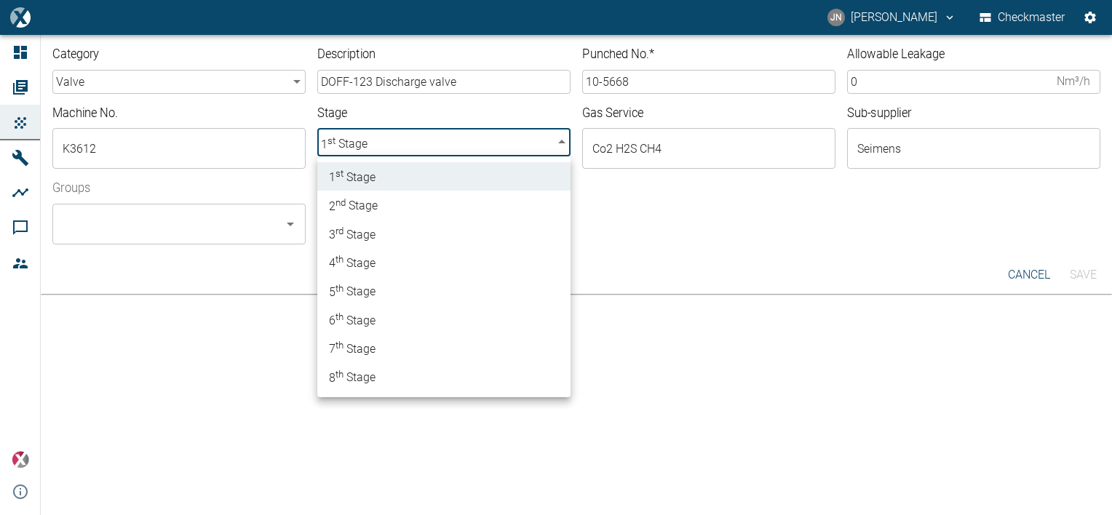
click at [369, 231] on span "3 rd Stage" at bounding box center [352, 234] width 47 height 20
type input "3"
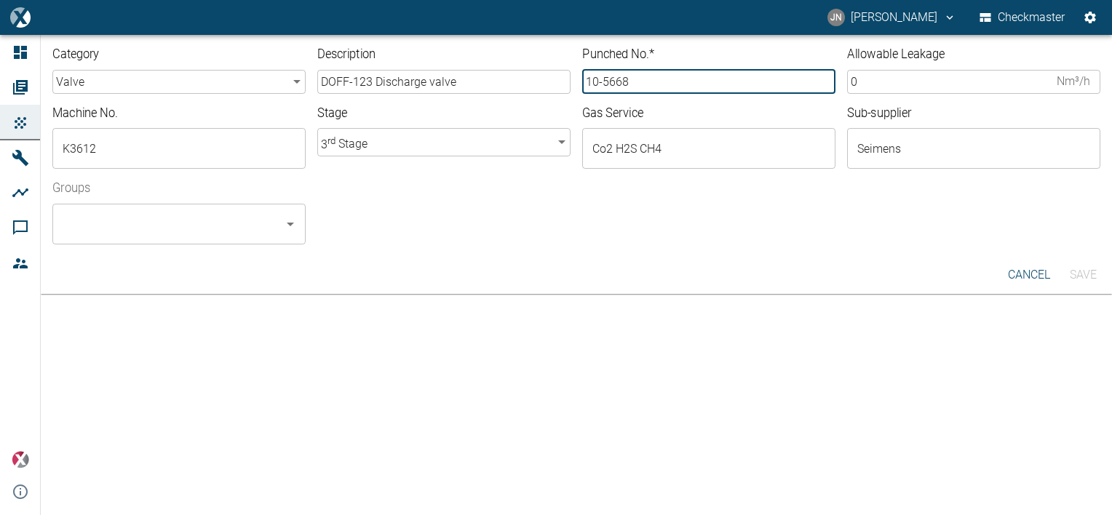
click at [635, 84] on input "10-5668" at bounding box center [708, 82] width 253 height 24
type input "10-5669"
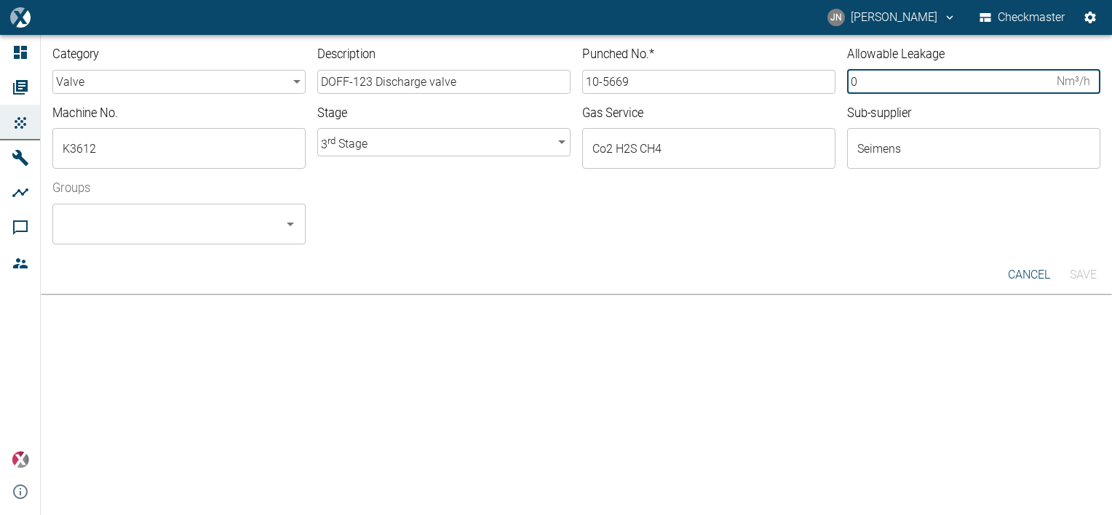
click at [869, 79] on input "0" at bounding box center [949, 82] width 204 height 24
type input "1.90"
click at [206, 224] on input "Groups" at bounding box center [168, 224] width 218 height 28
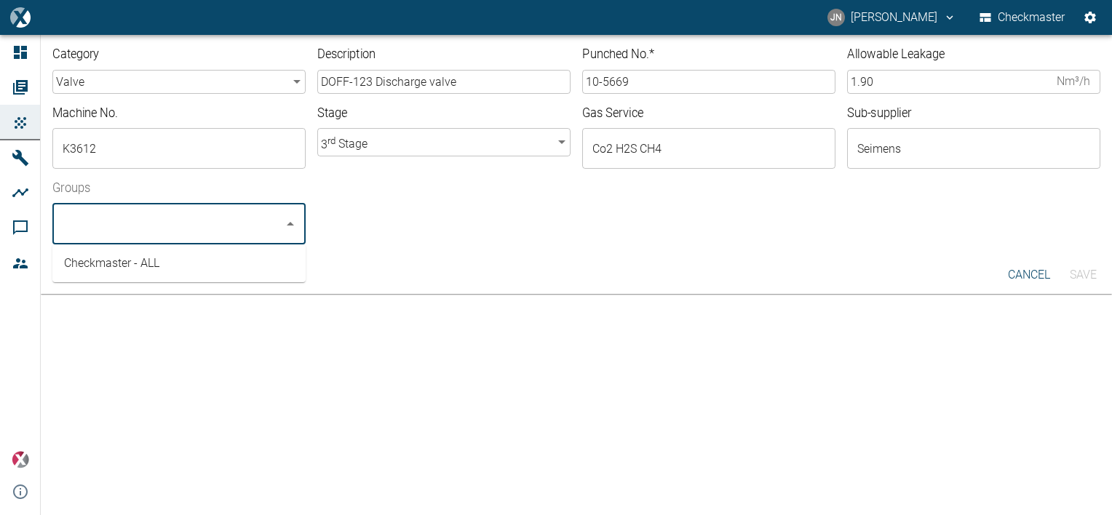
click at [186, 268] on li "Checkmaster - ALL" at bounding box center [178, 263] width 253 height 26
click at [1086, 275] on button "Save" at bounding box center [1082, 275] width 47 height 26
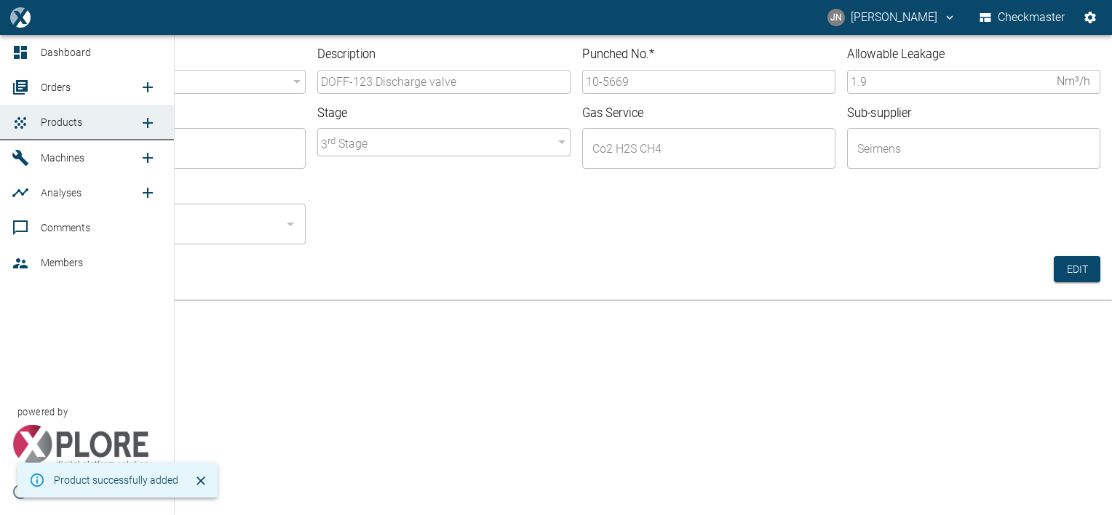
click at [51, 86] on span "Orders" at bounding box center [56, 87] width 30 height 12
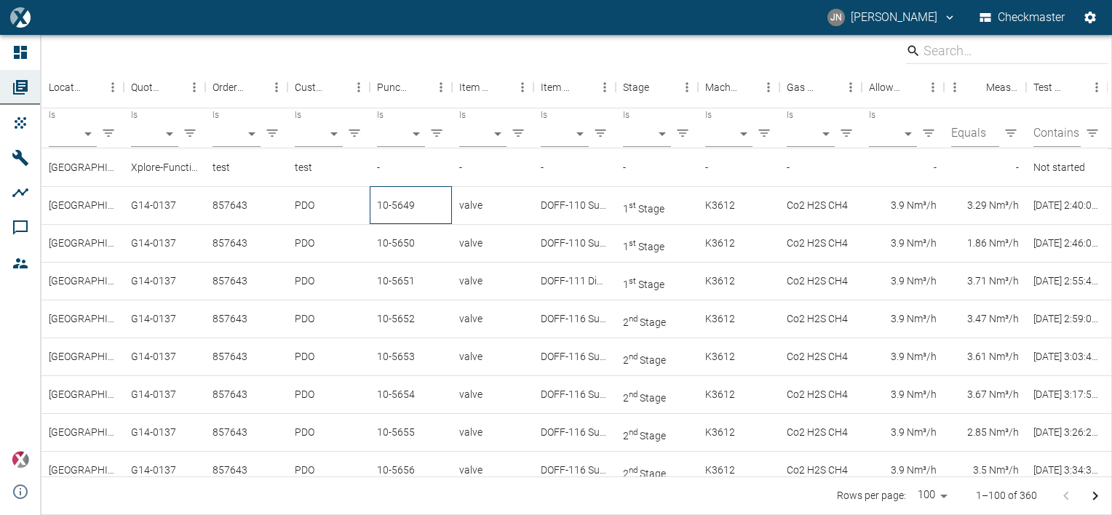
click at [404, 211] on div "10-5649" at bounding box center [411, 205] width 82 height 38
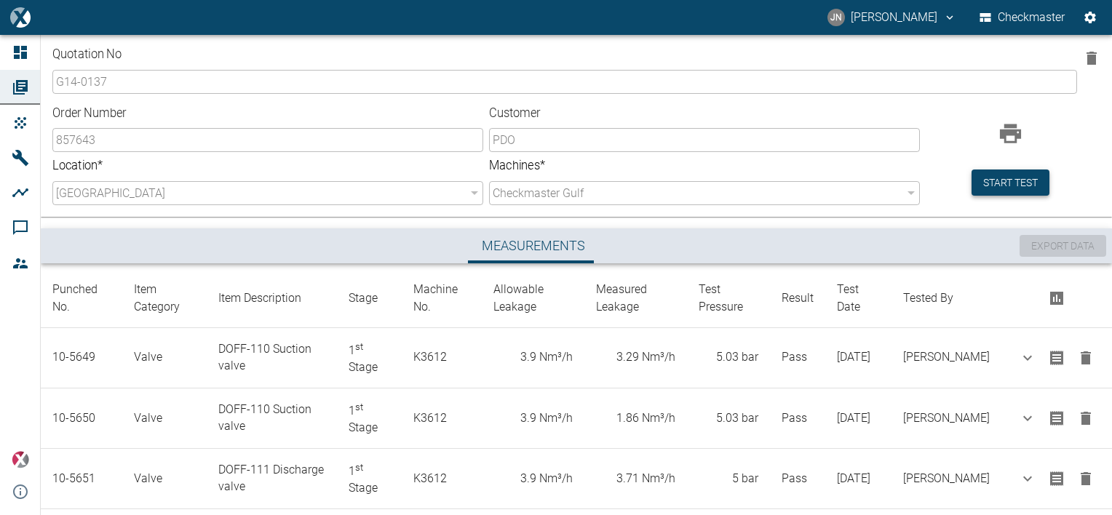
click at [1001, 183] on button "Start test" at bounding box center [1010, 182] width 78 height 27
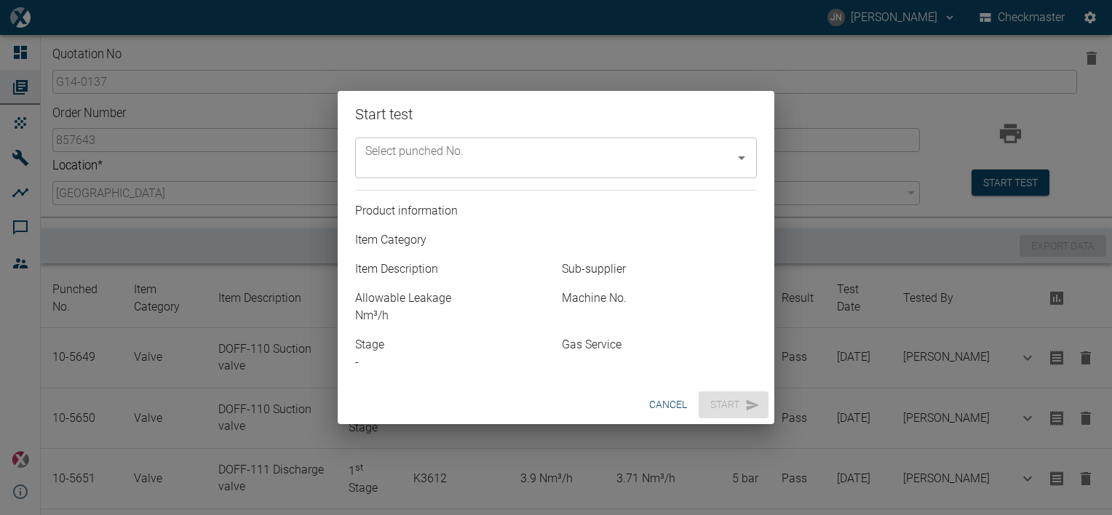
click at [458, 156] on input "Select punched No." at bounding box center [545, 158] width 367 height 28
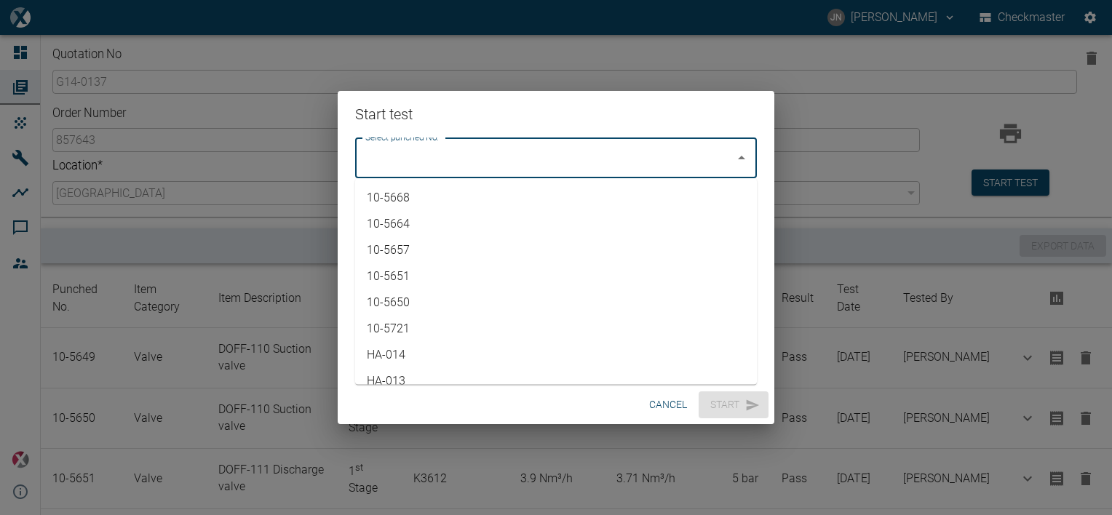
drag, startPoint x: 752, startPoint y: 188, endPoint x: 758, endPoint y: 346, distance: 158.0
click at [758, 348] on body "JN Jayan Nair Checkmaster Dashboard Orders Products Machines Analyses Comments …" at bounding box center [556, 257] width 1112 height 515
click at [390, 363] on li "10-5669" at bounding box center [556, 367] width 402 height 26
type input "10-5669"
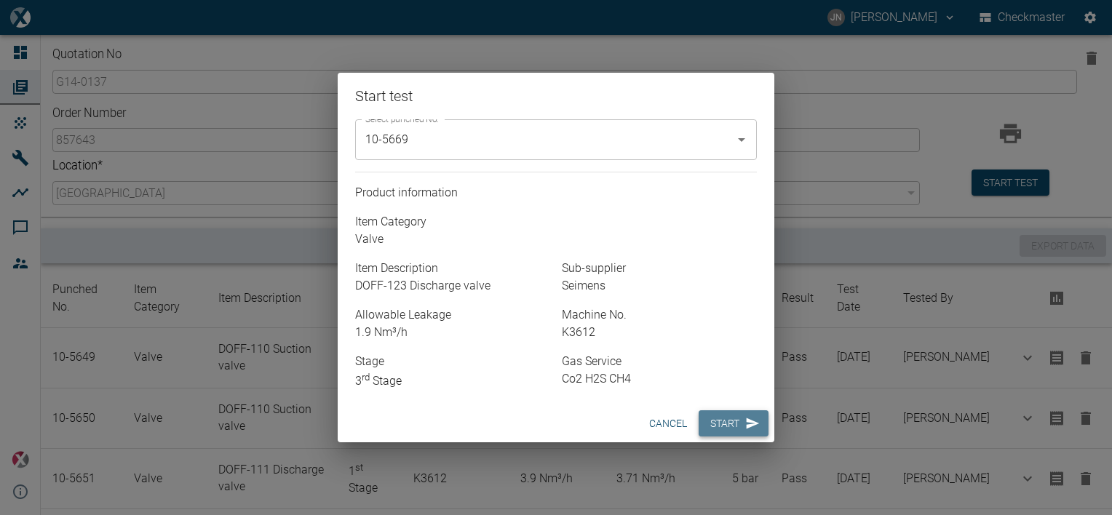
click at [728, 424] on button "Start" at bounding box center [733, 423] width 70 height 27
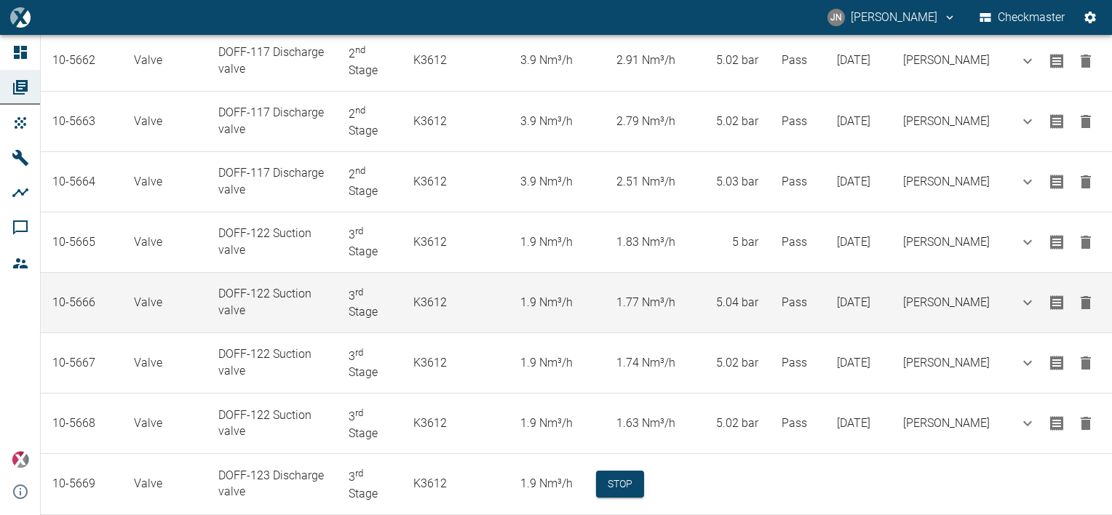
scroll to position [1094, 0]
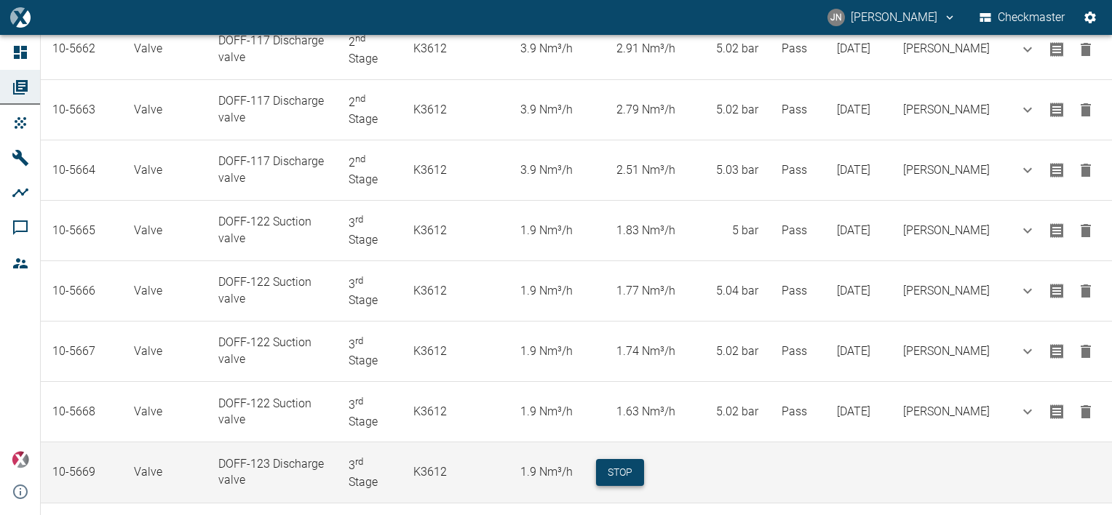
click at [644, 459] on button "Stop" at bounding box center [620, 472] width 48 height 27
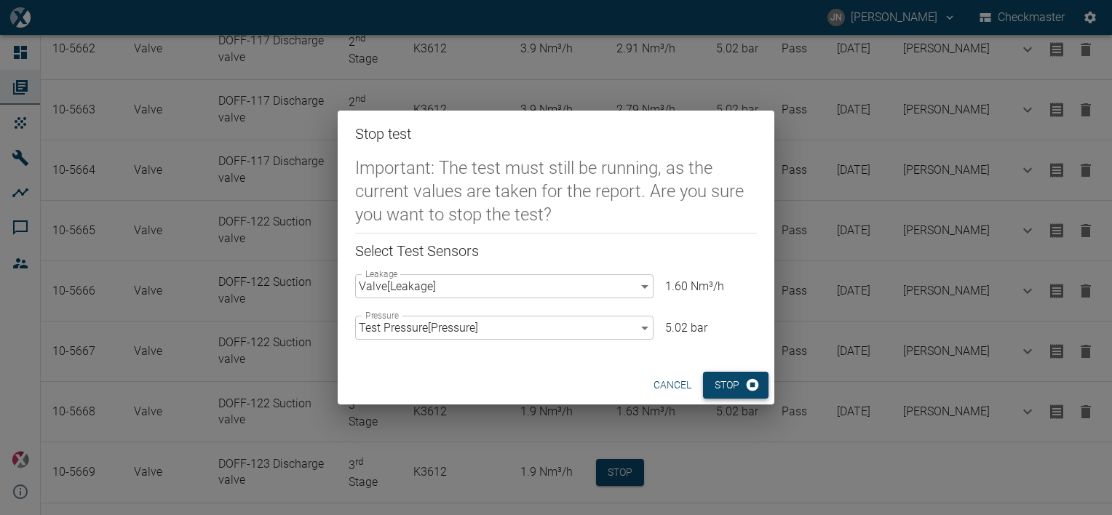
click at [733, 396] on button "Stop" at bounding box center [735, 385] width 65 height 27
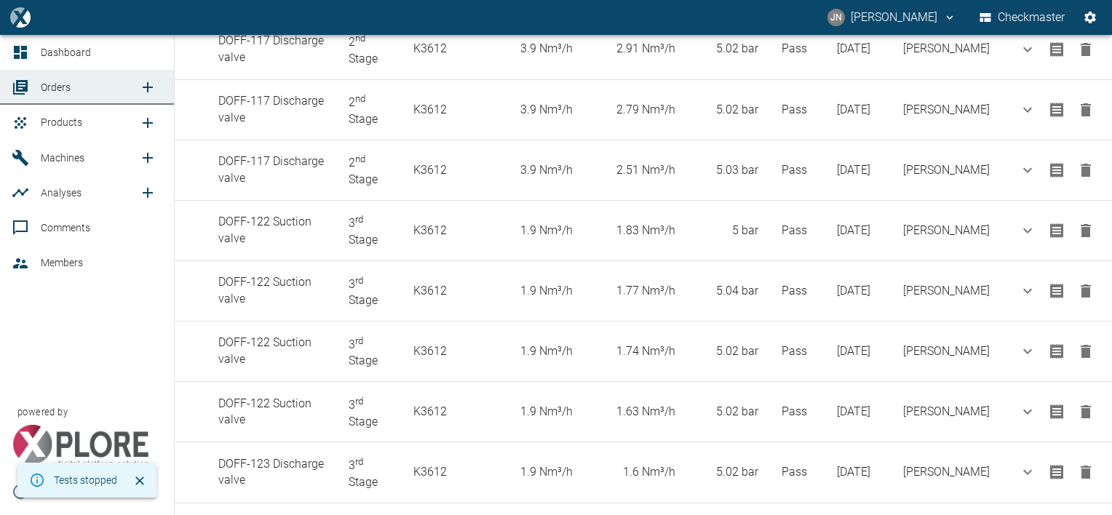
click at [53, 122] on span "Products" at bounding box center [61, 122] width 41 height 12
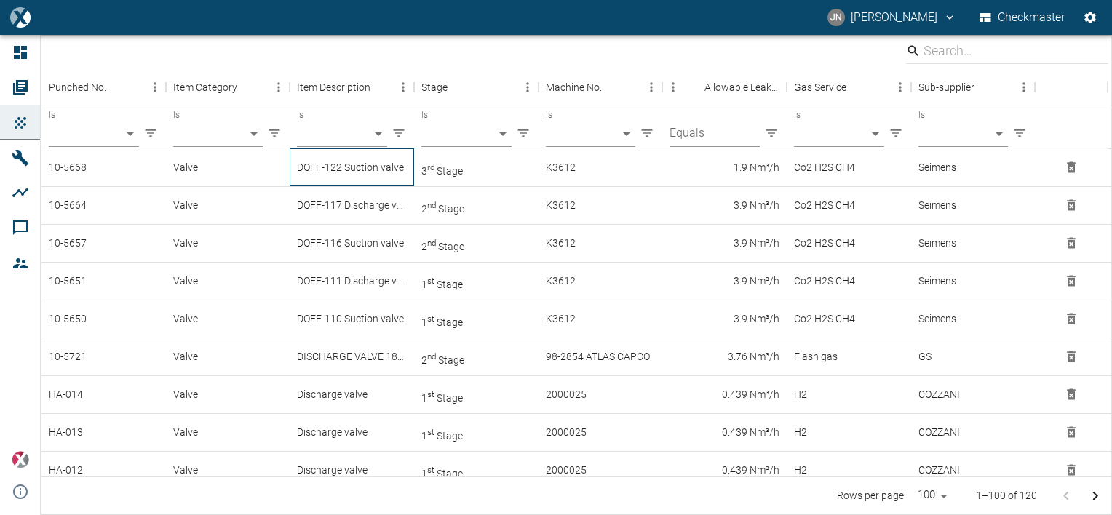
click at [372, 167] on div "DOFF-122 Suction valve" at bounding box center [352, 167] width 124 height 38
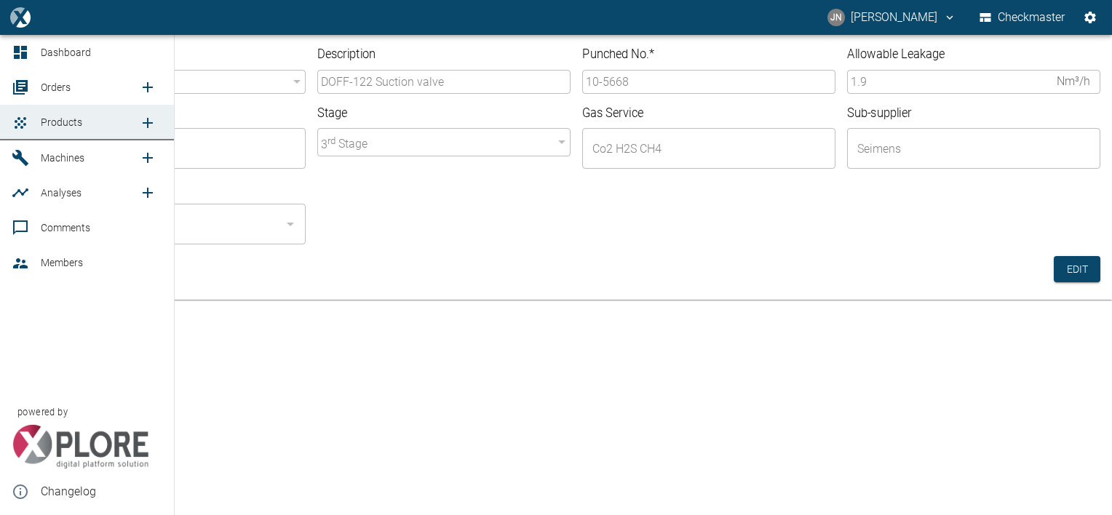
click at [61, 83] on span "Orders" at bounding box center [56, 87] width 30 height 12
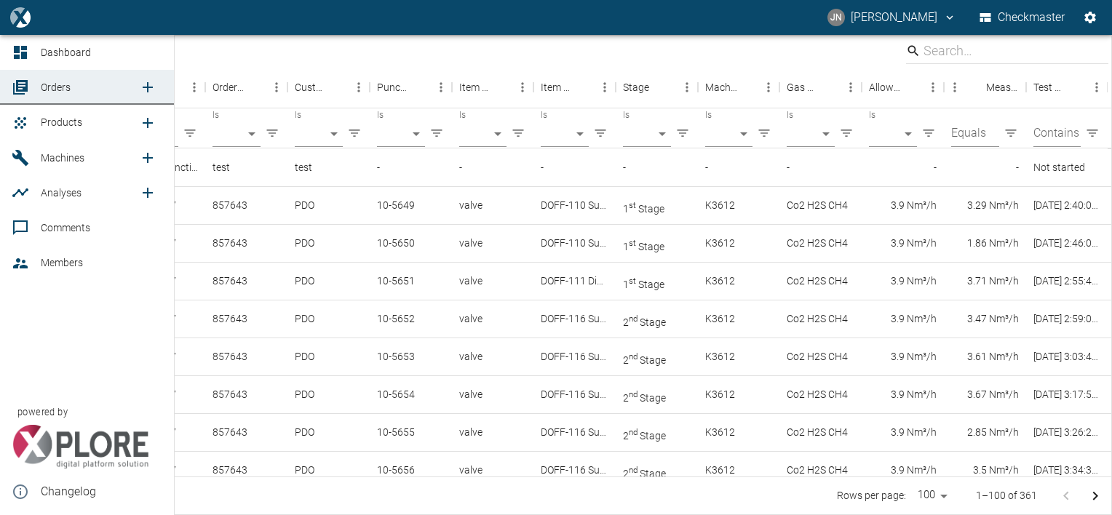
click at [62, 119] on span "Products" at bounding box center [61, 122] width 41 height 12
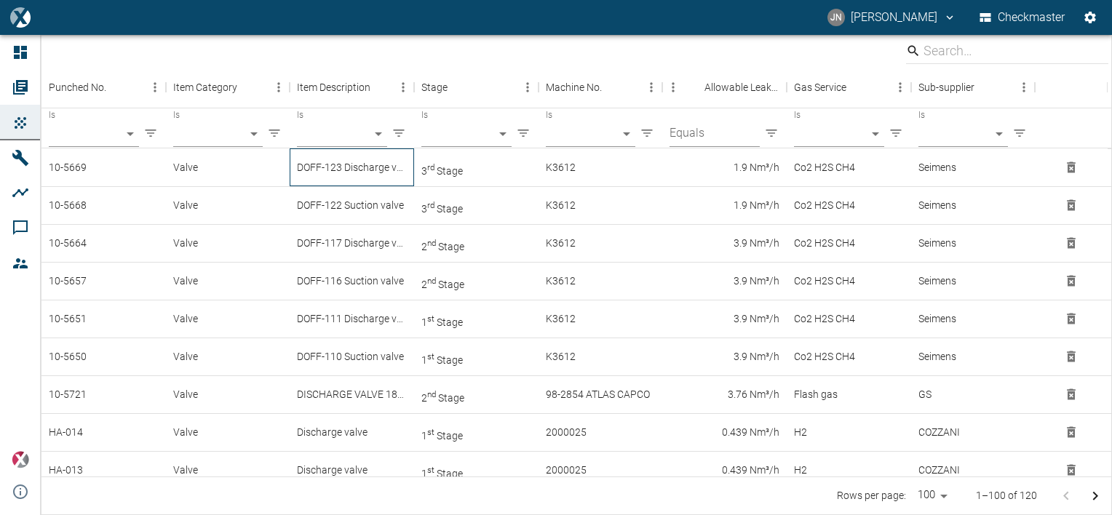
click at [354, 166] on div "DOFF-123 Discharge valve" at bounding box center [352, 167] width 124 height 38
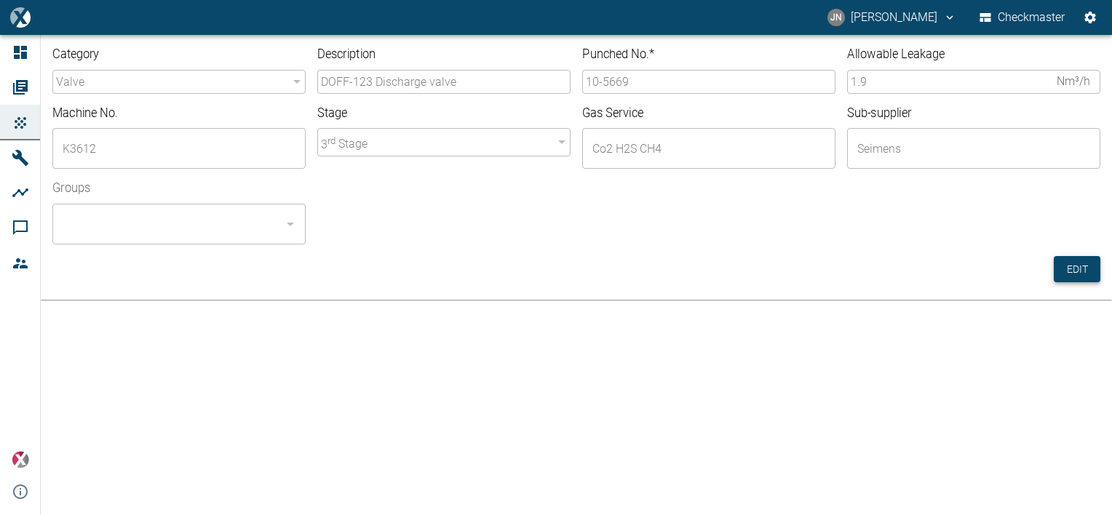
click at [1072, 269] on button "Edit" at bounding box center [1076, 269] width 47 height 27
click at [646, 79] on input "10-5669" at bounding box center [708, 82] width 253 height 24
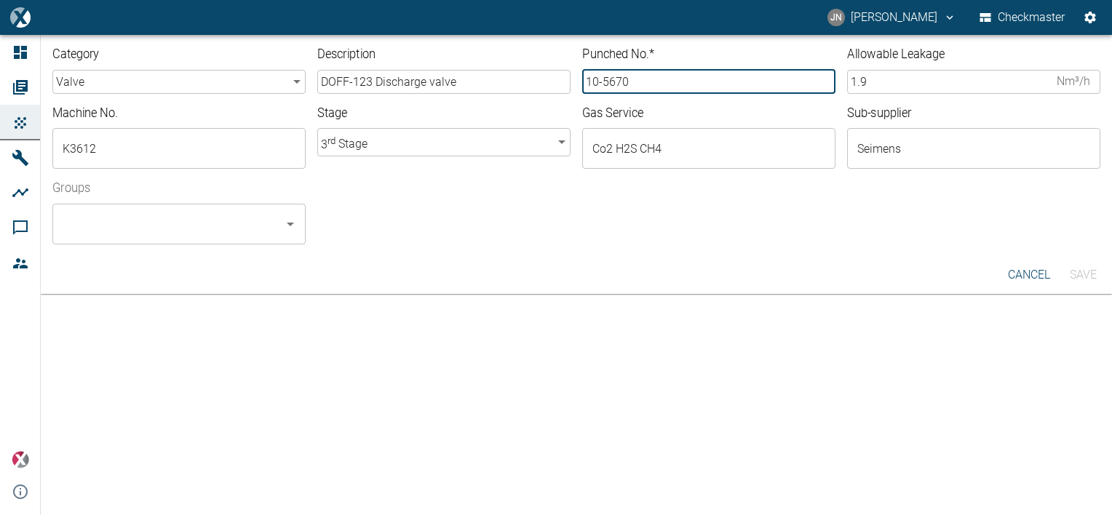
type input "10-5670"
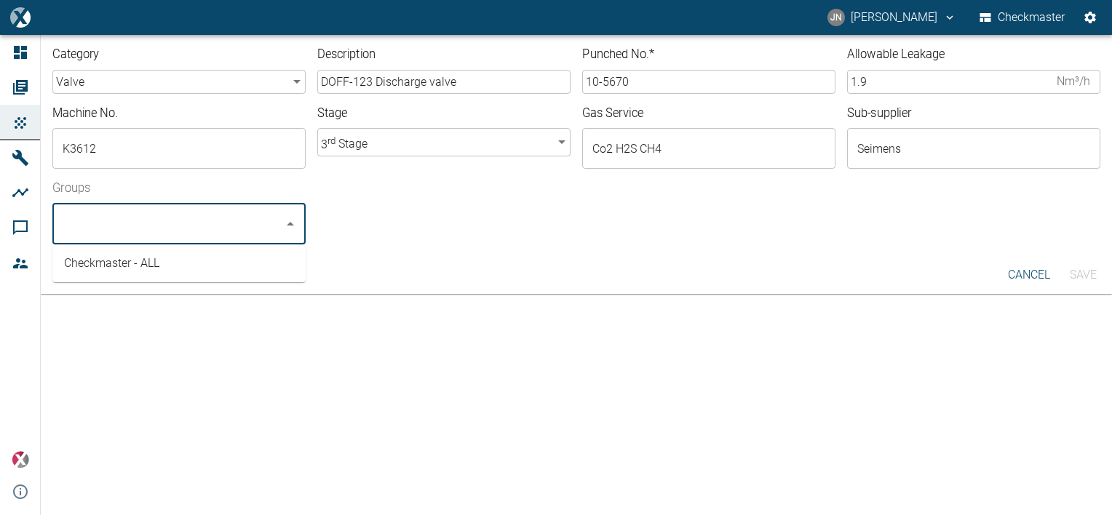
click at [162, 225] on input "Groups" at bounding box center [168, 224] width 218 height 28
click at [116, 266] on li "Checkmaster - ALL" at bounding box center [178, 263] width 253 height 26
click at [1088, 279] on button "Save" at bounding box center [1082, 275] width 47 height 26
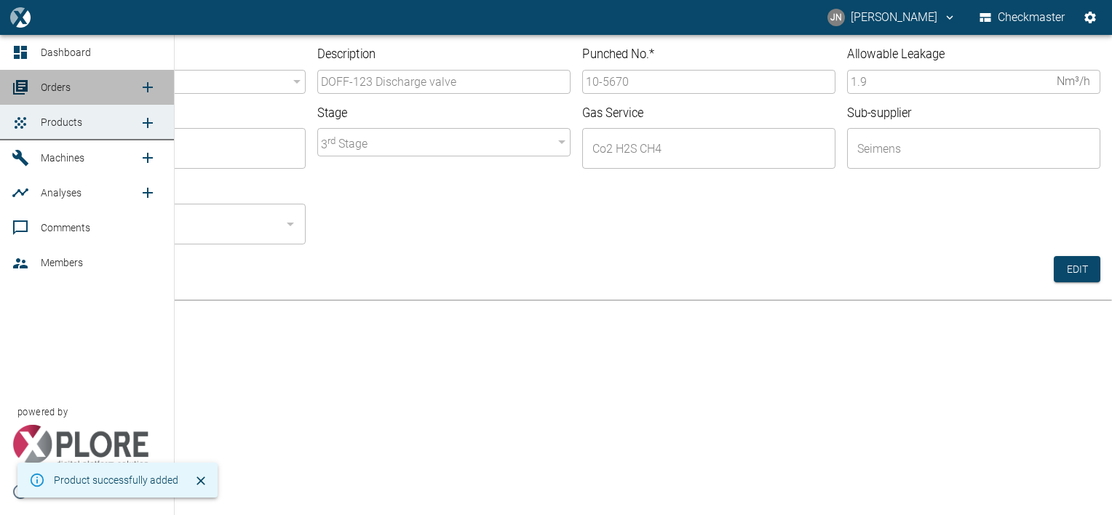
click at [47, 92] on span "Orders" at bounding box center [56, 87] width 30 height 12
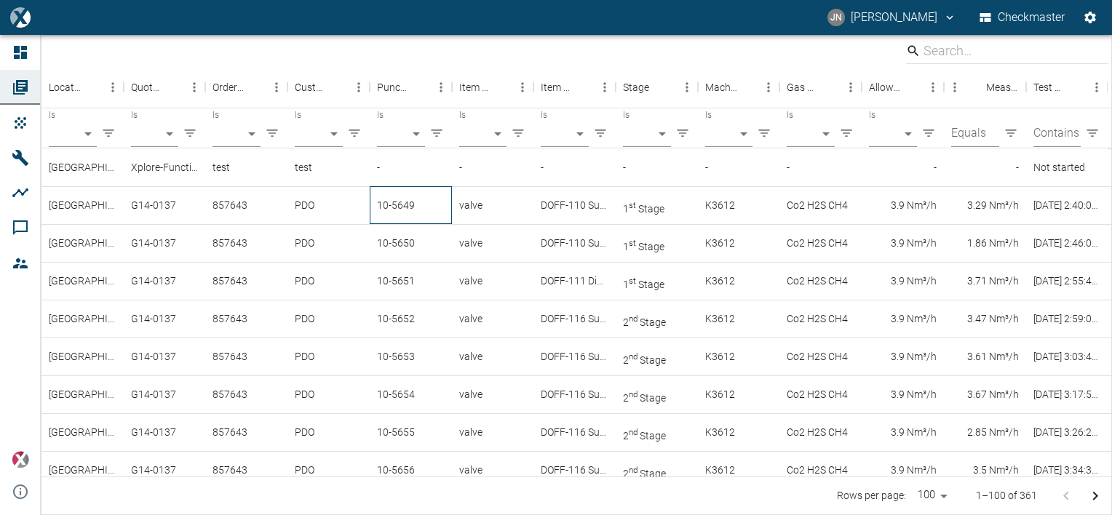
click at [415, 204] on div "10-5649" at bounding box center [411, 205] width 82 height 38
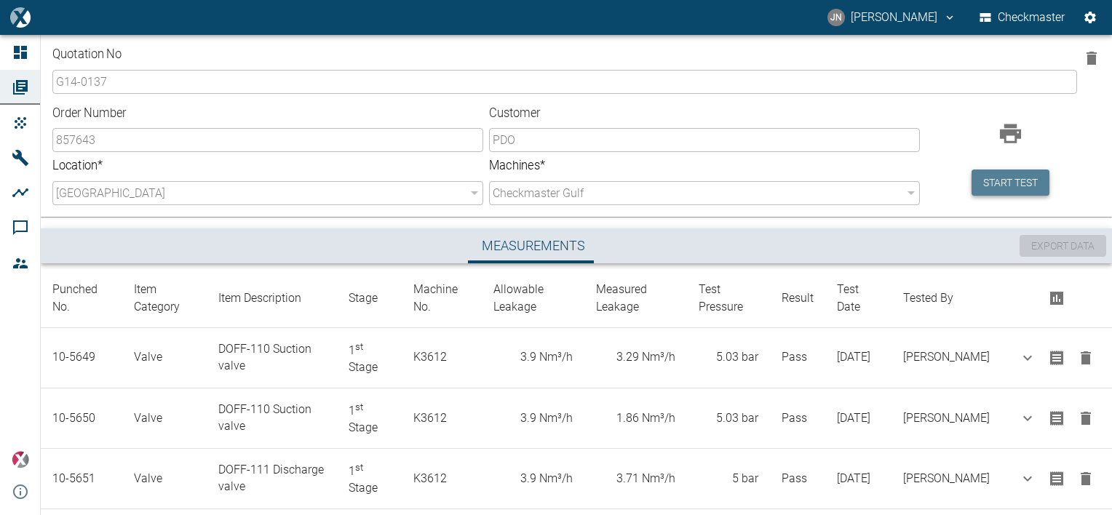
click at [990, 180] on button "Start test" at bounding box center [1010, 182] width 78 height 27
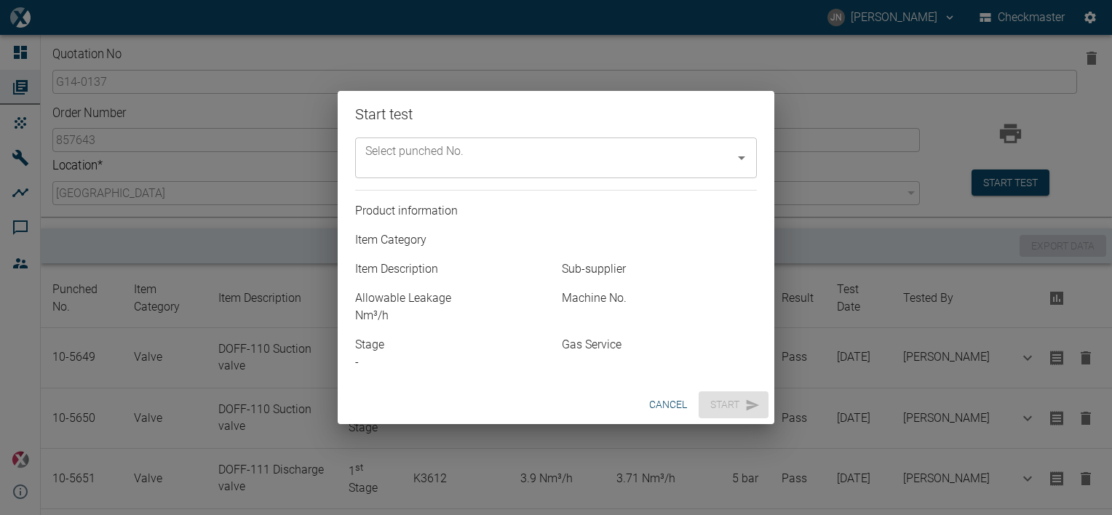
click at [656, 404] on button "cancel" at bounding box center [667, 404] width 49 height 27
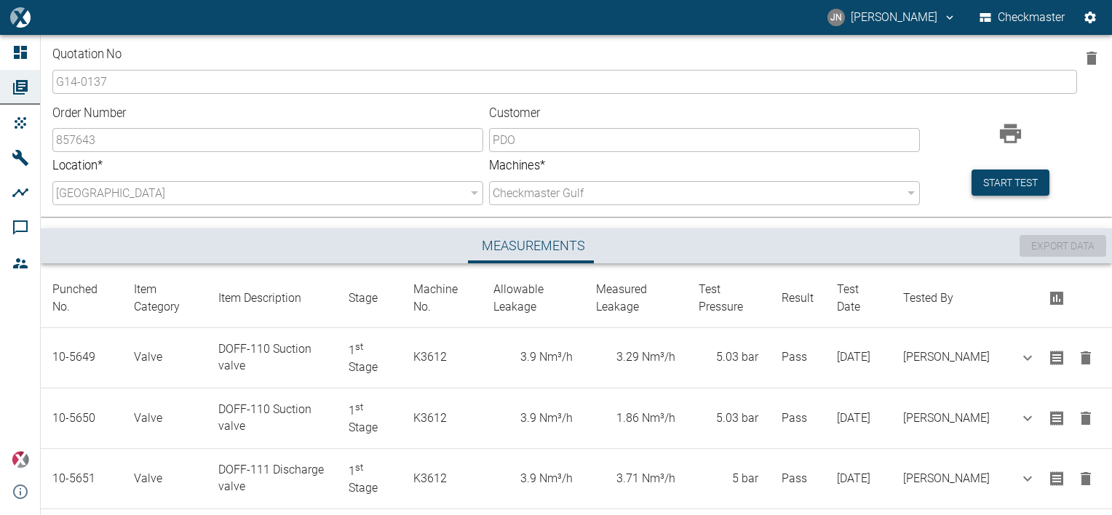
click at [1005, 187] on button "Start test" at bounding box center [1010, 182] width 78 height 27
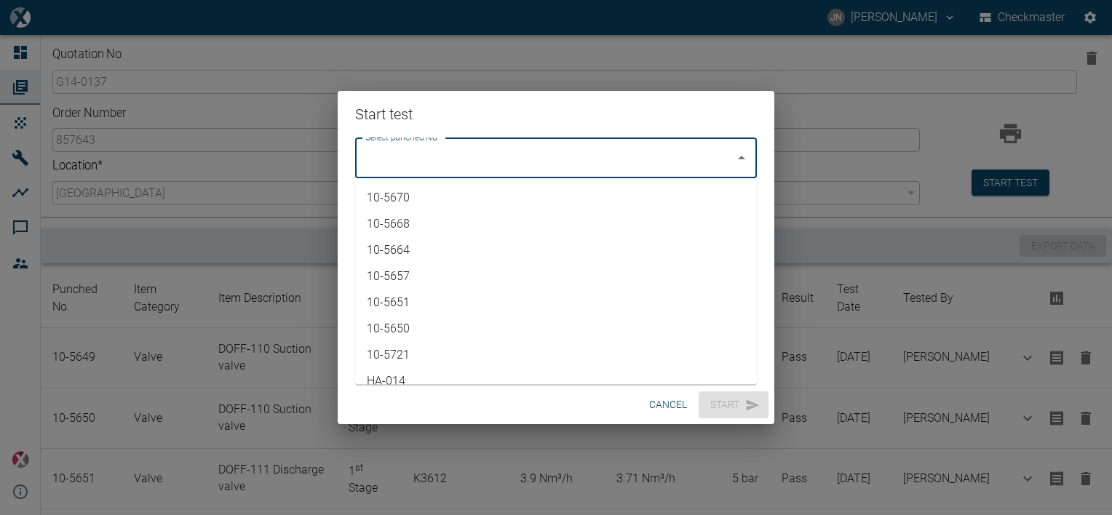
click at [655, 166] on input "Select punched No." at bounding box center [545, 158] width 367 height 28
click at [416, 203] on li "10-5670" at bounding box center [556, 198] width 402 height 26
type input "10-5670"
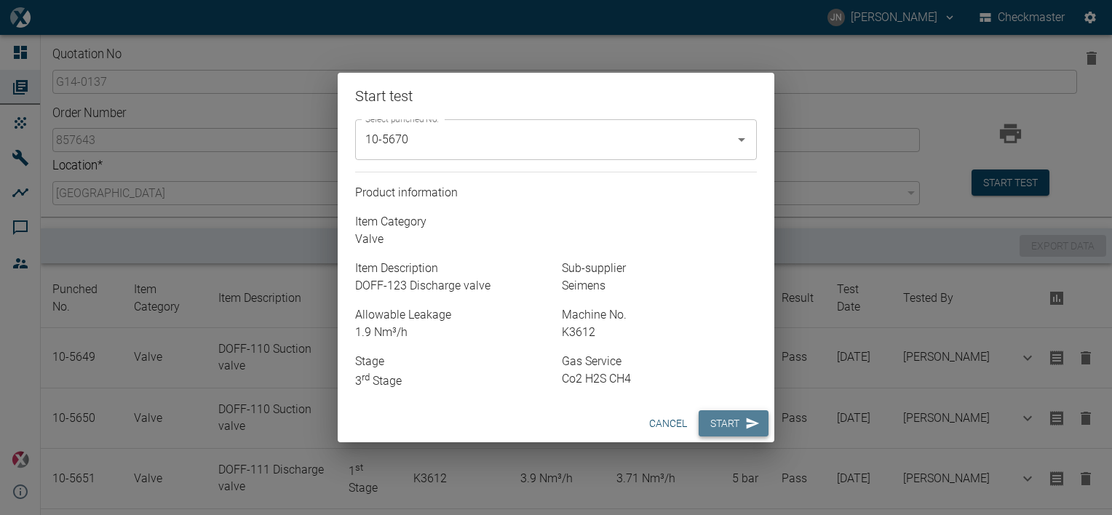
click at [728, 421] on button "Start" at bounding box center [733, 423] width 70 height 27
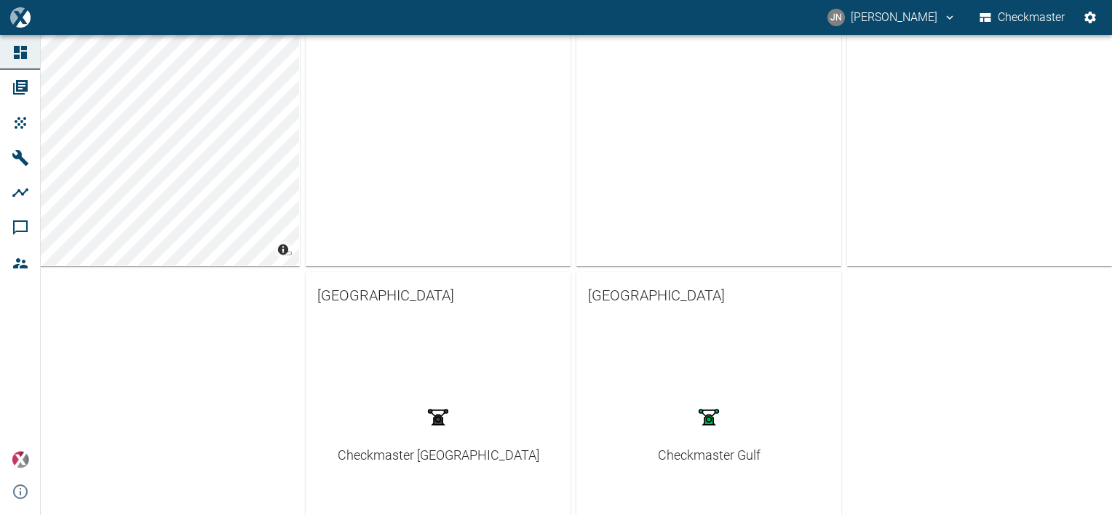
scroll to position [394, 0]
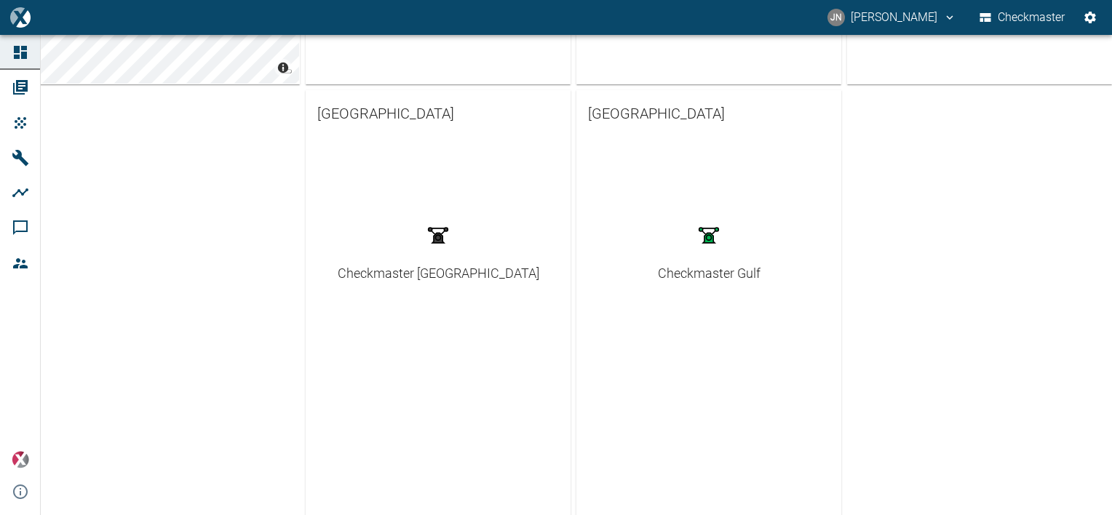
click at [701, 272] on div "Checkmaster Gulf" at bounding box center [709, 273] width 103 height 20
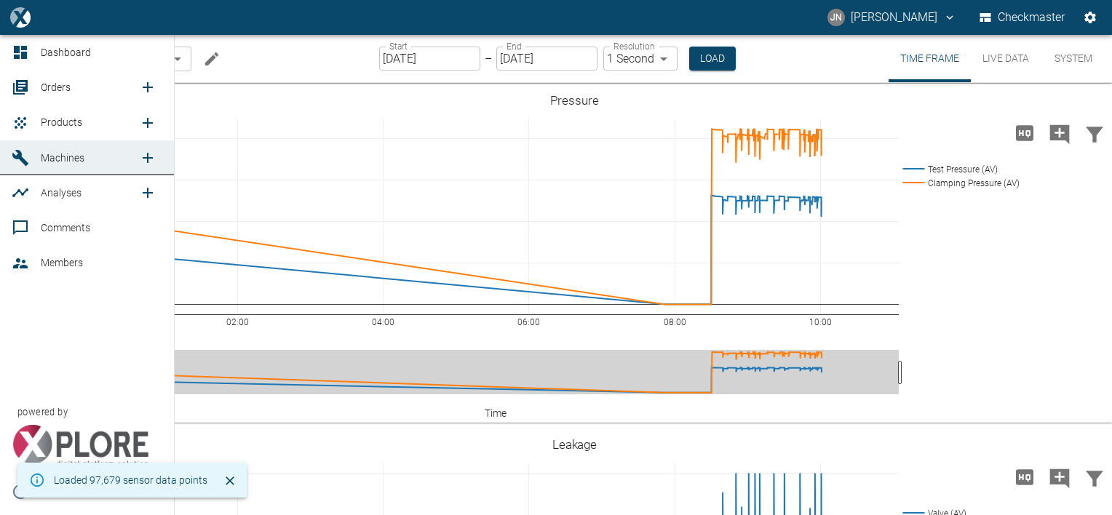
click at [60, 88] on span "Orders" at bounding box center [56, 87] width 30 height 12
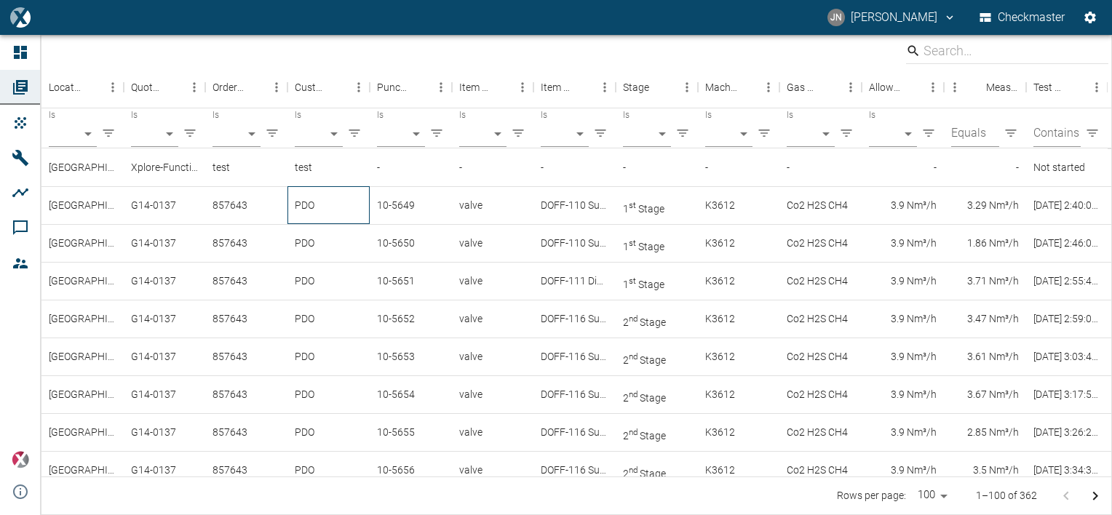
click at [302, 204] on div "PDO" at bounding box center [328, 205] width 82 height 38
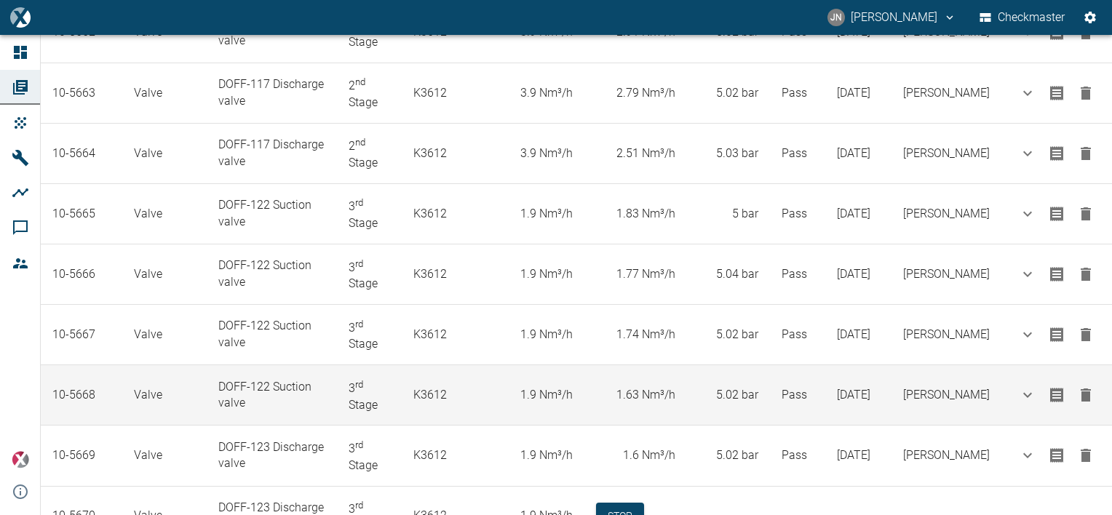
scroll to position [1152, 0]
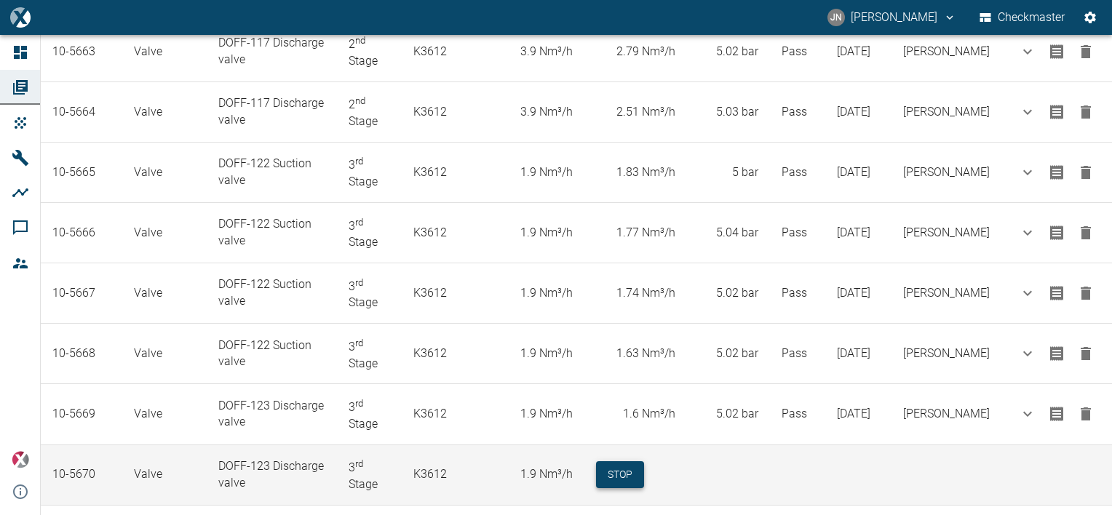
click at [631, 461] on button "Stop" at bounding box center [620, 474] width 48 height 27
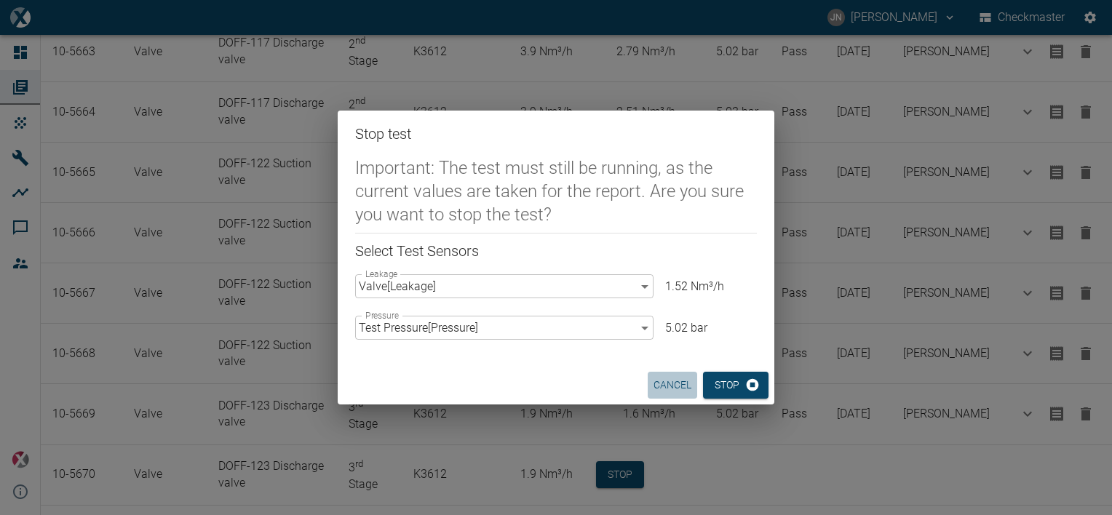
click at [682, 388] on button "cancel" at bounding box center [671, 385] width 49 height 27
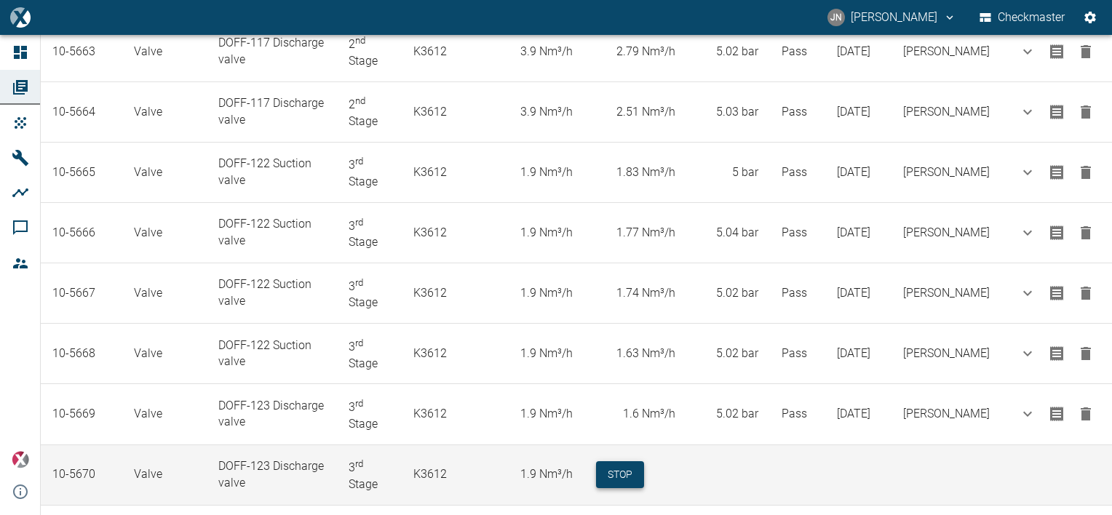
click at [644, 461] on button "Stop" at bounding box center [620, 474] width 48 height 27
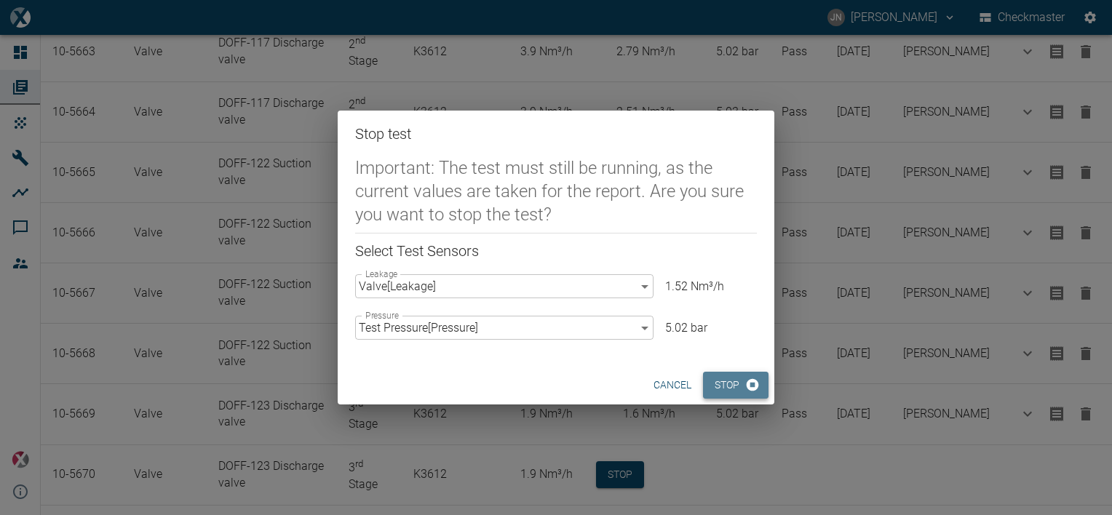
click at [733, 391] on button "Stop" at bounding box center [735, 385] width 65 height 27
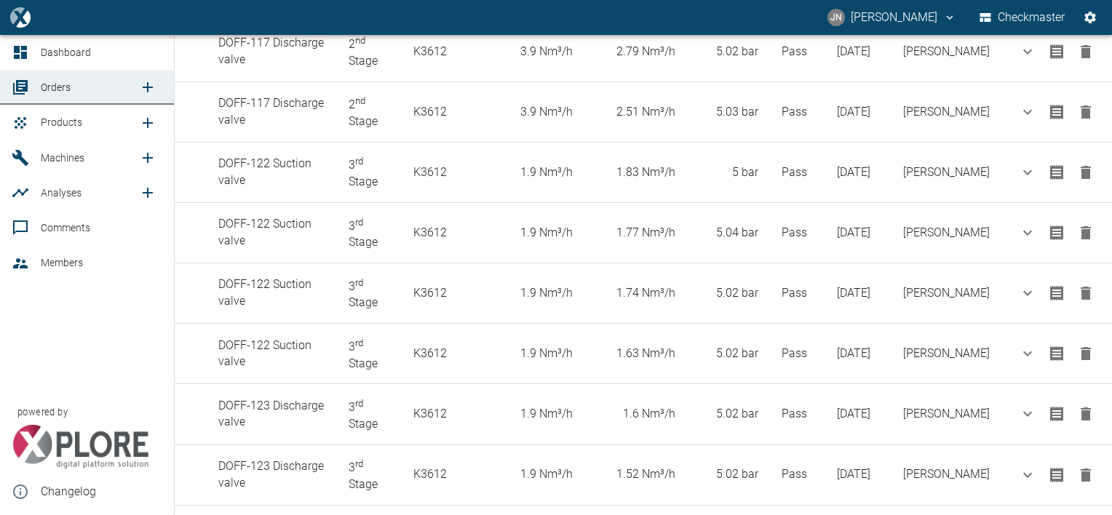
click at [70, 121] on span "Products" at bounding box center [61, 122] width 41 height 12
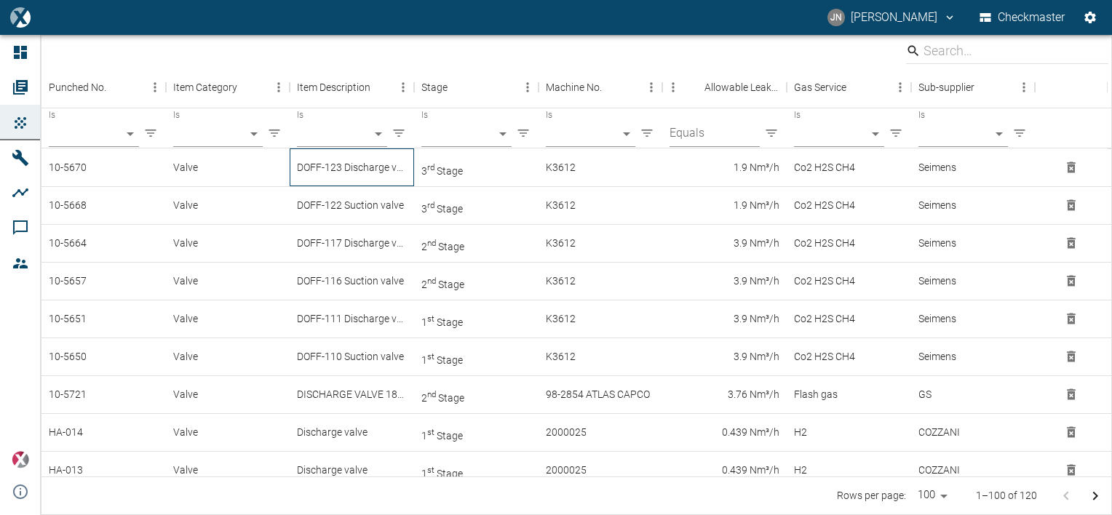
click at [380, 169] on div "DOFF-123 Discharge valve" at bounding box center [352, 167] width 124 height 38
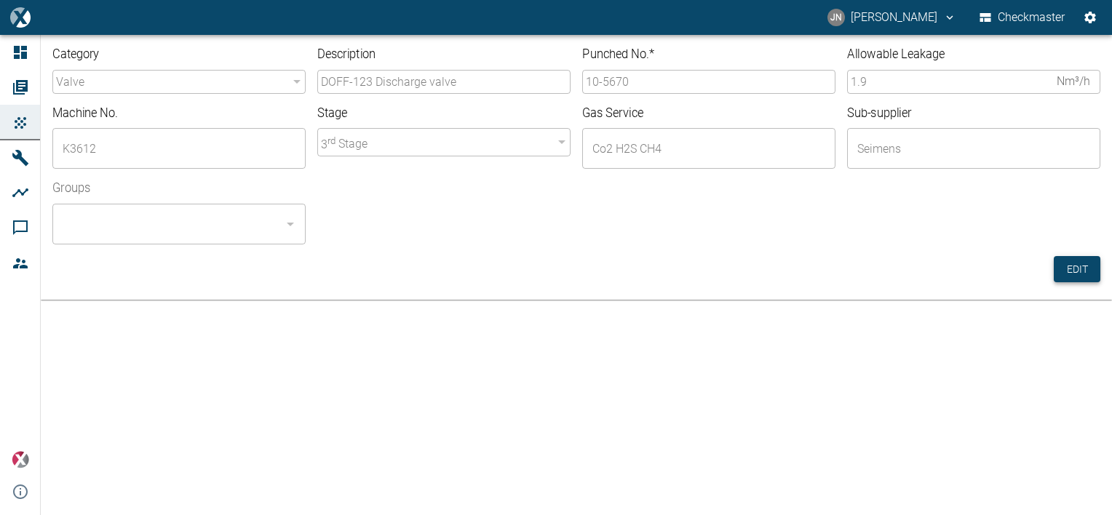
click at [1084, 276] on button "Edit" at bounding box center [1076, 269] width 47 height 27
click at [655, 84] on input "10-5670" at bounding box center [708, 82] width 253 height 24
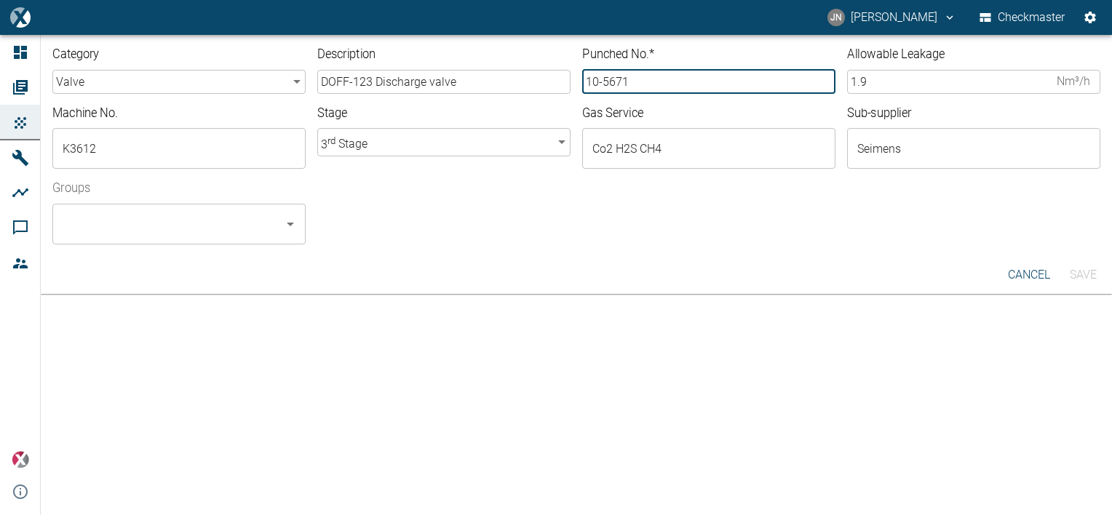
type input "10-5671"
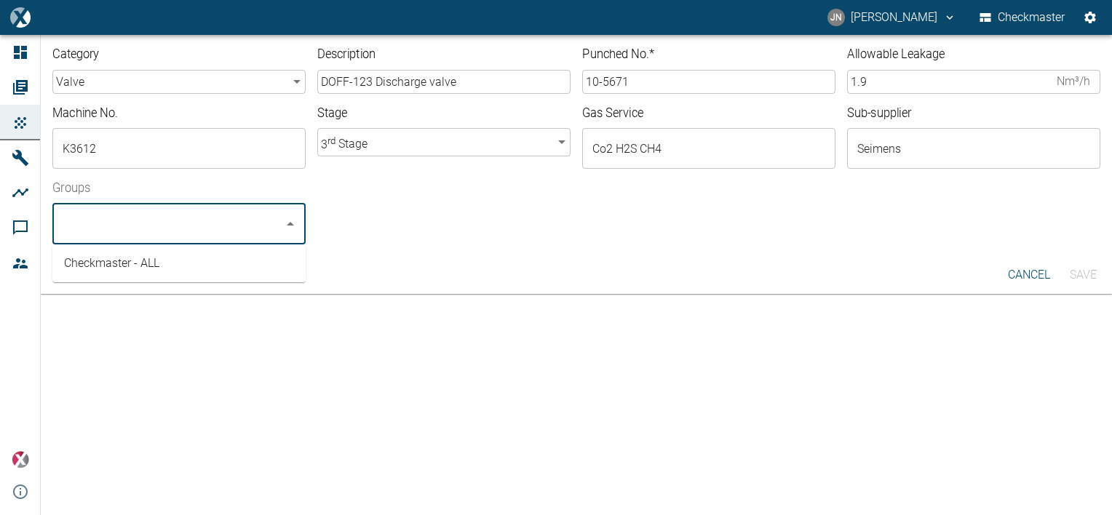
click at [201, 228] on input "Groups" at bounding box center [168, 224] width 218 height 28
drag, startPoint x: 125, startPoint y: 270, endPoint x: 233, endPoint y: 284, distance: 108.6
click at [125, 271] on li "Checkmaster - ALL" at bounding box center [178, 263] width 253 height 26
click at [1090, 280] on button "Save" at bounding box center [1082, 275] width 47 height 26
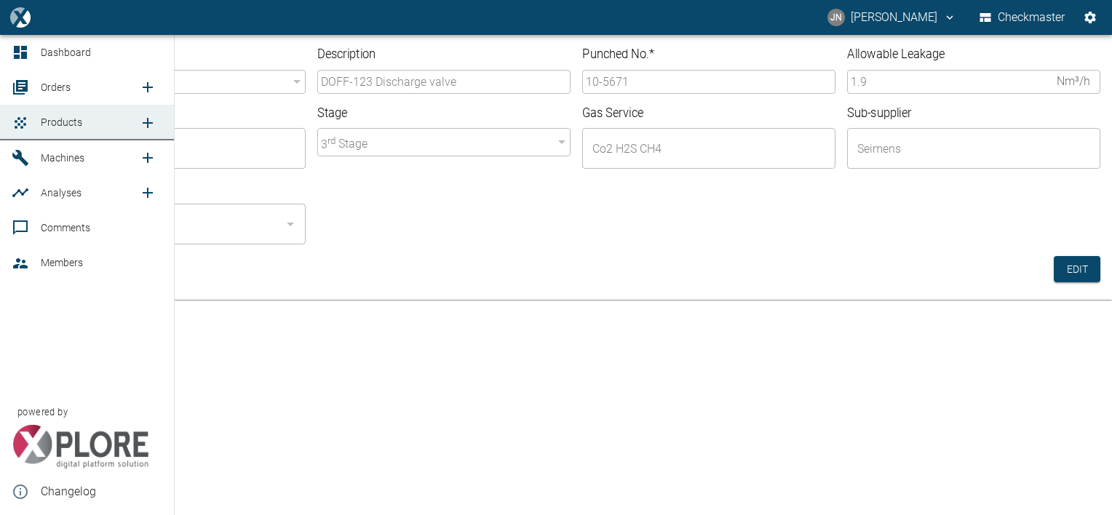
click at [67, 89] on span "Orders" at bounding box center [56, 87] width 30 height 12
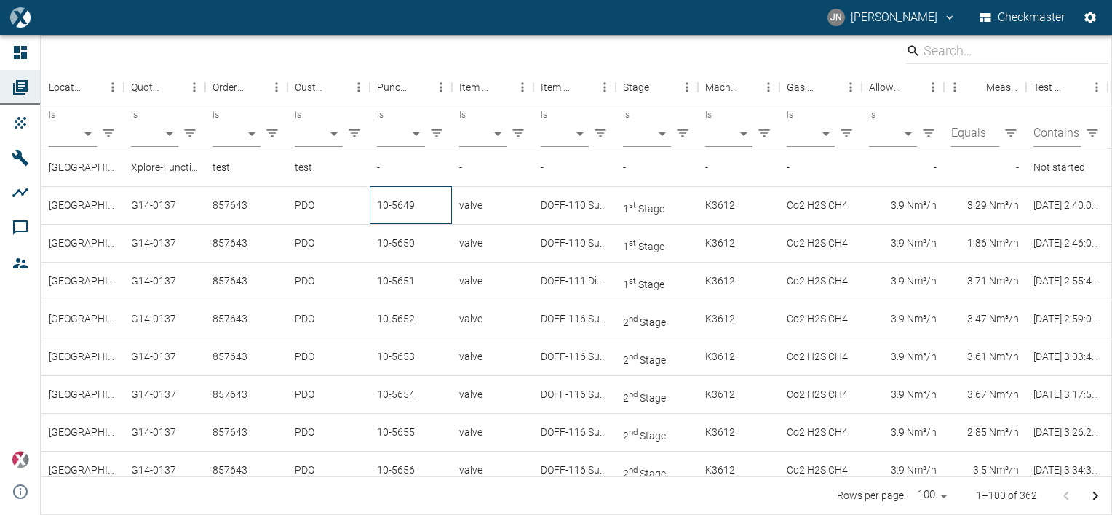
click at [395, 210] on div "10-5649" at bounding box center [411, 205] width 82 height 38
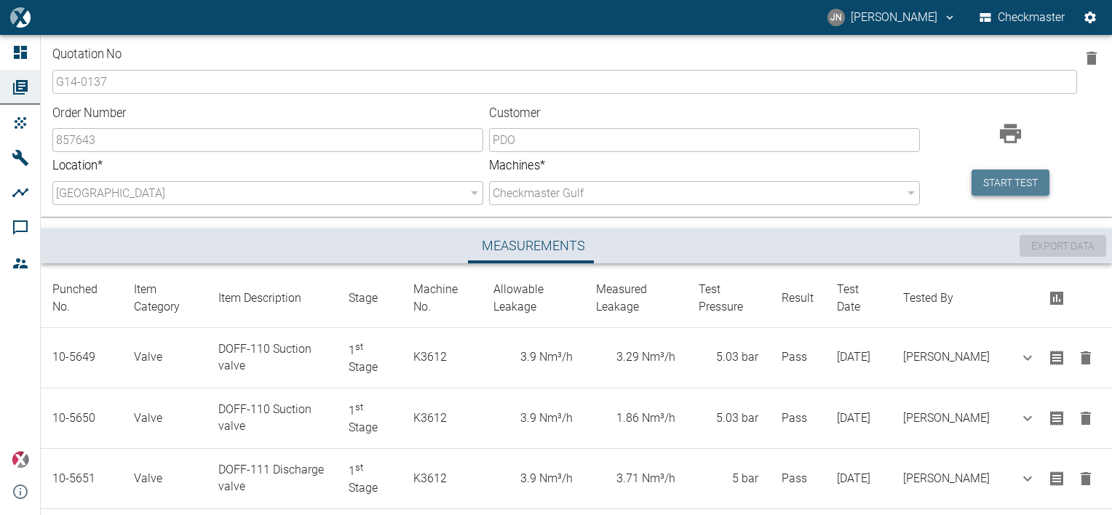
click at [1022, 184] on button "Start test" at bounding box center [1010, 182] width 78 height 27
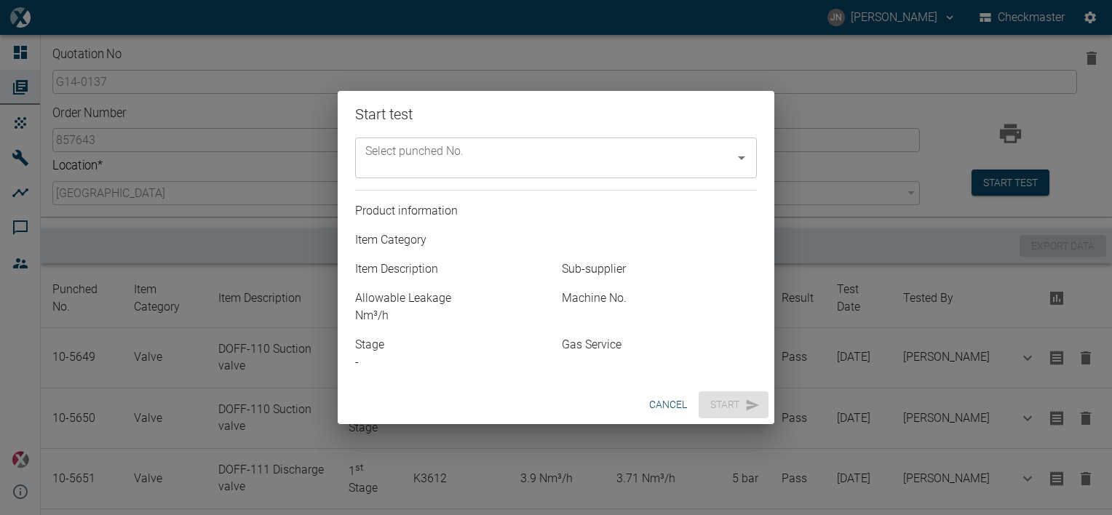
click at [541, 159] on input "Select punched No." at bounding box center [545, 158] width 367 height 28
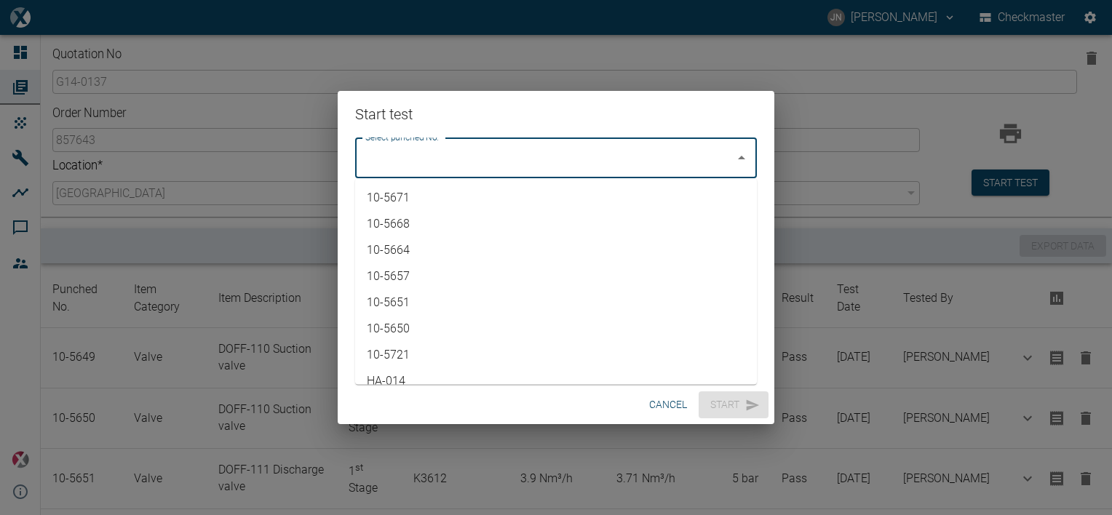
click at [426, 191] on li "10-5671" at bounding box center [556, 198] width 402 height 26
type input "10-5671"
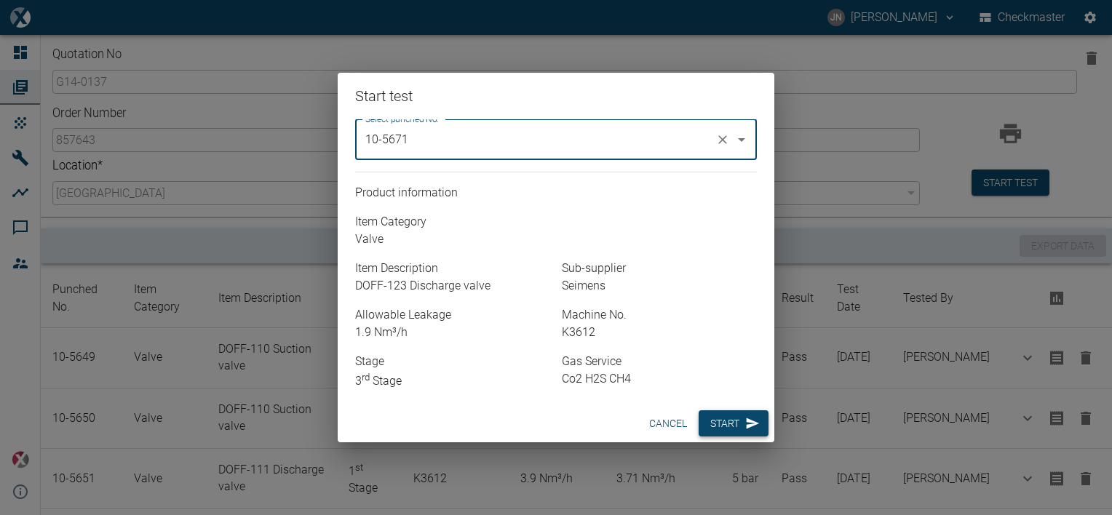
click at [739, 420] on button "Start" at bounding box center [733, 423] width 70 height 27
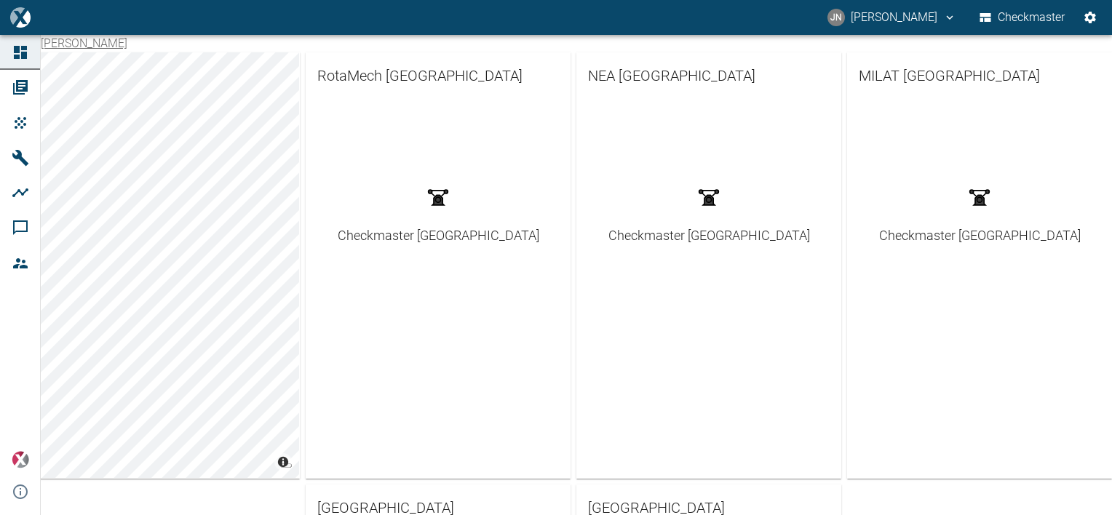
scroll to position [394, 0]
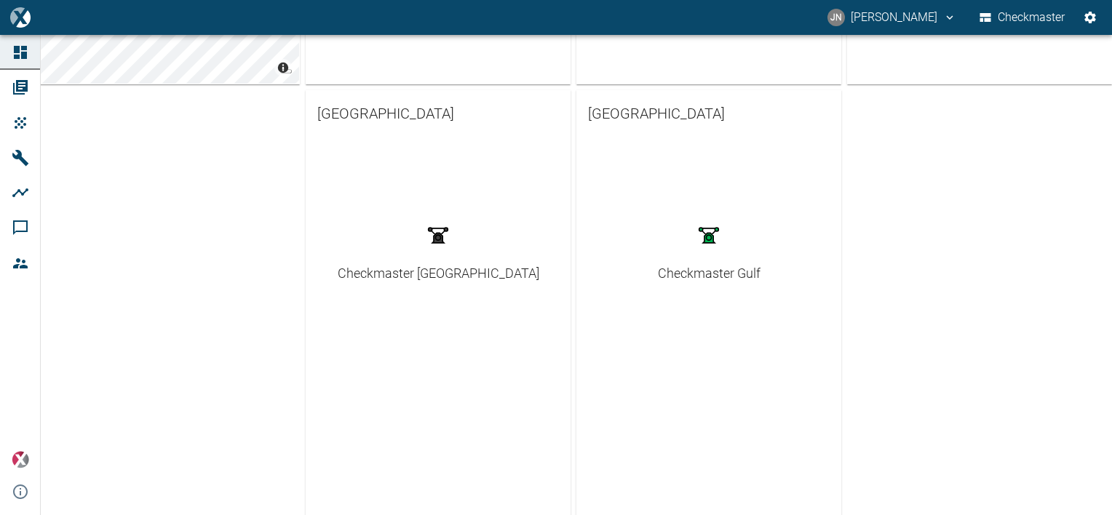
click at [730, 274] on div "Checkmaster Gulf" at bounding box center [709, 273] width 103 height 20
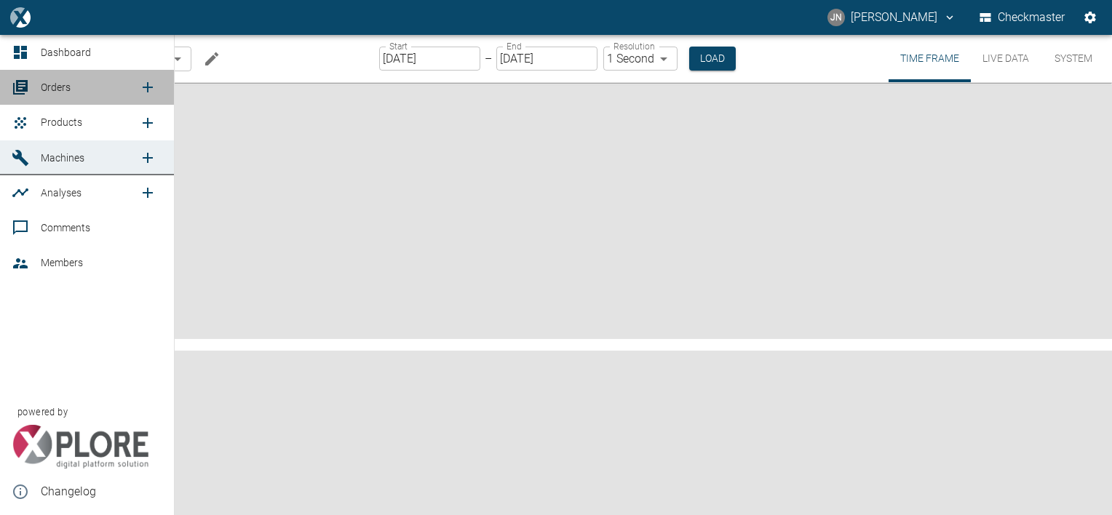
click at [56, 87] on span "Orders" at bounding box center [56, 87] width 30 height 12
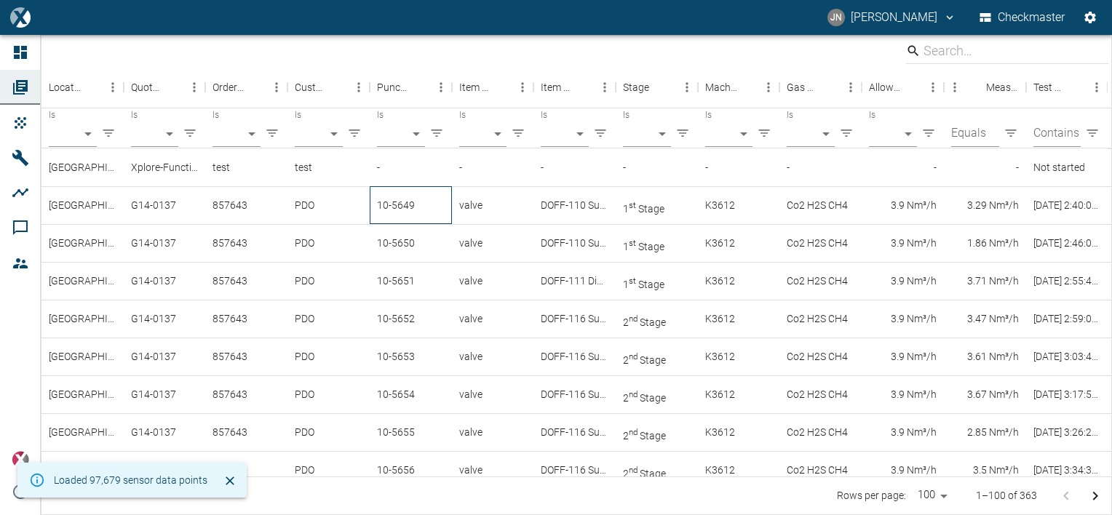
click at [413, 201] on div "10-5649" at bounding box center [411, 205] width 82 height 38
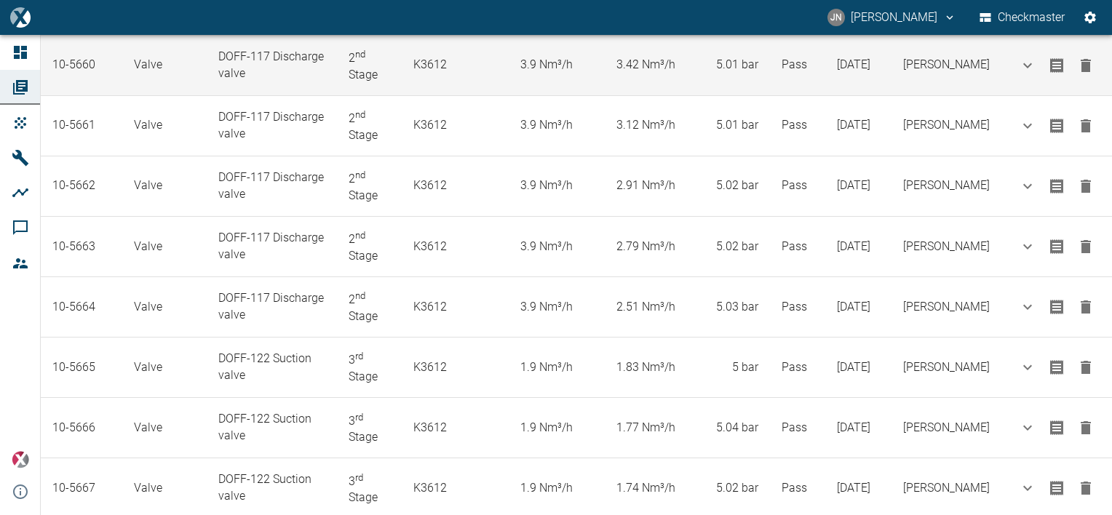
scroll to position [1212, 0]
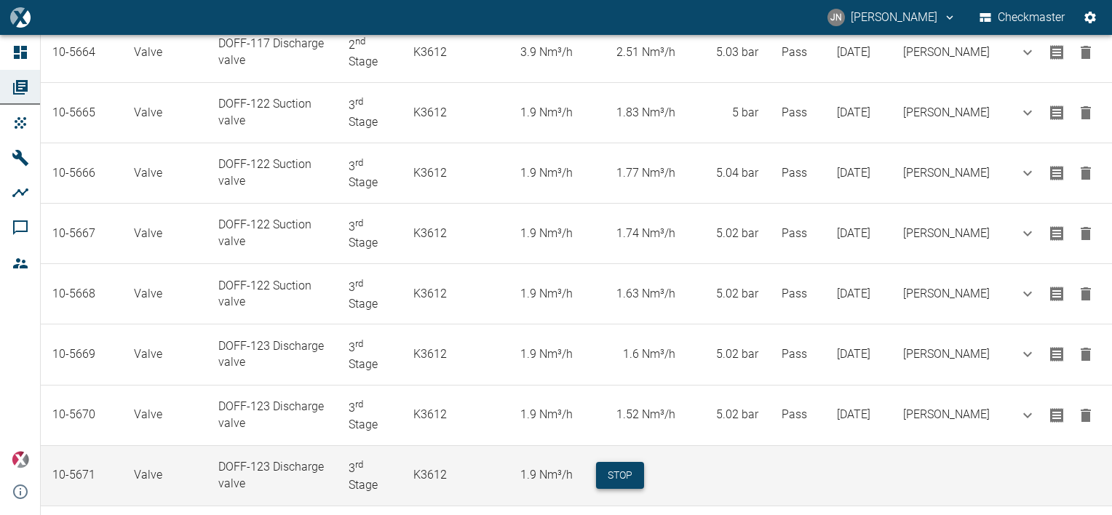
click at [630, 462] on button "Stop" at bounding box center [620, 475] width 48 height 27
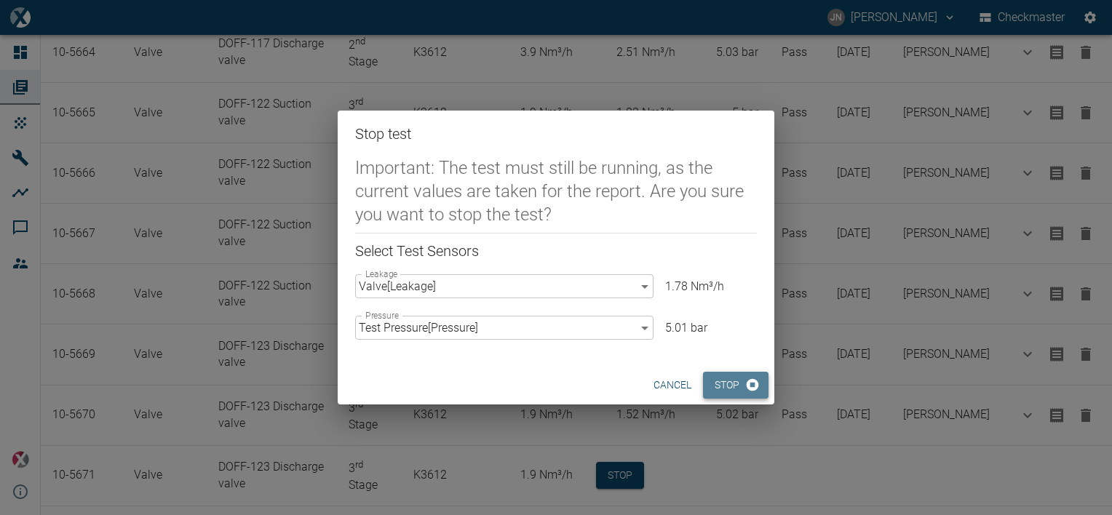
click at [752, 397] on button "Stop" at bounding box center [735, 385] width 65 height 27
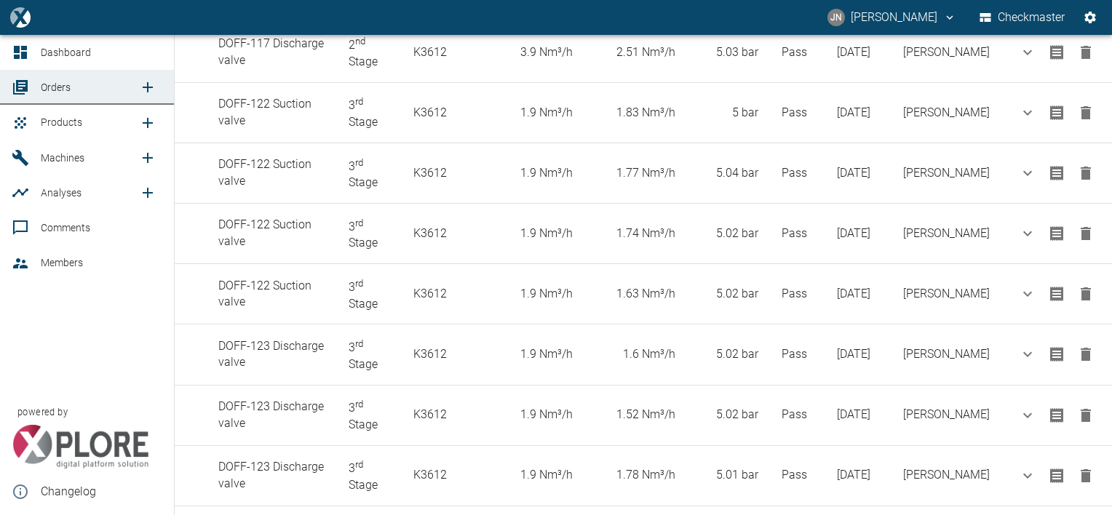
click at [58, 119] on span "Products" at bounding box center [61, 122] width 41 height 12
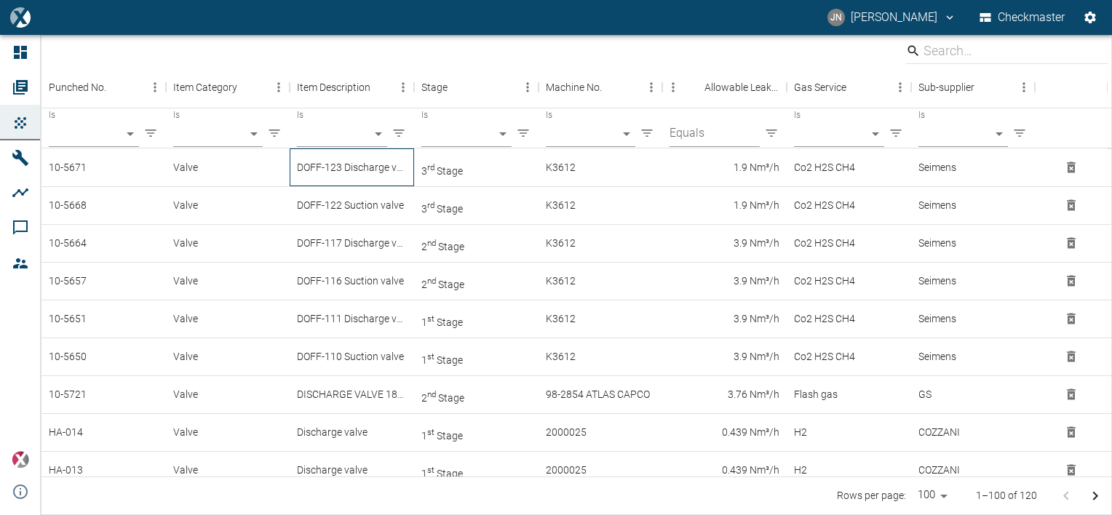
click at [351, 169] on div "DOFF-123 Discharge valve" at bounding box center [352, 167] width 124 height 38
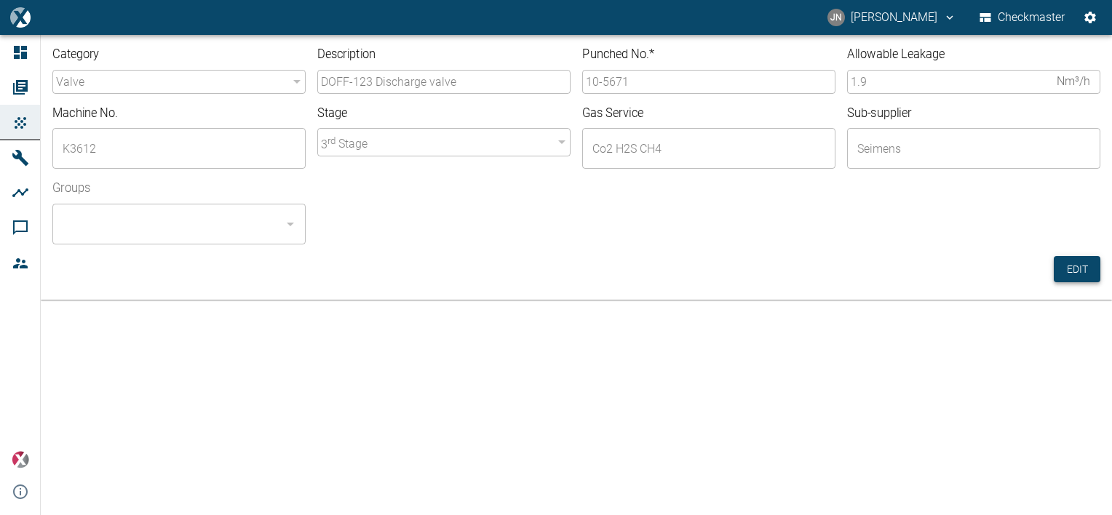
click at [1069, 268] on button "Edit" at bounding box center [1076, 269] width 47 height 27
click at [625, 83] on input "10-5671" at bounding box center [708, 82] width 253 height 24
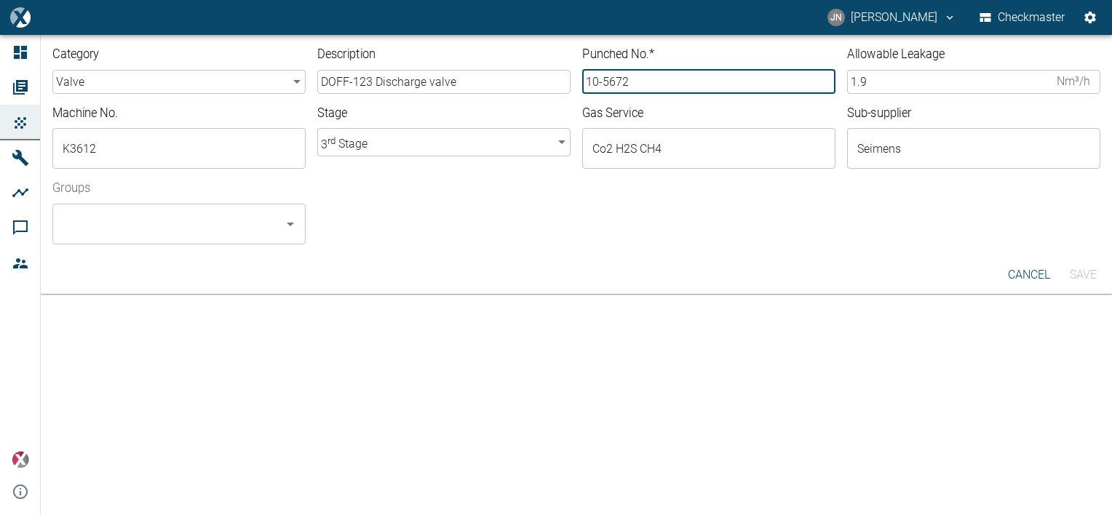
click at [191, 238] on div "​" at bounding box center [178, 224] width 253 height 41
type input "10-5672"
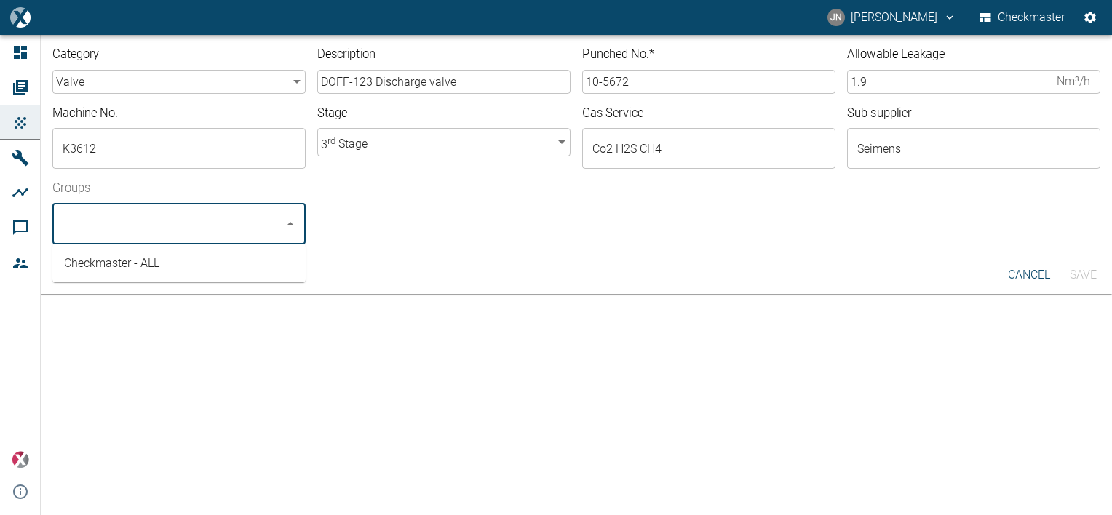
click at [169, 265] on li "Checkmaster - ALL" at bounding box center [178, 263] width 253 height 26
click at [1085, 266] on button "Save" at bounding box center [1082, 275] width 47 height 26
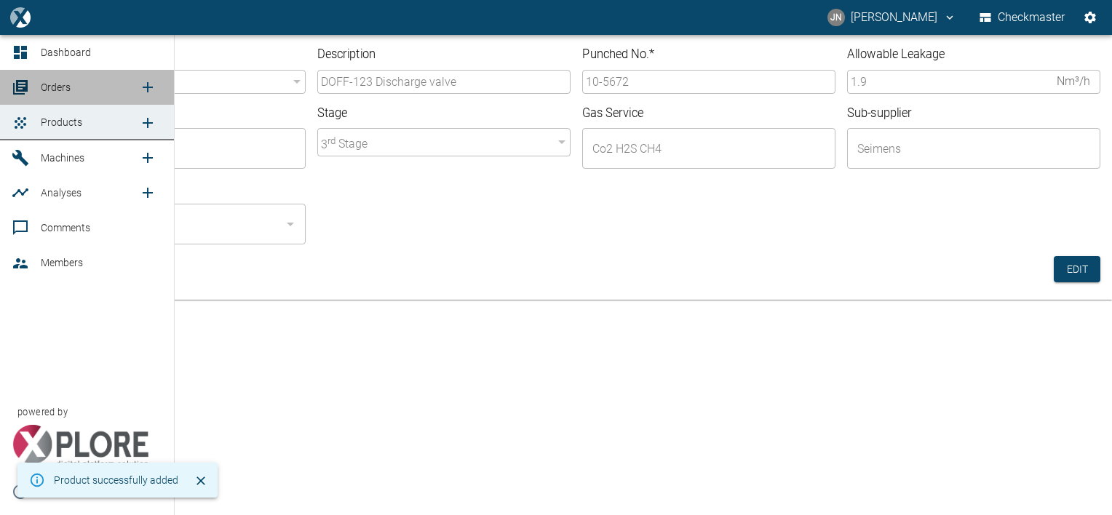
click at [55, 93] on span "Orders" at bounding box center [56, 87] width 30 height 12
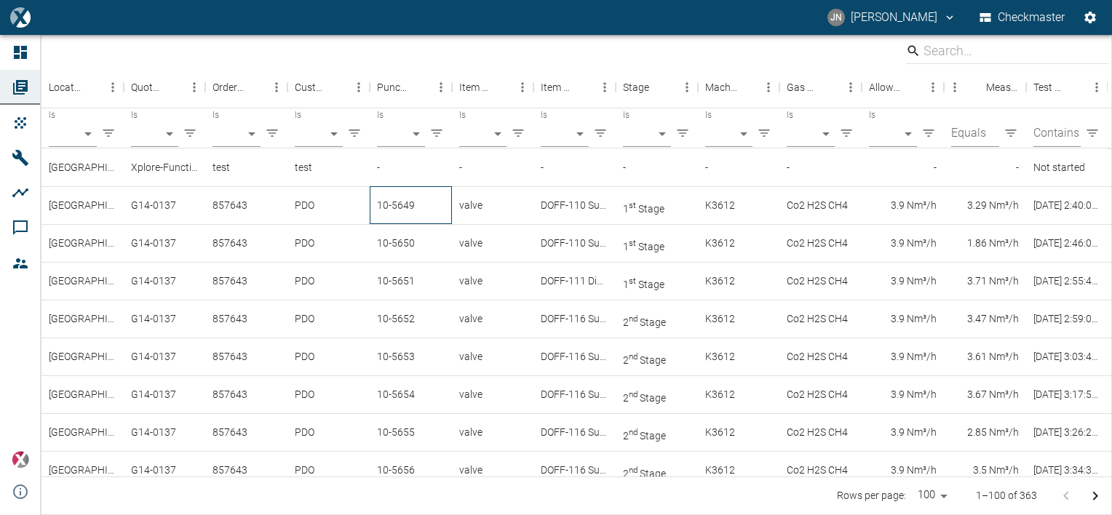
click at [417, 205] on div "10-5649" at bounding box center [411, 205] width 82 height 38
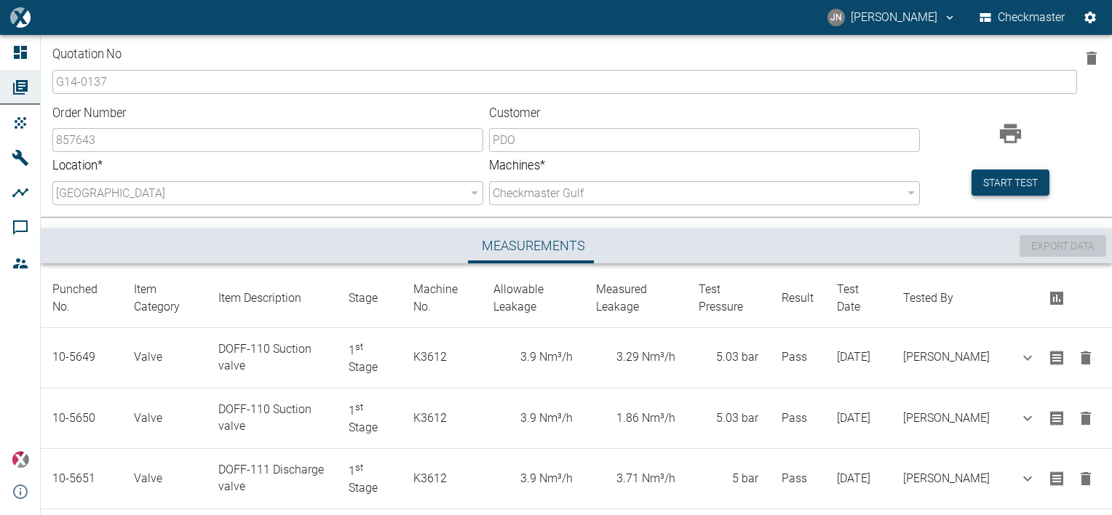
click at [998, 170] on button "Start test" at bounding box center [1010, 182] width 78 height 27
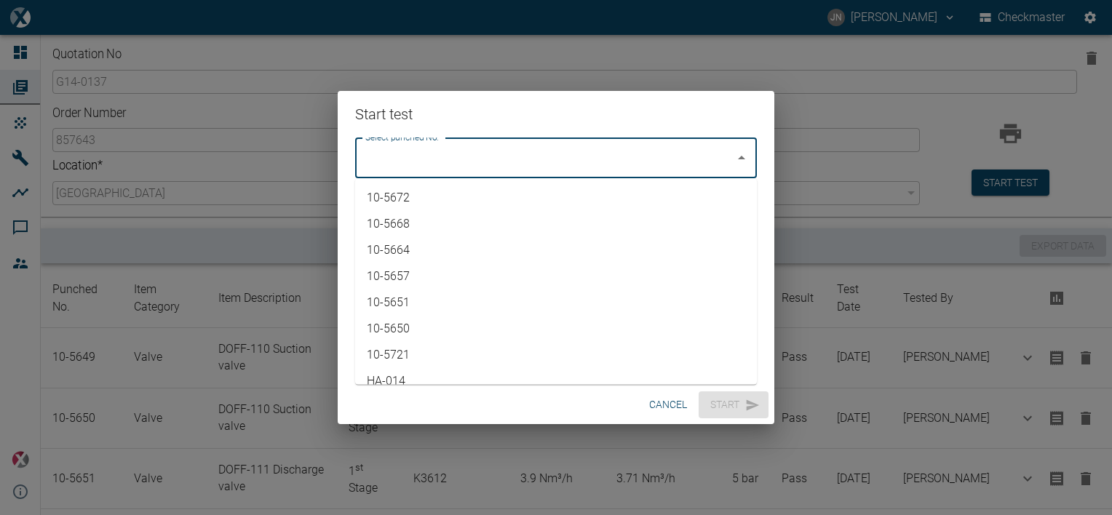
click at [452, 148] on input "Select punched No." at bounding box center [545, 158] width 367 height 28
click at [428, 196] on li "10-5672" at bounding box center [556, 198] width 402 height 26
type input "10-5672"
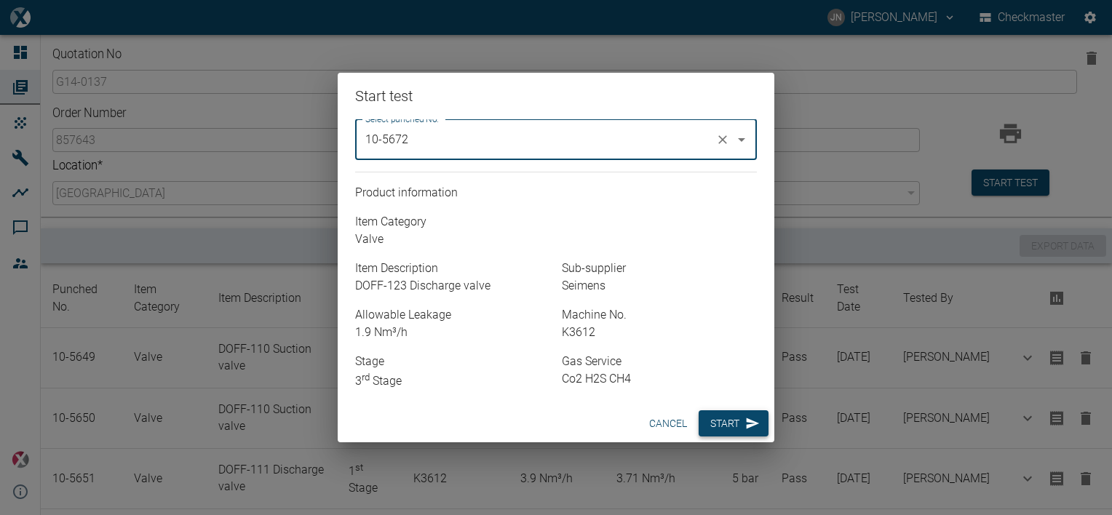
click at [738, 430] on button "Start" at bounding box center [733, 423] width 70 height 27
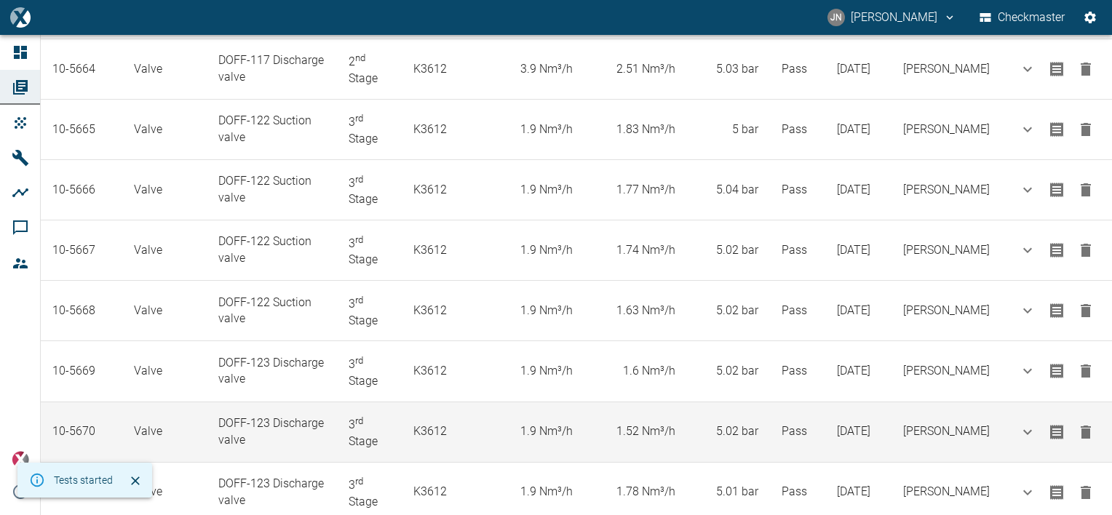
scroll to position [1212, 0]
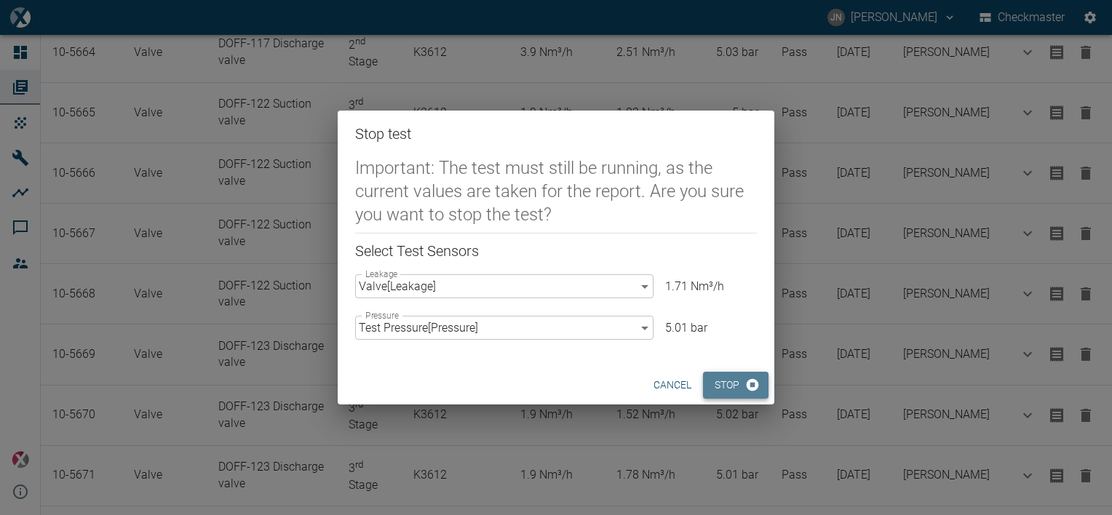
click at [732, 391] on button "Stop" at bounding box center [735, 385] width 65 height 27
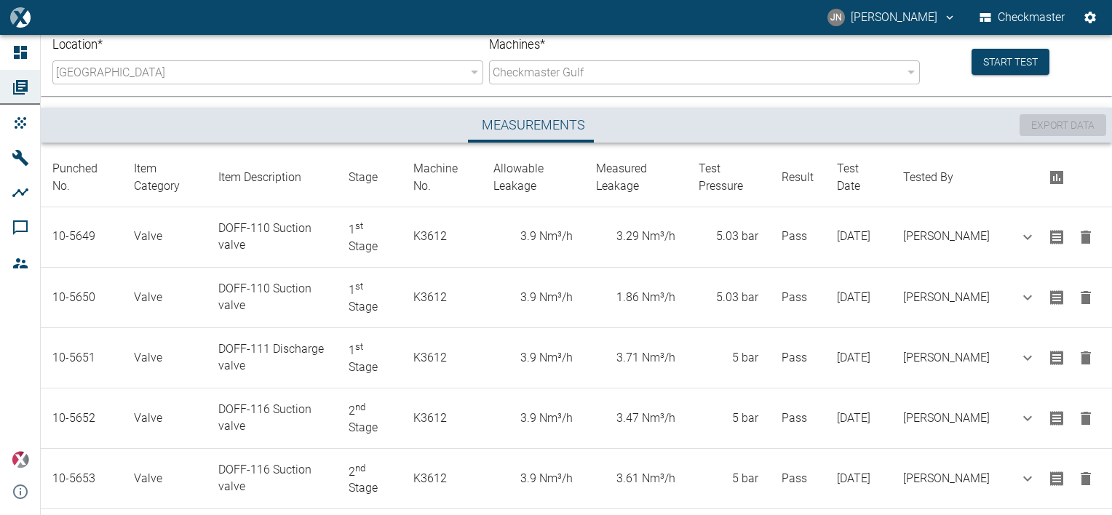
scroll to position [0, 0]
